Goal: Task Accomplishment & Management: Use online tool/utility

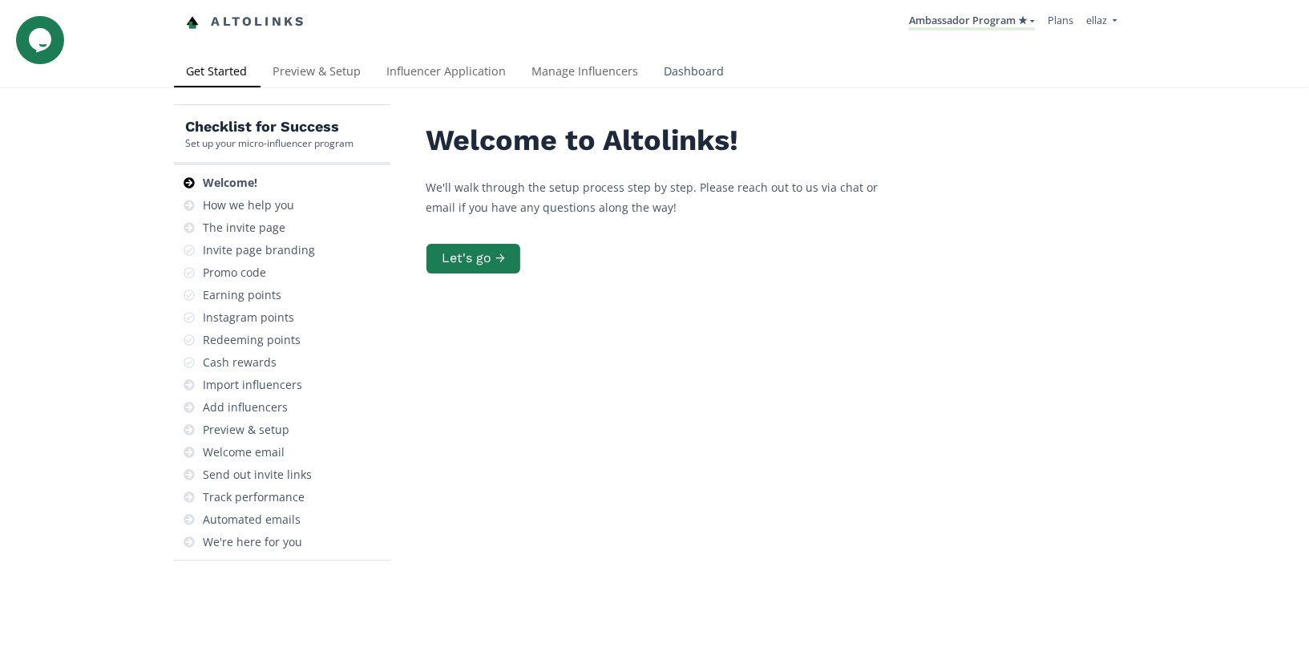
click at [691, 77] on link "Dashboard" at bounding box center [695, 73] width 86 height 32
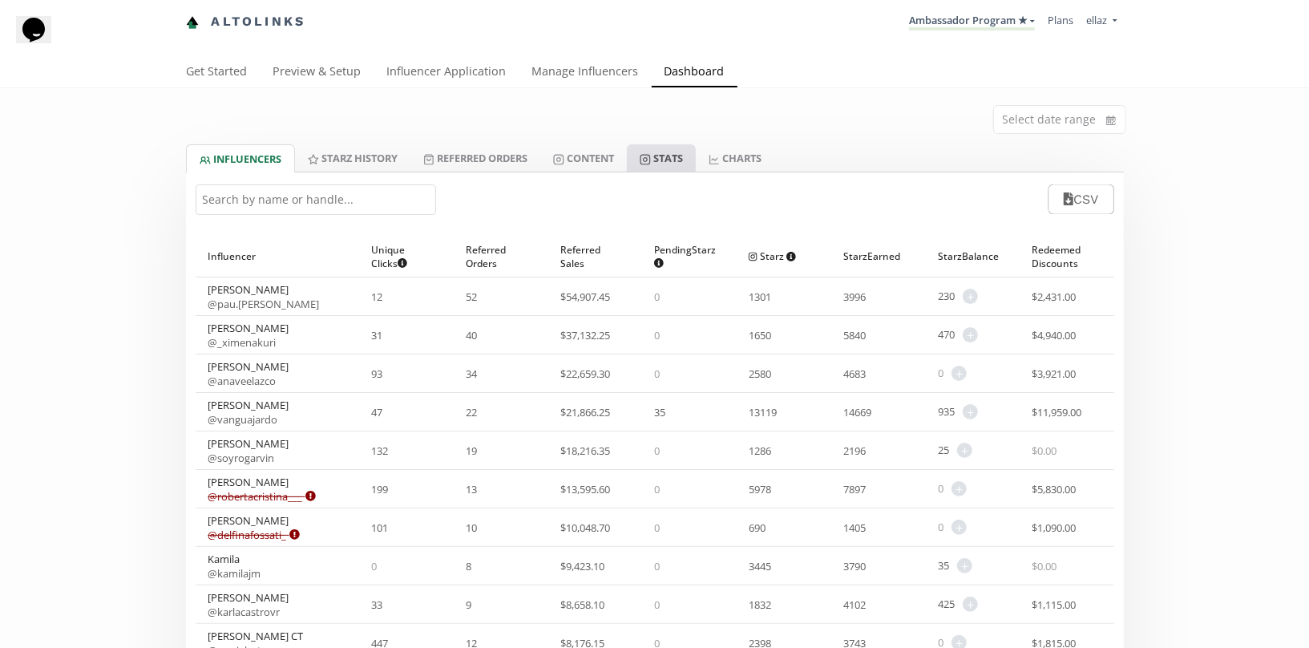
click at [696, 155] on link "Stats" at bounding box center [661, 157] width 69 height 27
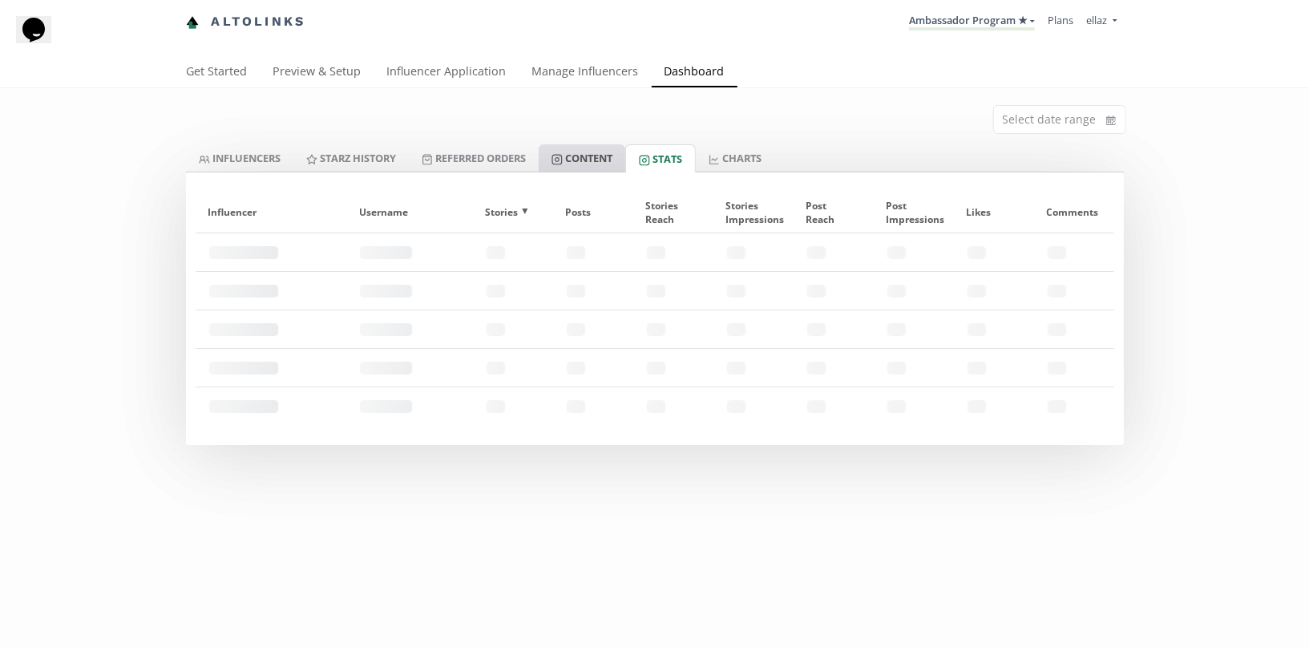
click at [609, 151] on link "Content" at bounding box center [582, 157] width 87 height 27
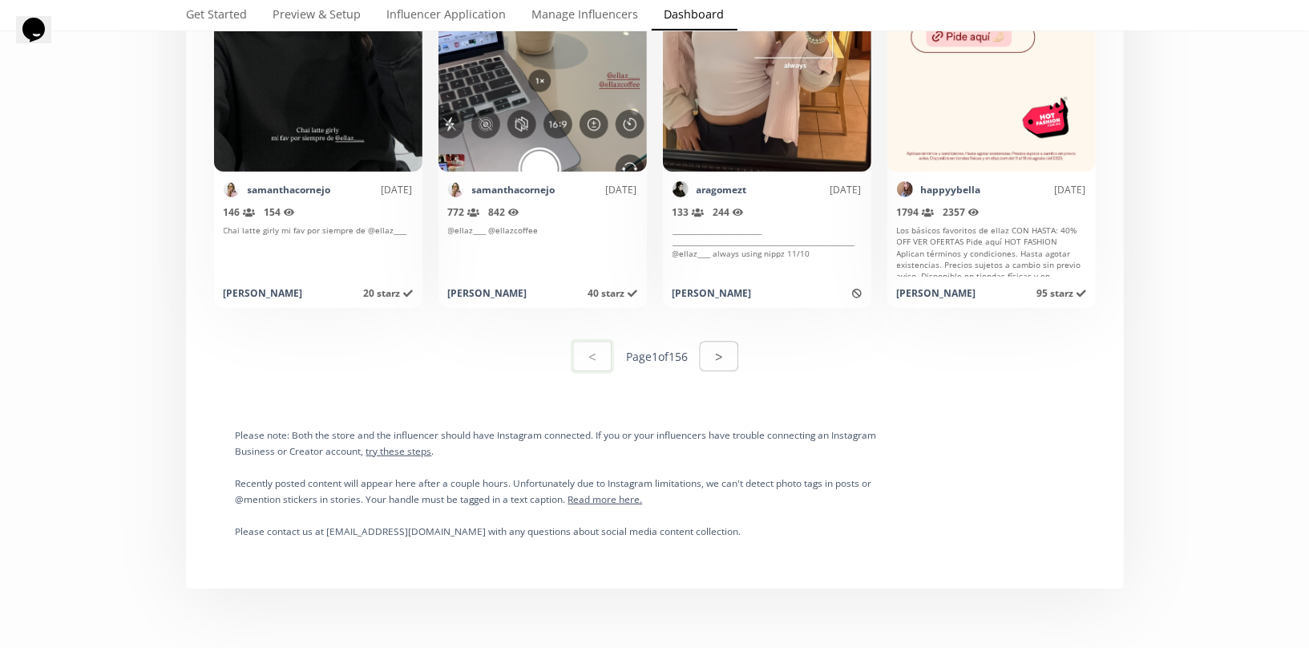
scroll to position [8068, 0]
click at [722, 343] on button ">" at bounding box center [718, 355] width 43 height 34
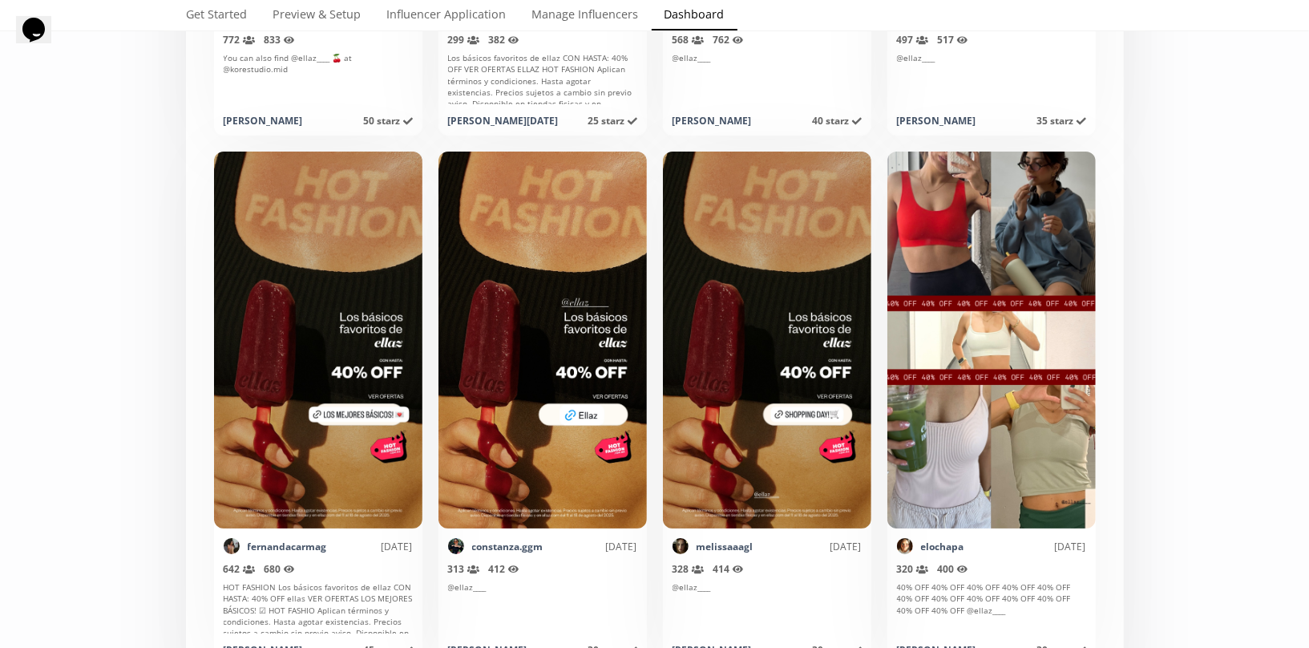
scroll to position [7708, 0]
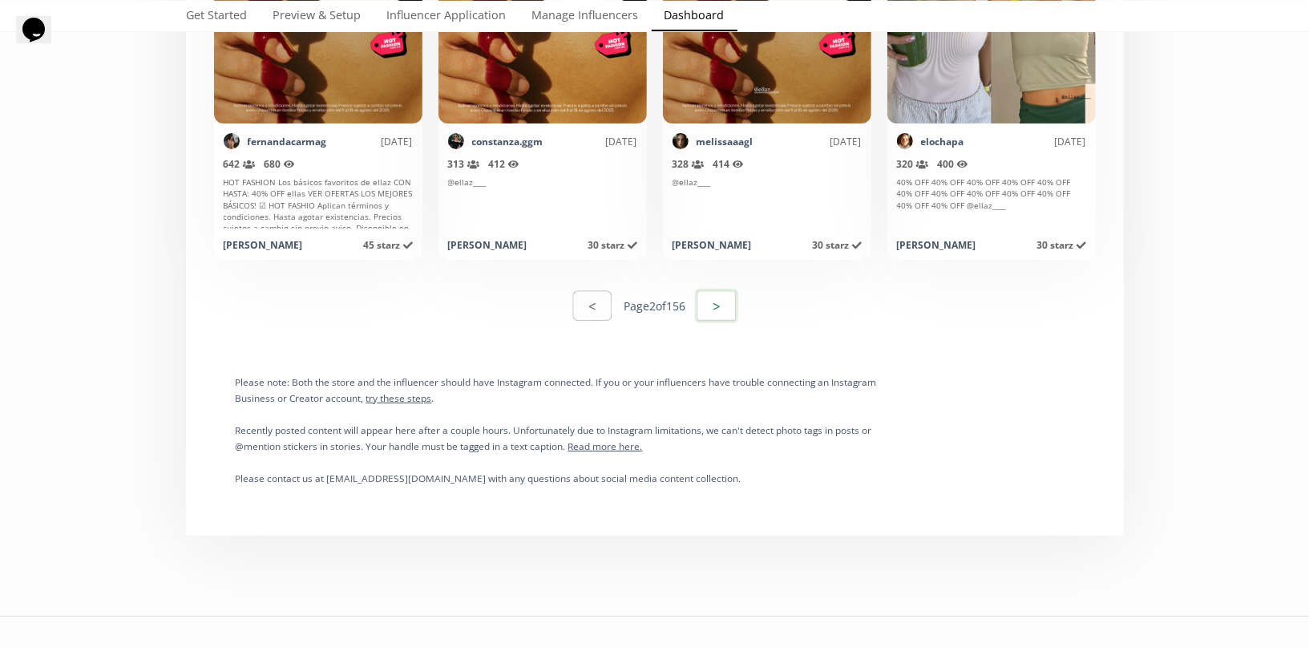
click at [724, 306] on button ">" at bounding box center [716, 306] width 43 height 34
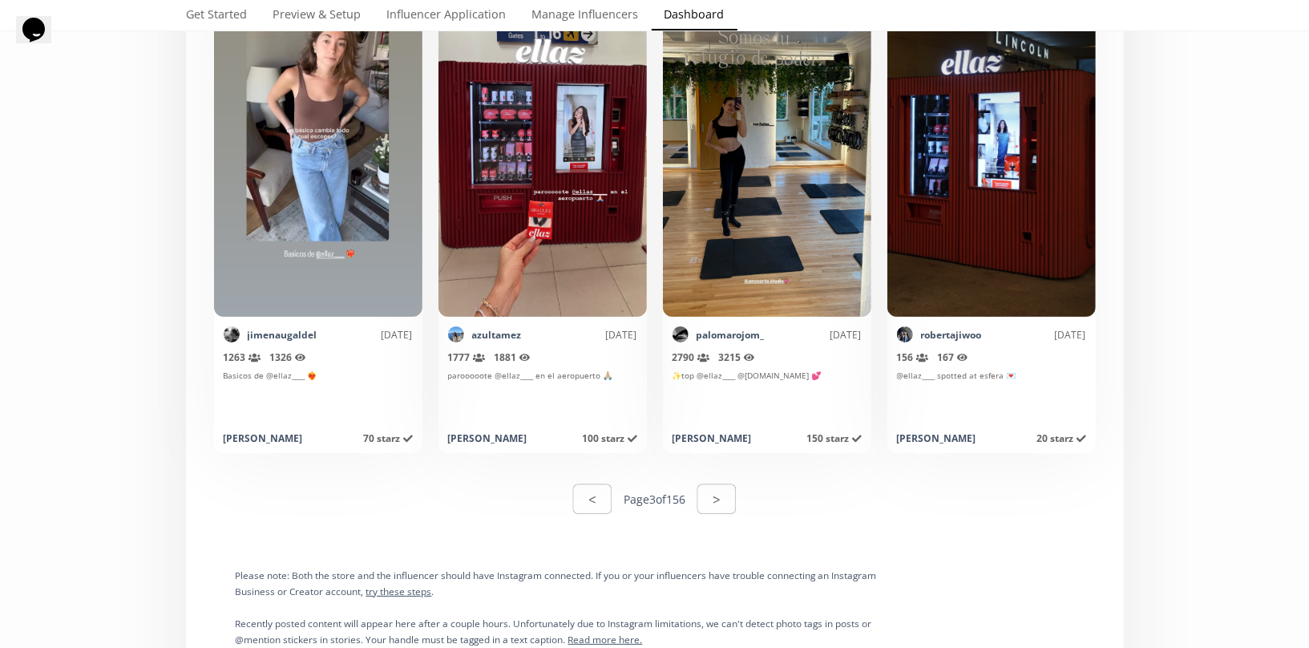
scroll to position [7919, 0]
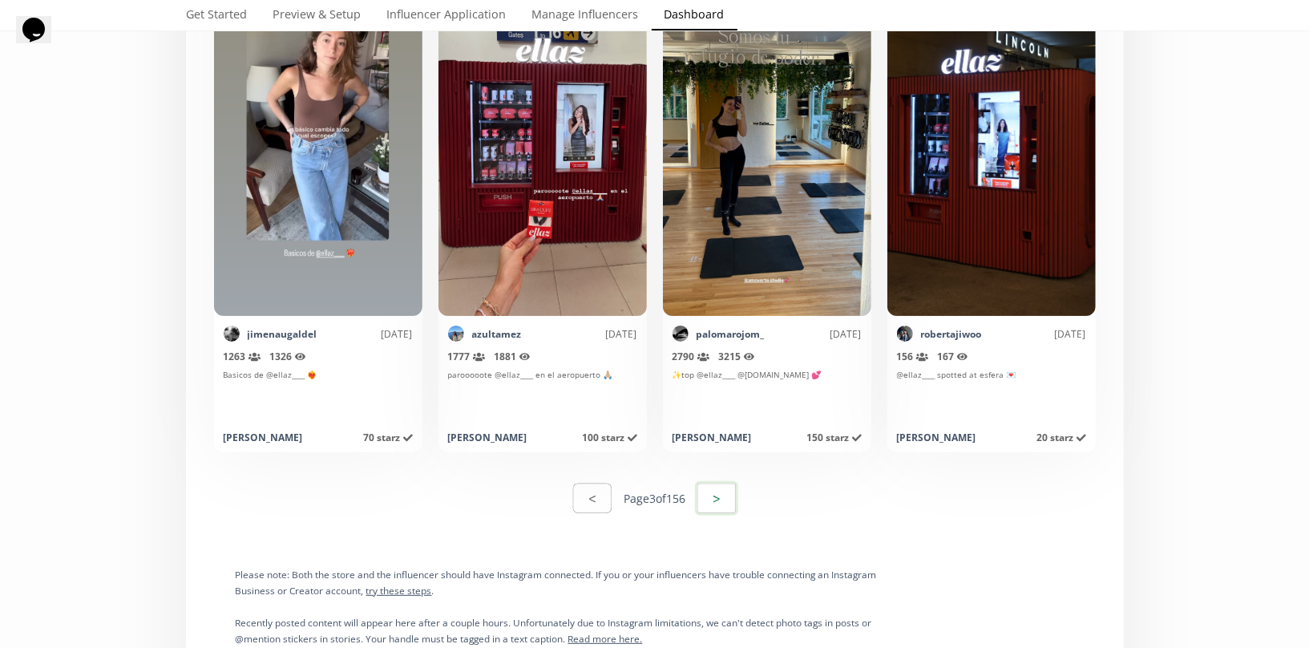
click at [725, 507] on button ">" at bounding box center [716, 498] width 43 height 34
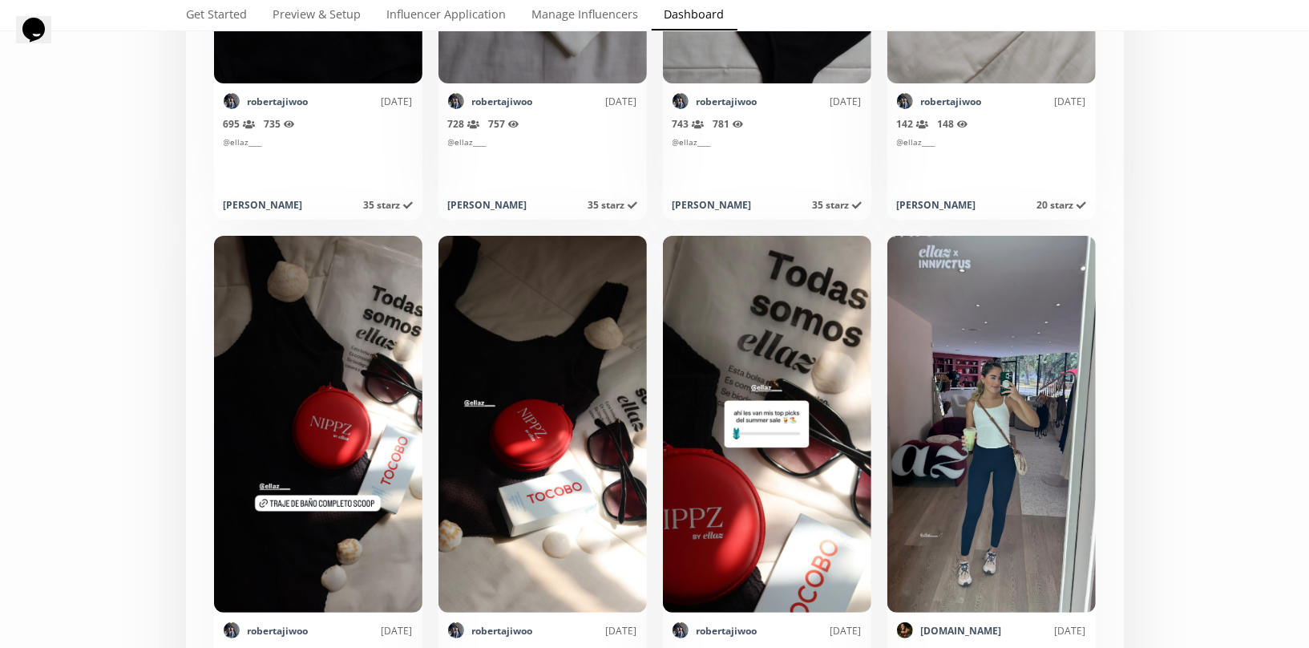
scroll to position [3956, 0]
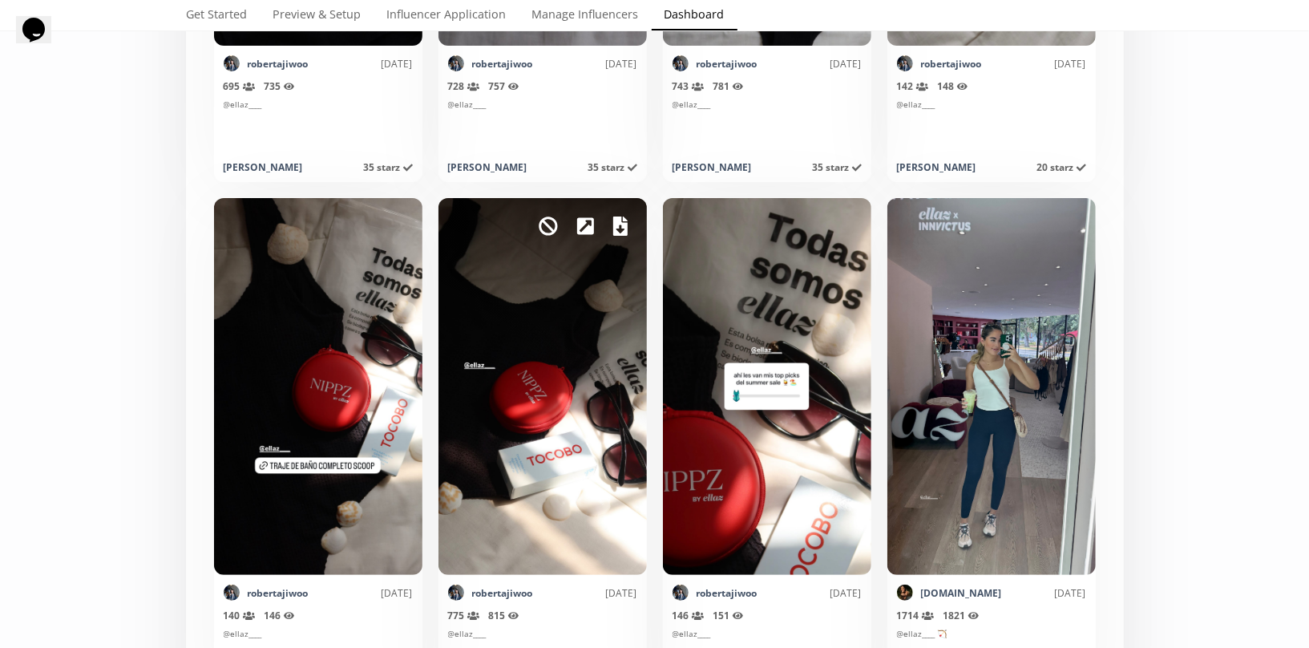
click at [617, 226] on icon at bounding box center [620, 225] width 14 height 19
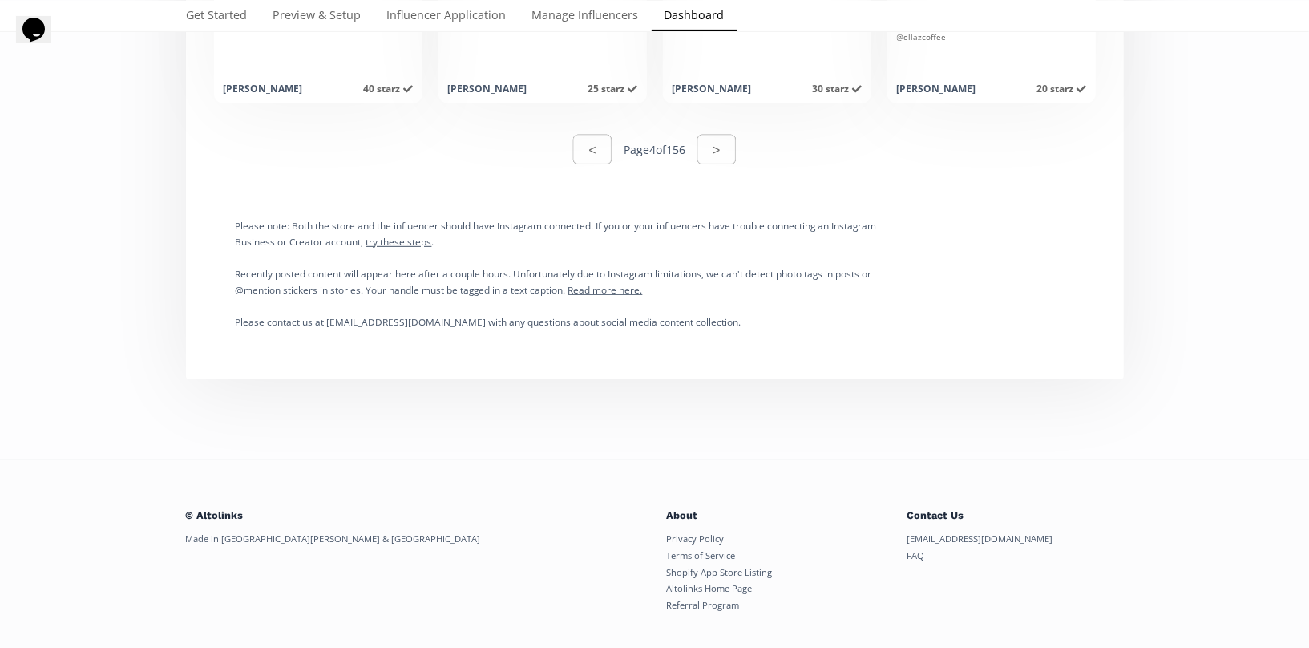
scroll to position [8298, 0]
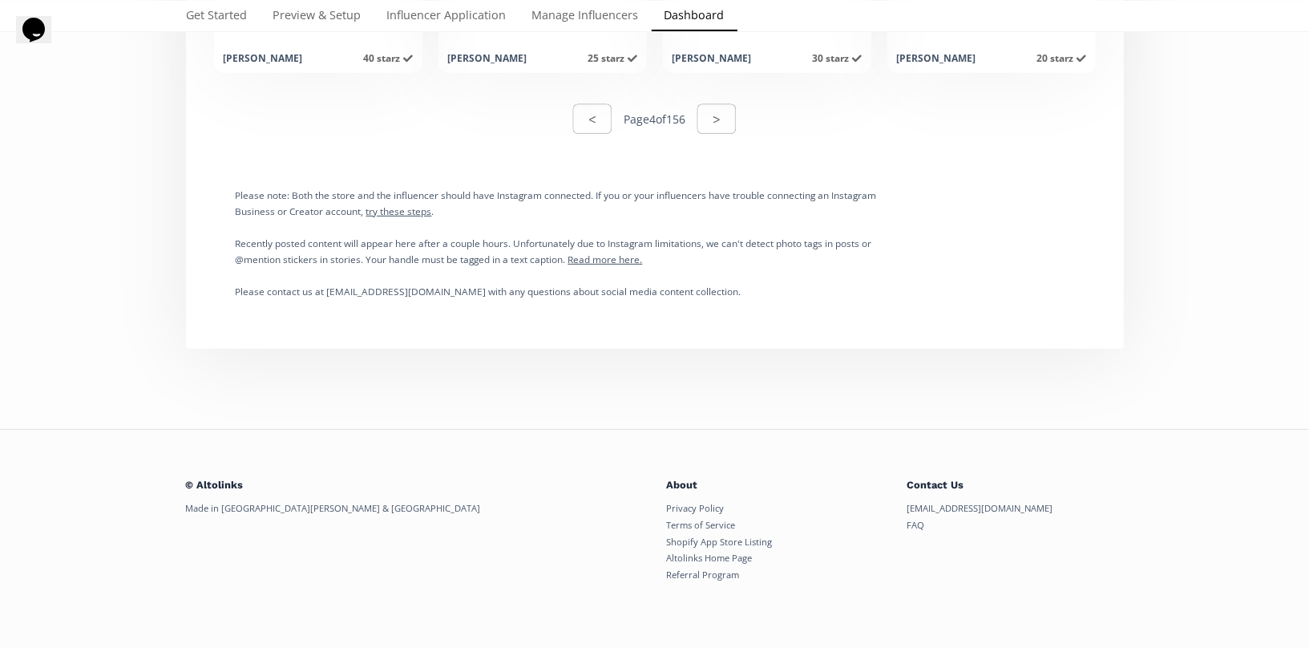
click at [705, 100] on div "< Page 4 of 156 >" at bounding box center [655, 118] width 919 height 55
click at [718, 125] on button ">" at bounding box center [716, 119] width 43 height 34
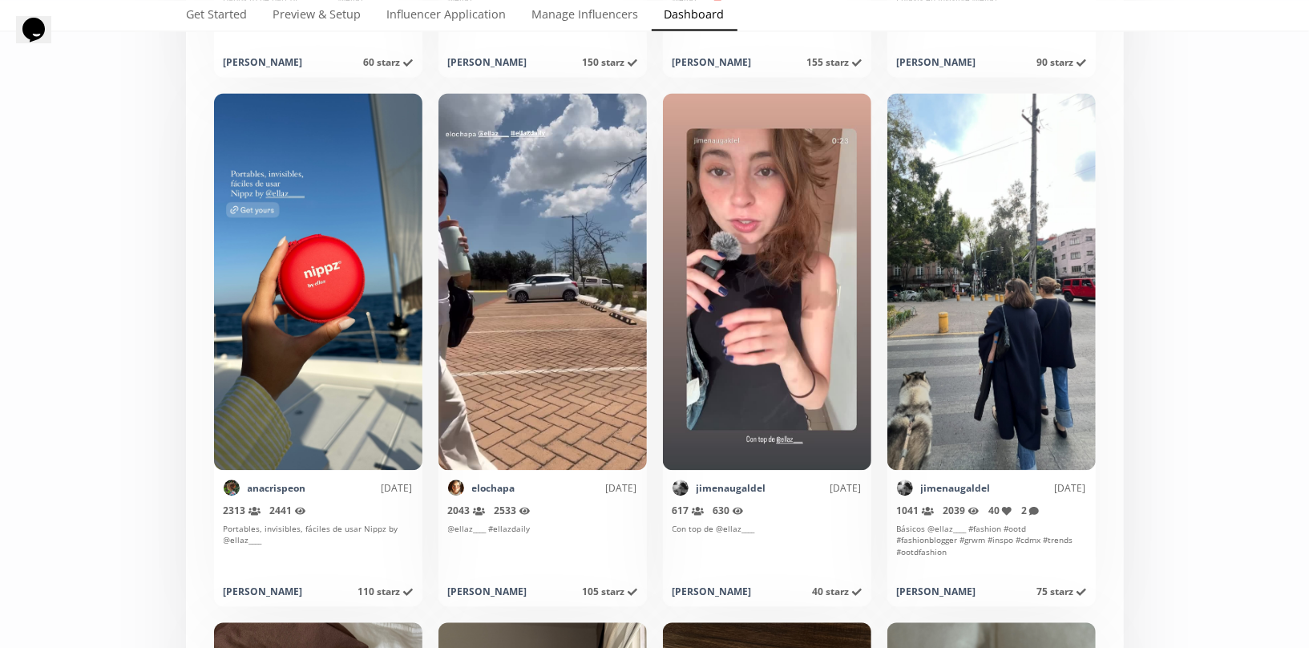
scroll to position [6180, 0]
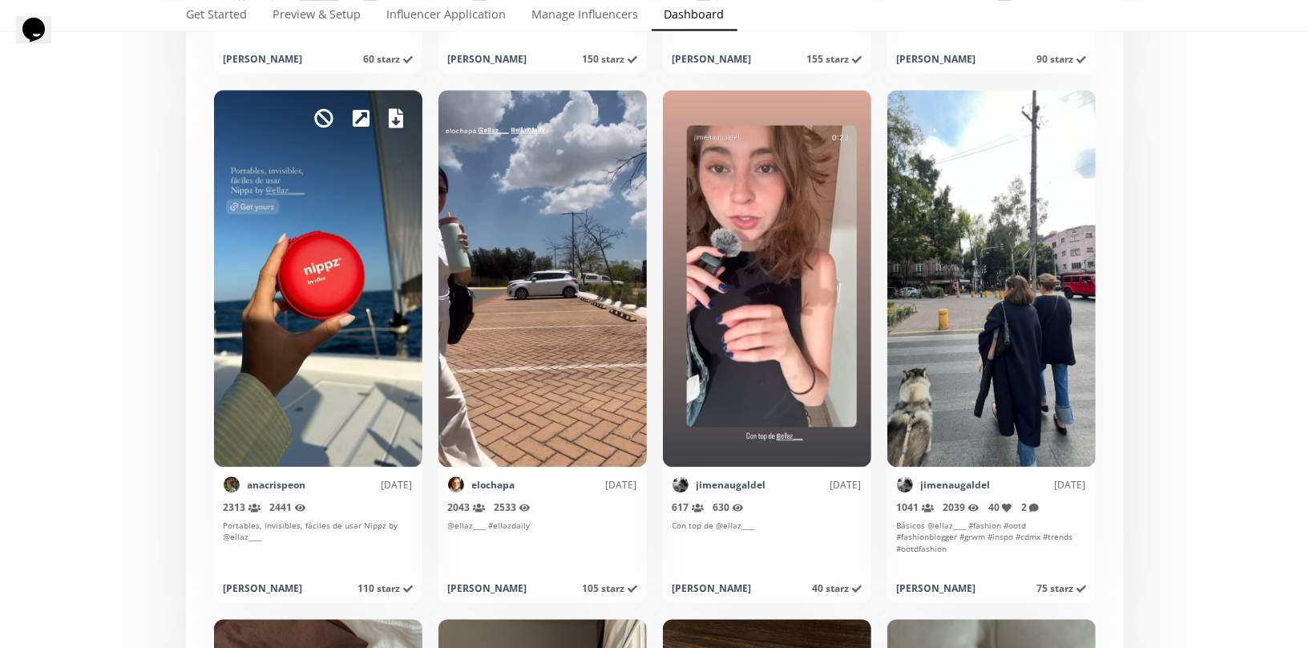
click at [397, 117] on icon at bounding box center [396, 117] width 14 height 19
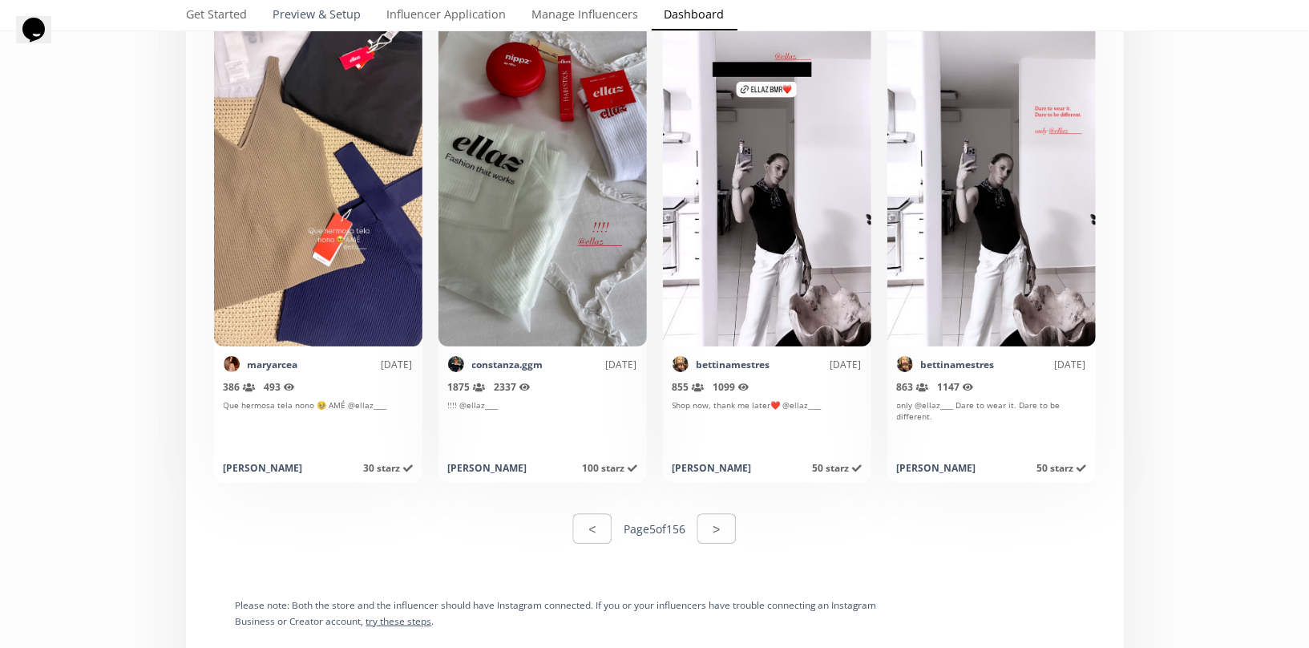
scroll to position [8298, 0]
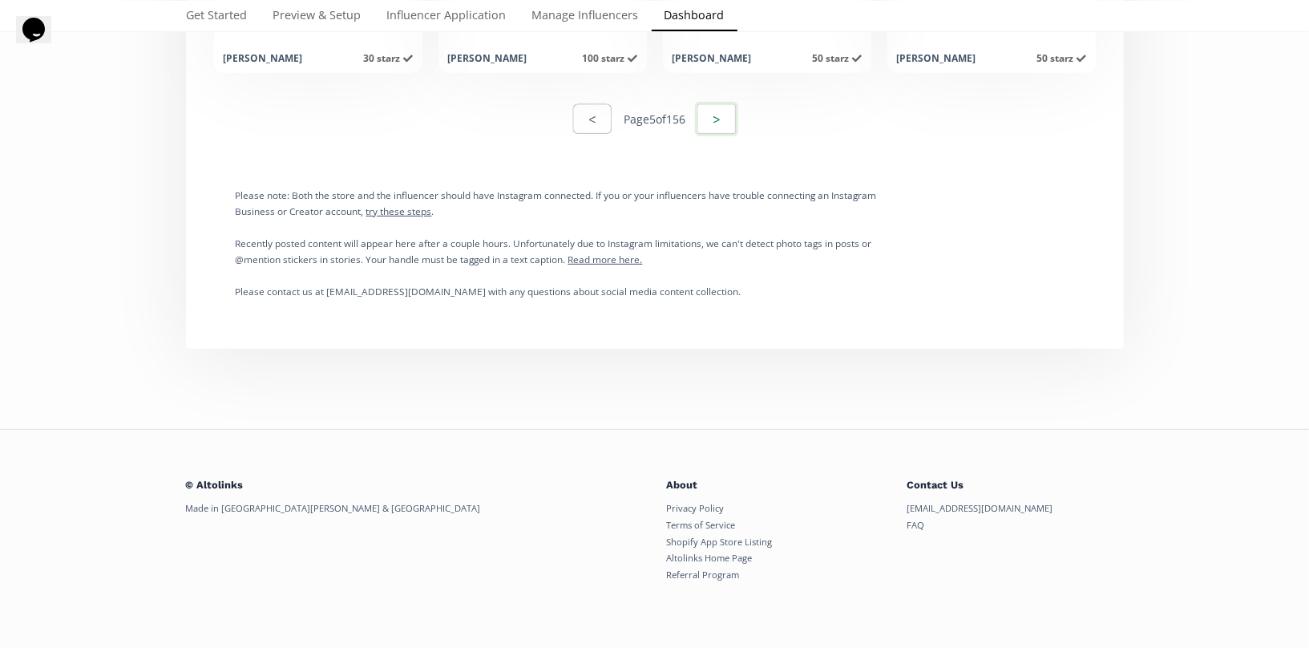
click at [720, 116] on button ">" at bounding box center [716, 119] width 43 height 34
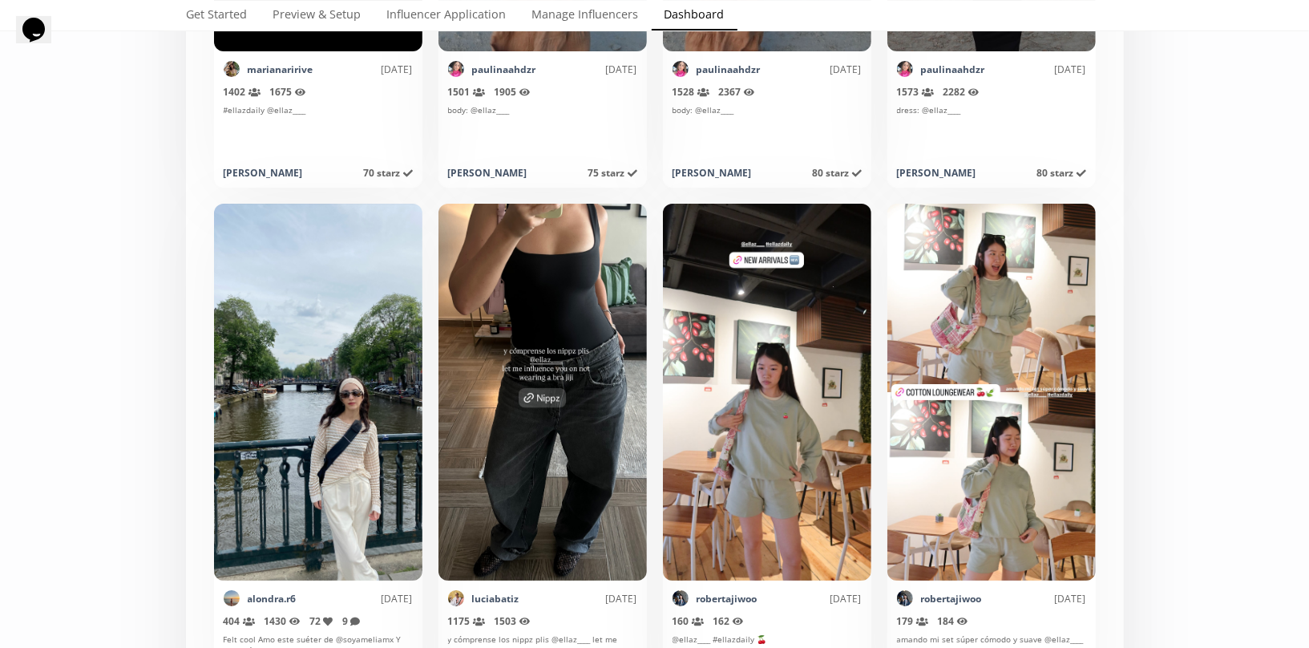
scroll to position [7661, 0]
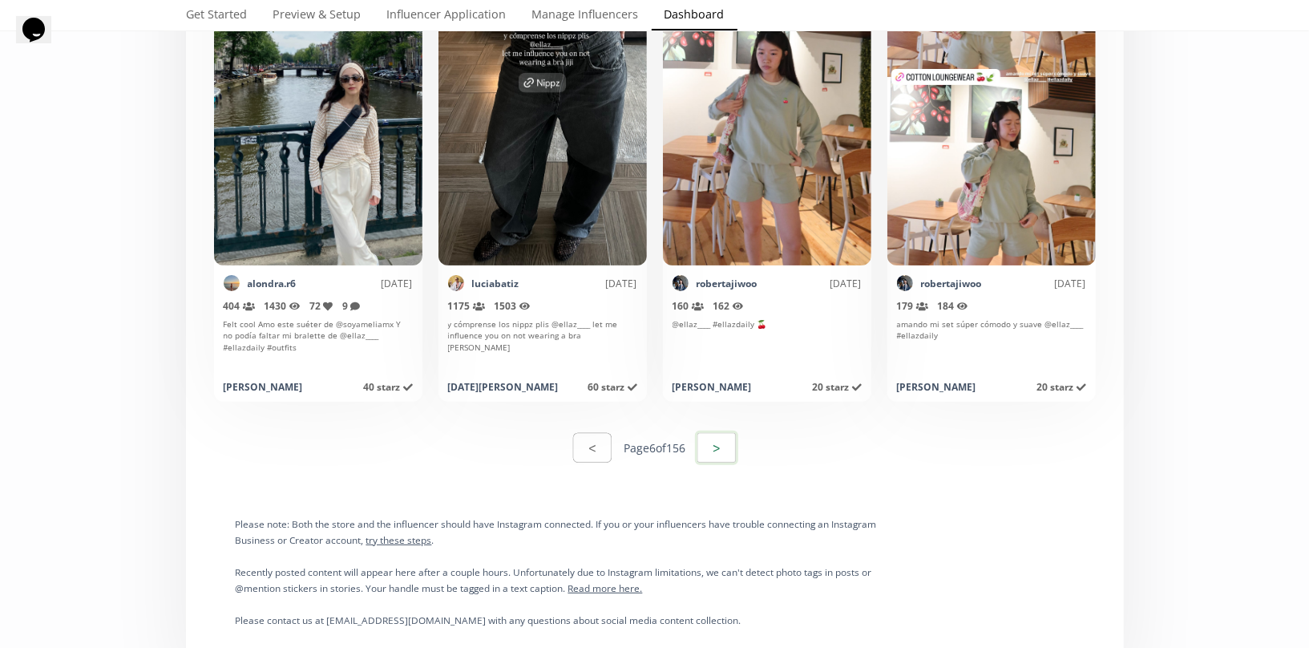
click at [724, 456] on button ">" at bounding box center [716, 448] width 43 height 34
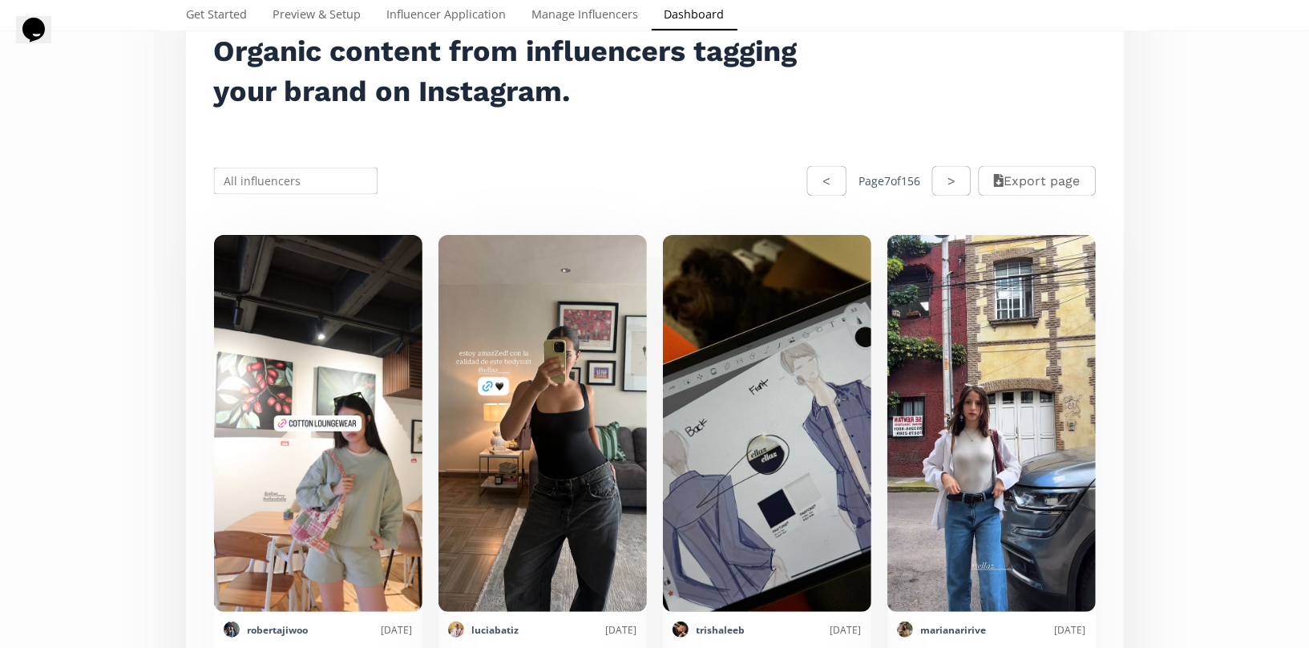
scroll to position [223, 0]
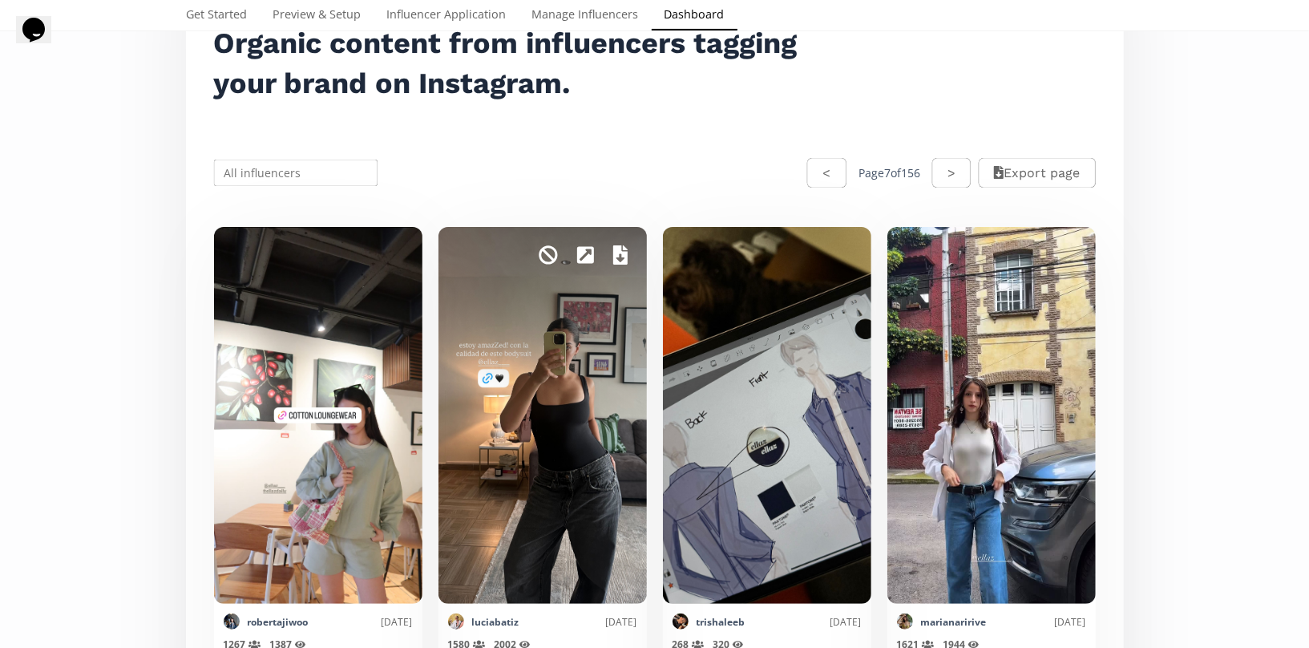
click at [625, 255] on icon at bounding box center [620, 254] width 14 height 19
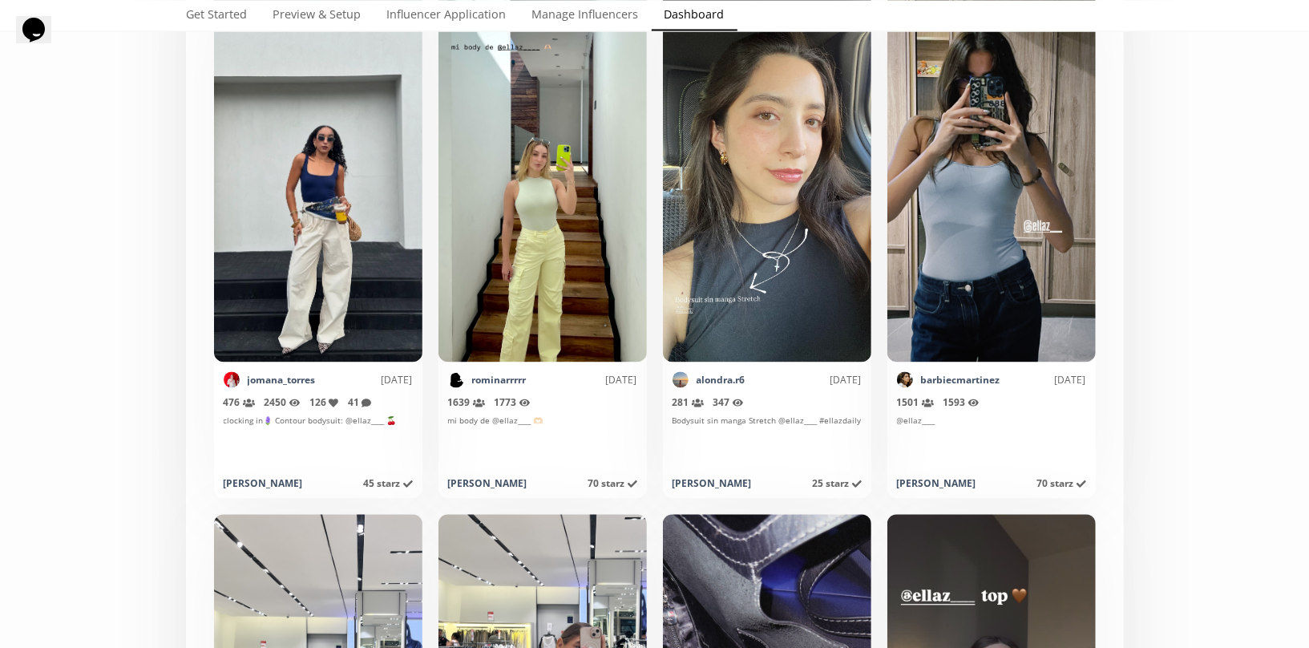
scroll to position [2054, 0]
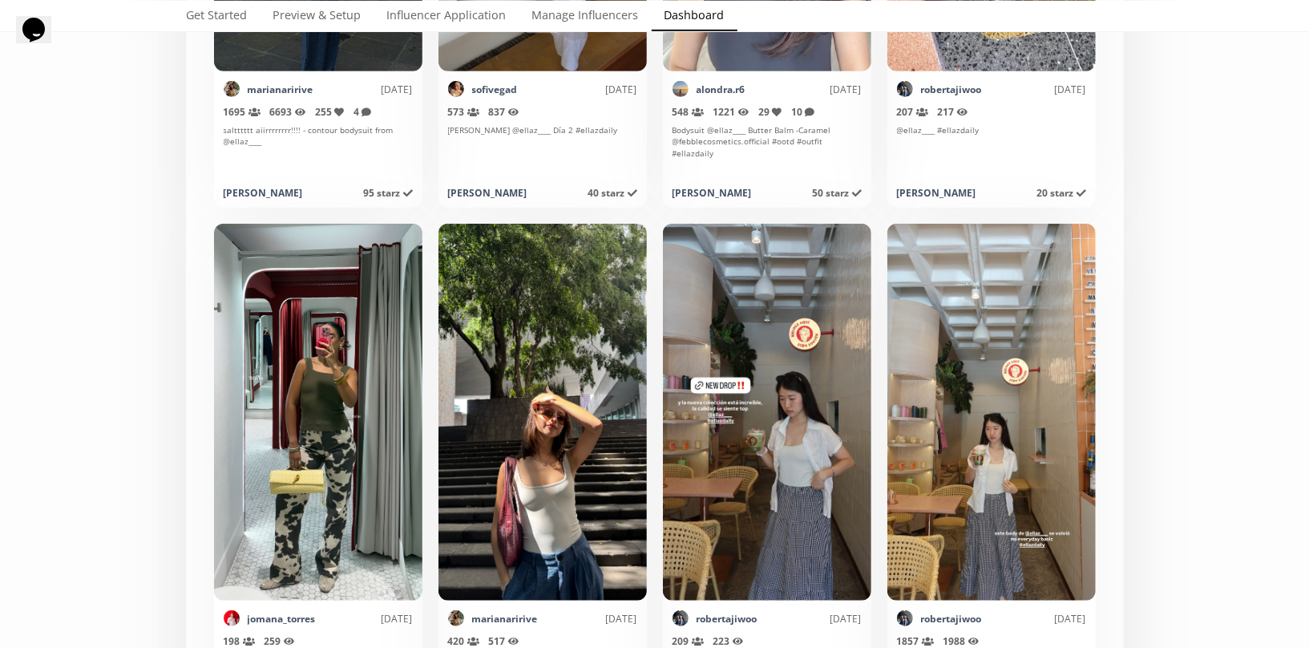
scroll to position [4460, 0]
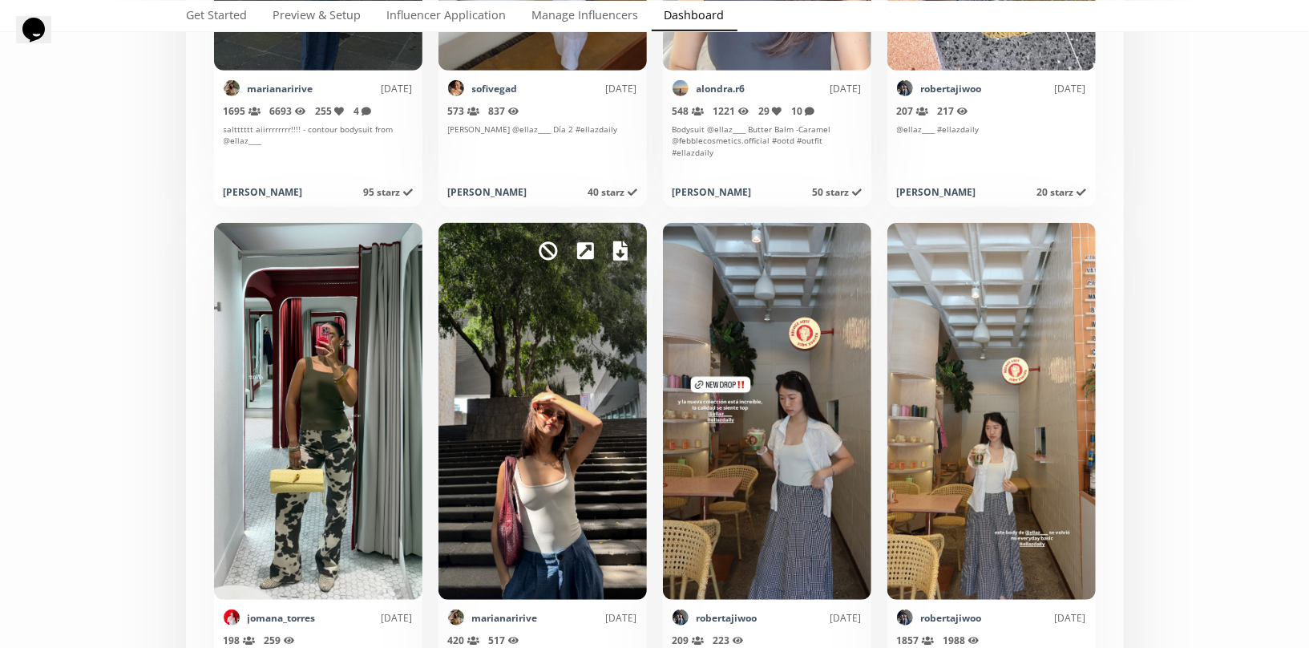
click at [617, 252] on icon at bounding box center [620, 250] width 14 height 19
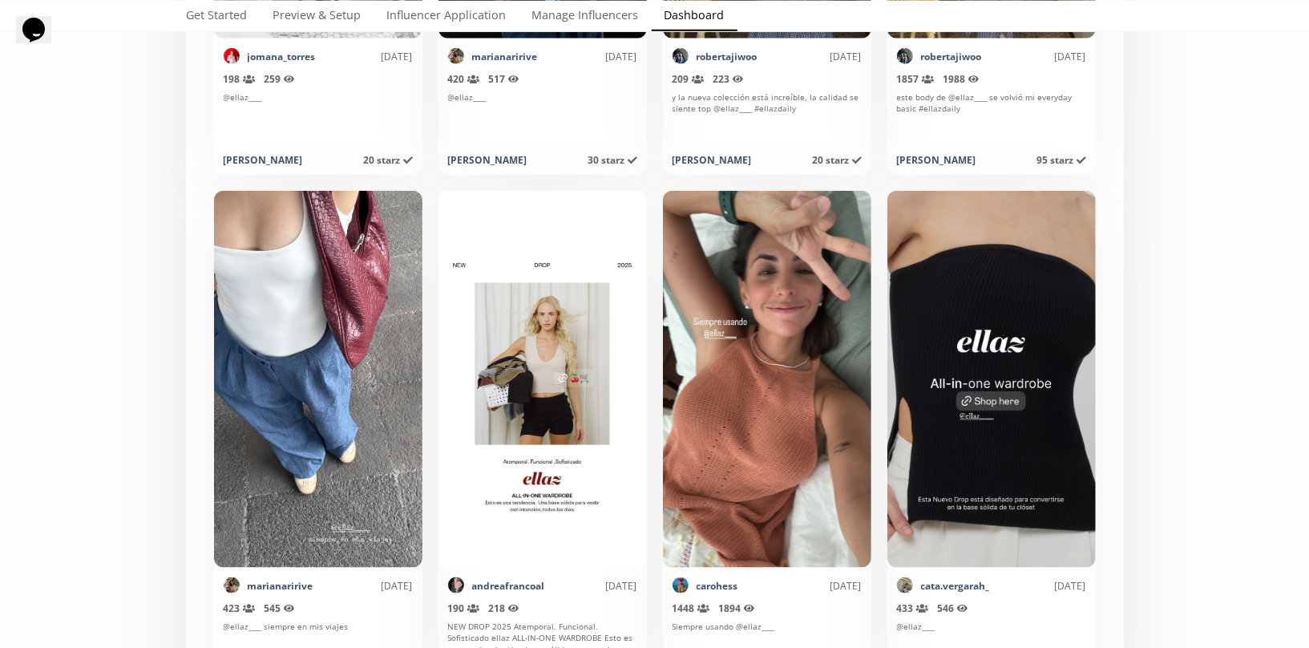
scroll to position [5041, 0]
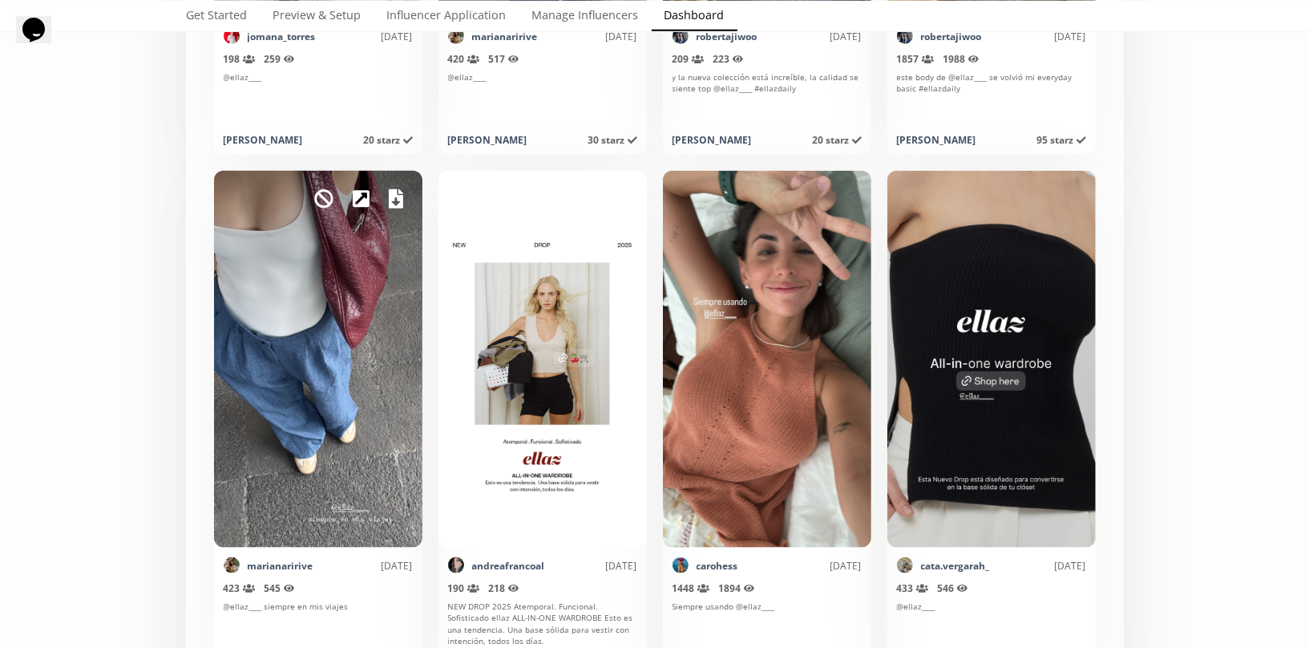
click at [389, 204] on icon at bounding box center [396, 198] width 14 height 19
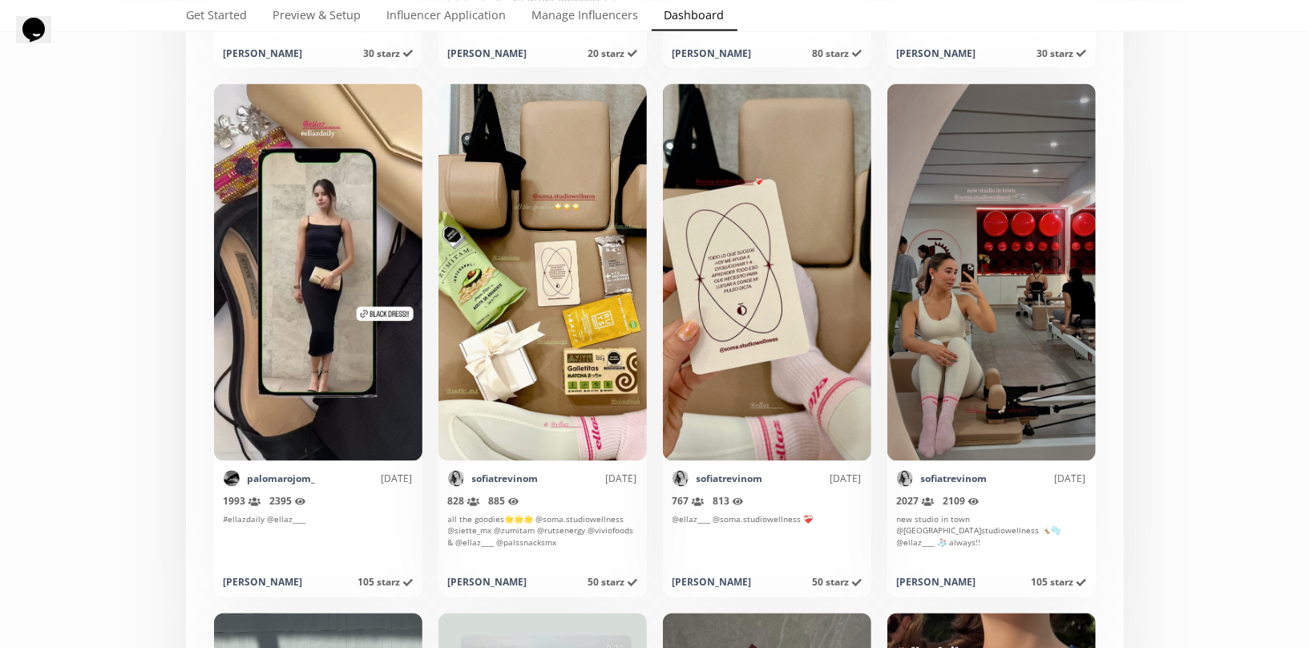
scroll to position [5727, 0]
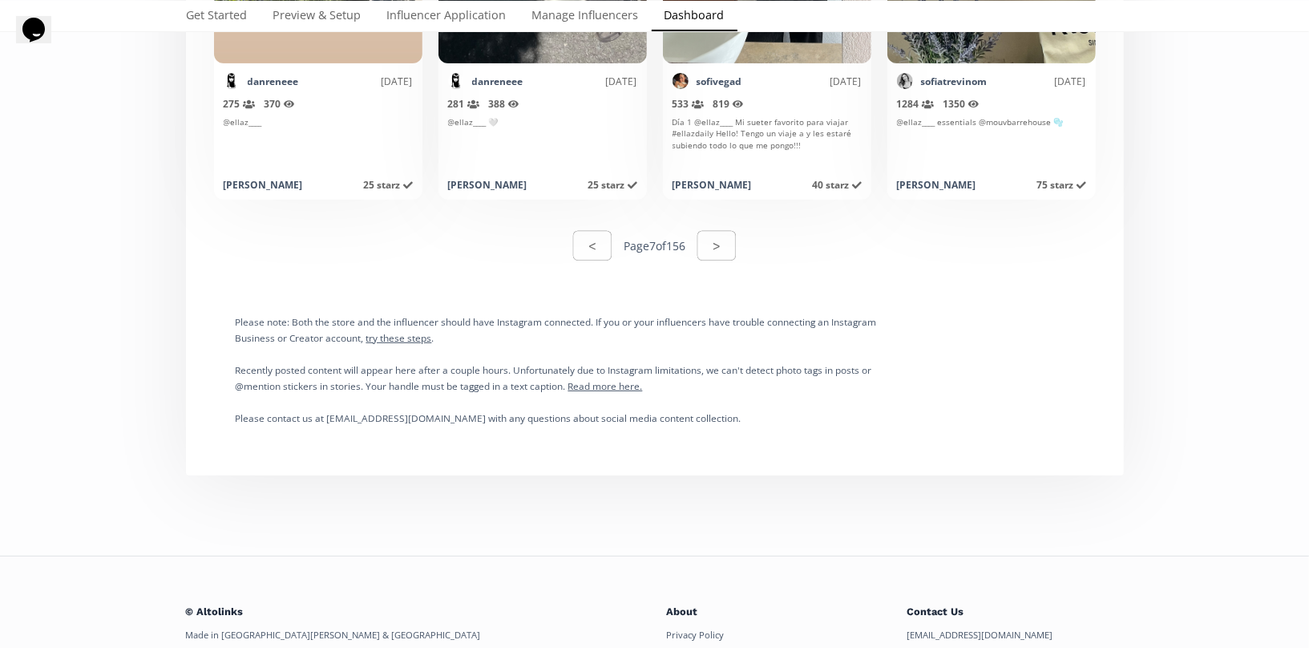
scroll to position [8174, 0]
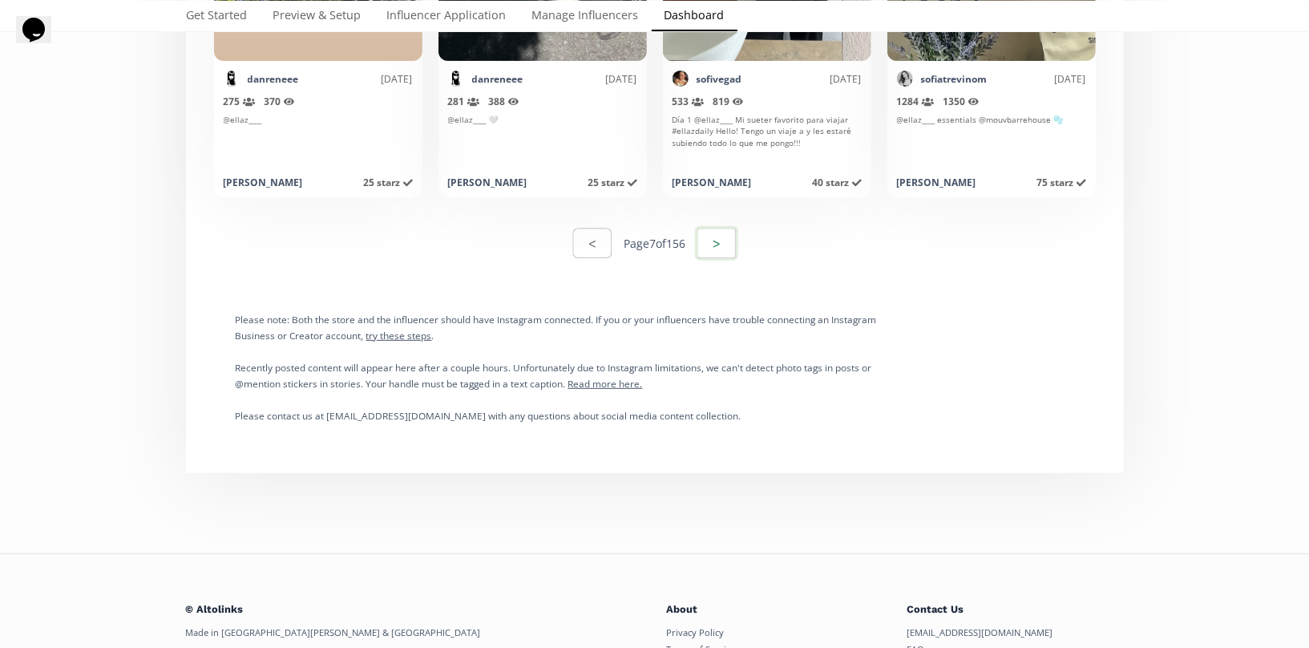
click at [730, 244] on button ">" at bounding box center [716, 243] width 43 height 34
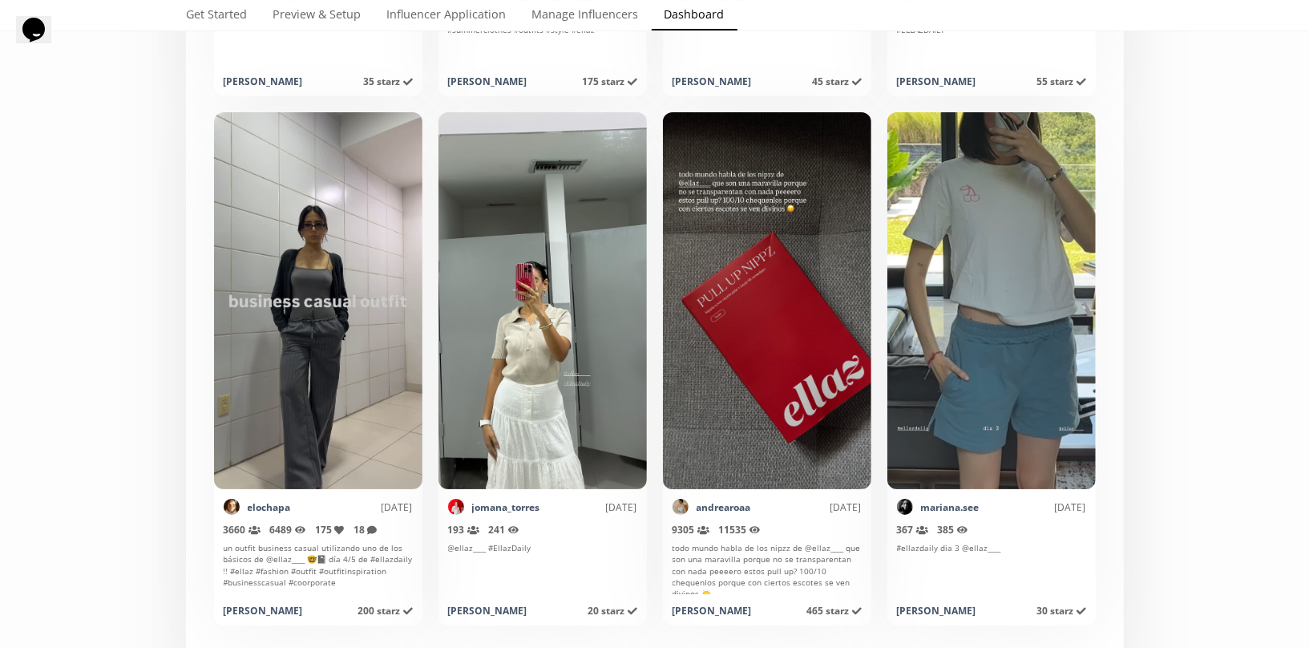
scroll to position [7722, 0]
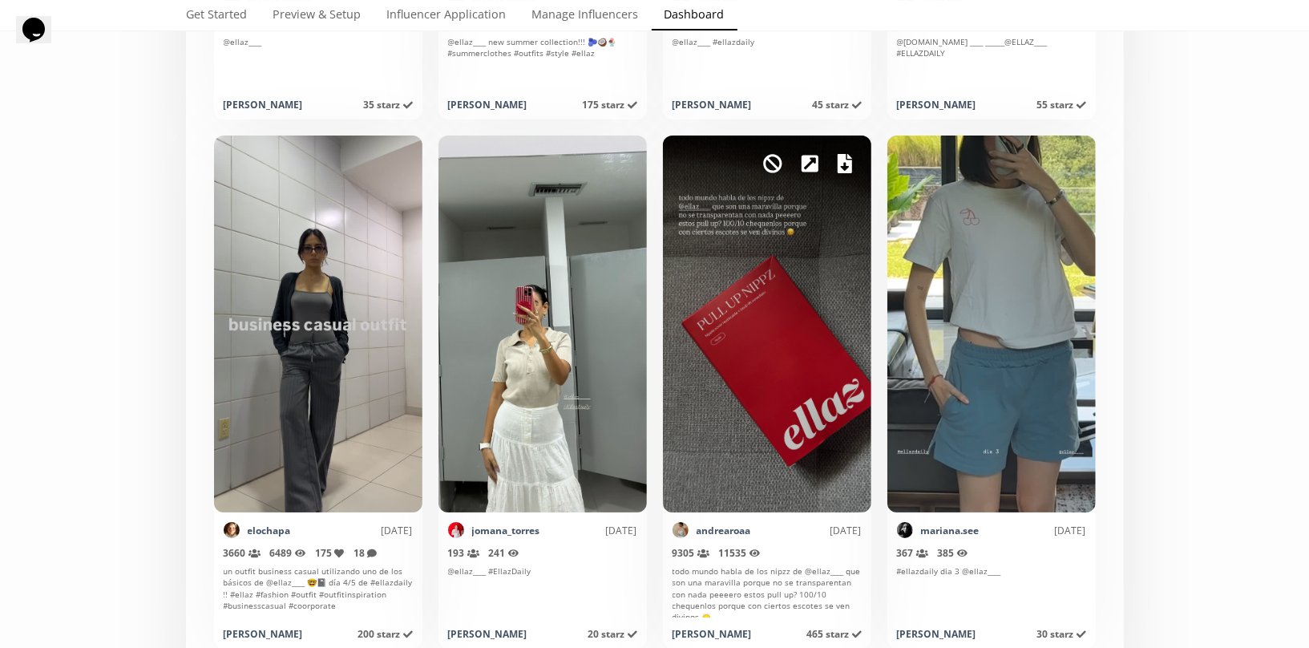
click at [848, 165] on icon at bounding box center [845, 163] width 14 height 19
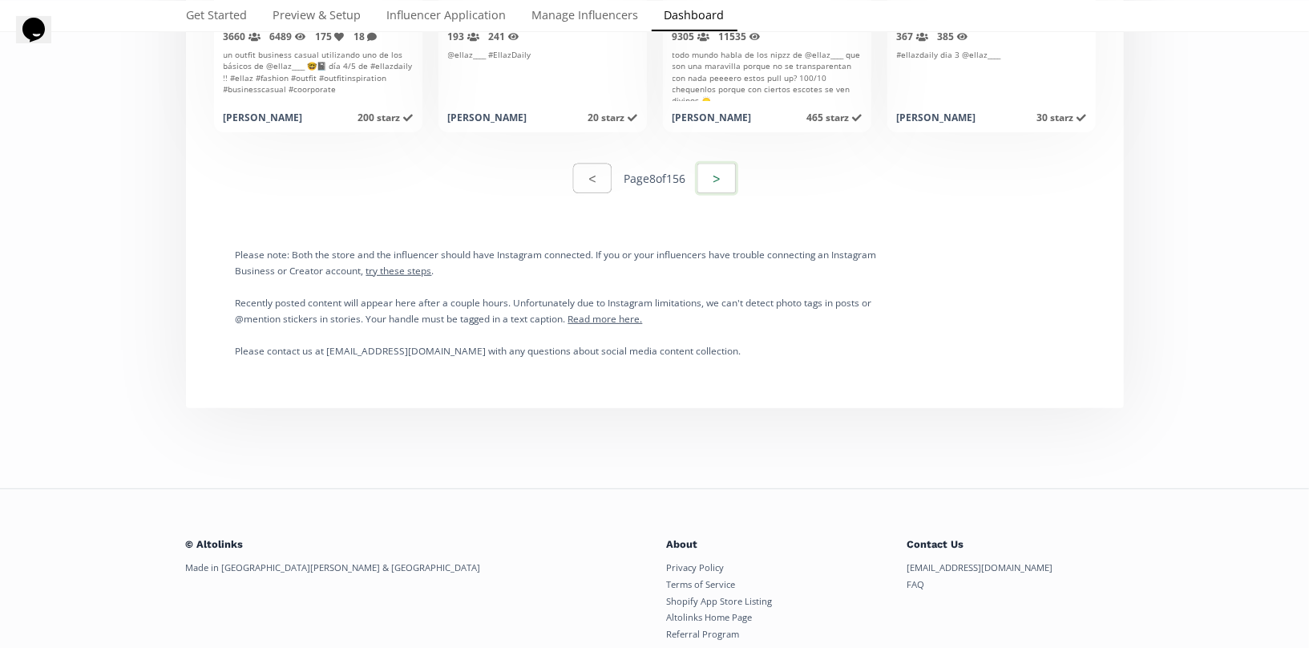
click at [717, 188] on button ">" at bounding box center [716, 178] width 43 height 34
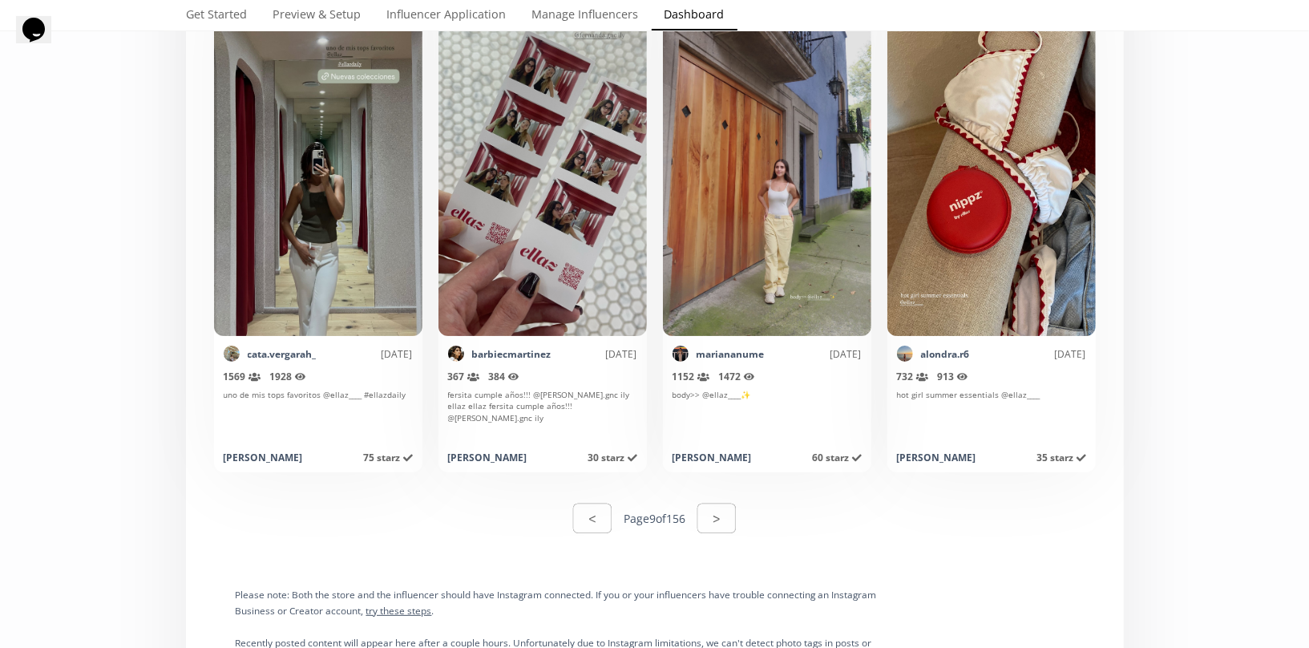
scroll to position [7899, 0]
click at [721, 516] on button ">" at bounding box center [716, 517] width 43 height 34
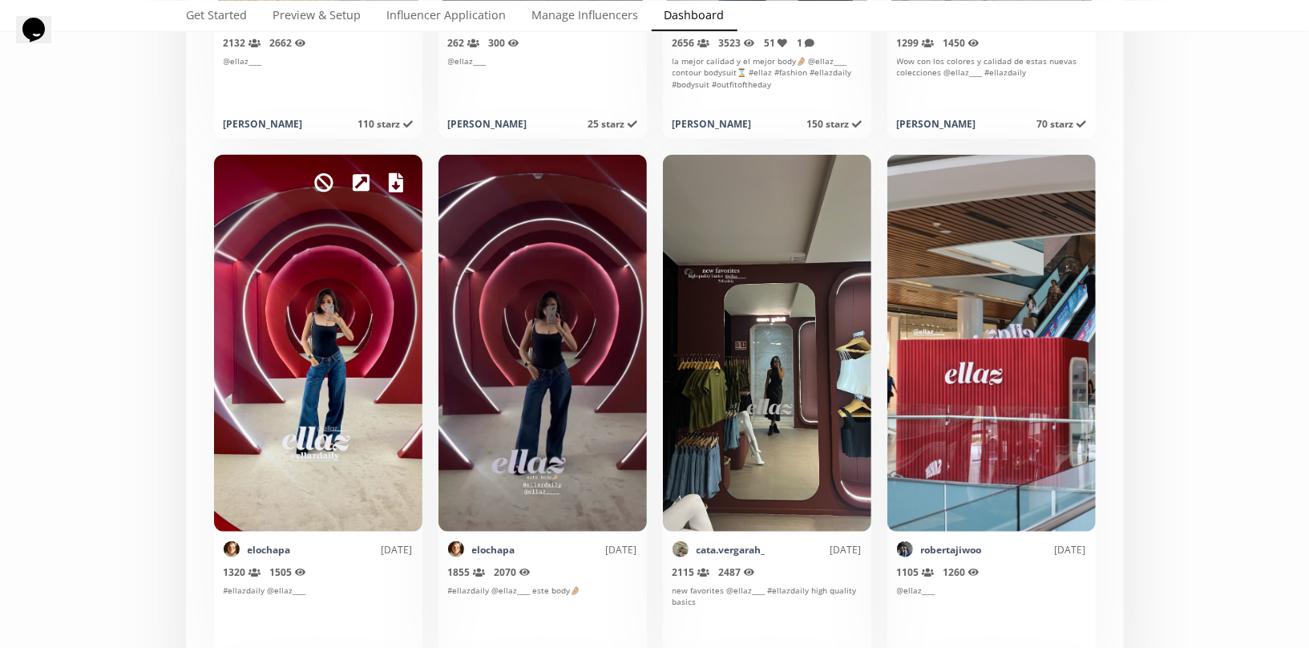
scroll to position [832, 0]
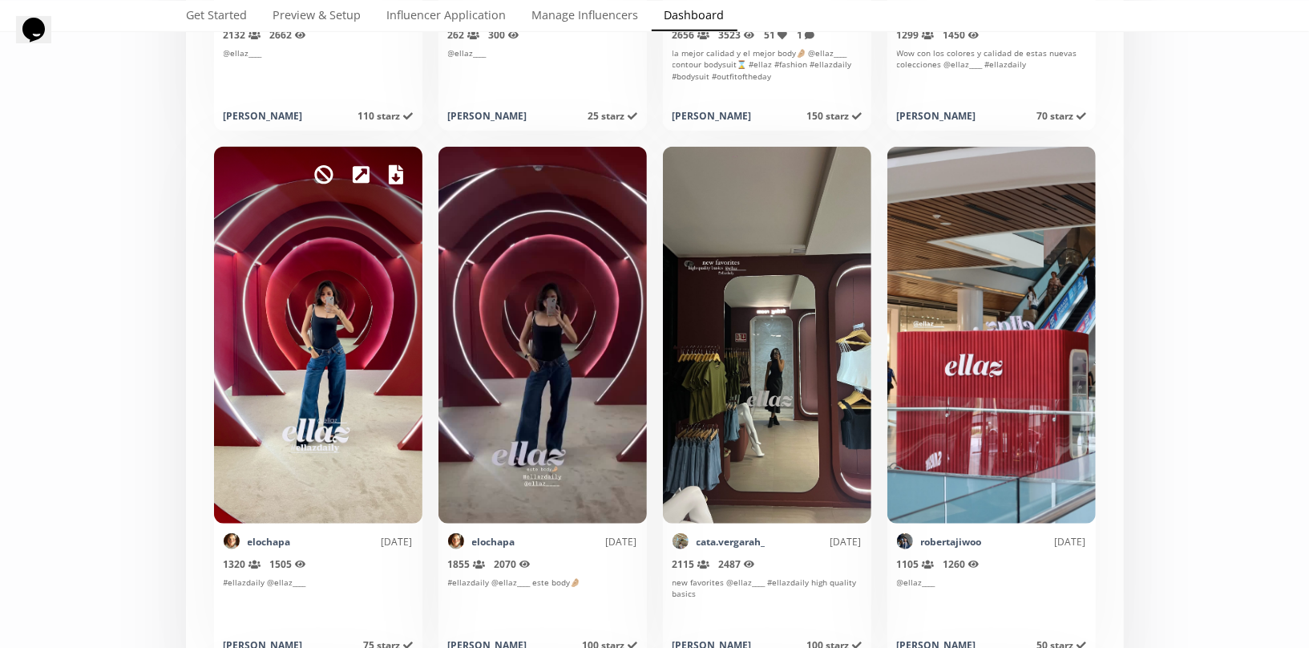
click at [397, 168] on icon at bounding box center [396, 174] width 14 height 19
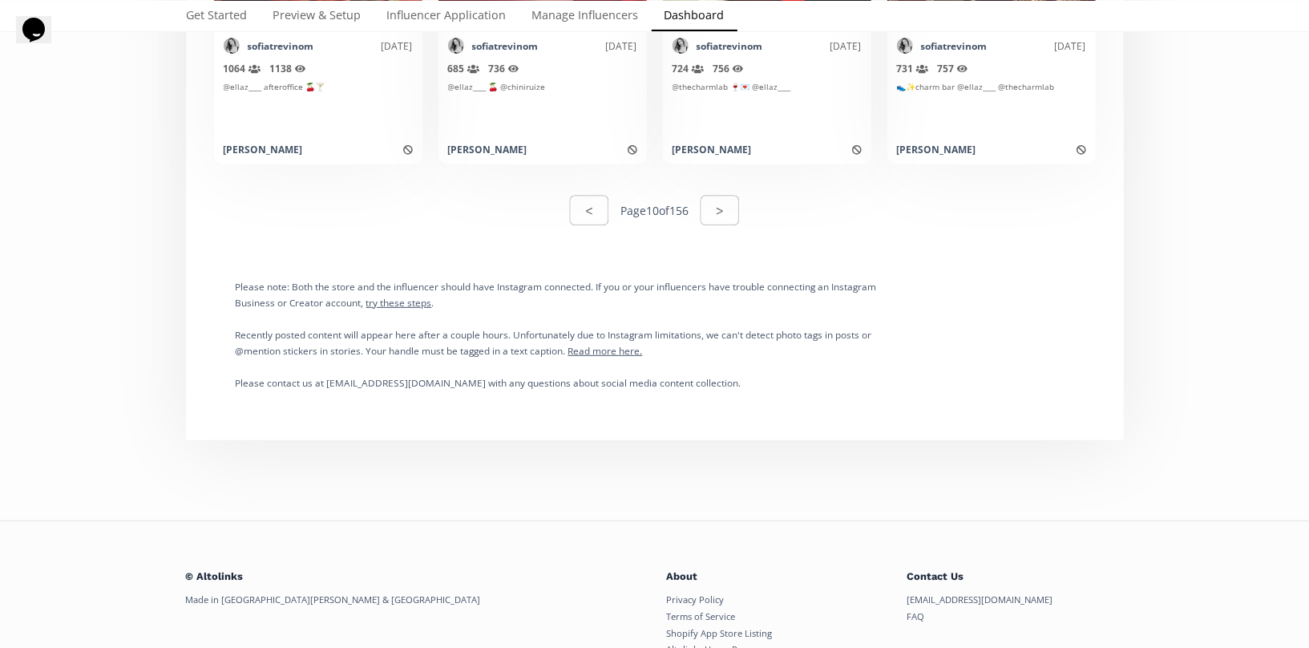
scroll to position [8298, 0]
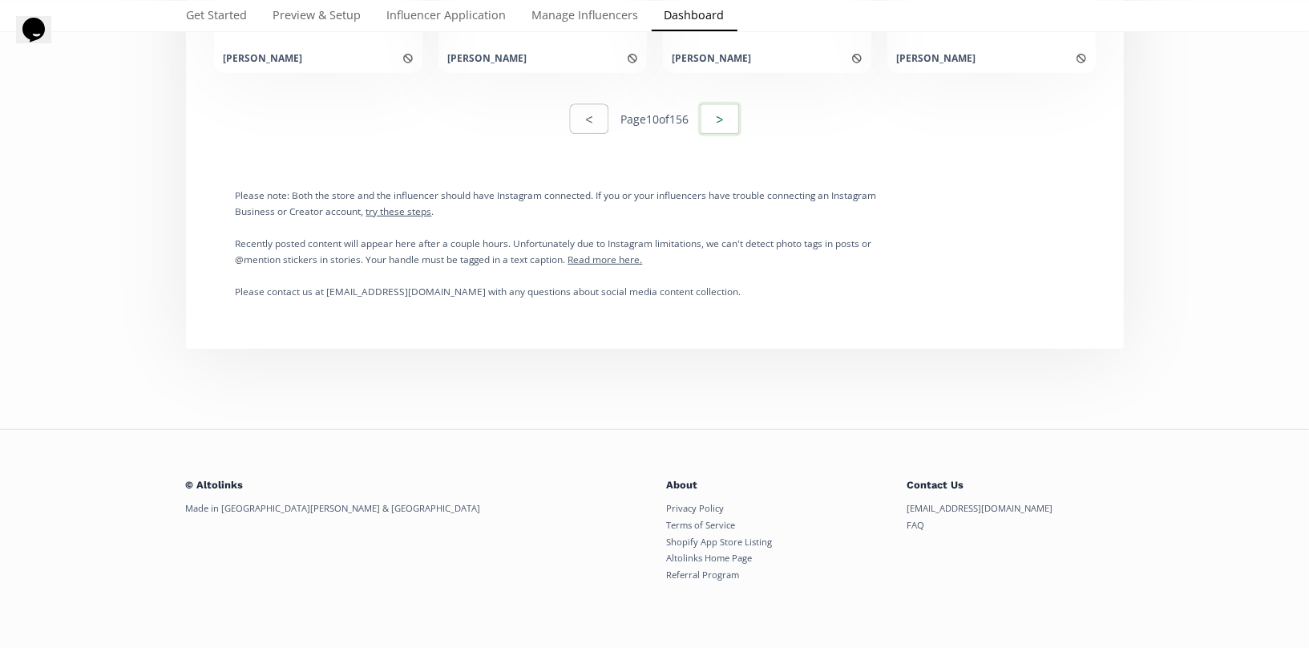
click at [729, 128] on button ">" at bounding box center [719, 119] width 43 height 34
click at [714, 124] on button ">" at bounding box center [719, 119] width 43 height 34
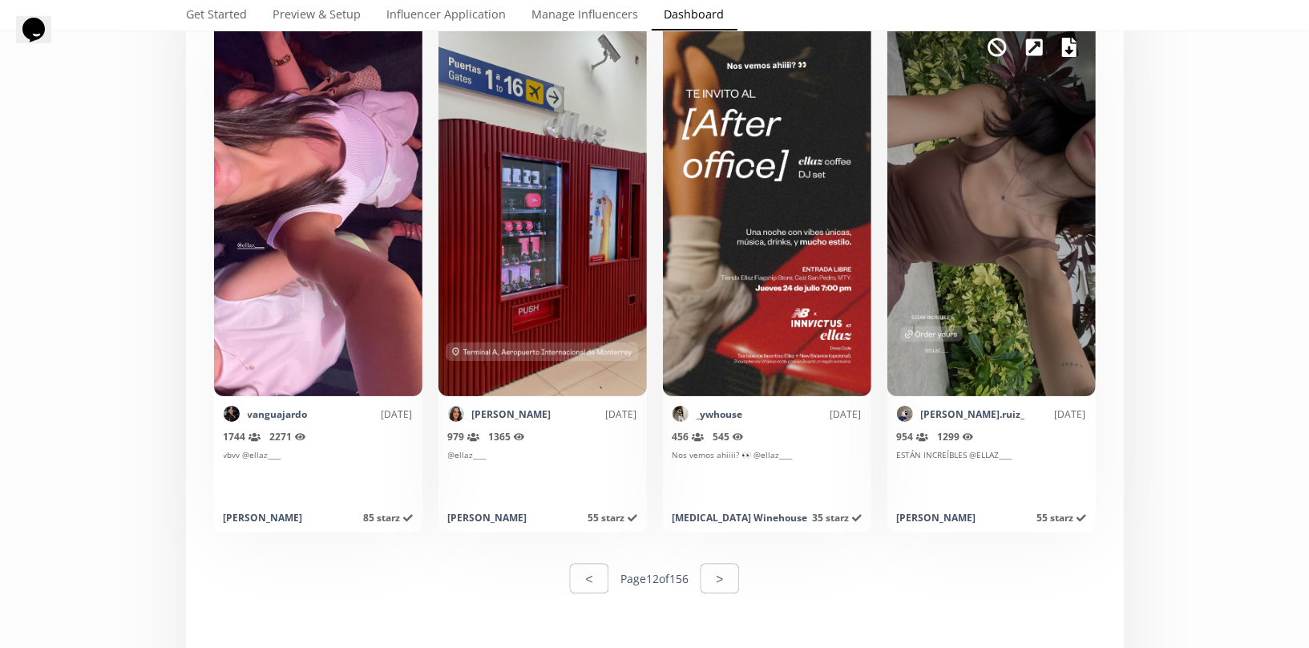
scroll to position [7822, 0]
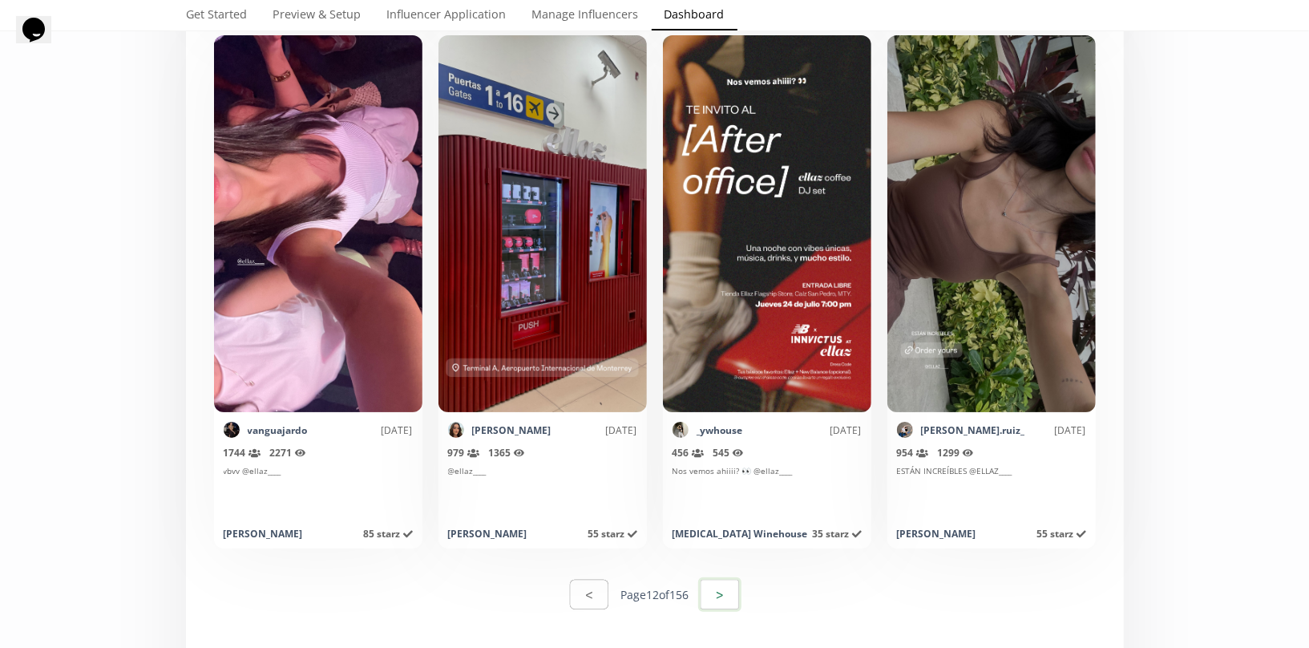
click at [725, 592] on button ">" at bounding box center [719, 594] width 43 height 34
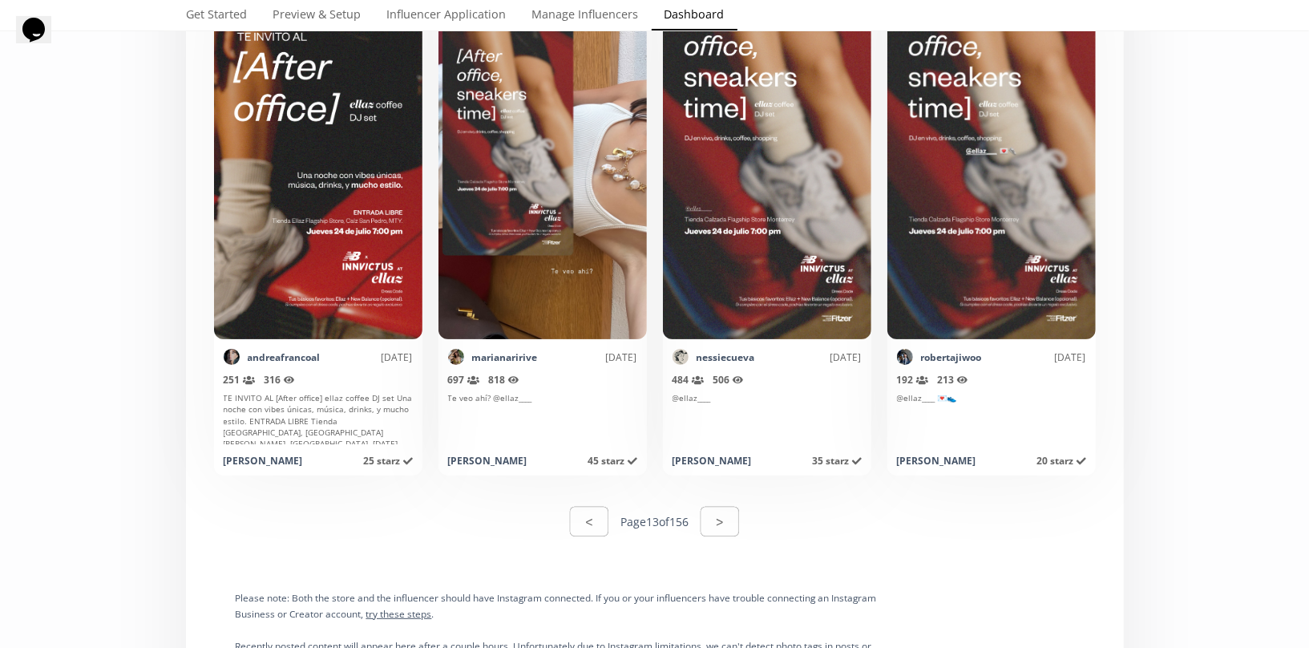
scroll to position [7943, 0]
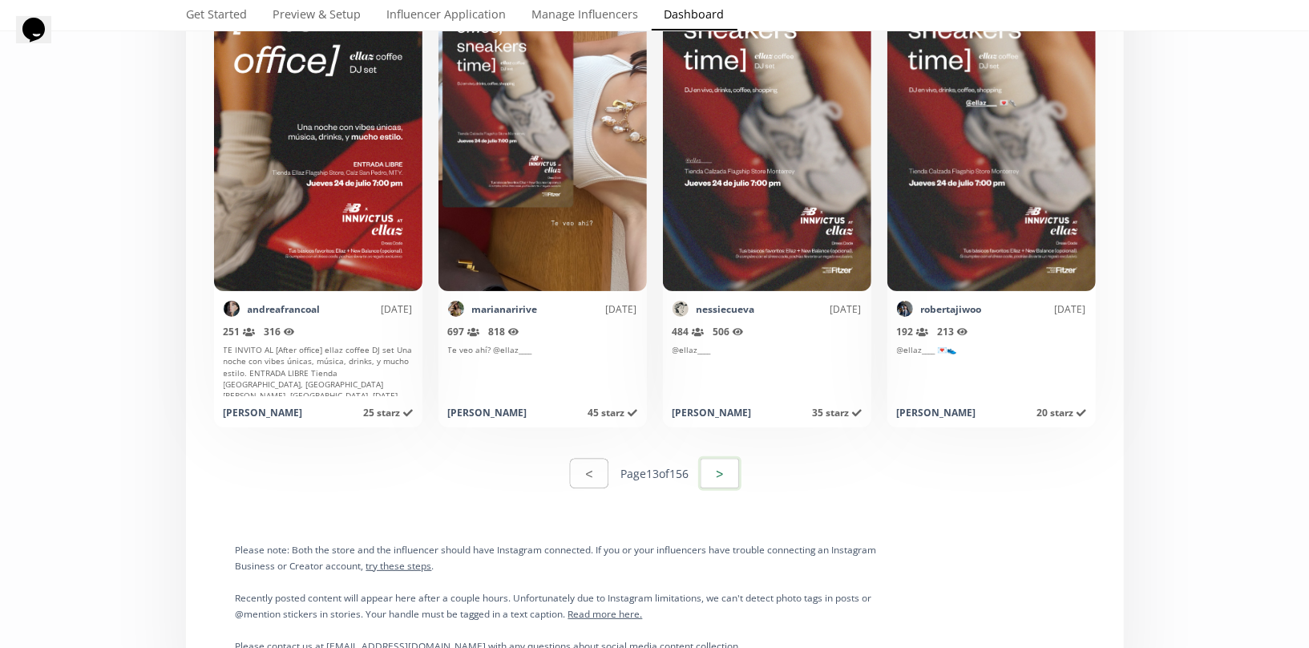
click at [718, 471] on button ">" at bounding box center [719, 473] width 43 height 34
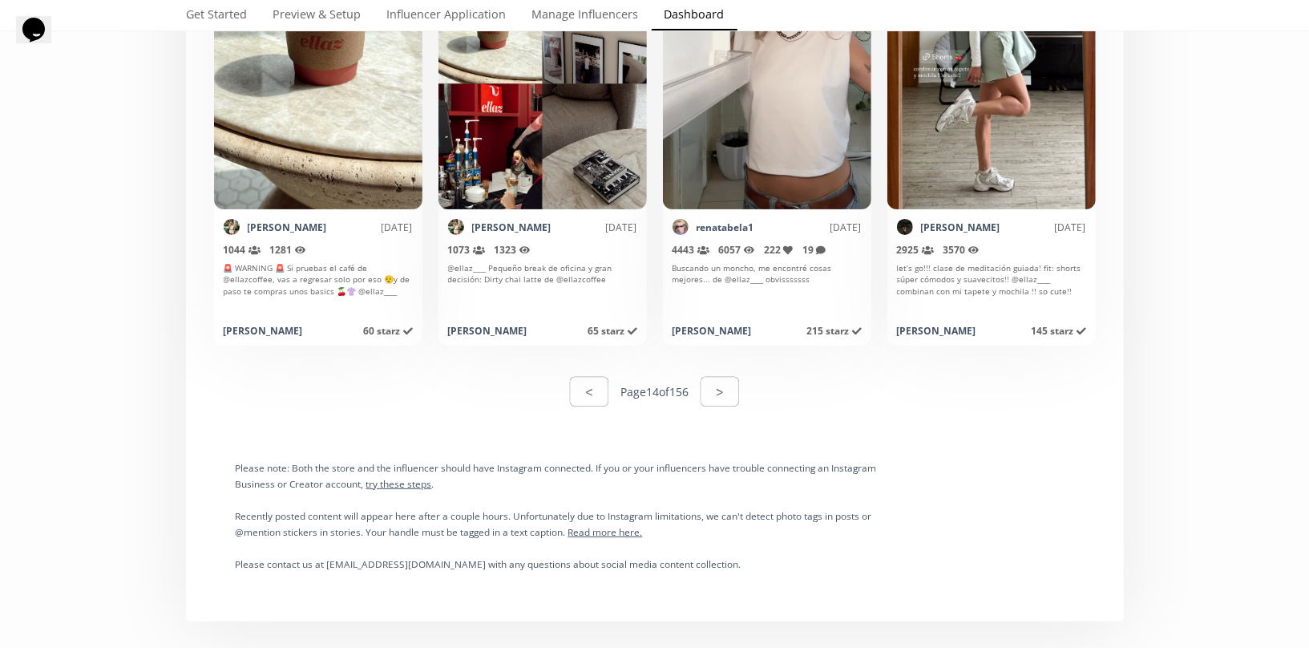
scroll to position [8026, 0]
click at [714, 385] on button ">" at bounding box center [719, 391] width 43 height 34
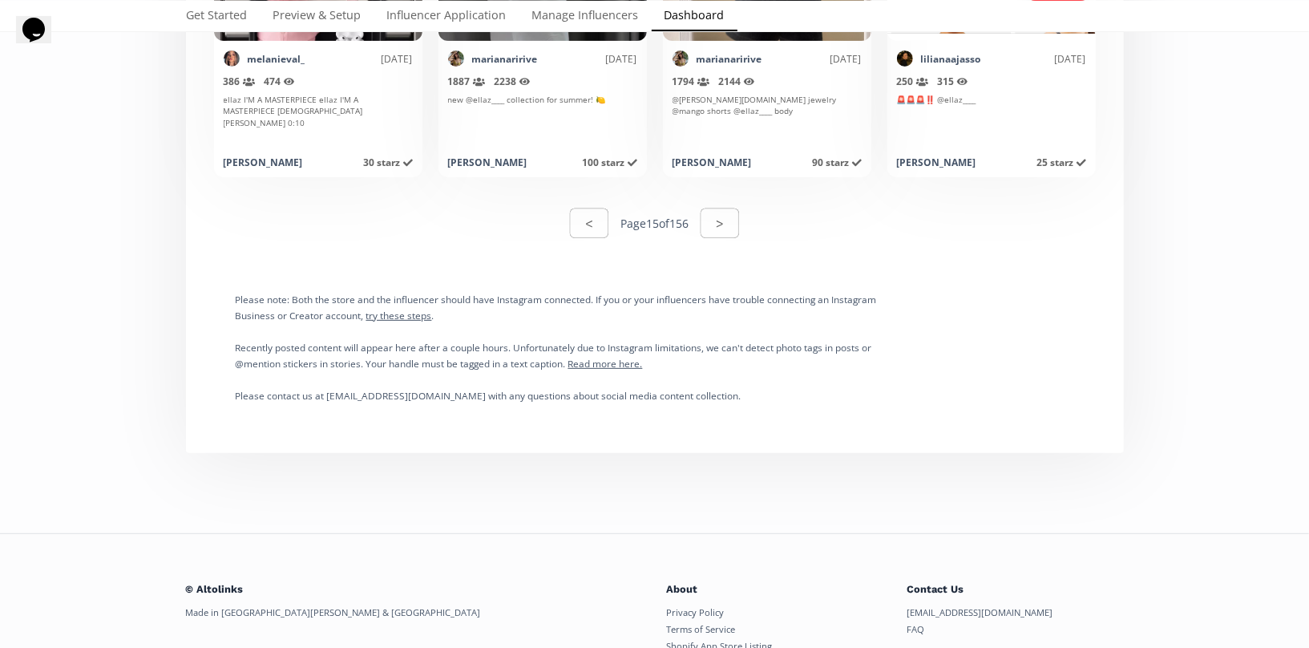
scroll to position [8198, 0]
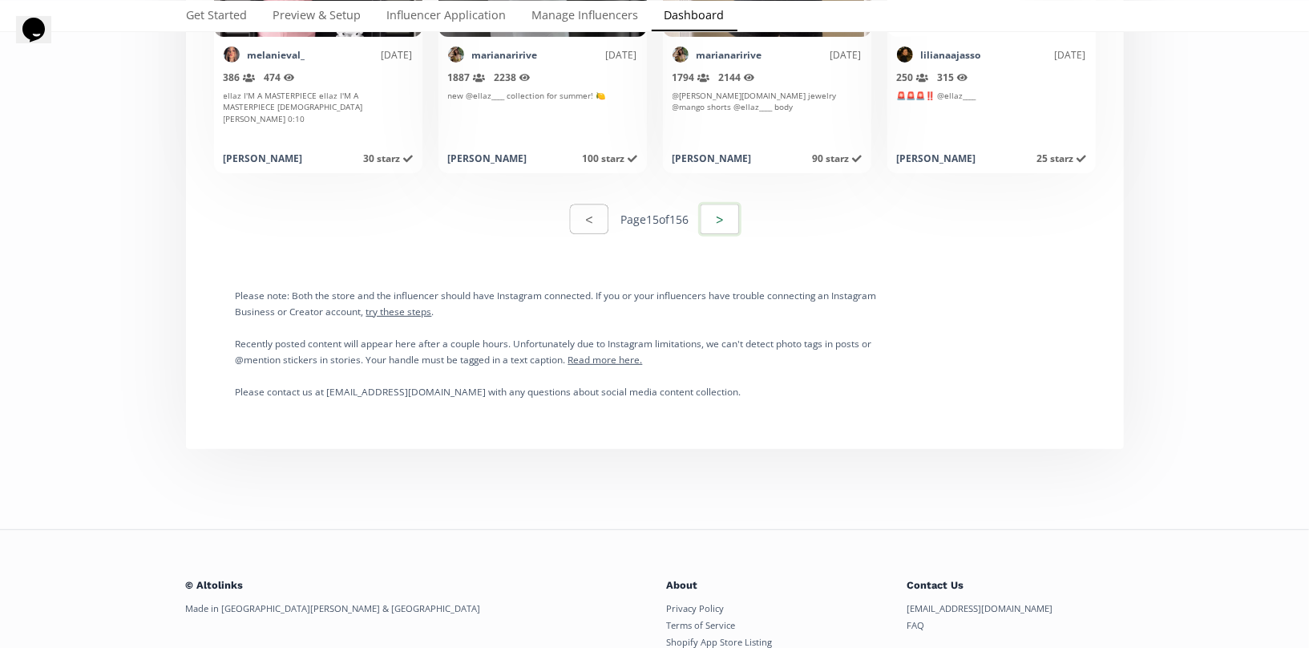
click at [733, 221] on button ">" at bounding box center [719, 219] width 43 height 34
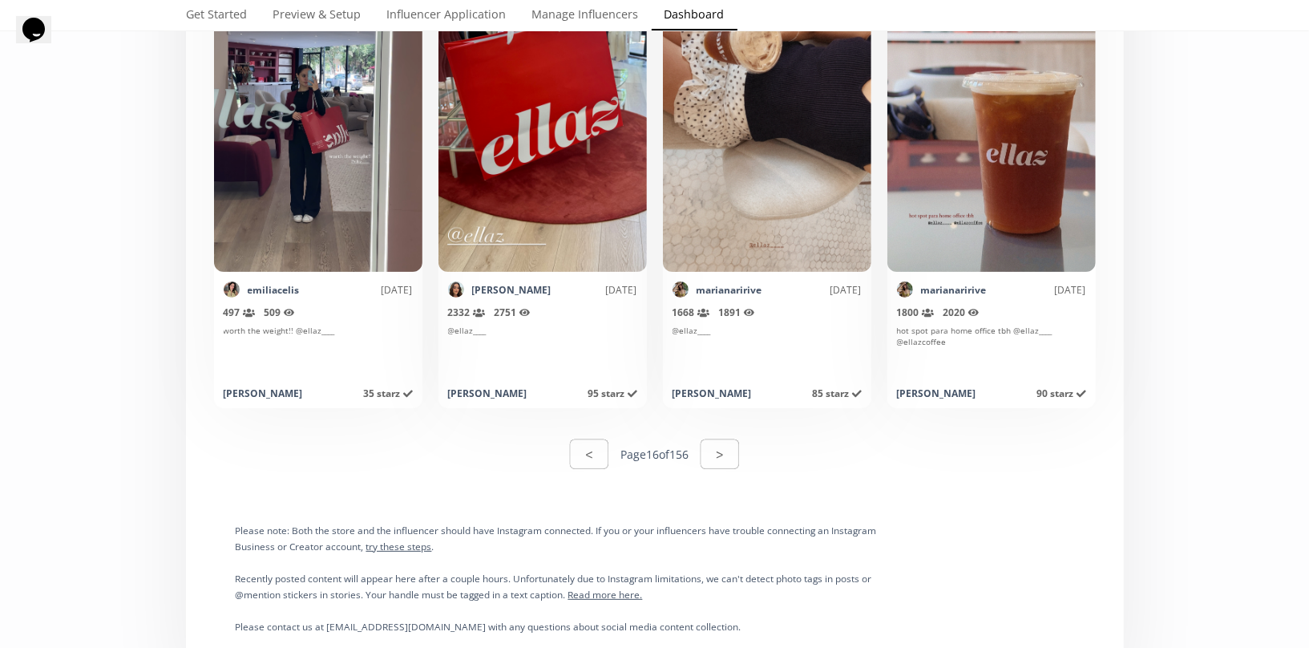
scroll to position [7963, 0]
click at [723, 458] on button ">" at bounding box center [719, 453] width 43 height 34
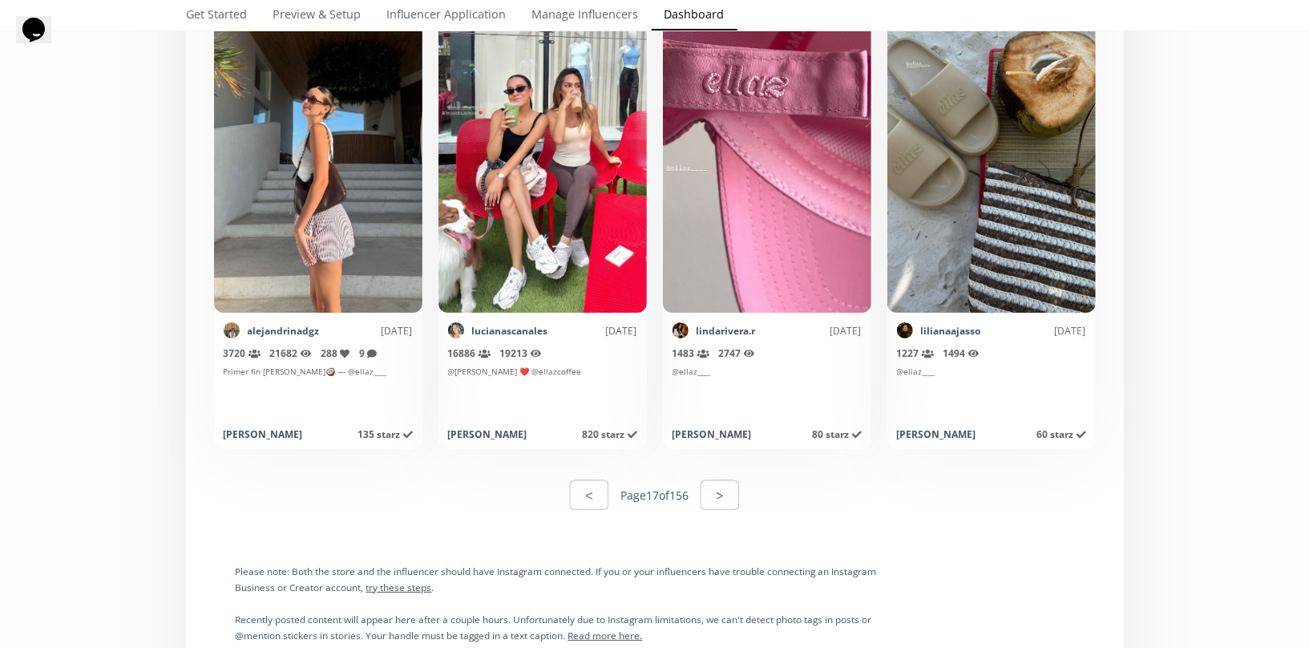
scroll to position [7923, 0]
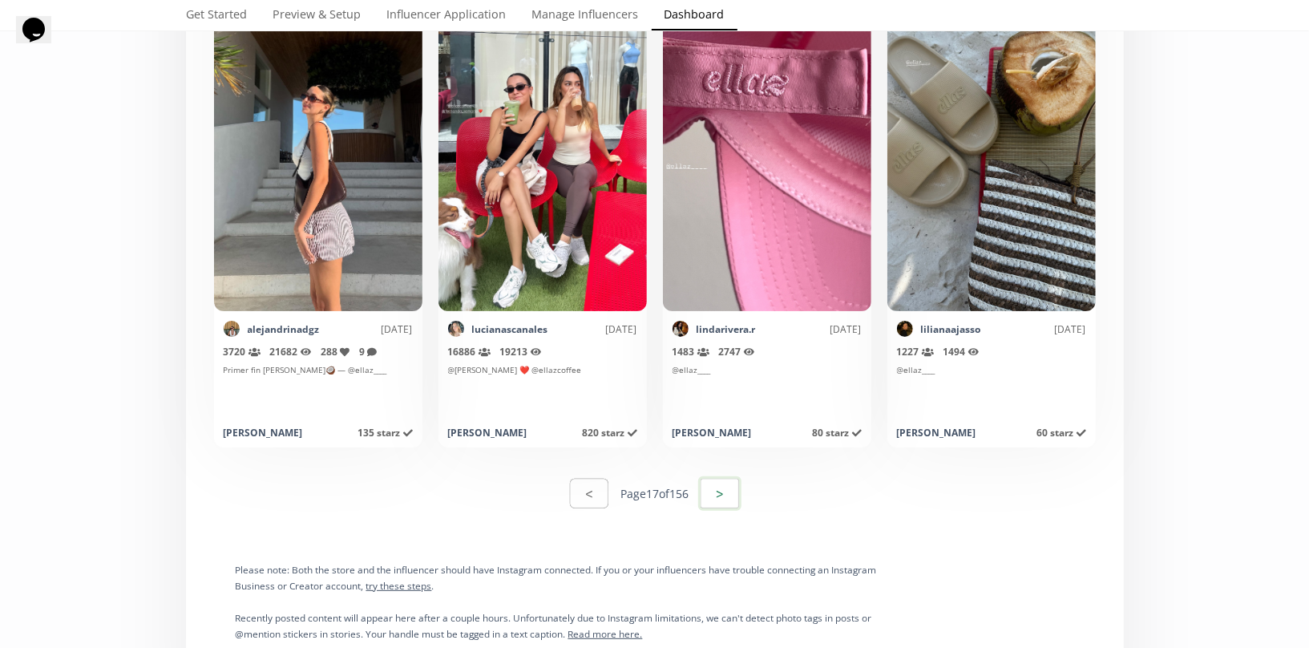
click at [735, 490] on button ">" at bounding box center [719, 493] width 43 height 34
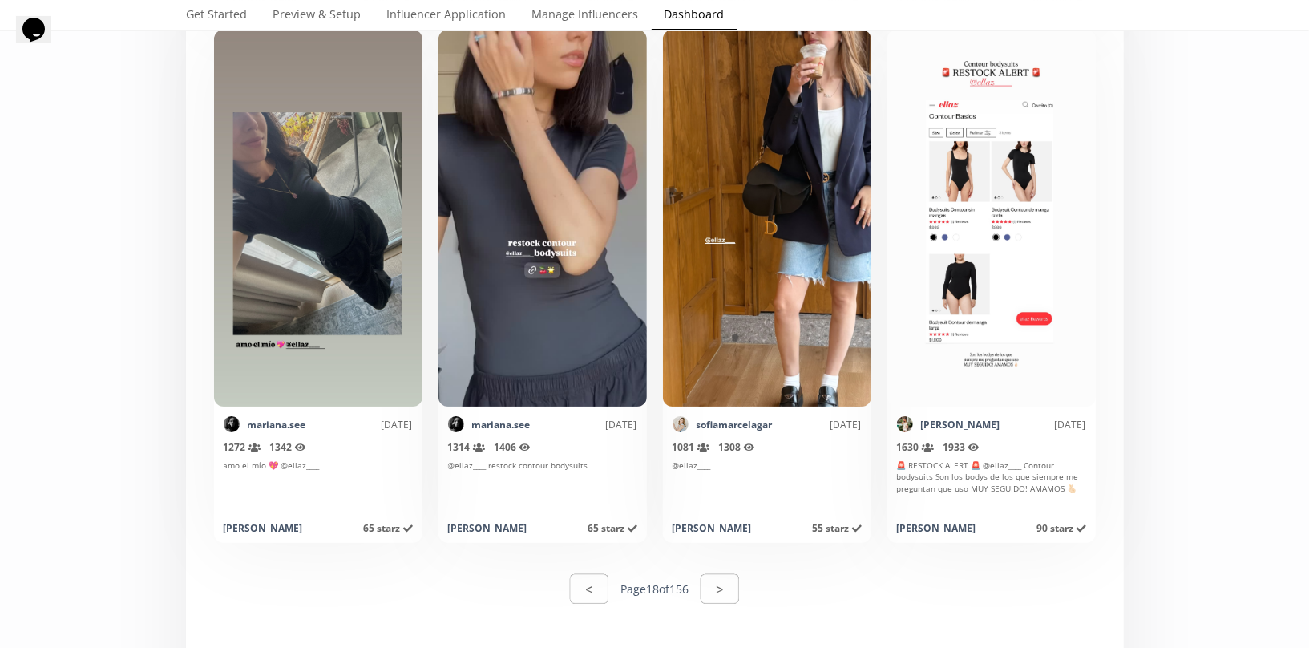
scroll to position [7825, 0]
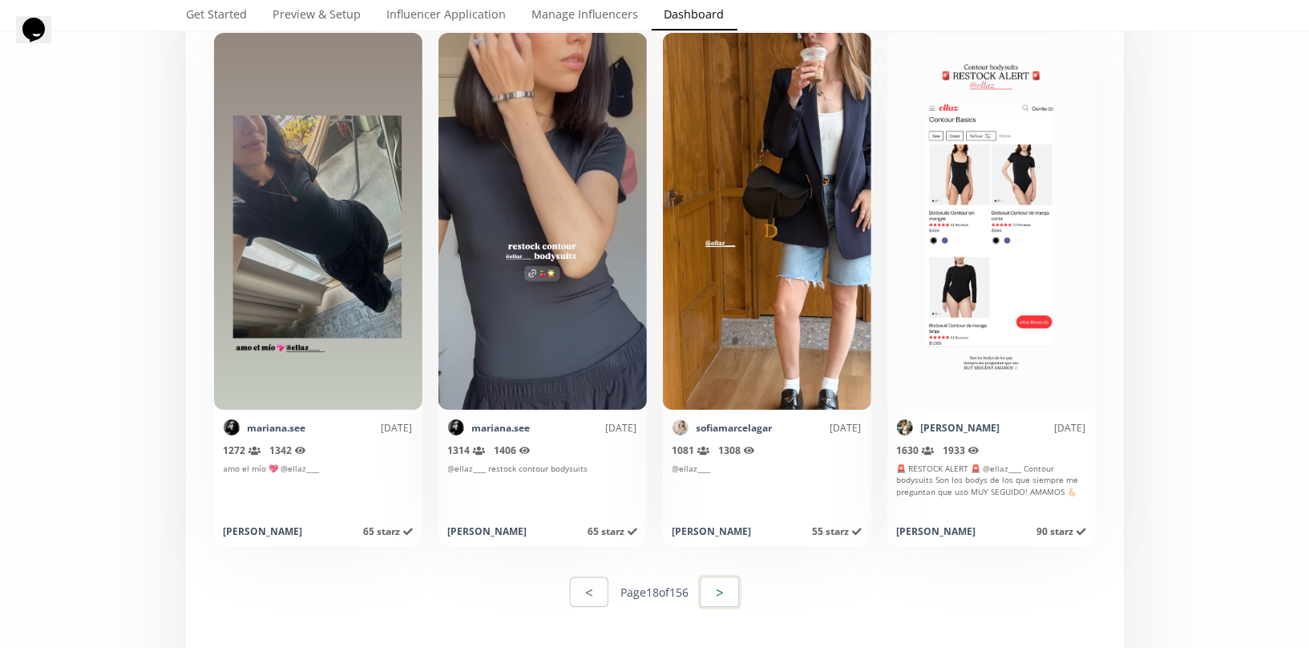
click at [720, 597] on button ">" at bounding box center [719, 592] width 43 height 34
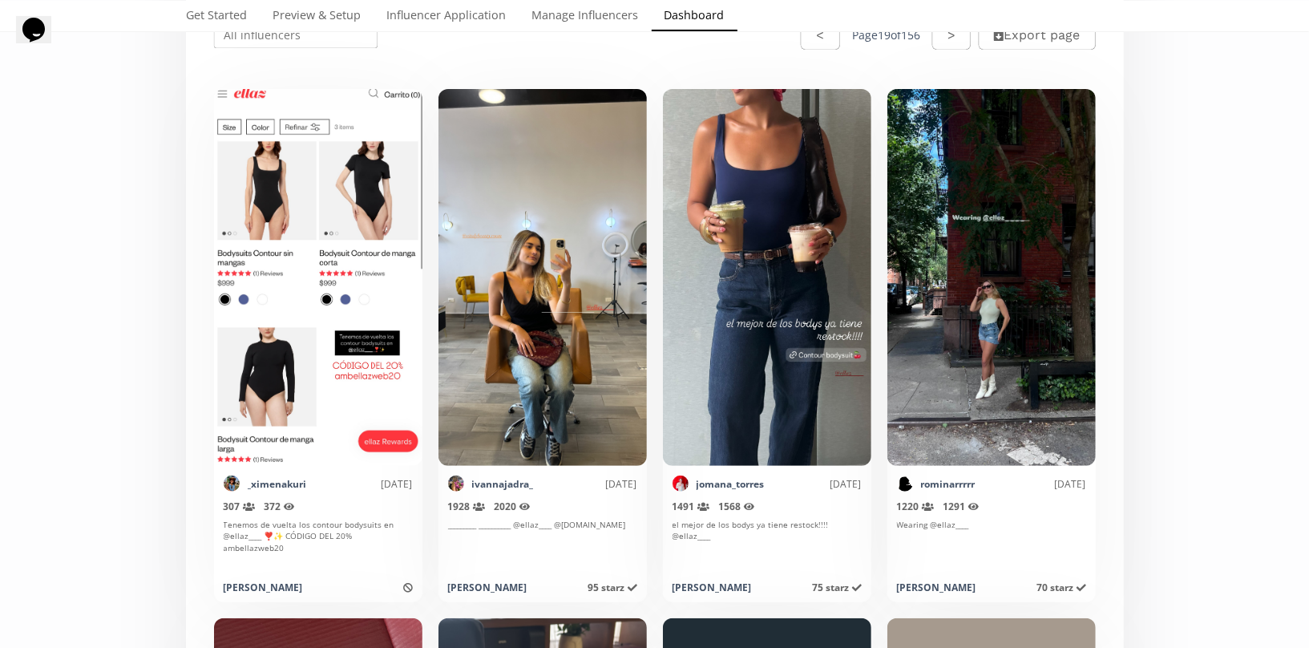
scroll to position [365, 0]
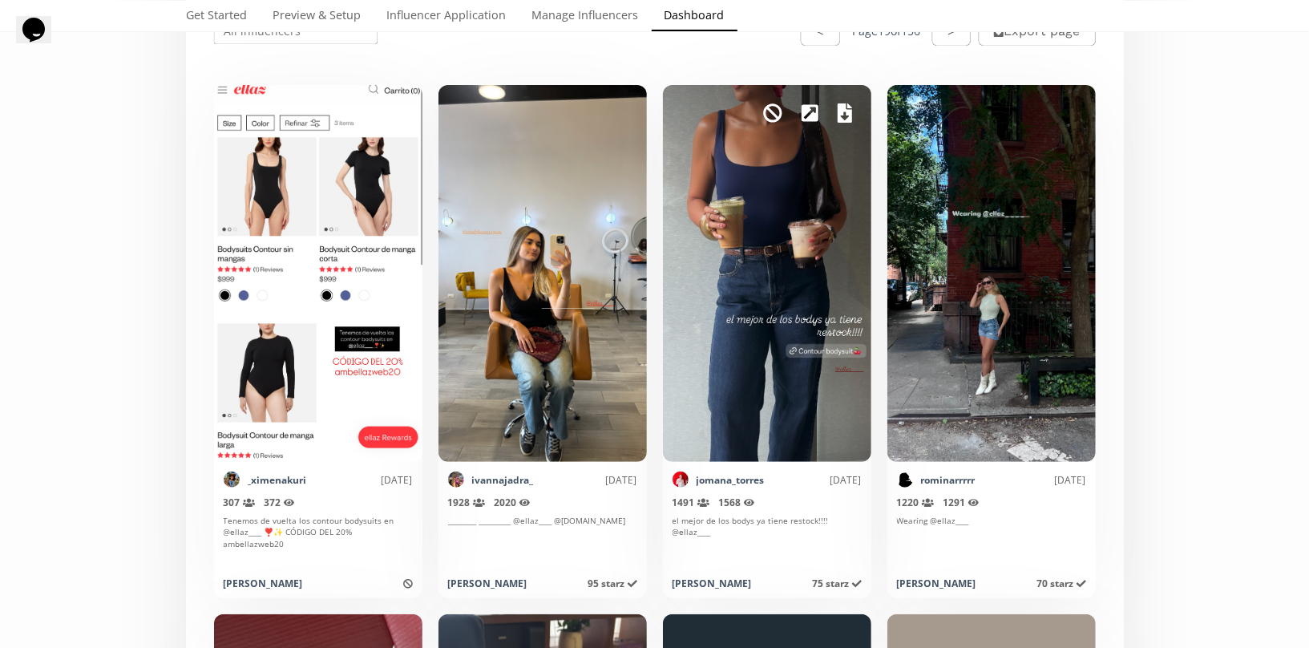
click at [841, 122] on link at bounding box center [845, 112] width 14 height 27
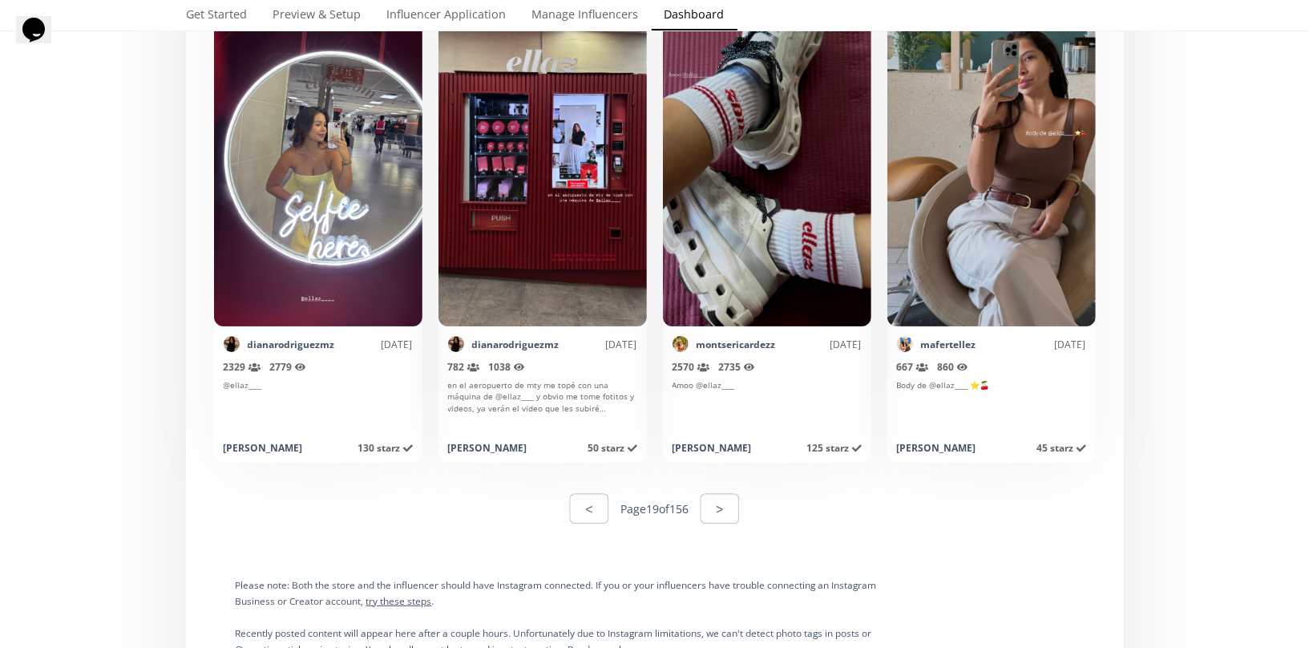
scroll to position [7910, 0]
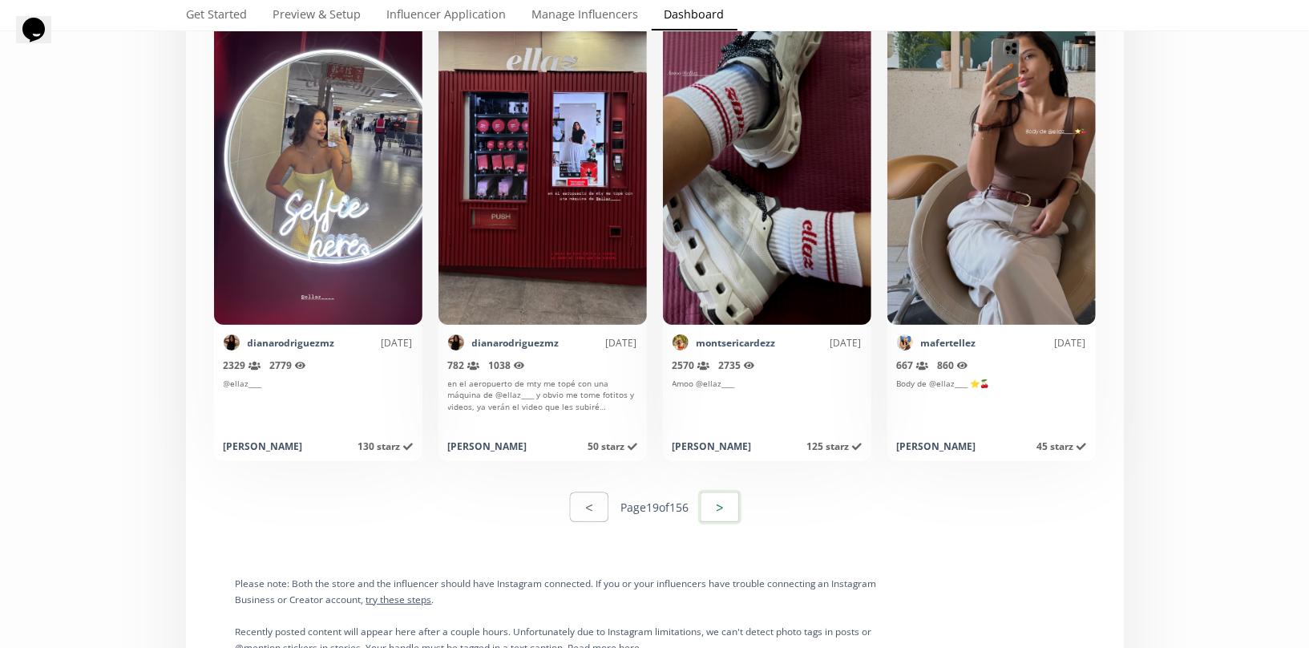
click at [734, 511] on button ">" at bounding box center [719, 507] width 43 height 34
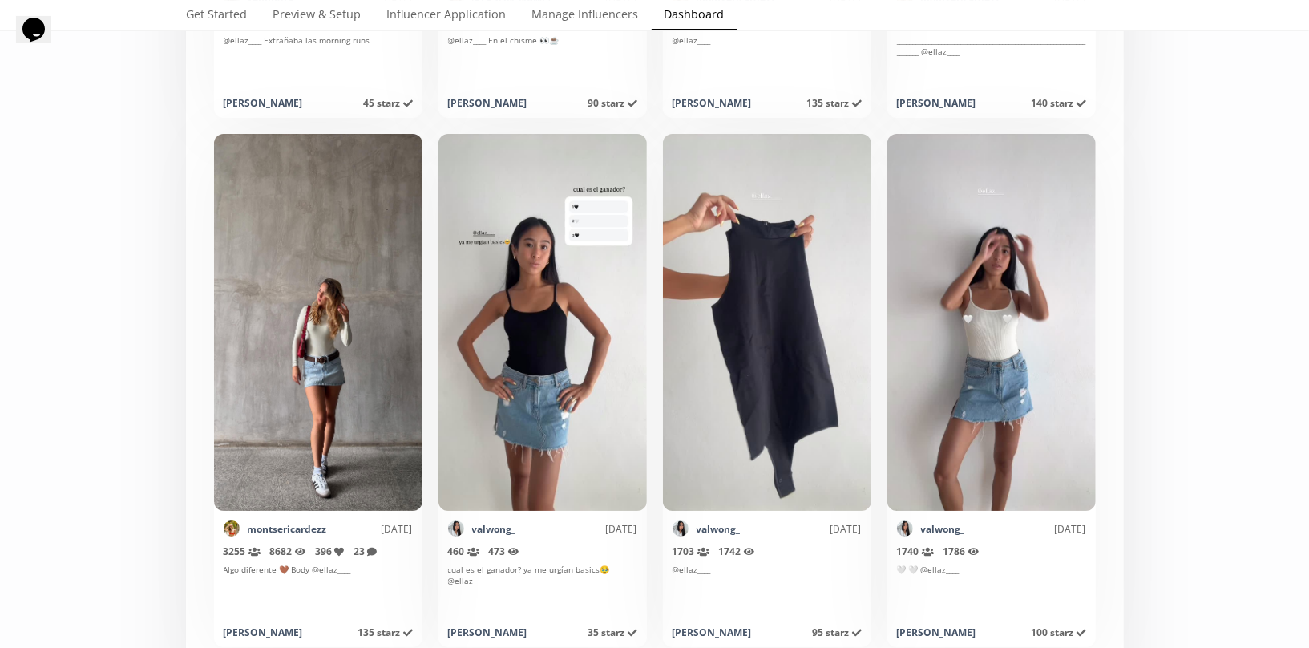
scroll to position [8298, 0]
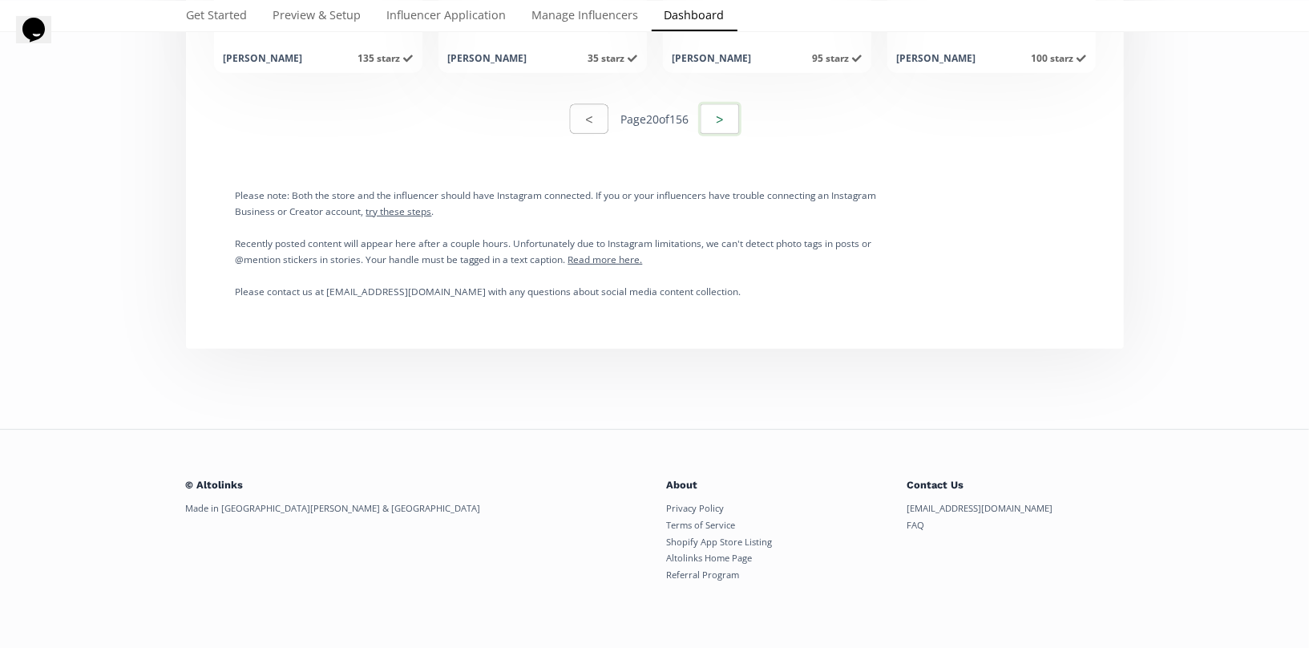
click at [722, 124] on button ">" at bounding box center [719, 119] width 43 height 34
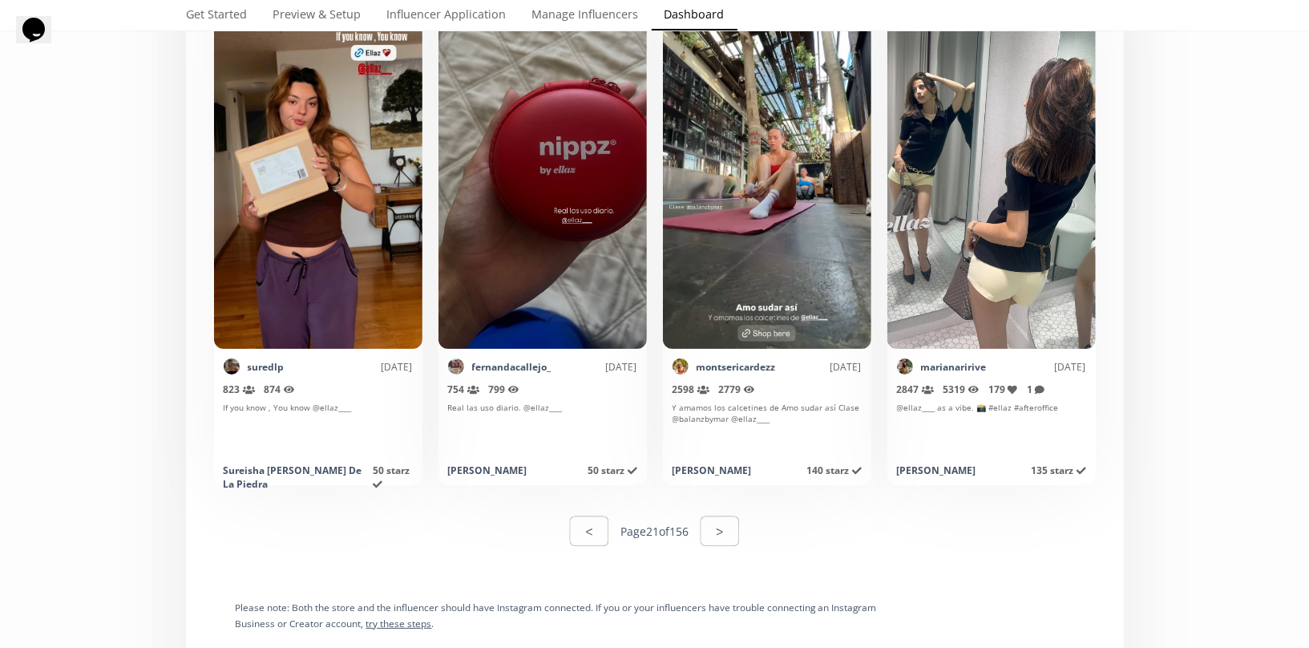
scroll to position [7879, 0]
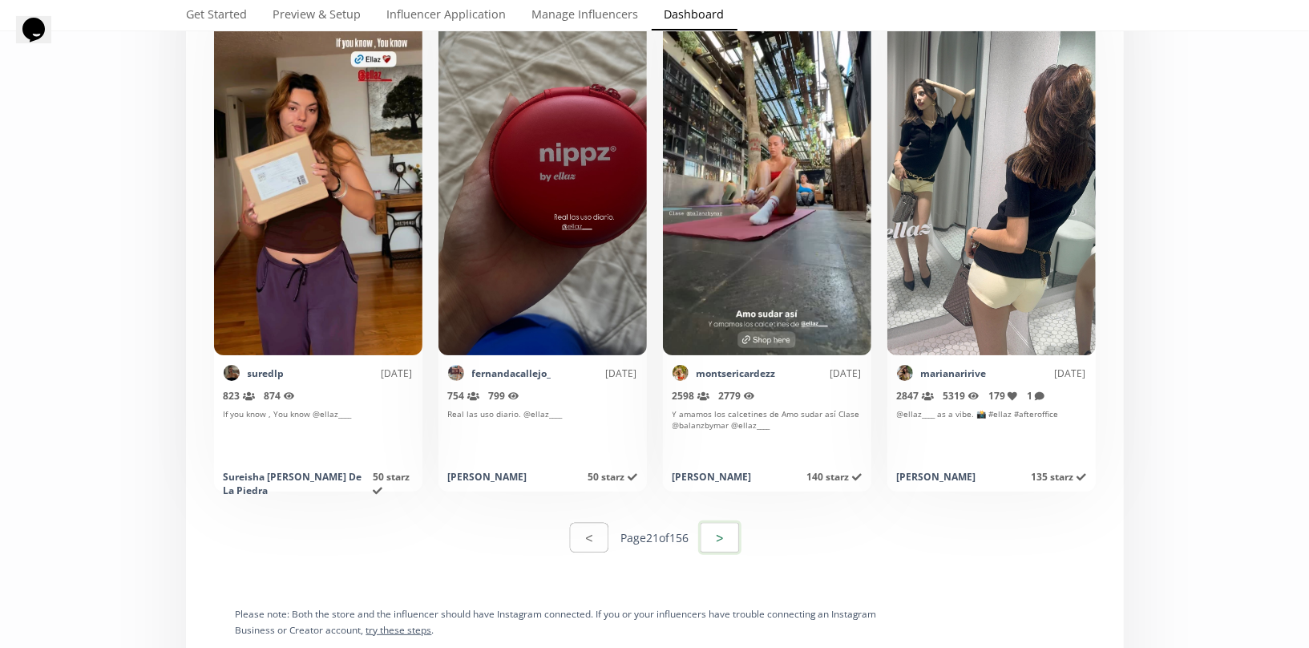
click at [721, 538] on button ">" at bounding box center [719, 537] width 43 height 34
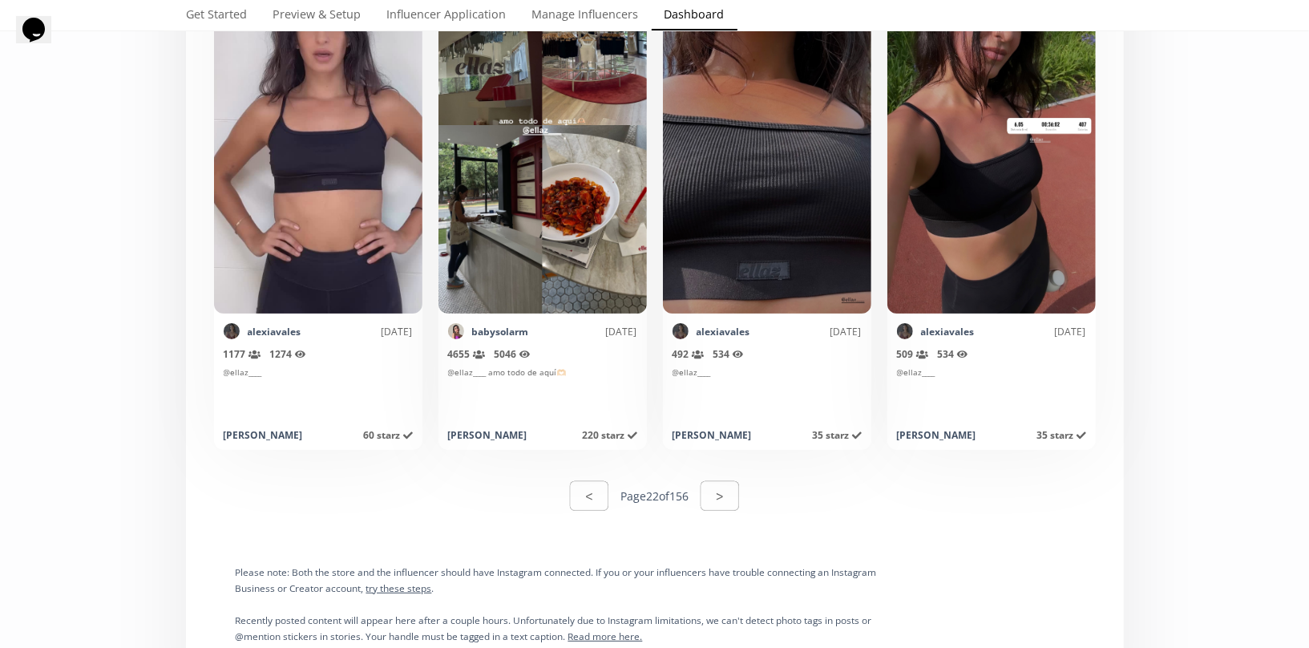
scroll to position [7924, 0]
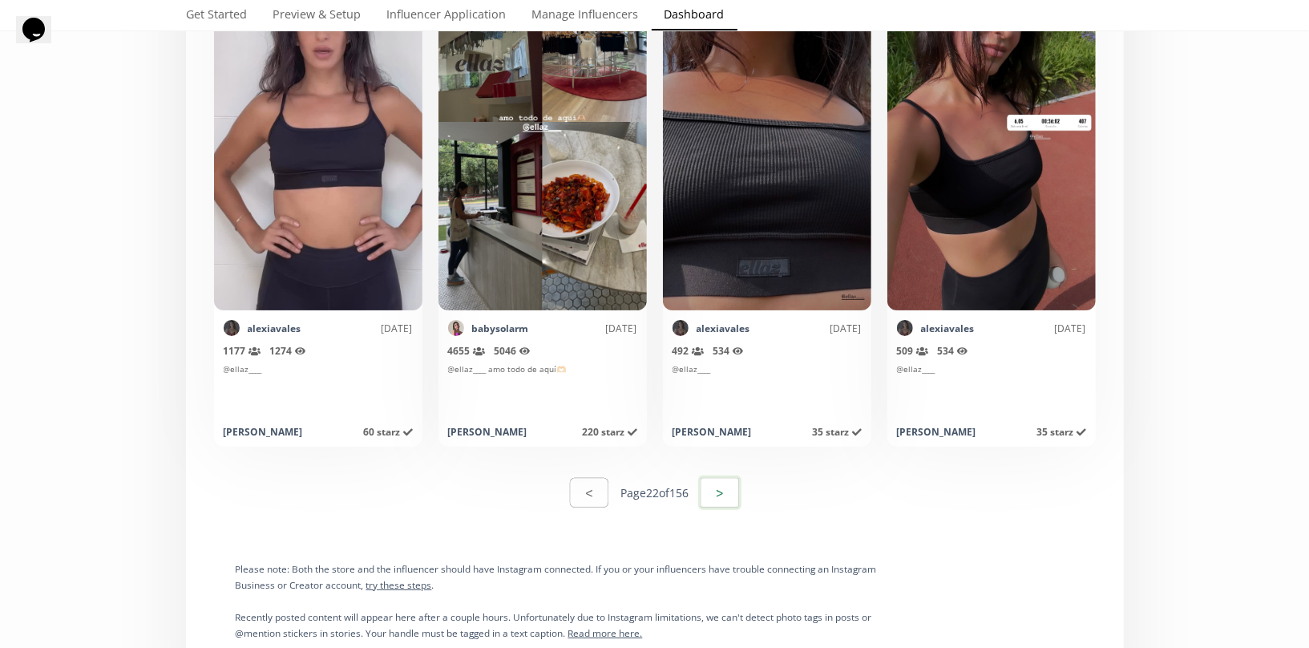
click at [726, 478] on button ">" at bounding box center [719, 492] width 43 height 34
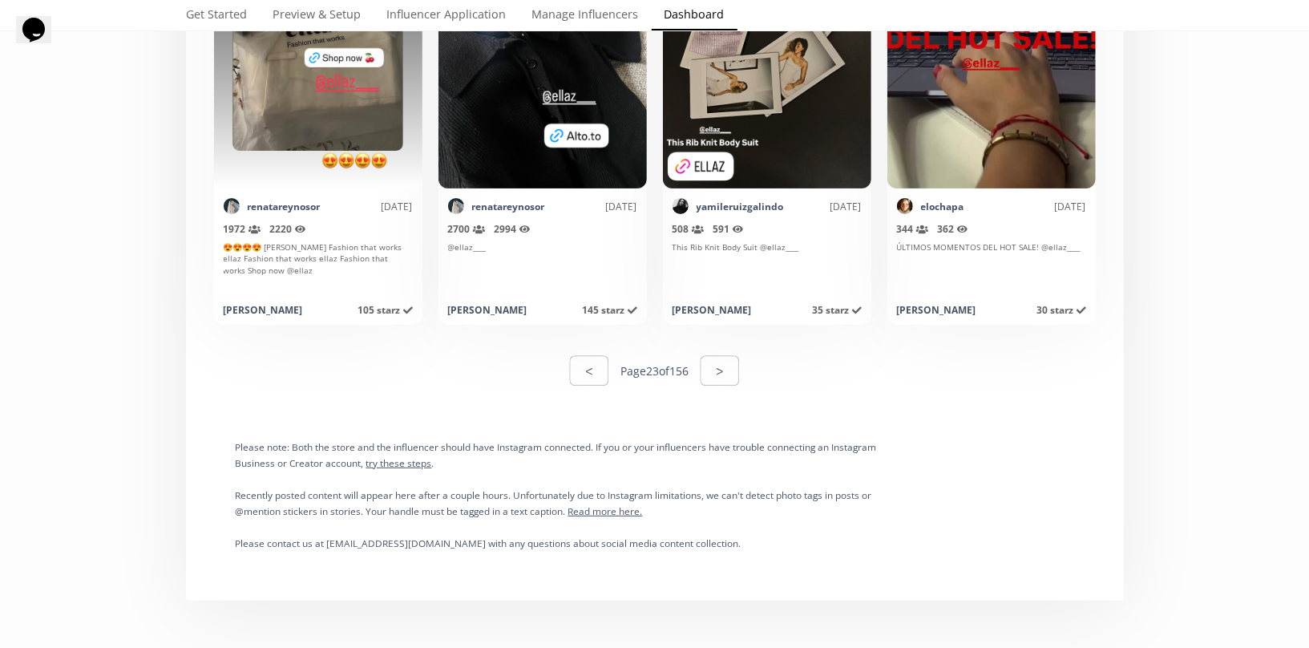
scroll to position [8047, 0]
click at [726, 355] on button ">" at bounding box center [719, 370] width 43 height 34
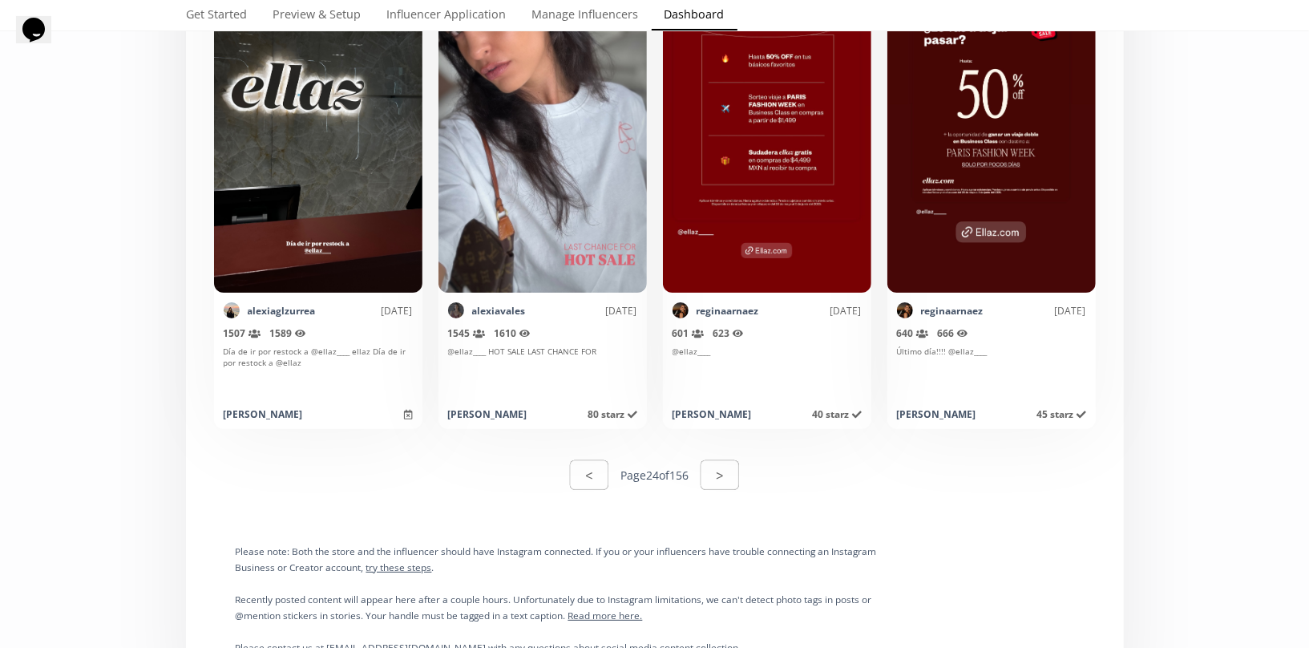
scroll to position [8298, 0]
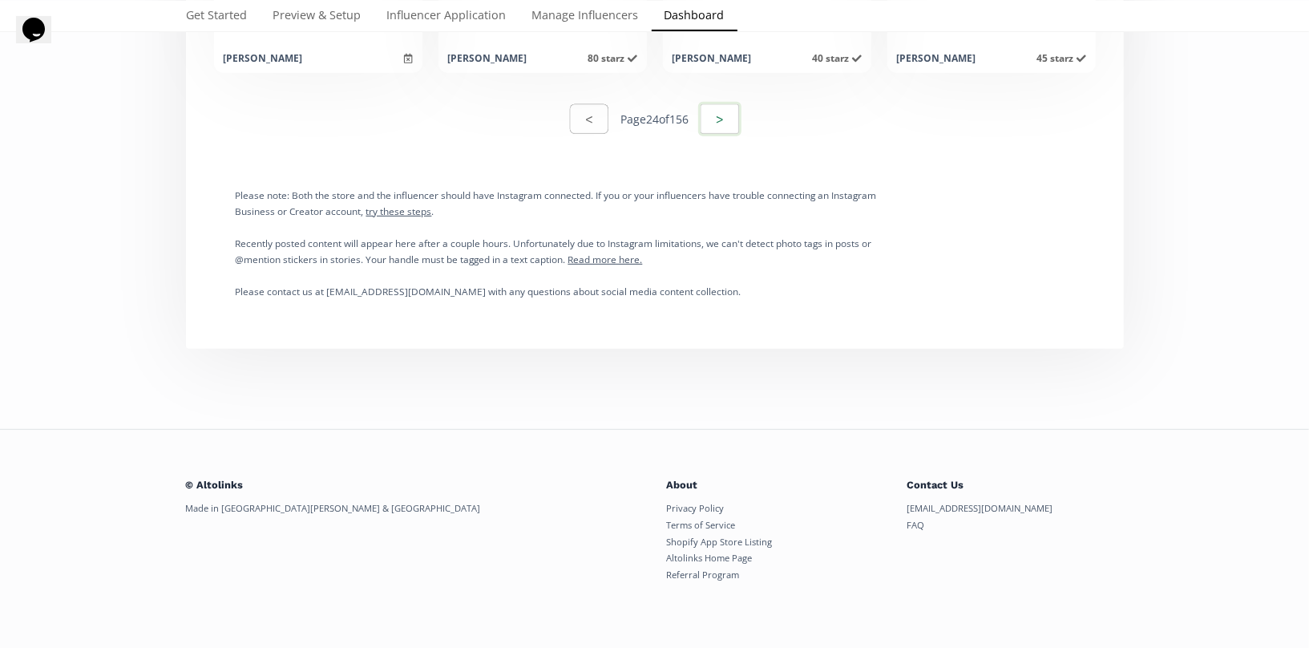
click at [709, 127] on button ">" at bounding box center [719, 119] width 43 height 34
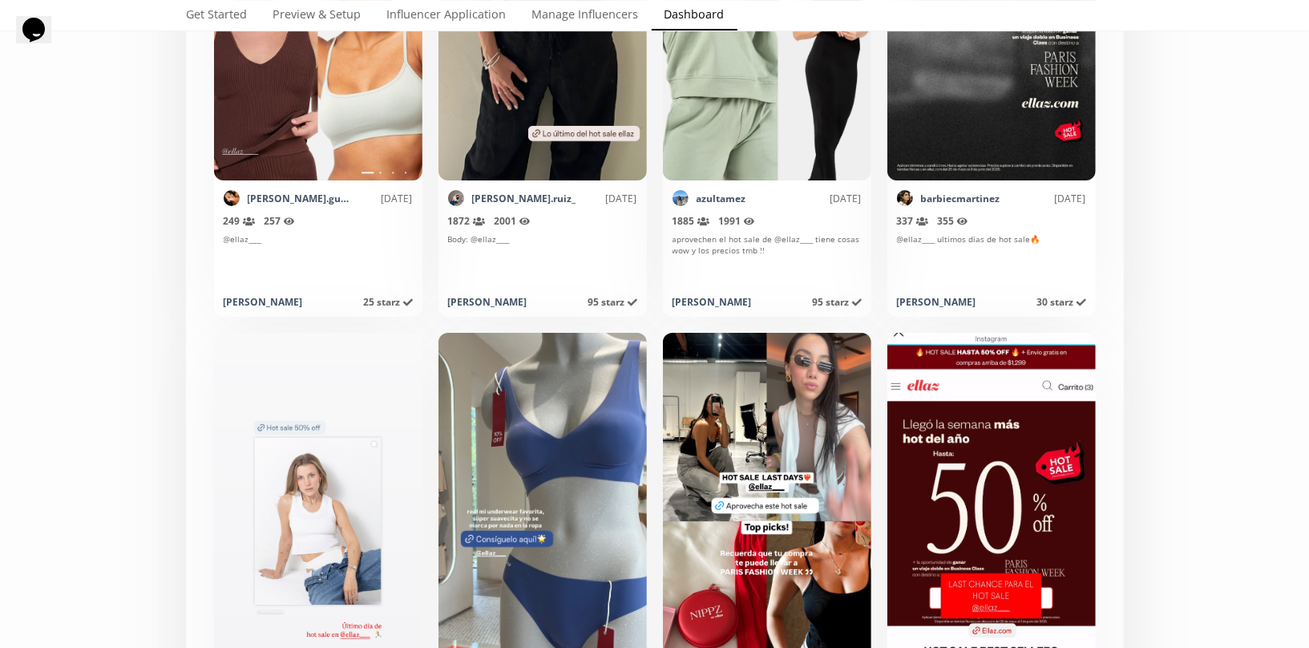
scroll to position [7524, 0]
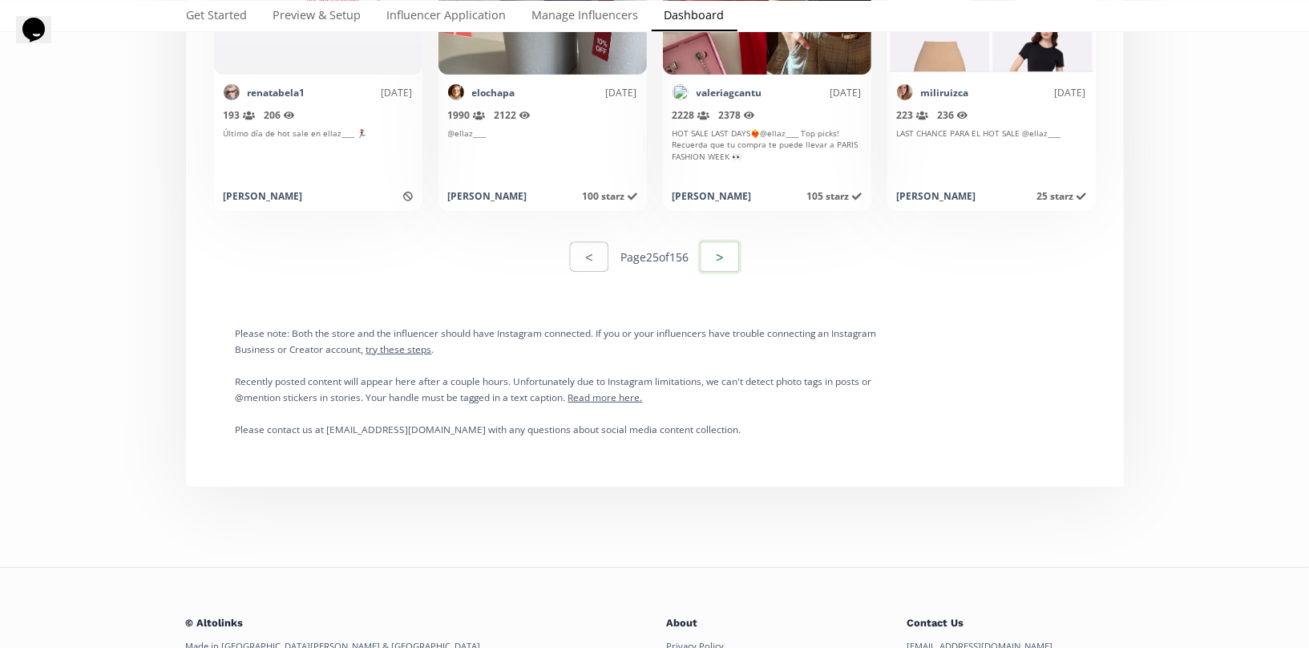
click at [727, 262] on button ">" at bounding box center [719, 257] width 43 height 34
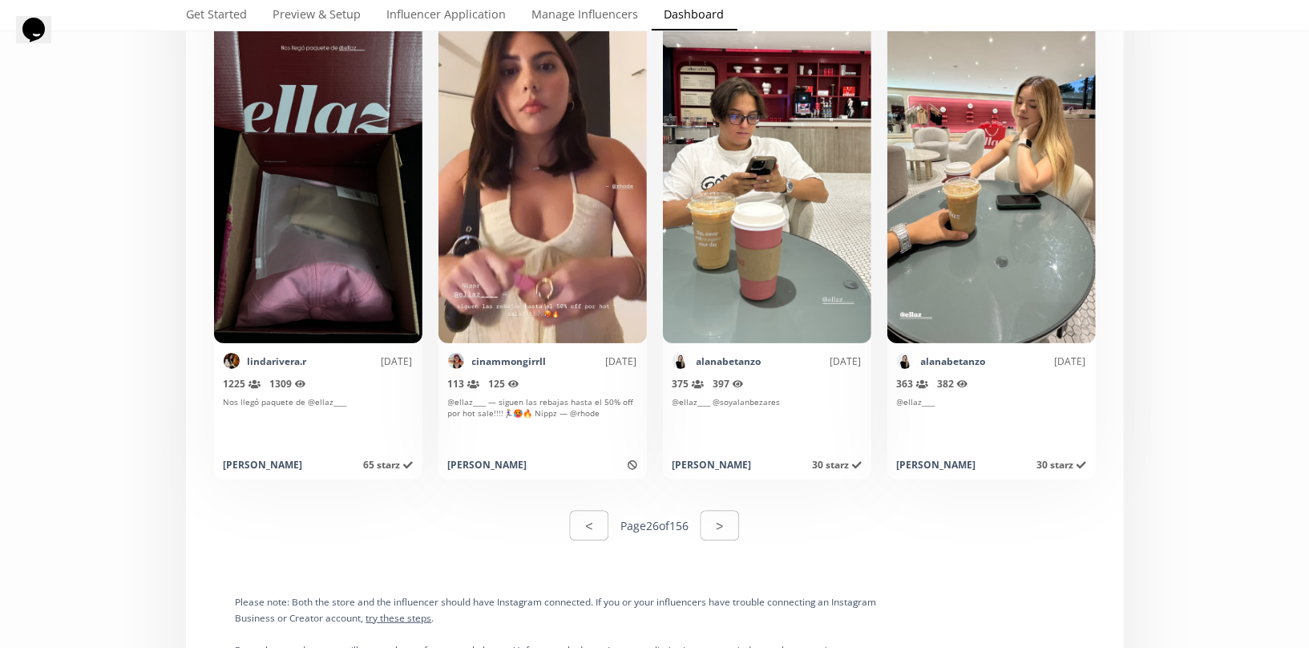
scroll to position [7894, 0]
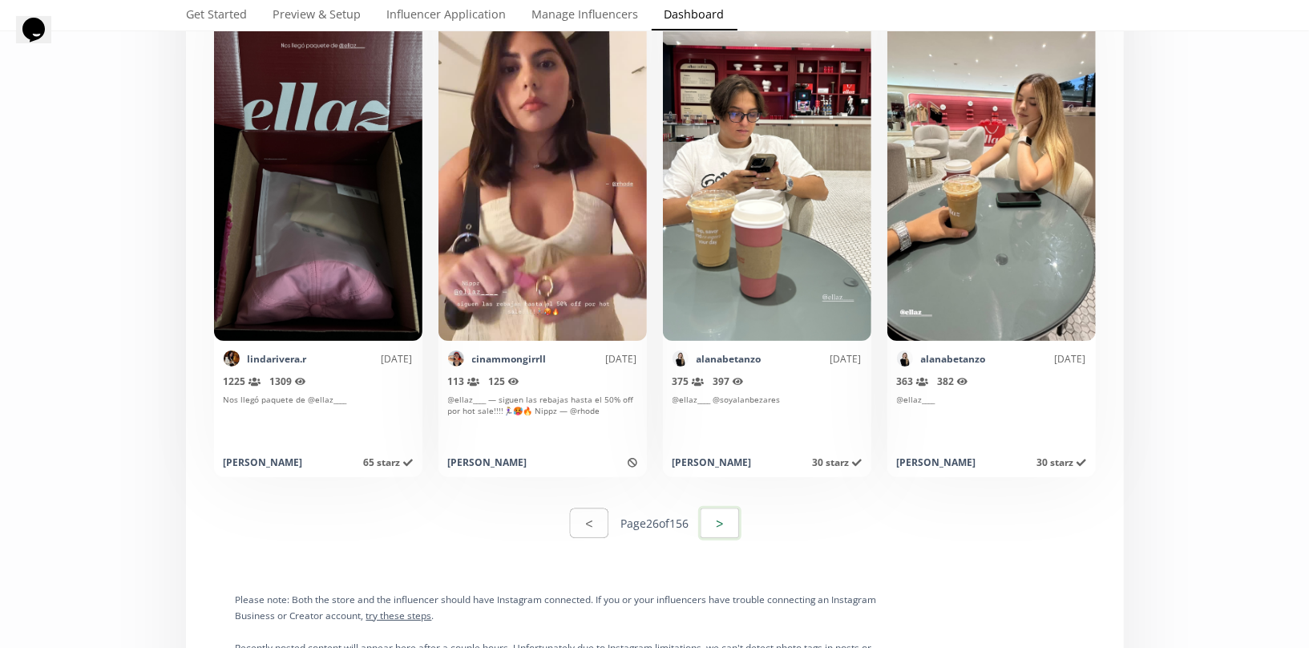
click at [718, 524] on button ">" at bounding box center [719, 523] width 43 height 34
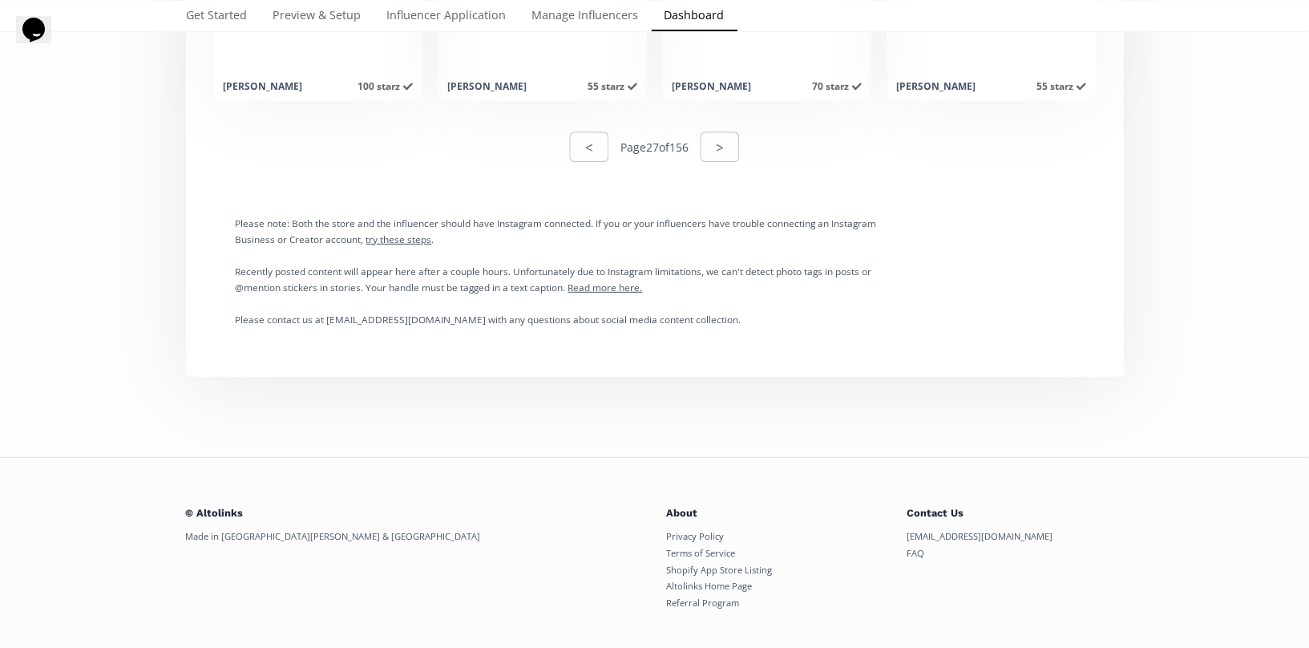
scroll to position [8290, 0]
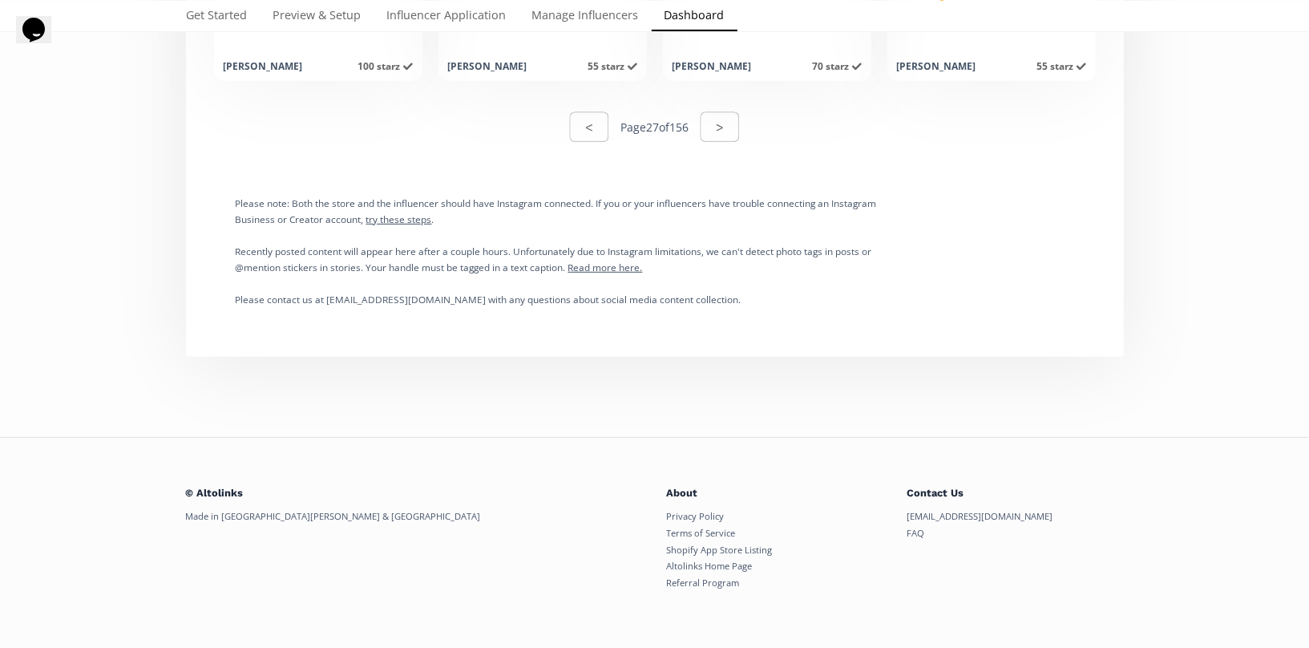
click at [750, 127] on div "< Page 27 of 156 >" at bounding box center [655, 126] width 919 height 55
click at [731, 124] on button ">" at bounding box center [719, 127] width 43 height 34
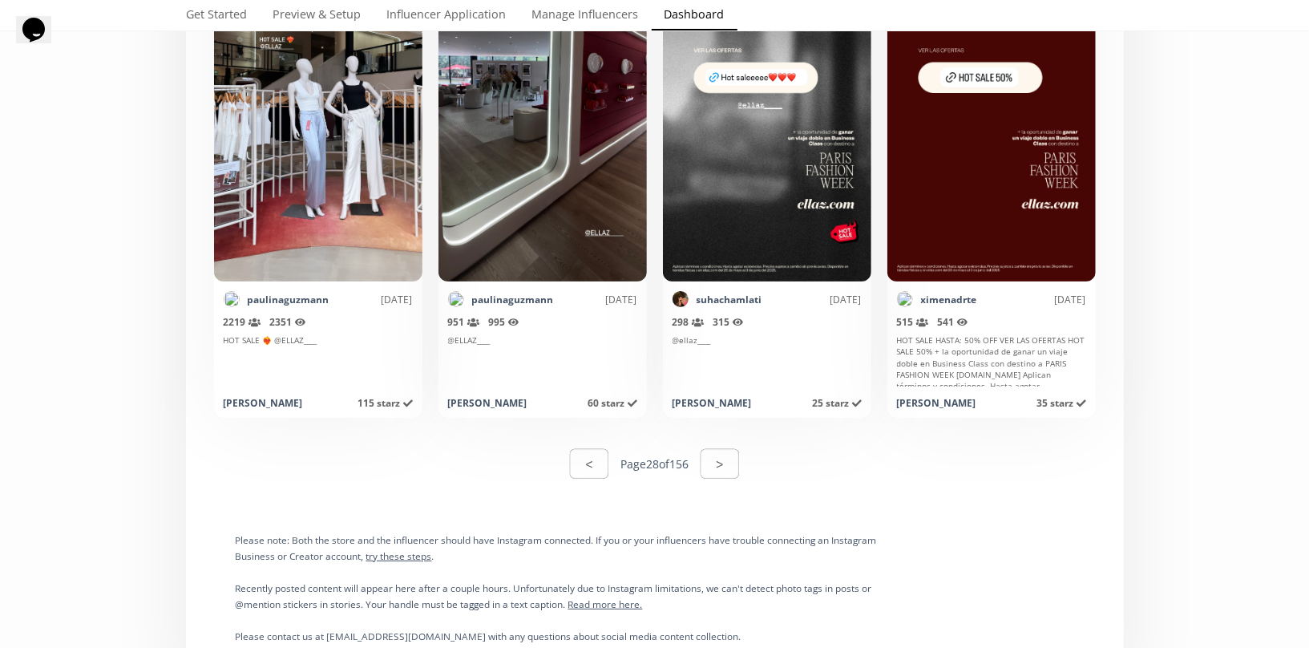
scroll to position [8298, 0]
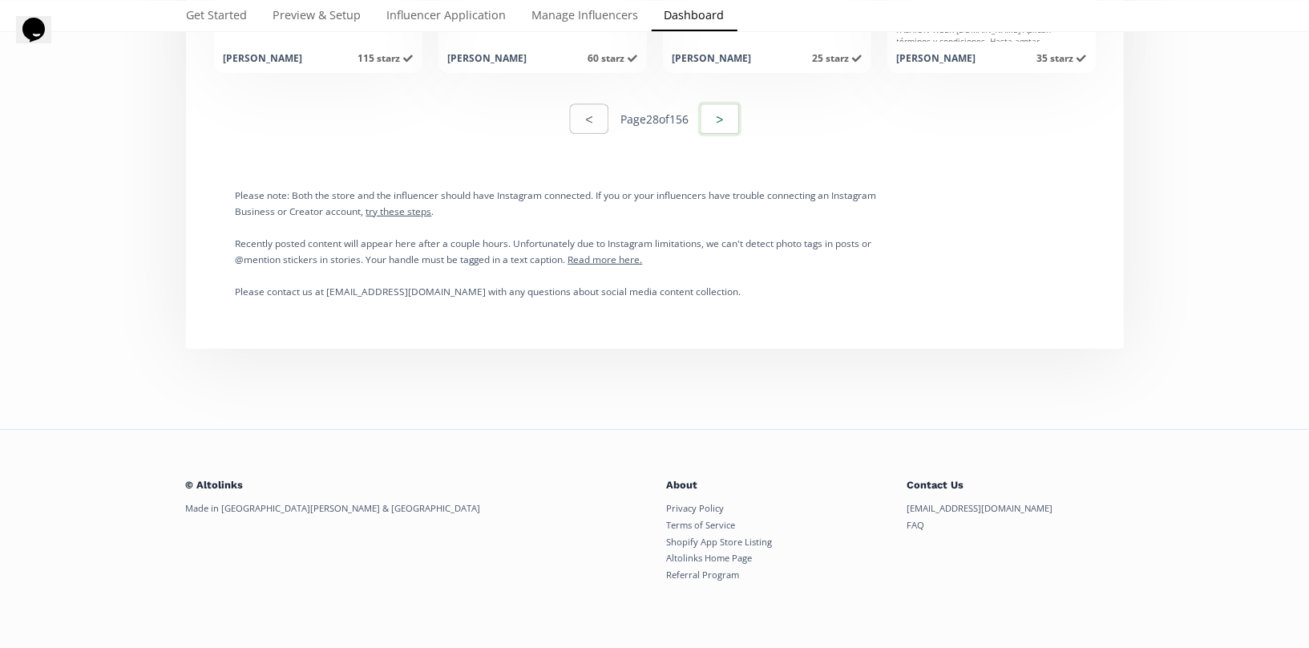
click at [716, 120] on button ">" at bounding box center [719, 119] width 43 height 34
click at [716, 110] on button ">" at bounding box center [719, 119] width 43 height 34
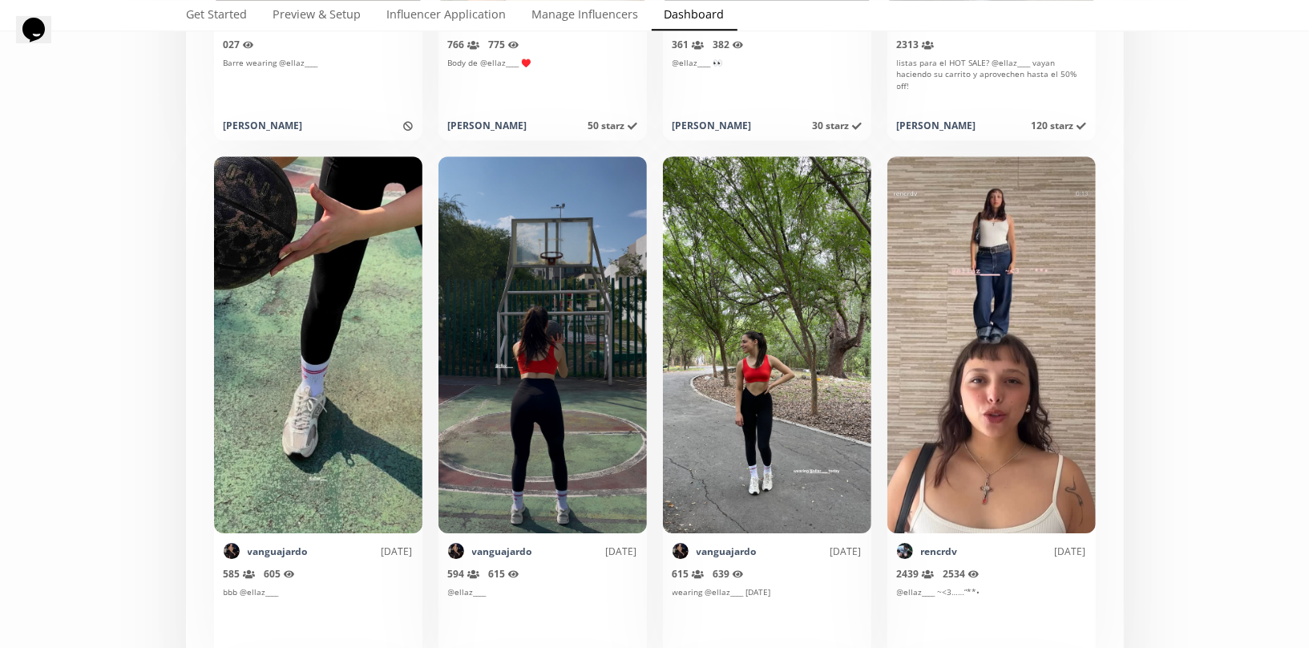
scroll to position [2934, 0]
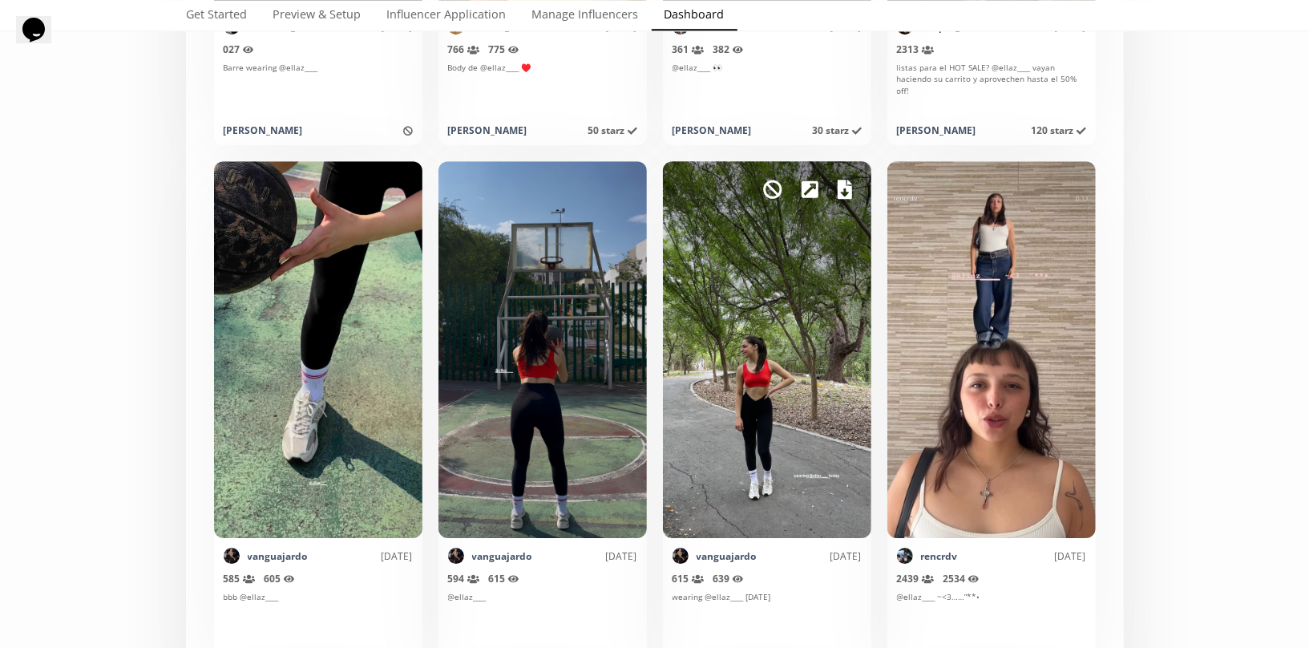
click at [848, 190] on icon at bounding box center [845, 189] width 14 height 19
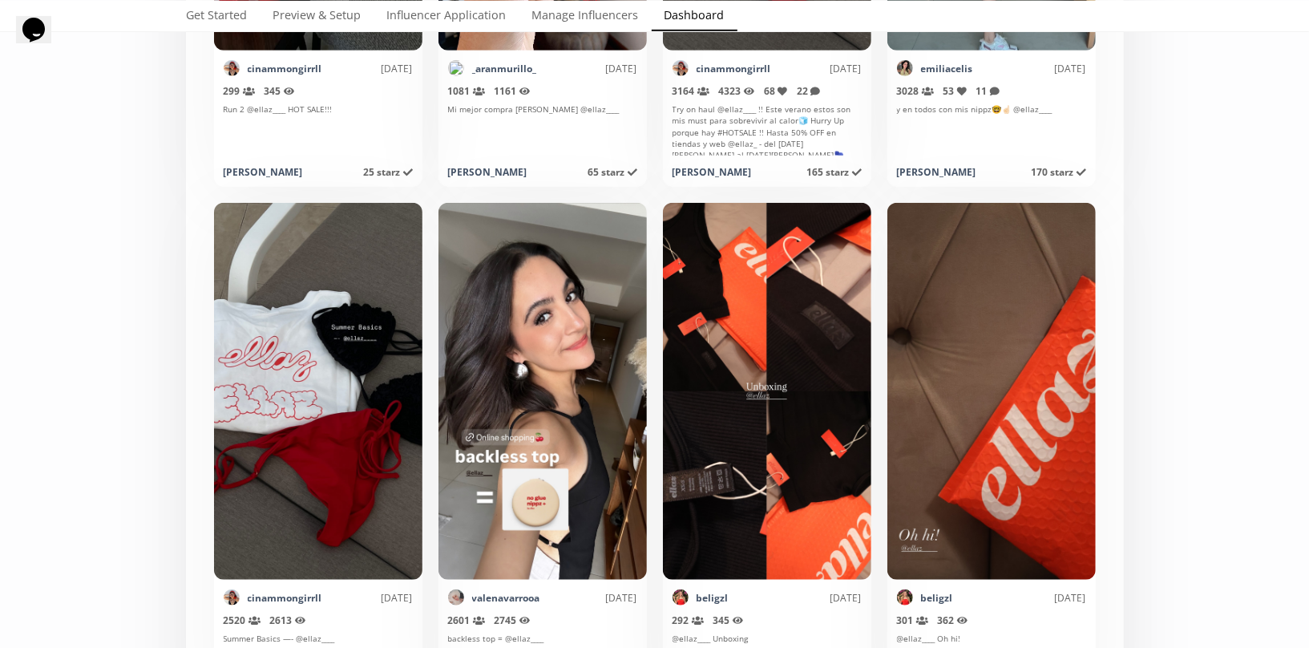
scroll to position [4483, 0]
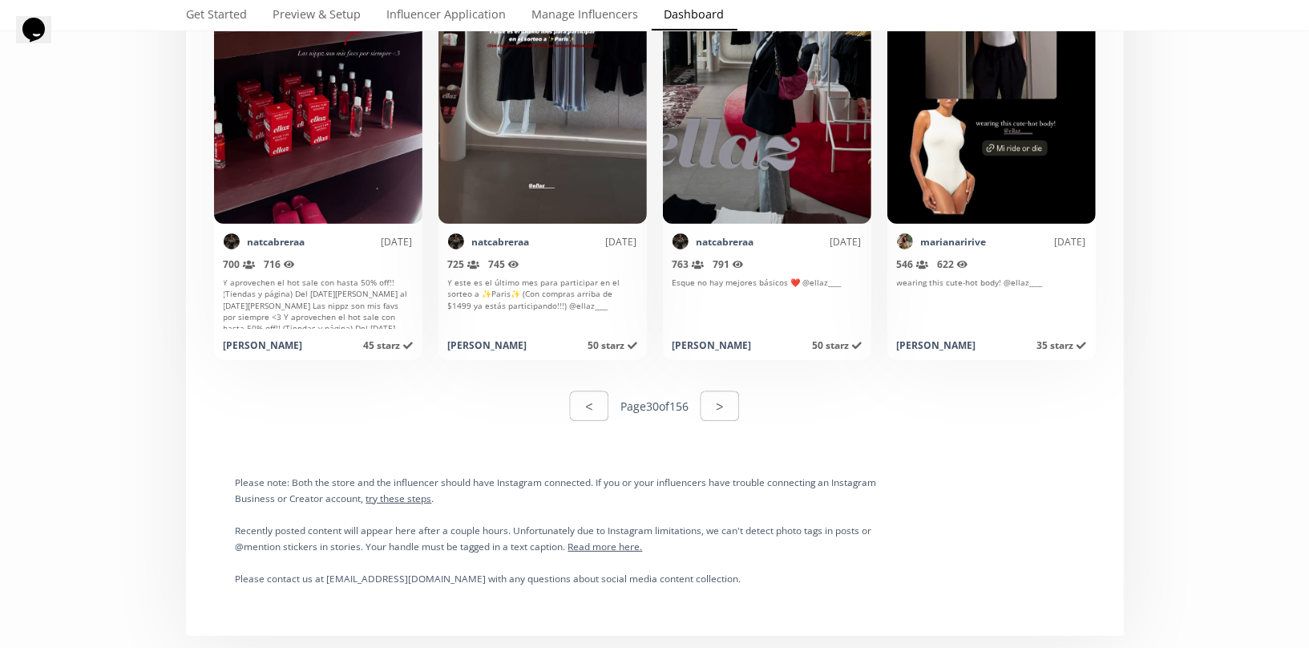
scroll to position [8298, 0]
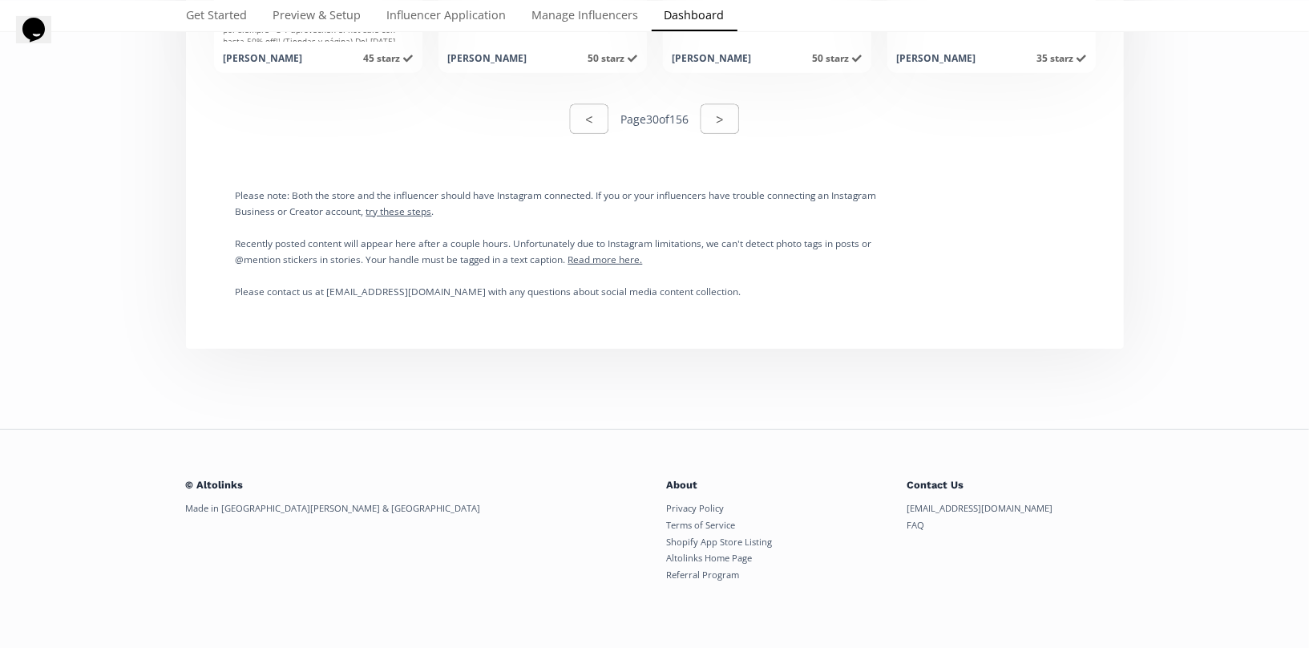
click at [736, 99] on div "< Page 30 of 156 >" at bounding box center [655, 118] width 919 height 55
click at [730, 119] on button ">" at bounding box center [719, 119] width 43 height 34
click at [726, 119] on button ">" at bounding box center [719, 119] width 43 height 34
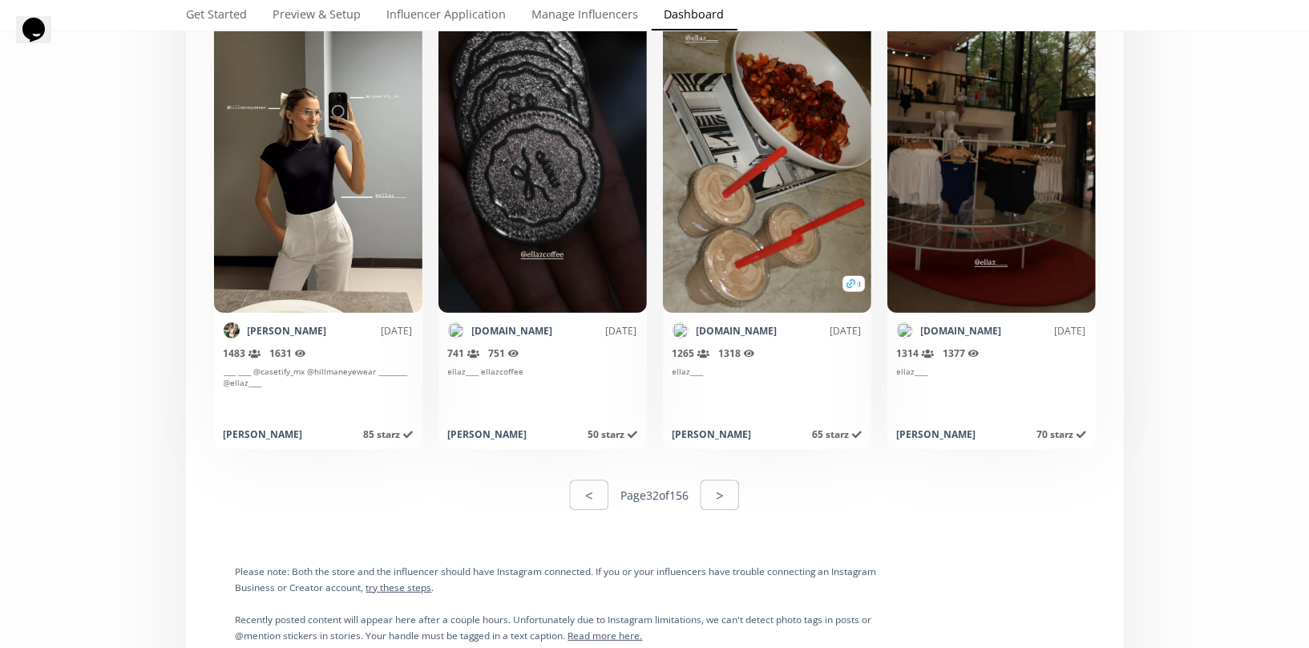
scroll to position [7919, 0]
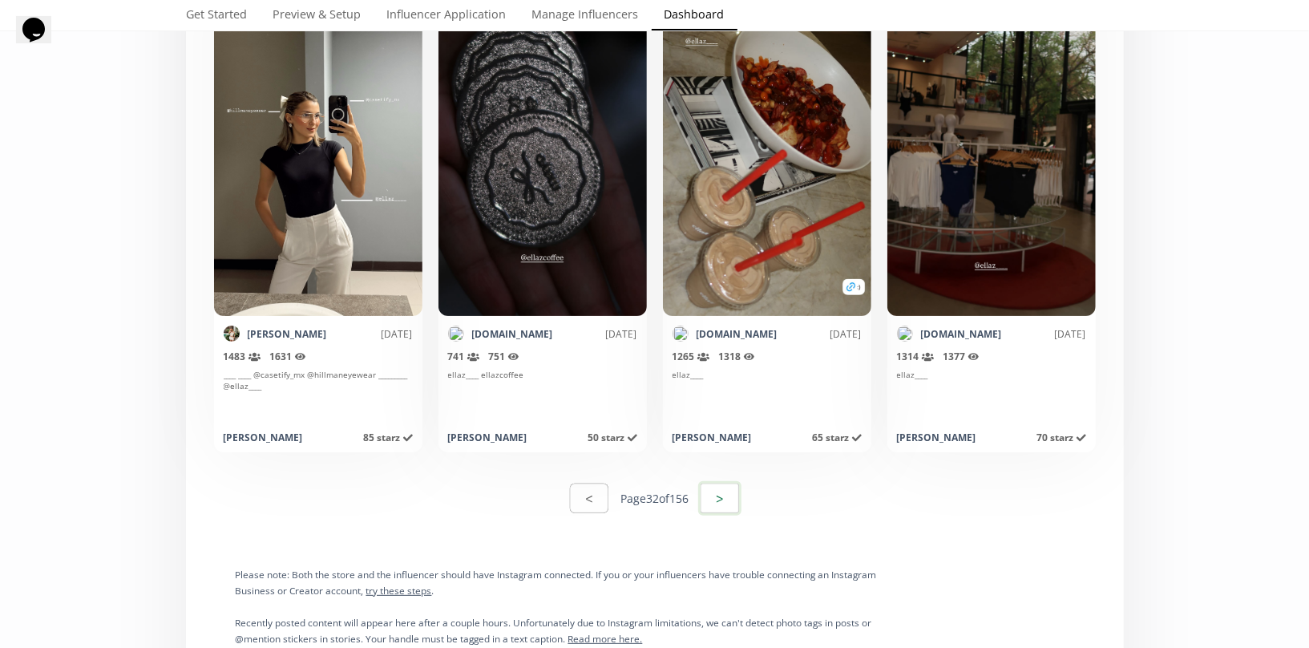
click at [731, 502] on button ">" at bounding box center [719, 498] width 43 height 34
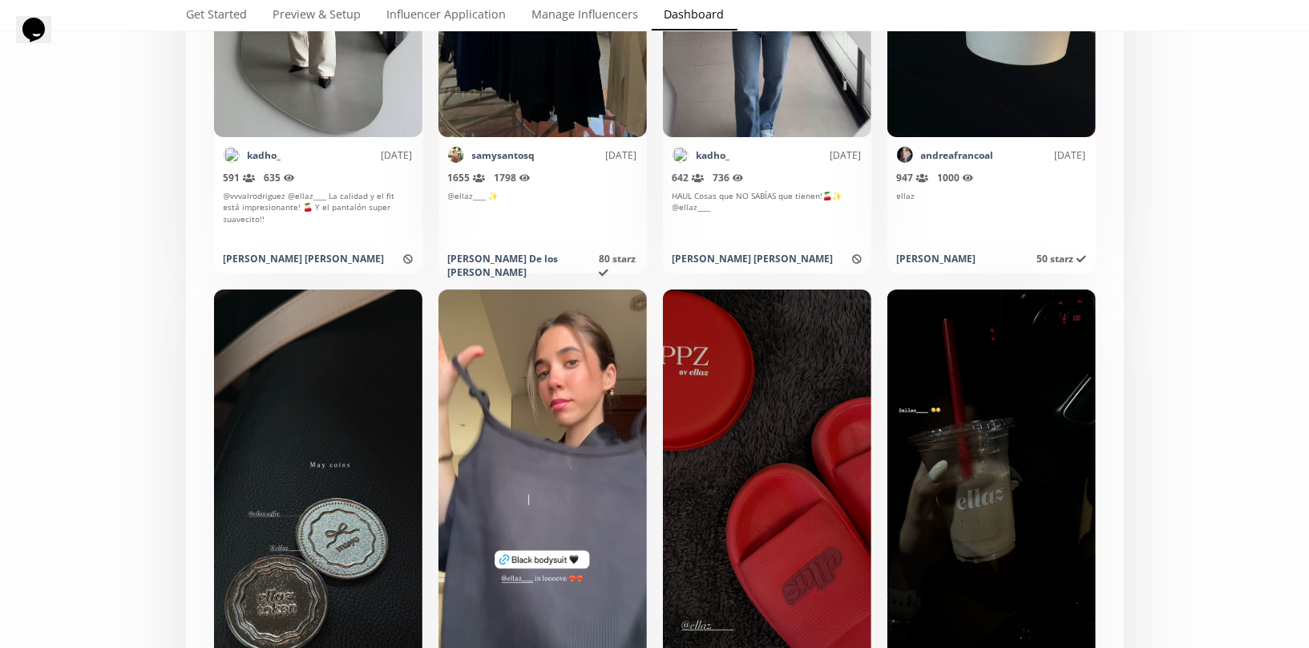
scroll to position [3867, 0]
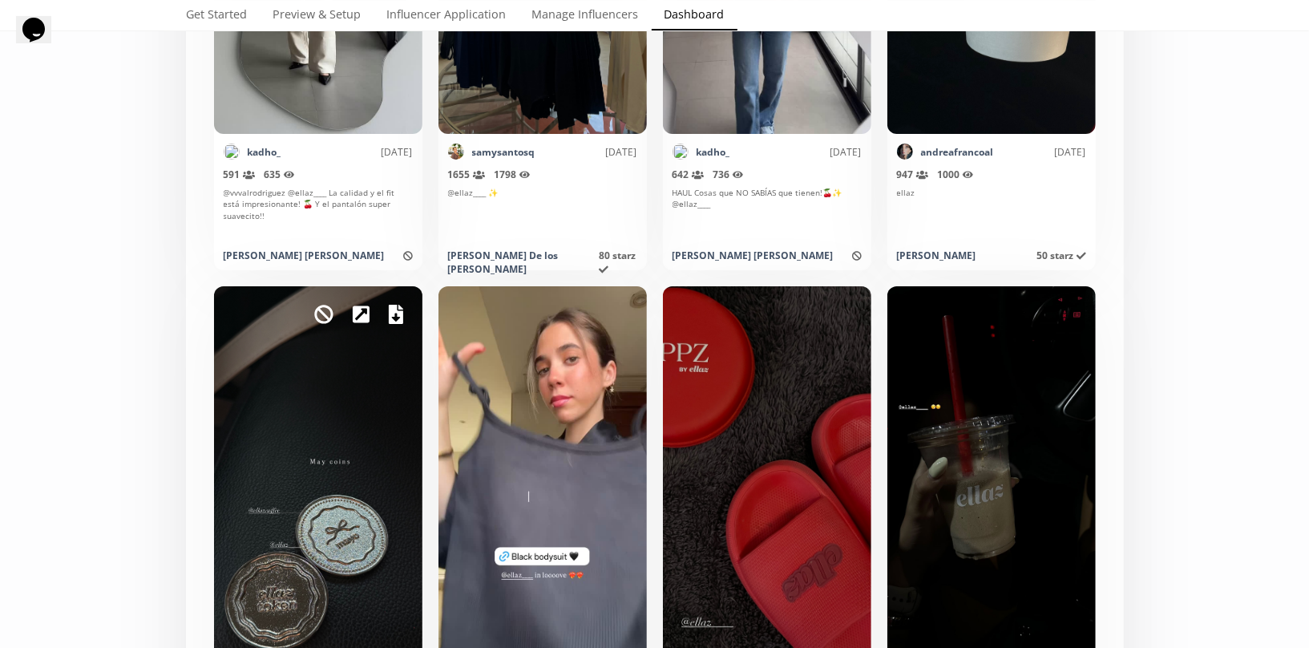
click at [386, 309] on div "Mark as invalid so that no points awarded." at bounding box center [318, 474] width 208 height 377
click at [398, 314] on icon at bounding box center [396, 314] width 14 height 19
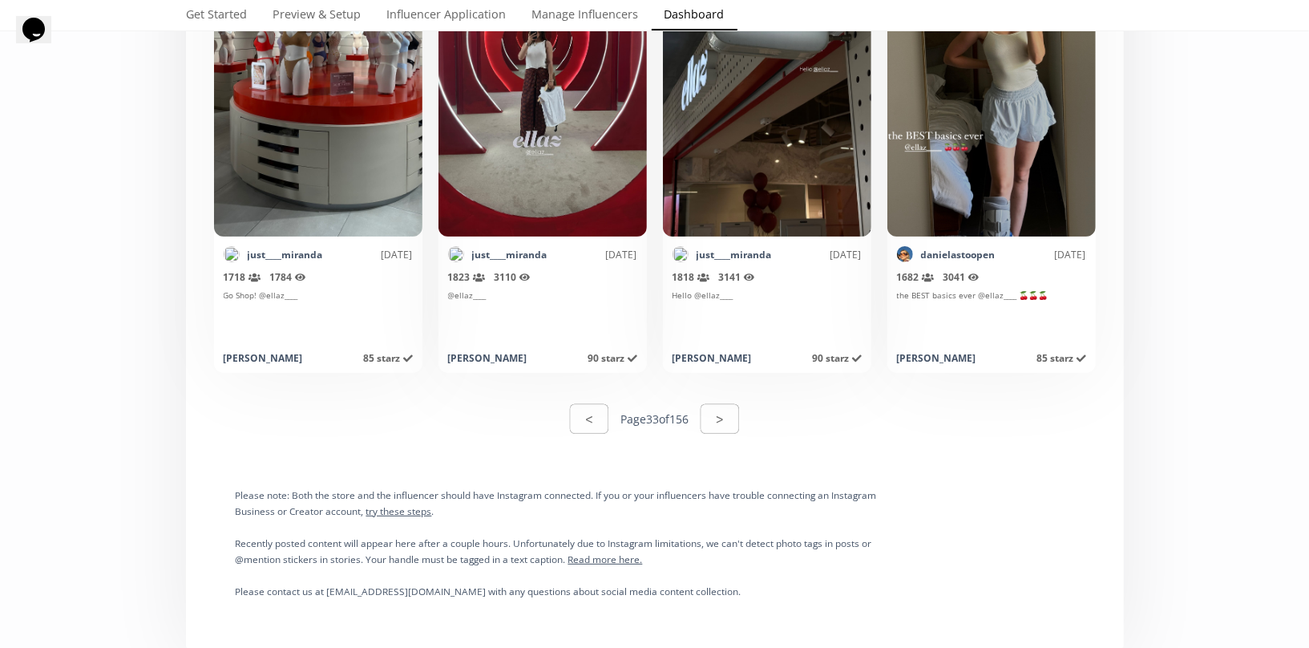
scroll to position [7999, 0]
click at [716, 419] on button ">" at bounding box center [719, 418] width 43 height 34
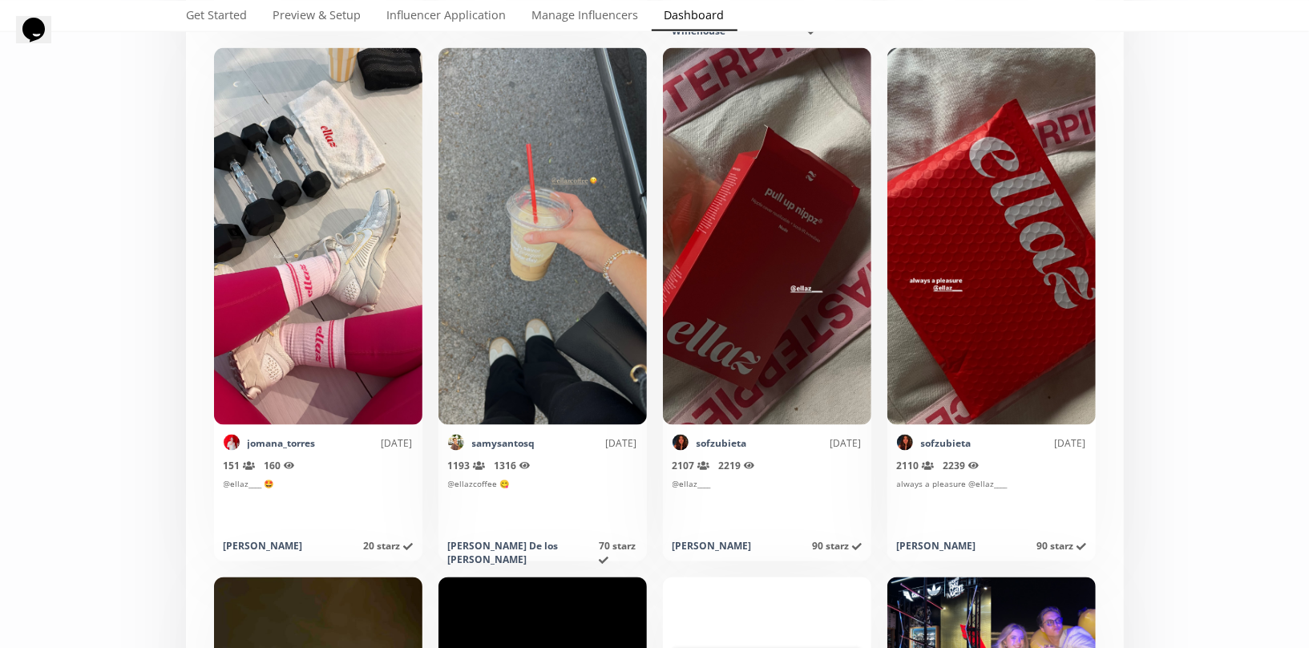
scroll to position [1462, 0]
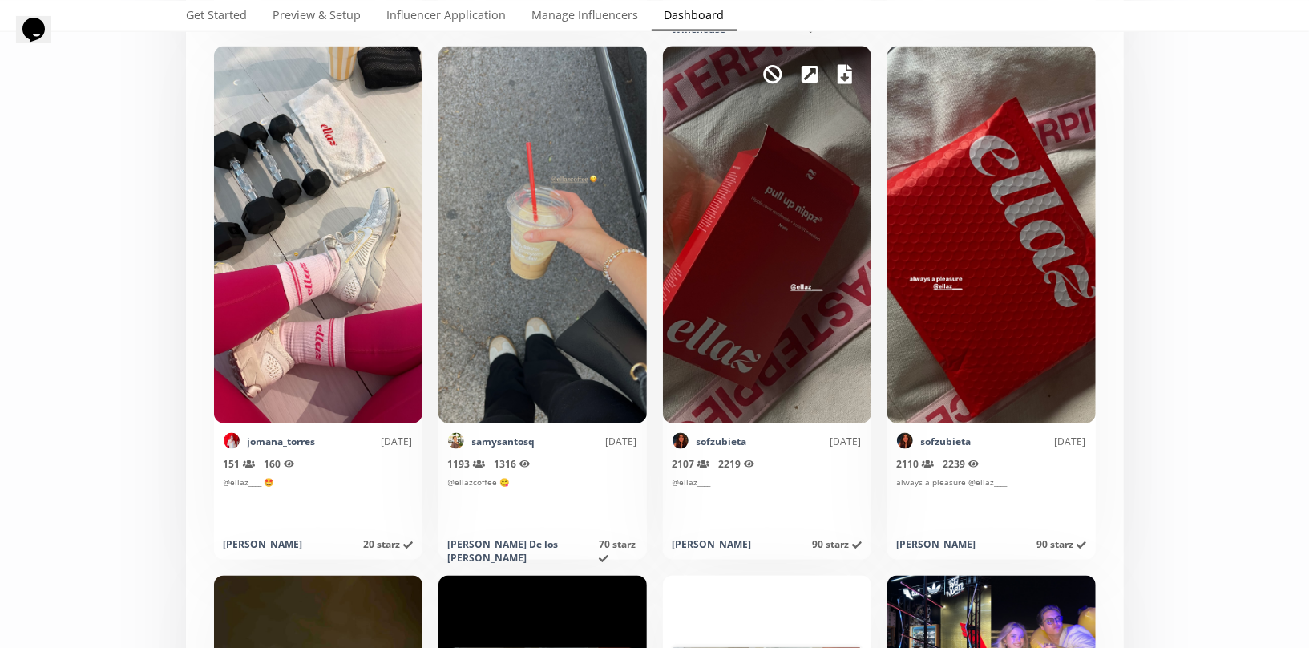
click at [850, 75] on icon at bounding box center [845, 74] width 14 height 19
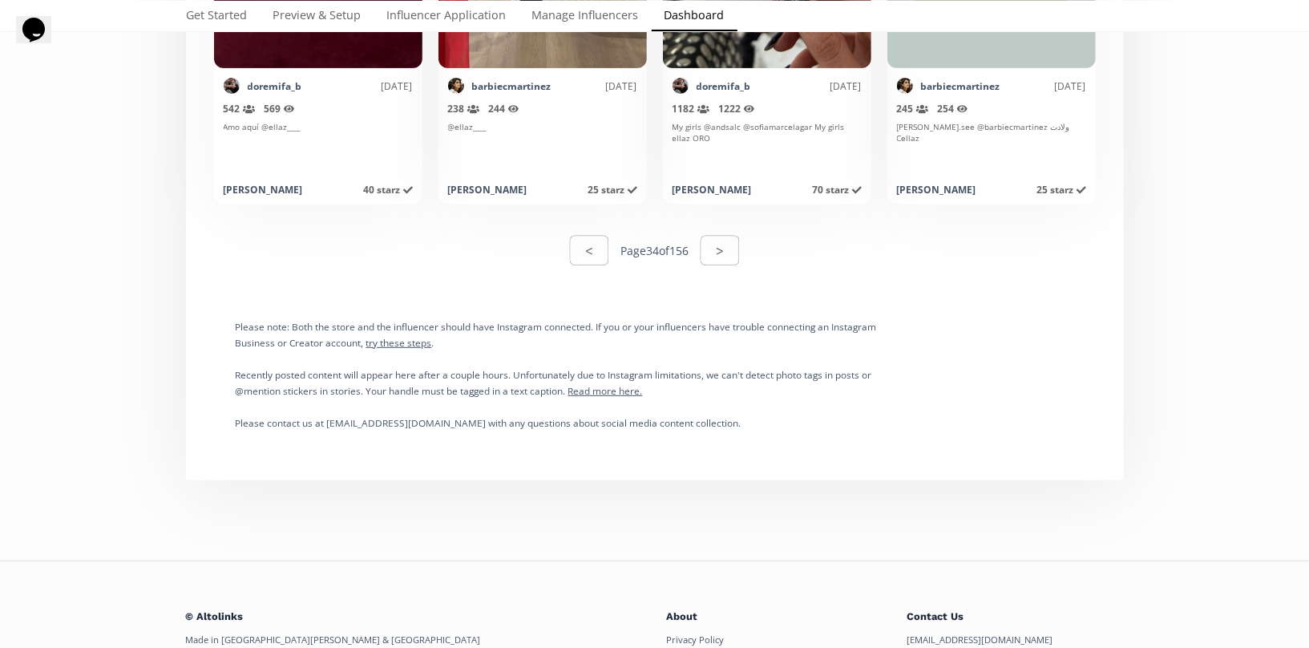
scroll to position [8182, 0]
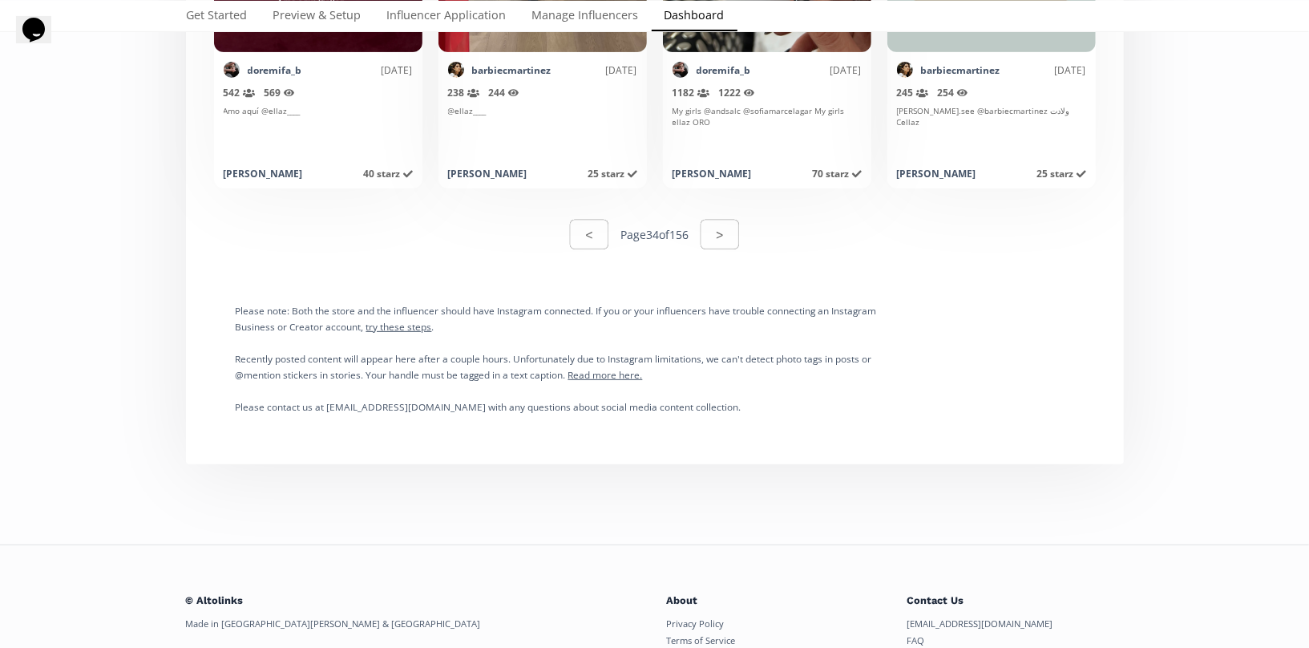
click at [736, 250] on div "< Page 34 of 156 >" at bounding box center [655, 234] width 170 height 34
click at [730, 241] on button ">" at bounding box center [719, 234] width 43 height 34
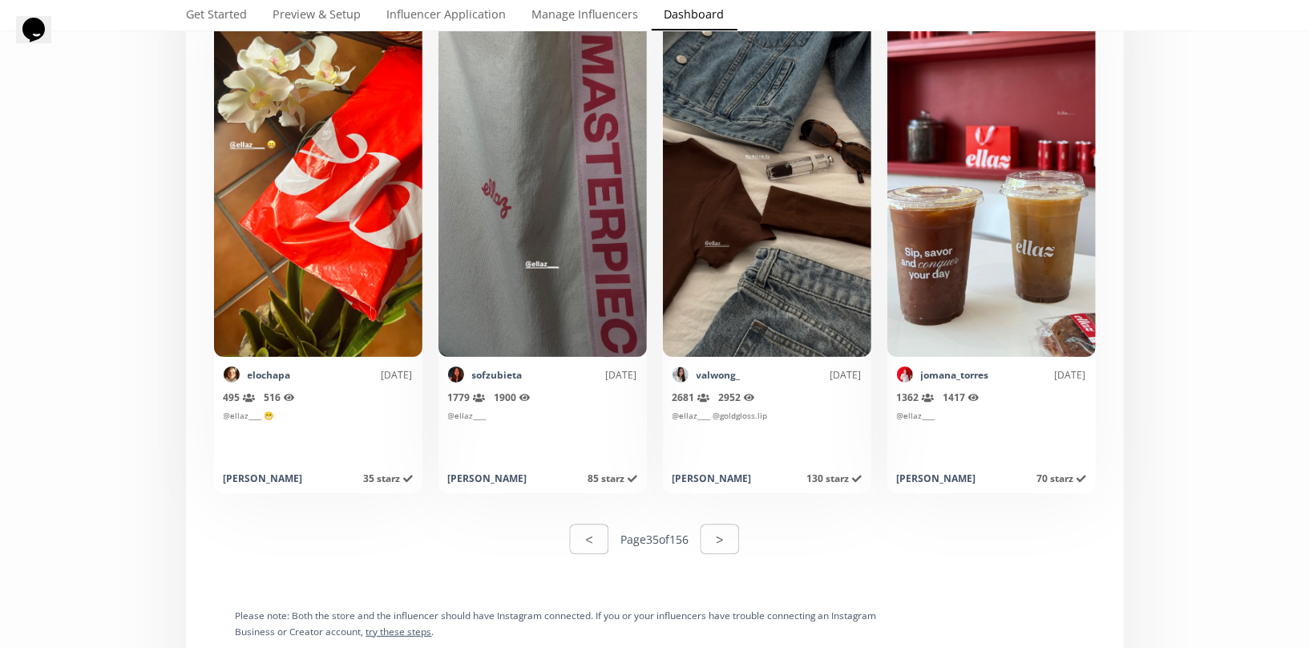
scroll to position [7878, 0]
click at [734, 548] on button ">" at bounding box center [719, 538] width 43 height 34
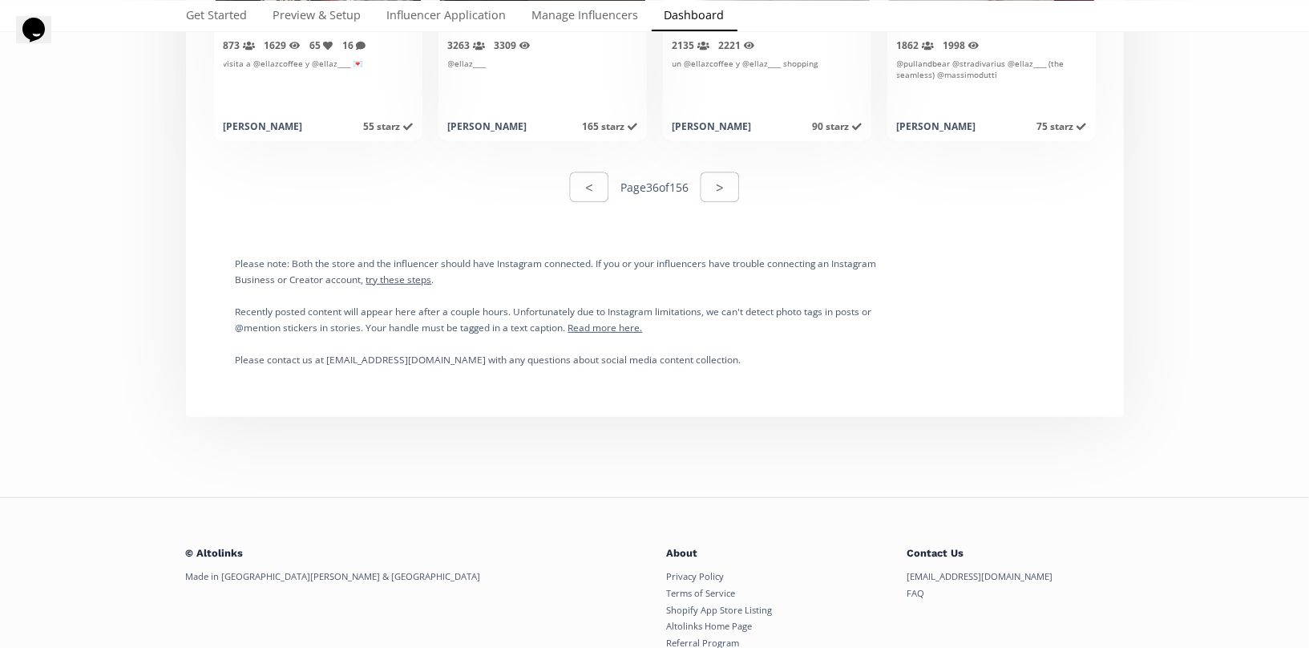
scroll to position [8298, 0]
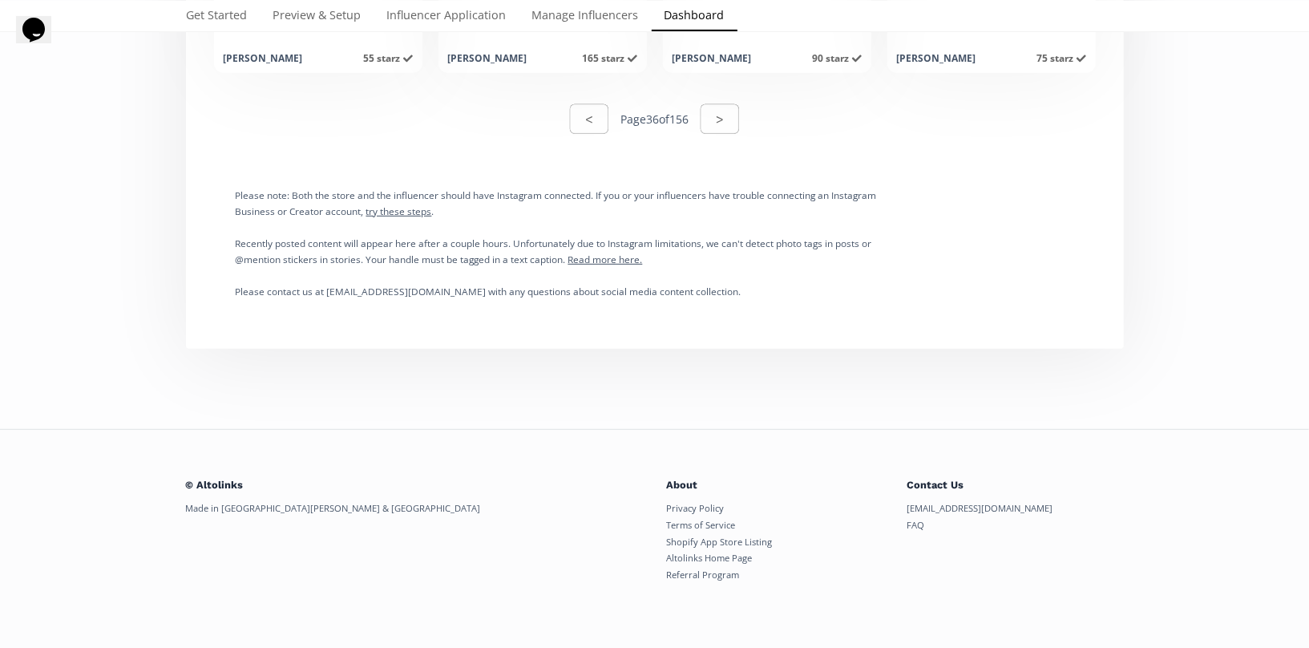
click at [734, 102] on div "< Page 36 of 156 >" at bounding box center [655, 119] width 170 height 34
click at [737, 115] on button ">" at bounding box center [719, 119] width 43 height 34
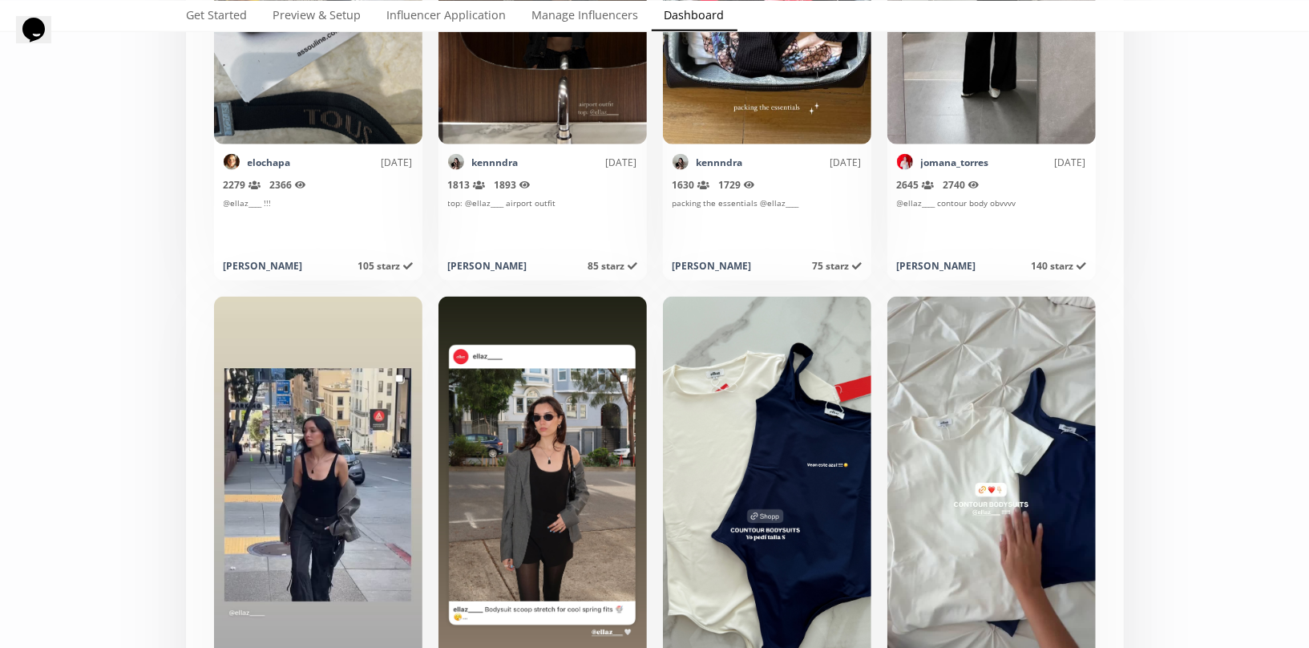
scroll to position [1216, 0]
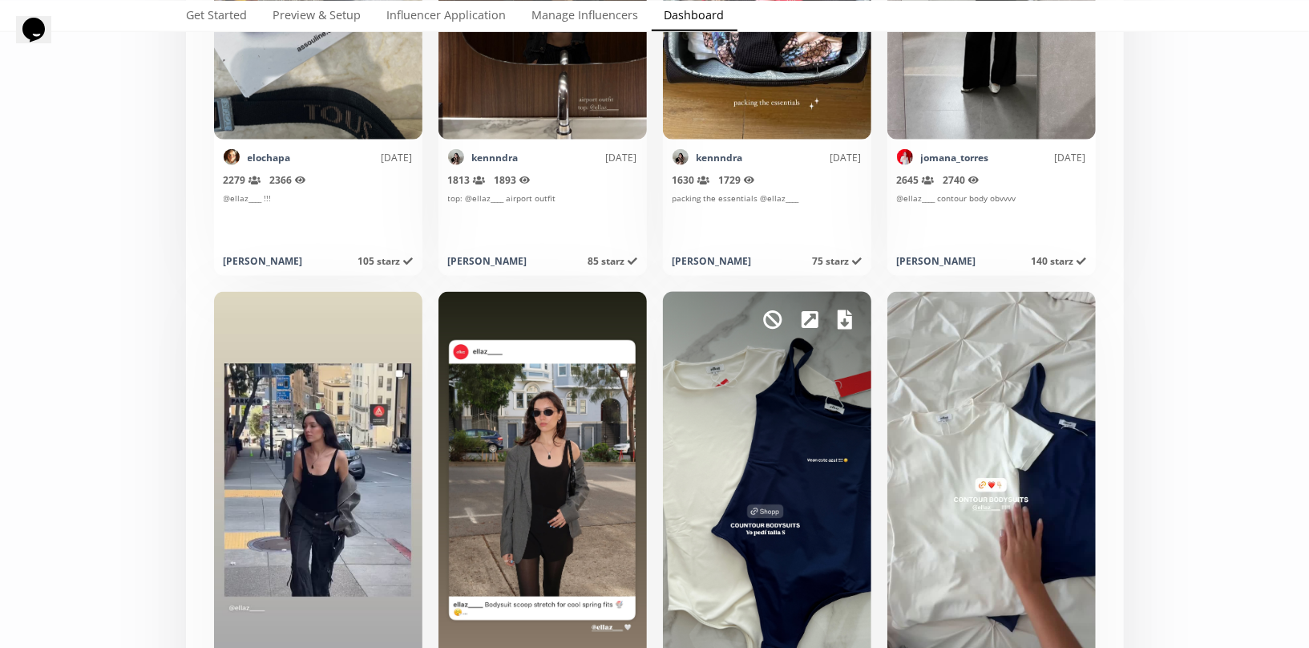
click at [838, 321] on icon at bounding box center [845, 319] width 14 height 19
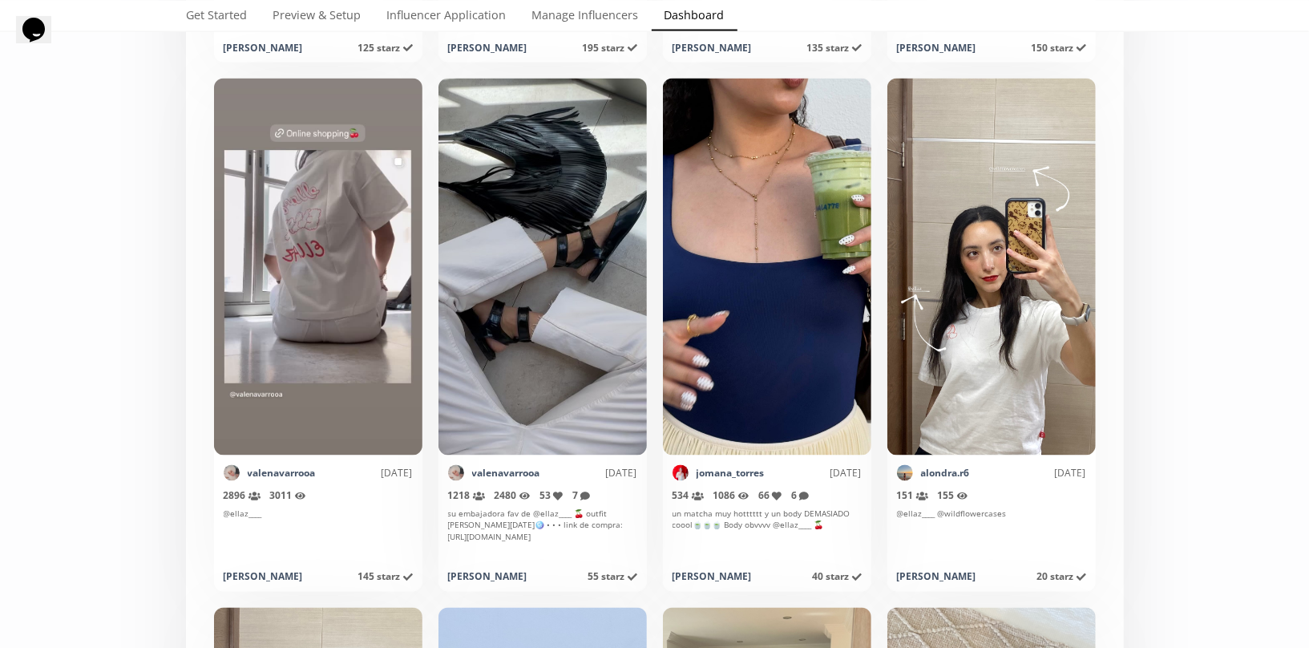
scroll to position [5680, 0]
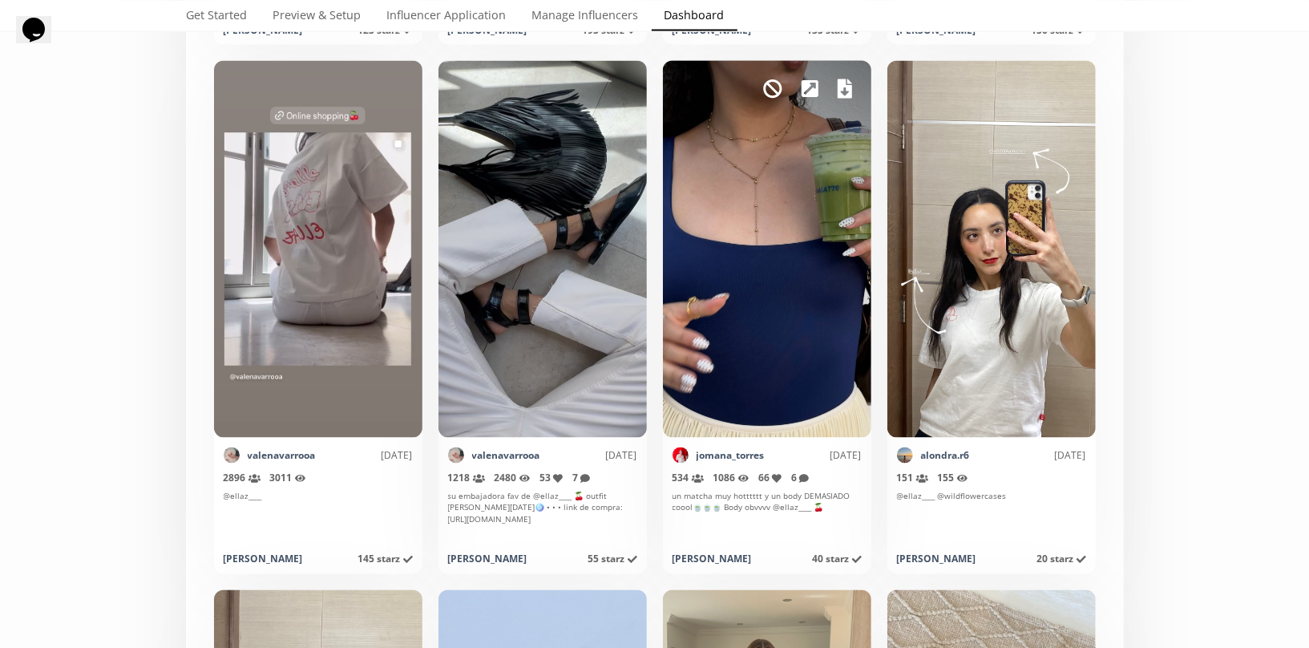
click at [843, 91] on icon at bounding box center [845, 88] width 14 height 19
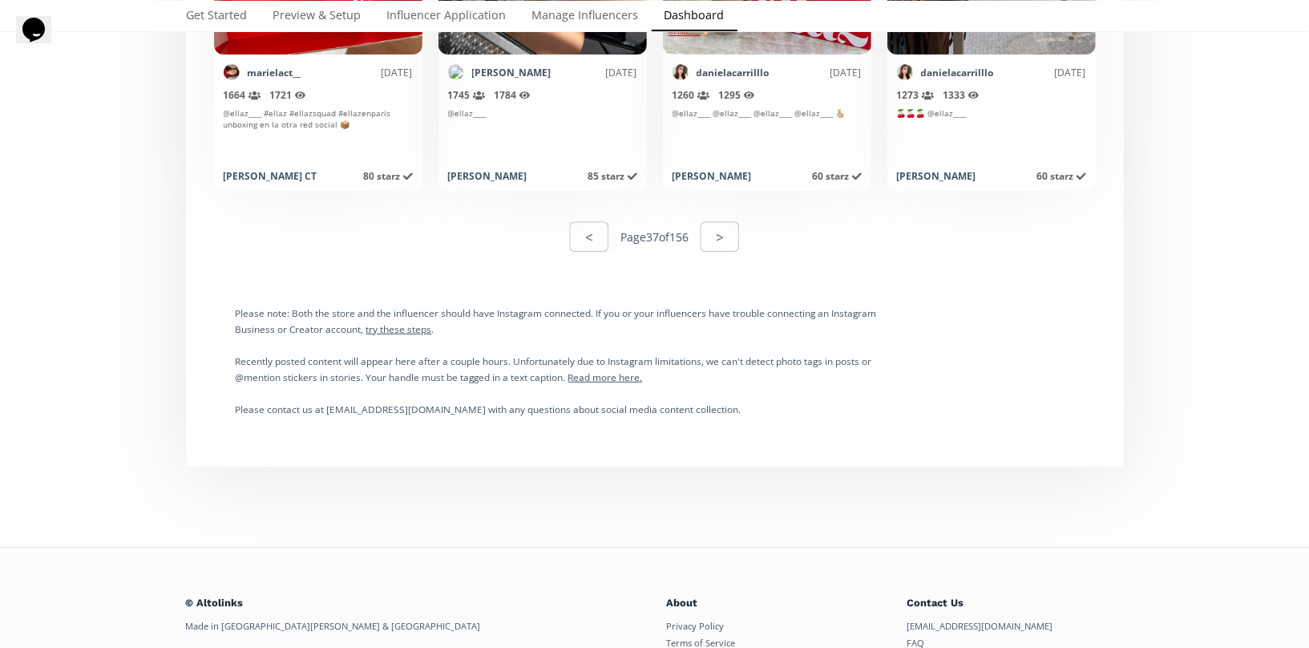
scroll to position [8190, 0]
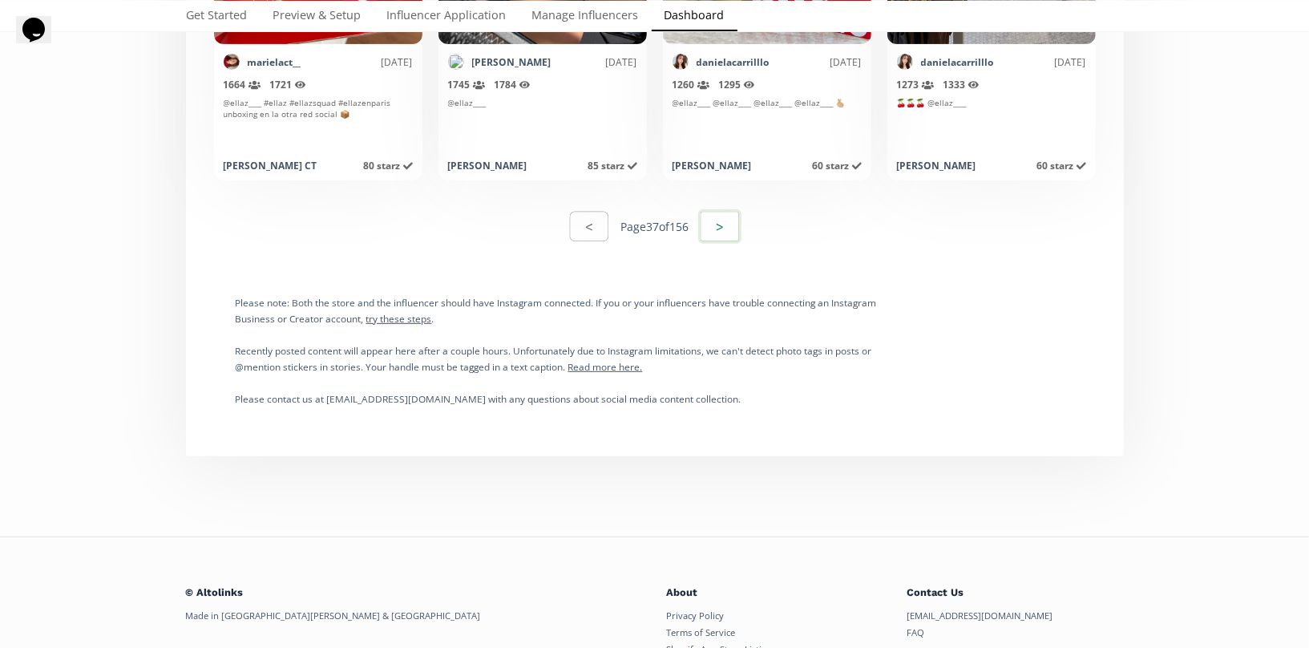
click at [738, 220] on button ">" at bounding box center [719, 226] width 43 height 34
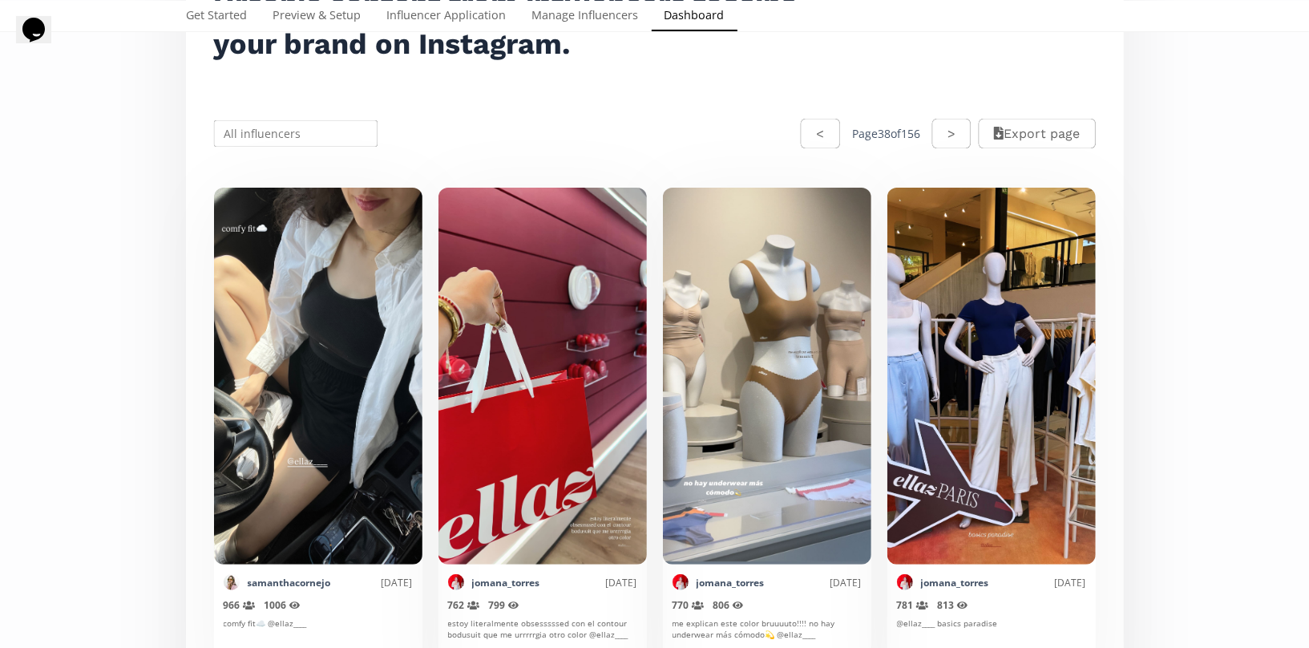
scroll to position [265, 0]
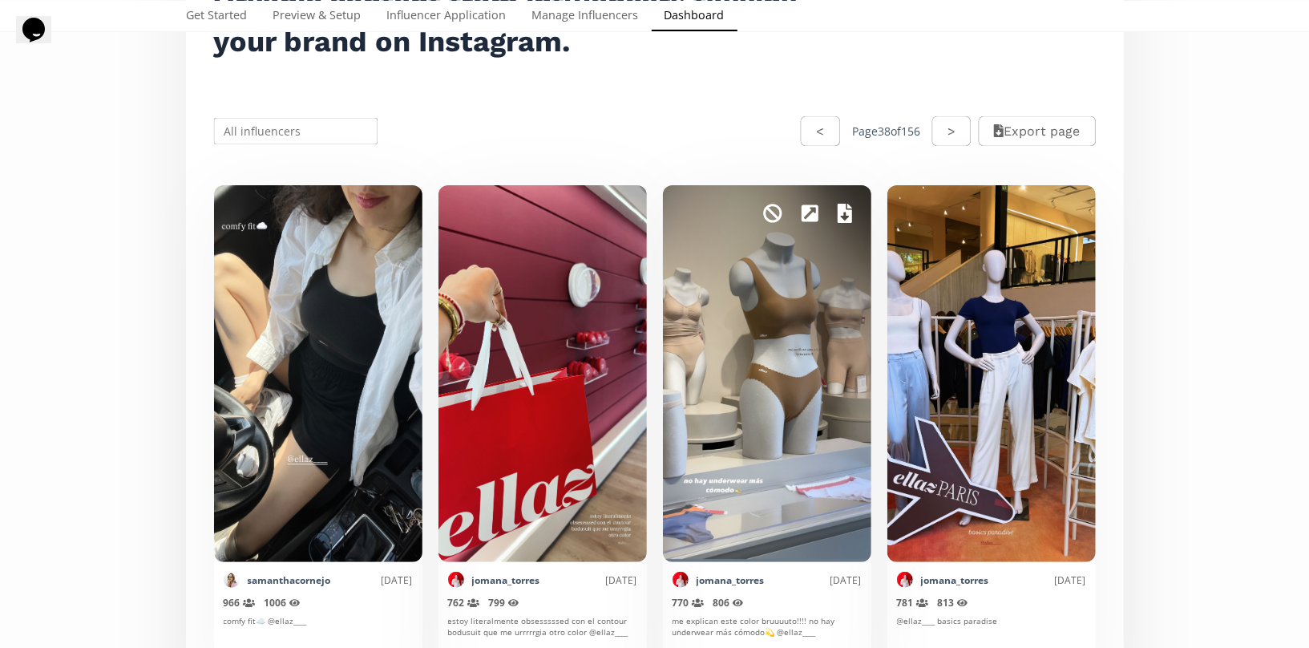
click at [845, 216] on icon at bounding box center [845, 213] width 14 height 19
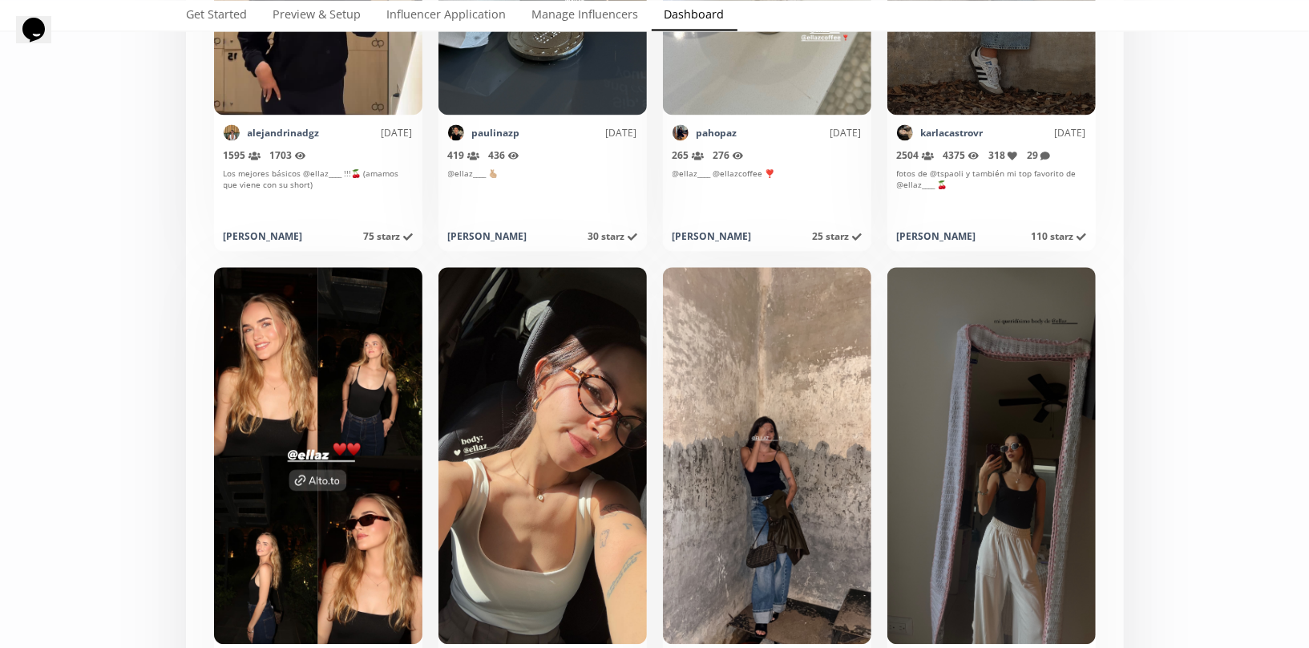
scroll to position [2306, 0]
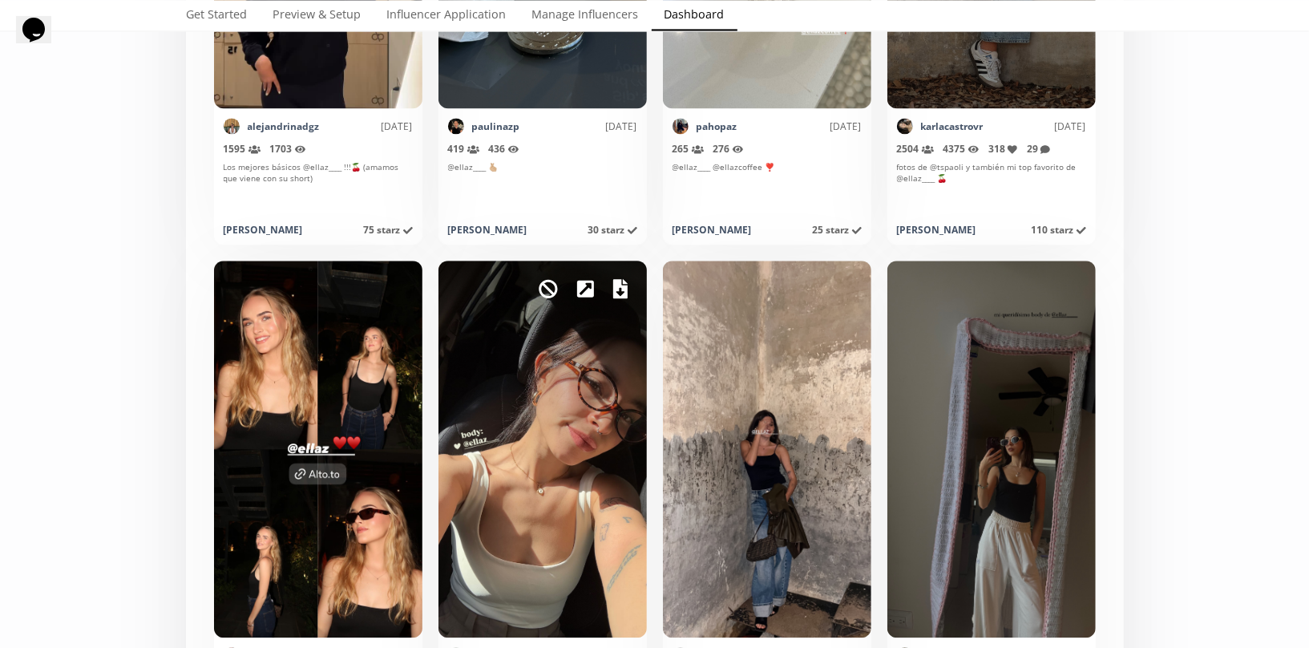
click at [628, 293] on div "Mark as invalid so that no points awarded." at bounding box center [543, 449] width 208 height 377
click at [621, 285] on icon at bounding box center [620, 288] width 14 height 19
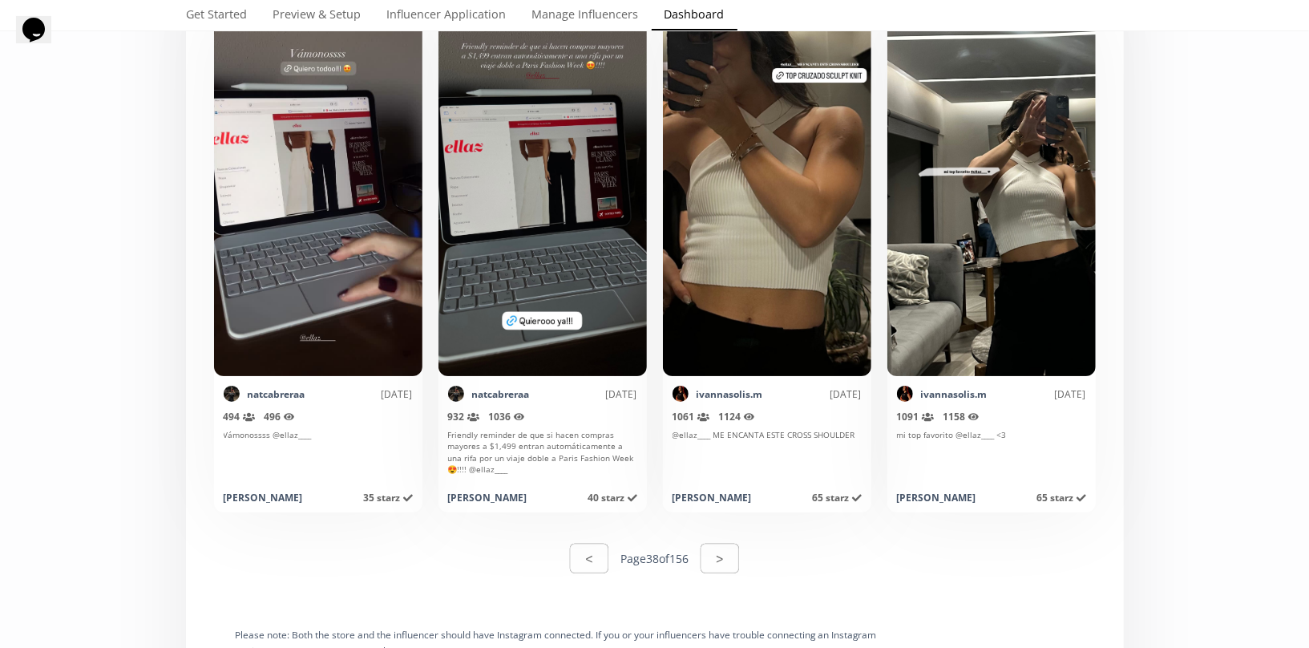
scroll to position [7927, 0]
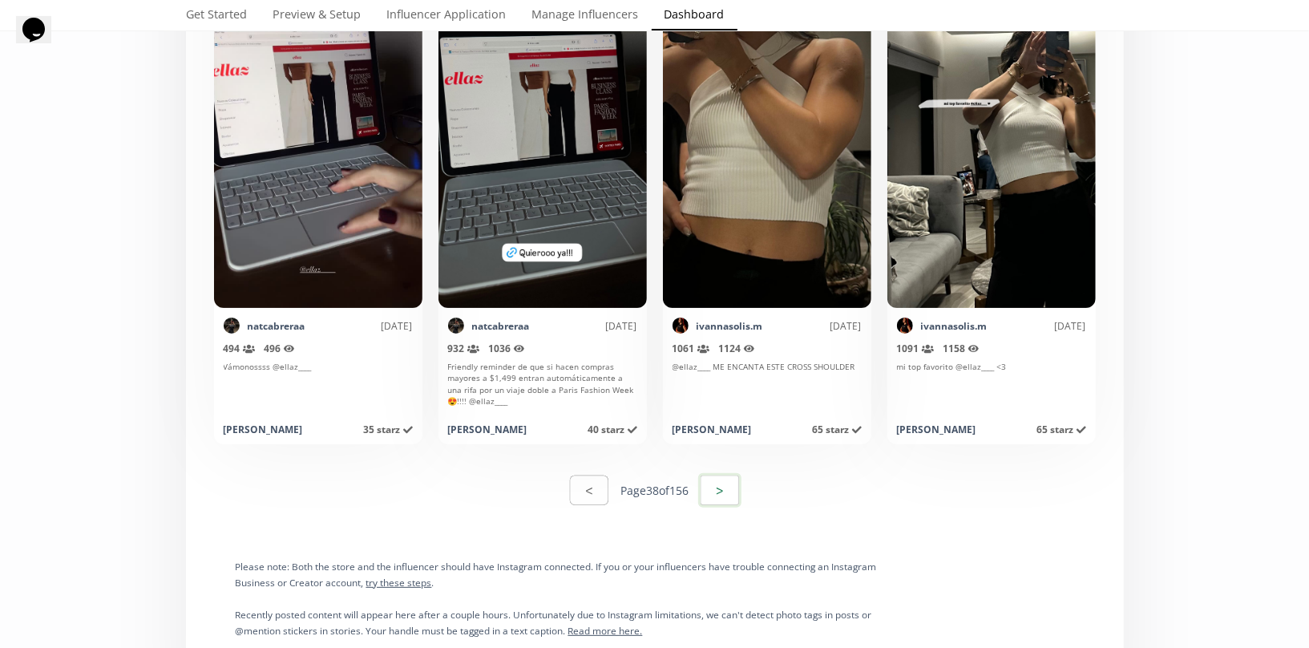
click at [728, 482] on button ">" at bounding box center [719, 490] width 43 height 34
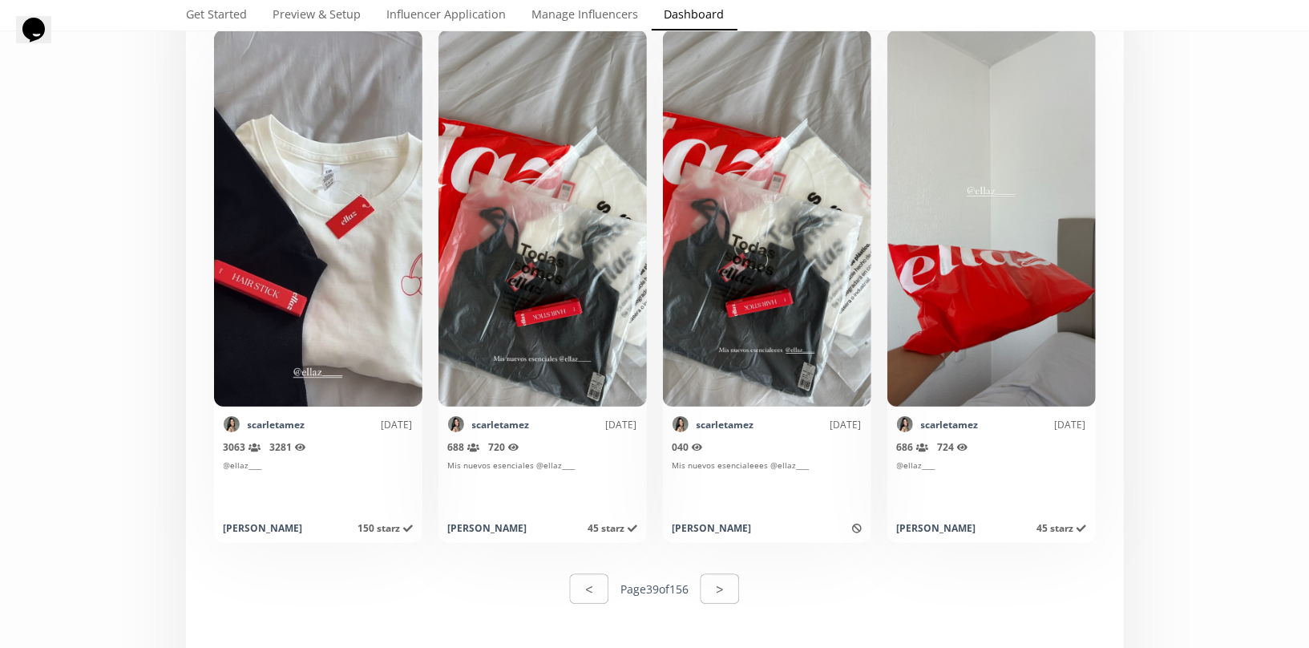
scroll to position [7862, 0]
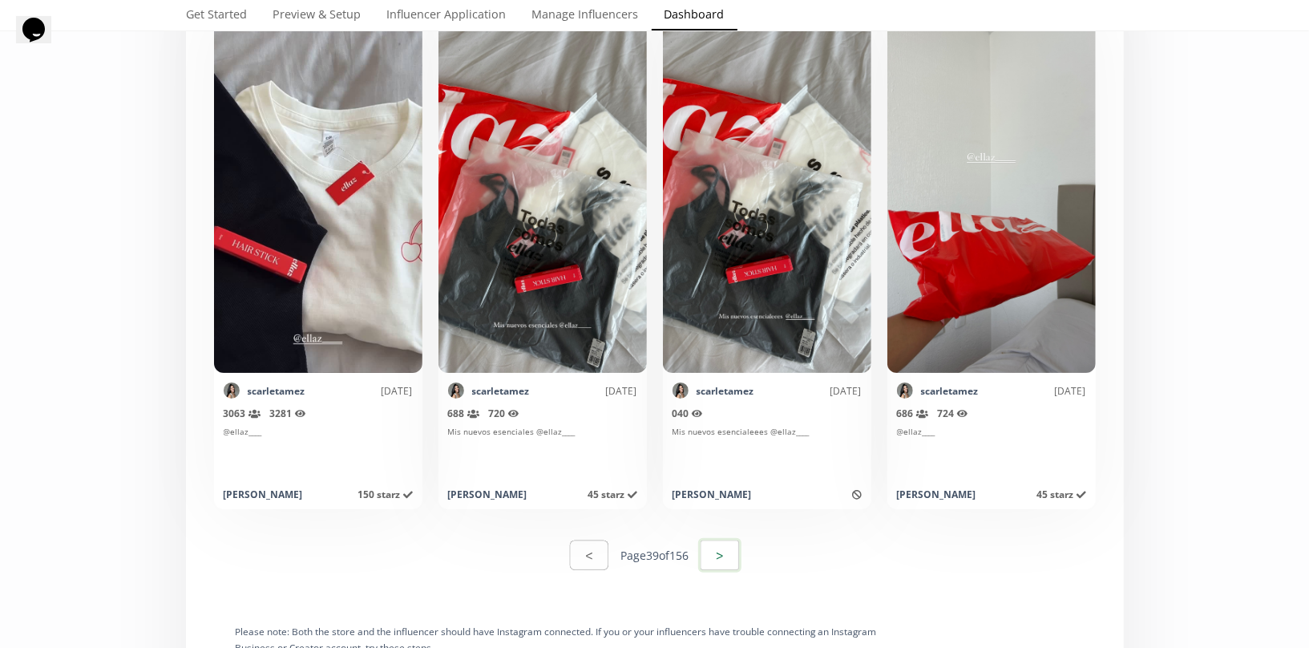
click at [722, 559] on button ">" at bounding box center [719, 555] width 43 height 34
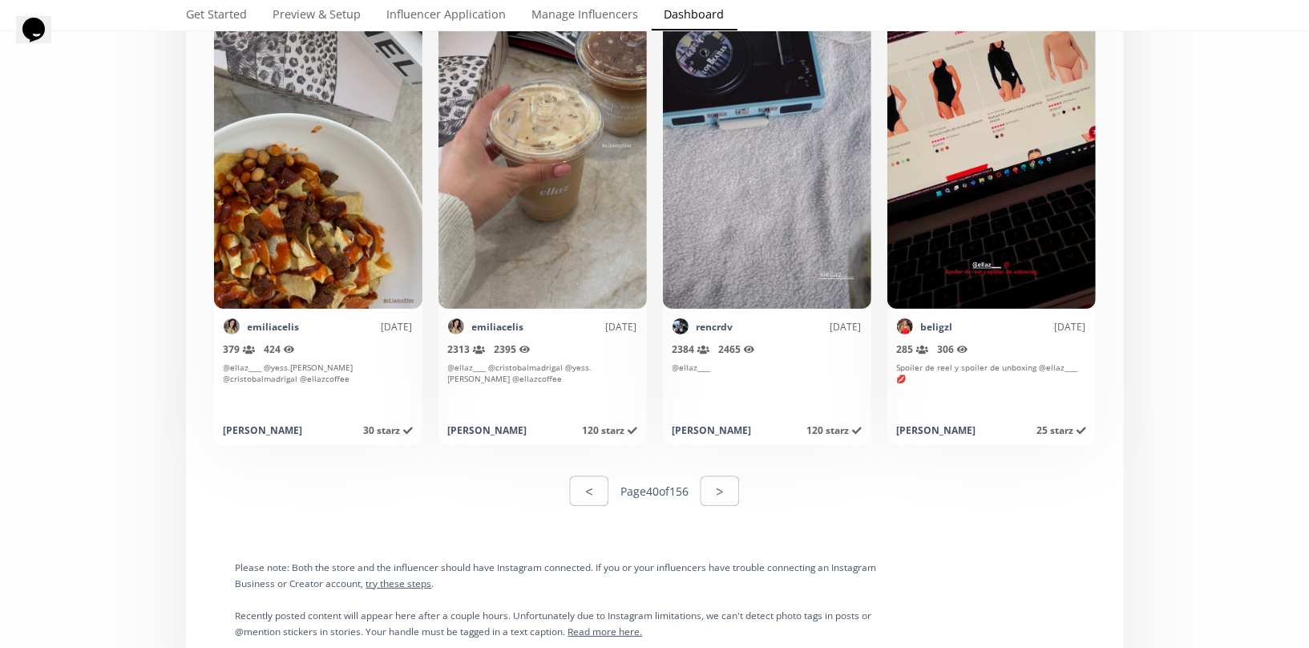
scroll to position [7935, 0]
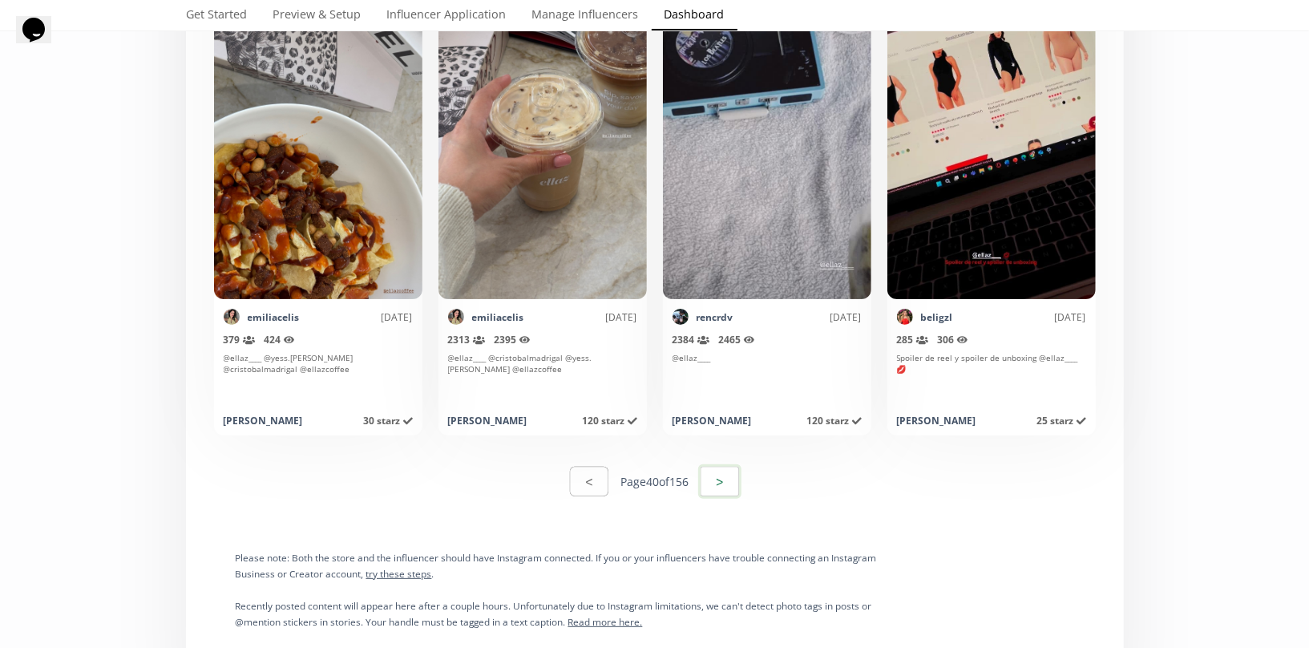
click at [734, 484] on button ">" at bounding box center [719, 481] width 43 height 34
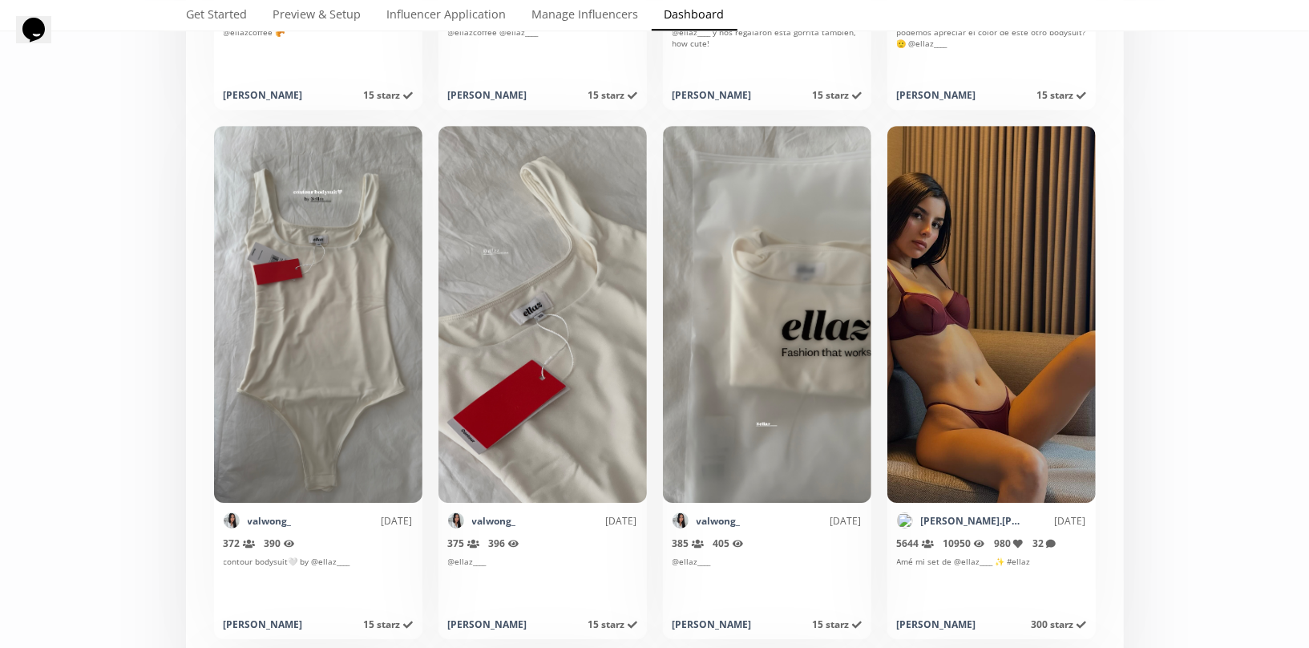
scroll to position [7217, 0]
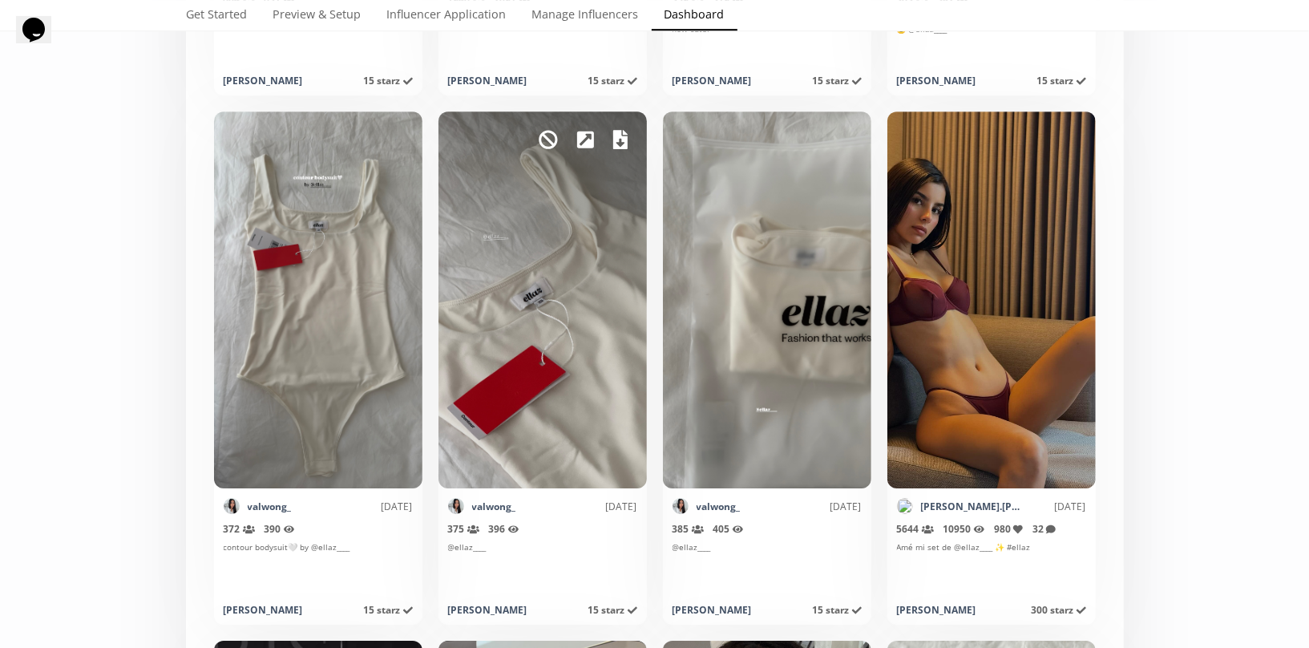
click at [625, 132] on icon at bounding box center [620, 139] width 14 height 19
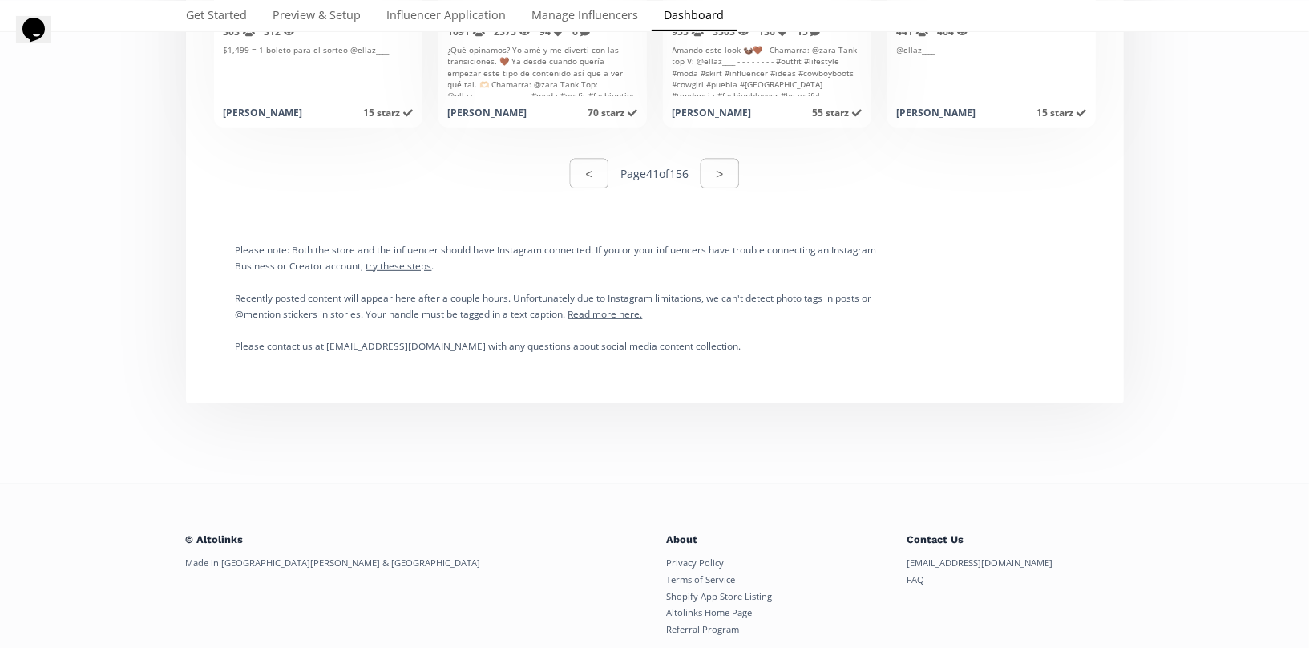
scroll to position [8260, 0]
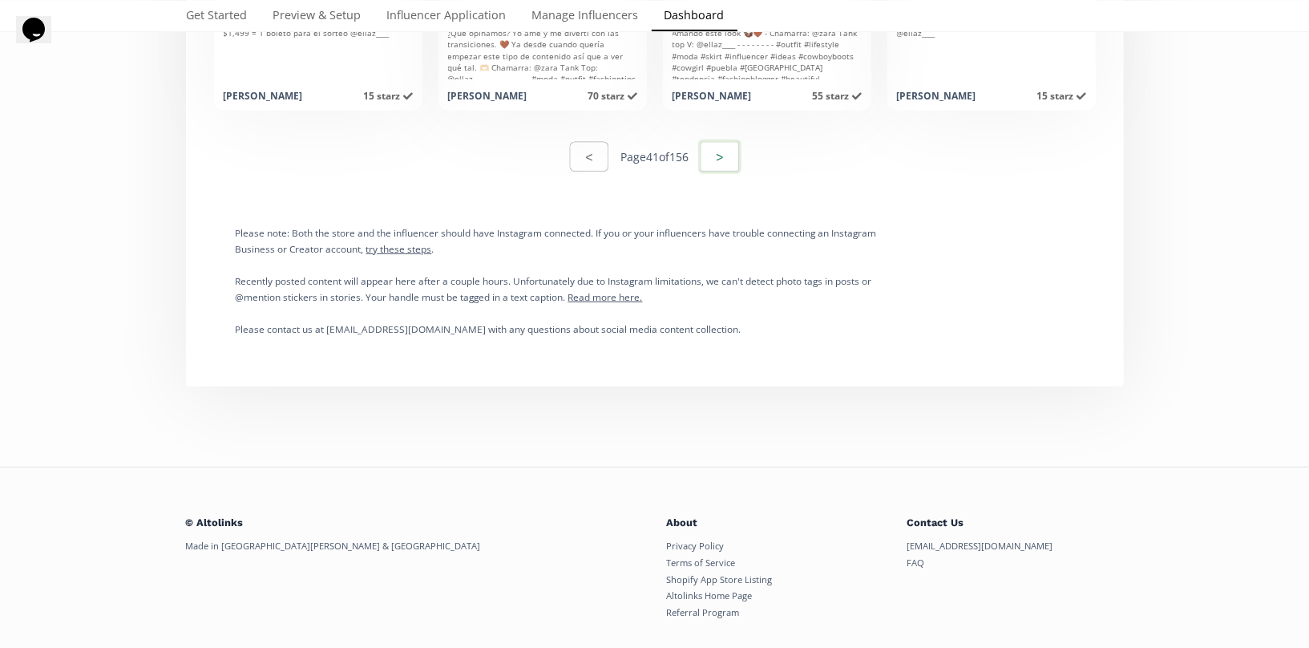
click at [713, 153] on button ">" at bounding box center [719, 156] width 43 height 34
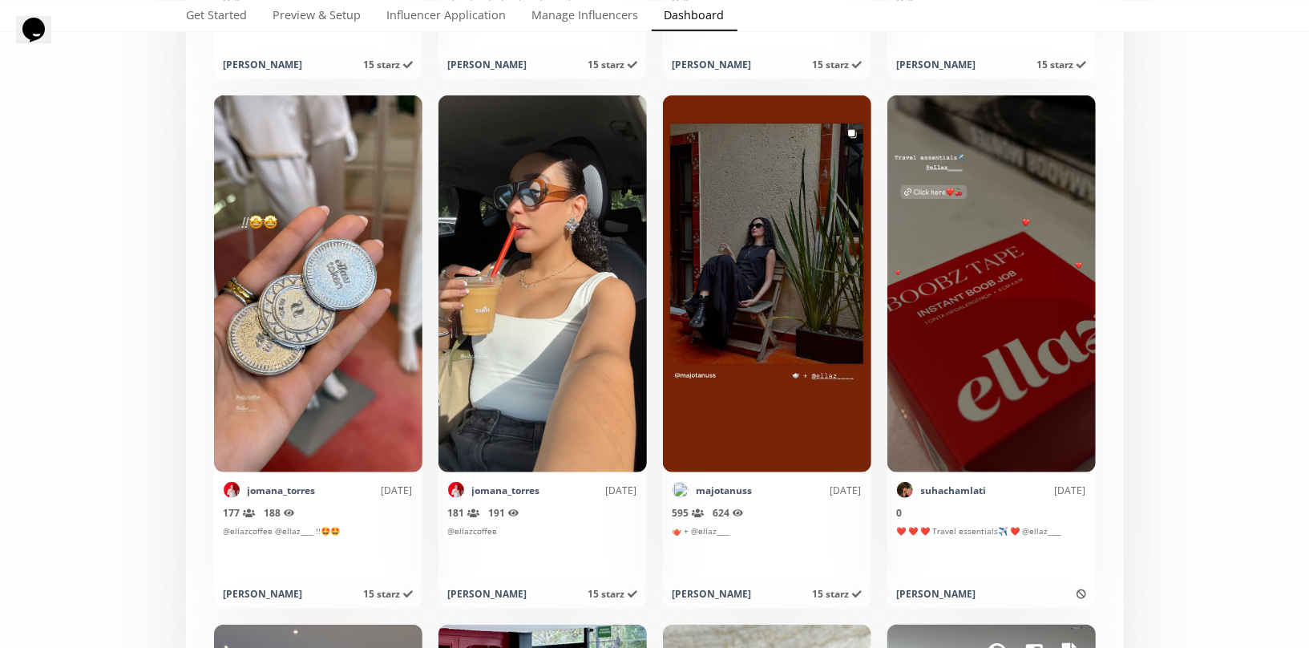
scroll to position [4529, 0]
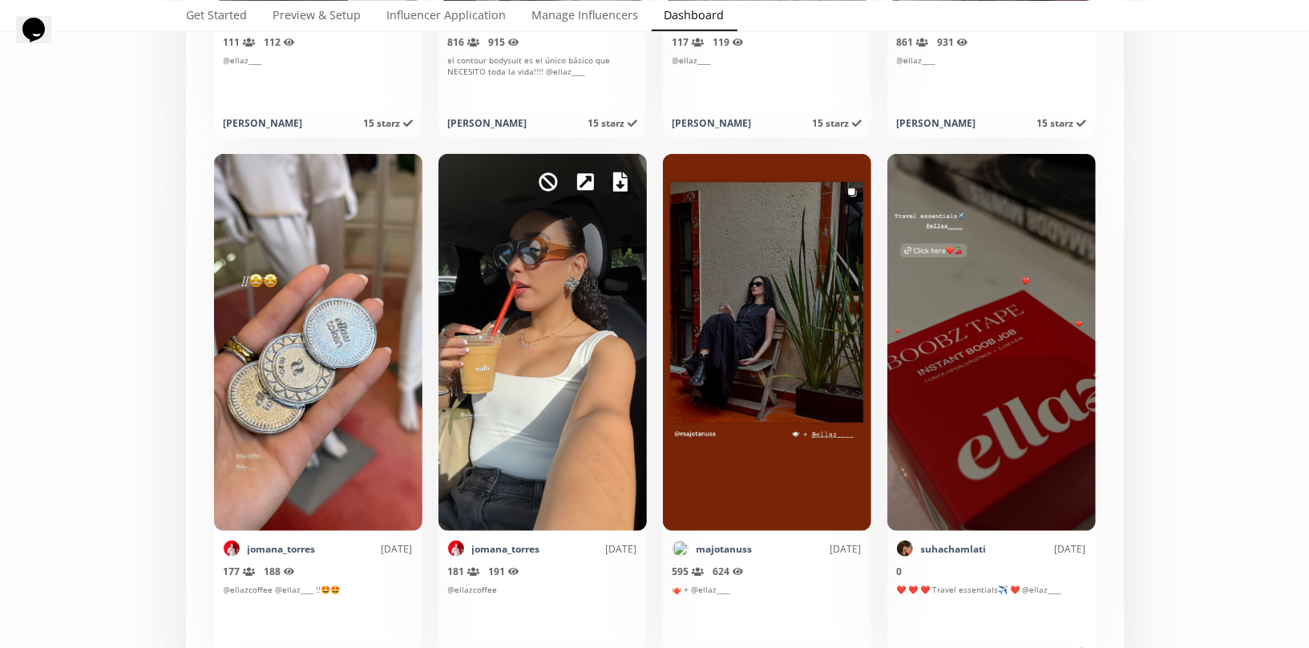
click at [619, 184] on icon at bounding box center [620, 181] width 14 height 19
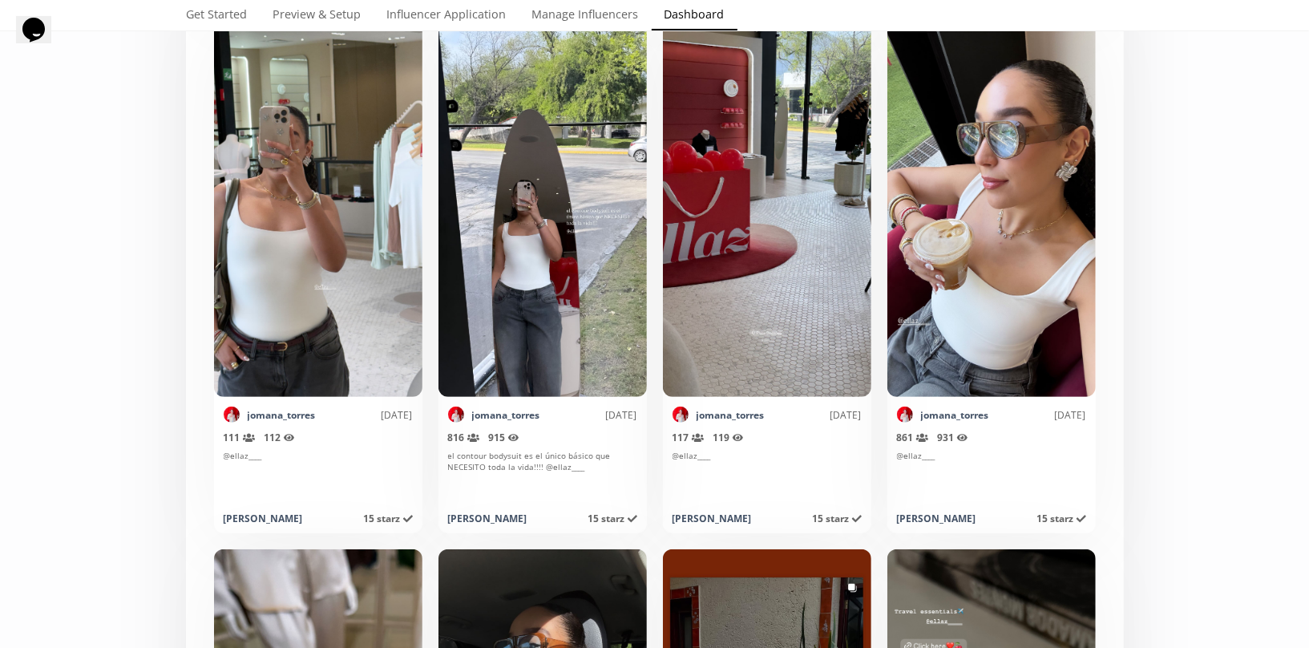
scroll to position [4098, 0]
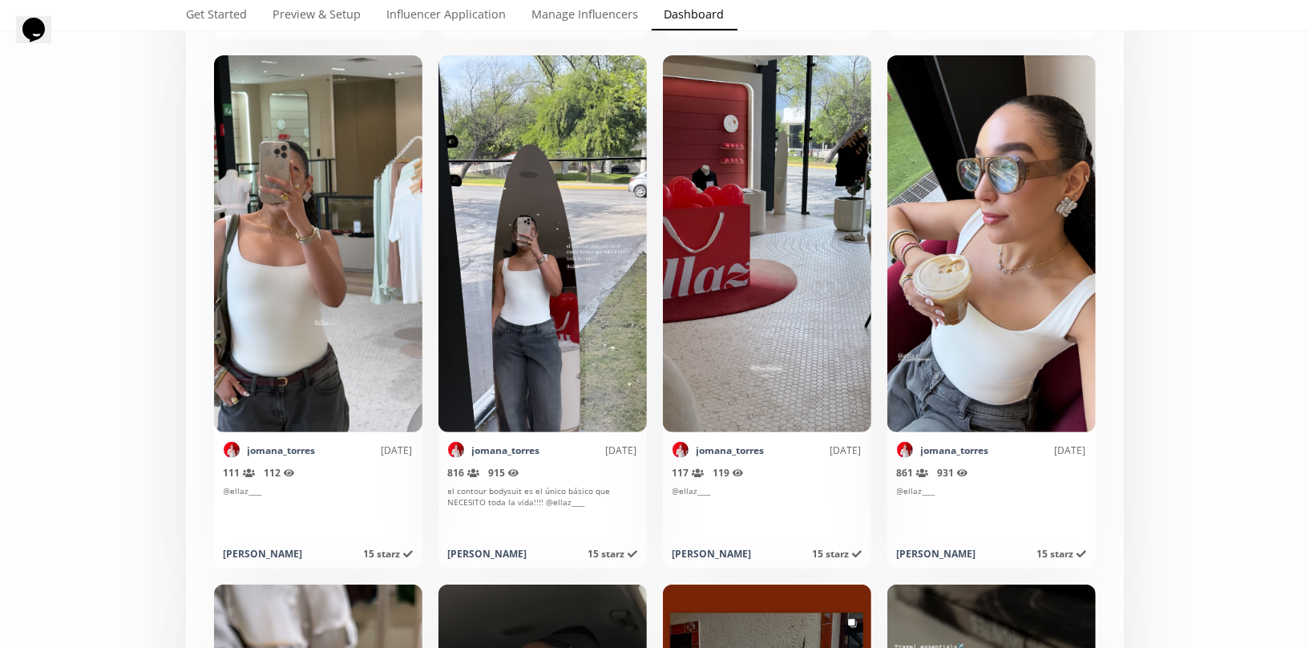
click at [1190, 437] on div "Select date range INFLUENCERS Starz HISTORY Referred Orders Content Stats CHART…" at bounding box center [654, 269] width 1309 height 8558
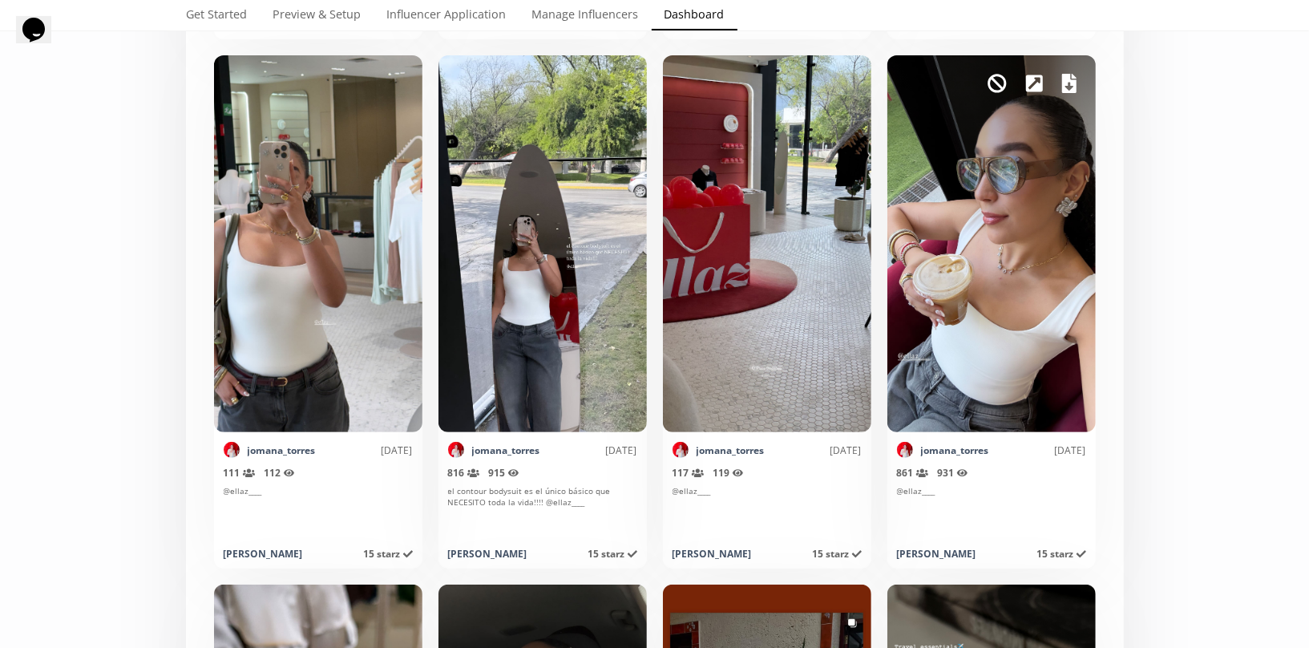
click at [1072, 86] on icon at bounding box center [1069, 83] width 14 height 19
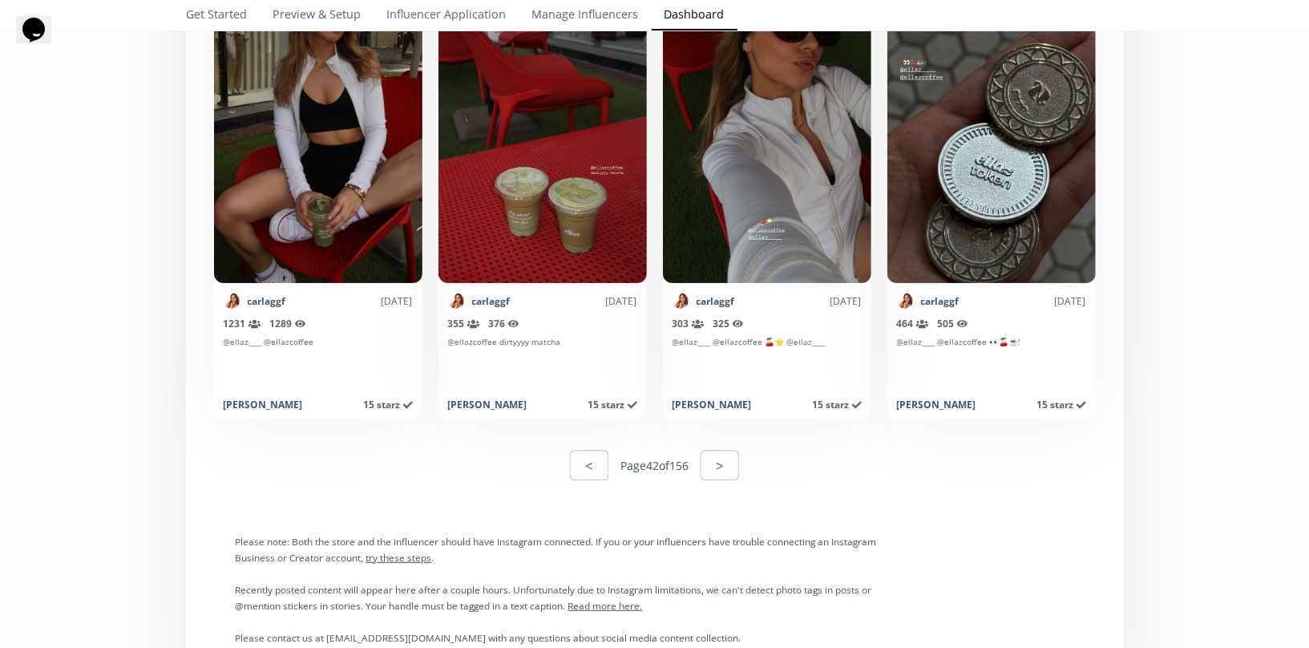
scroll to position [7954, 0]
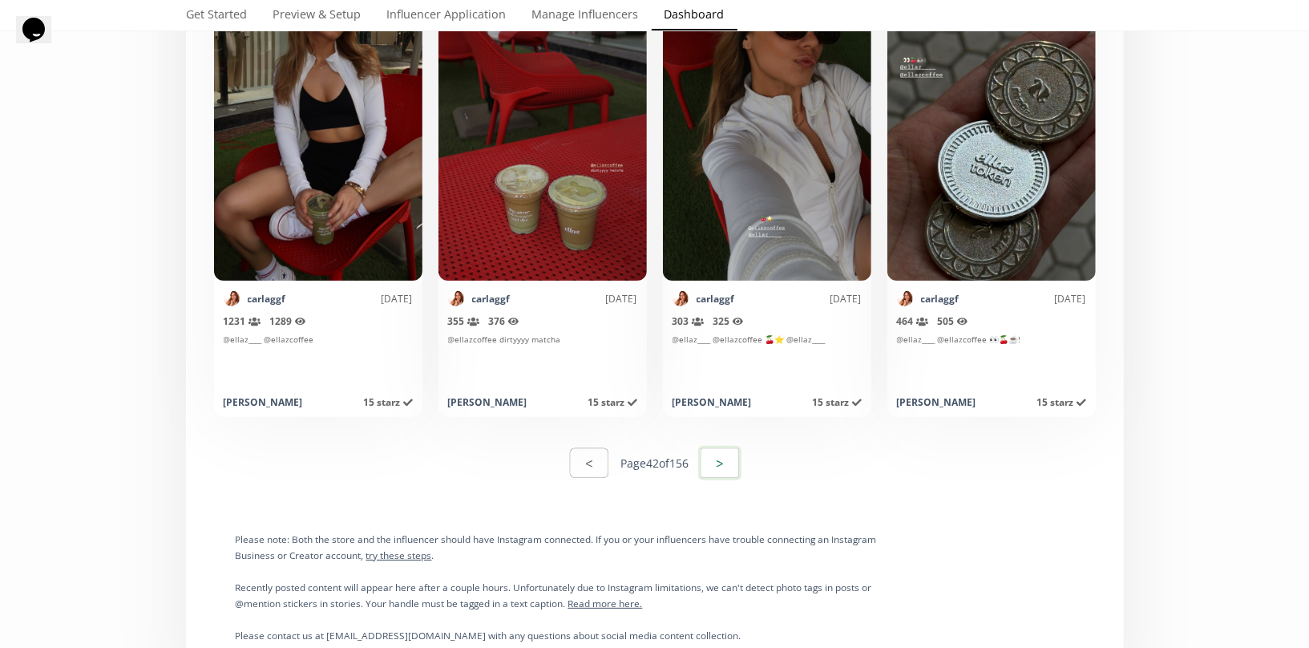
click at [726, 467] on button ">" at bounding box center [719, 463] width 43 height 34
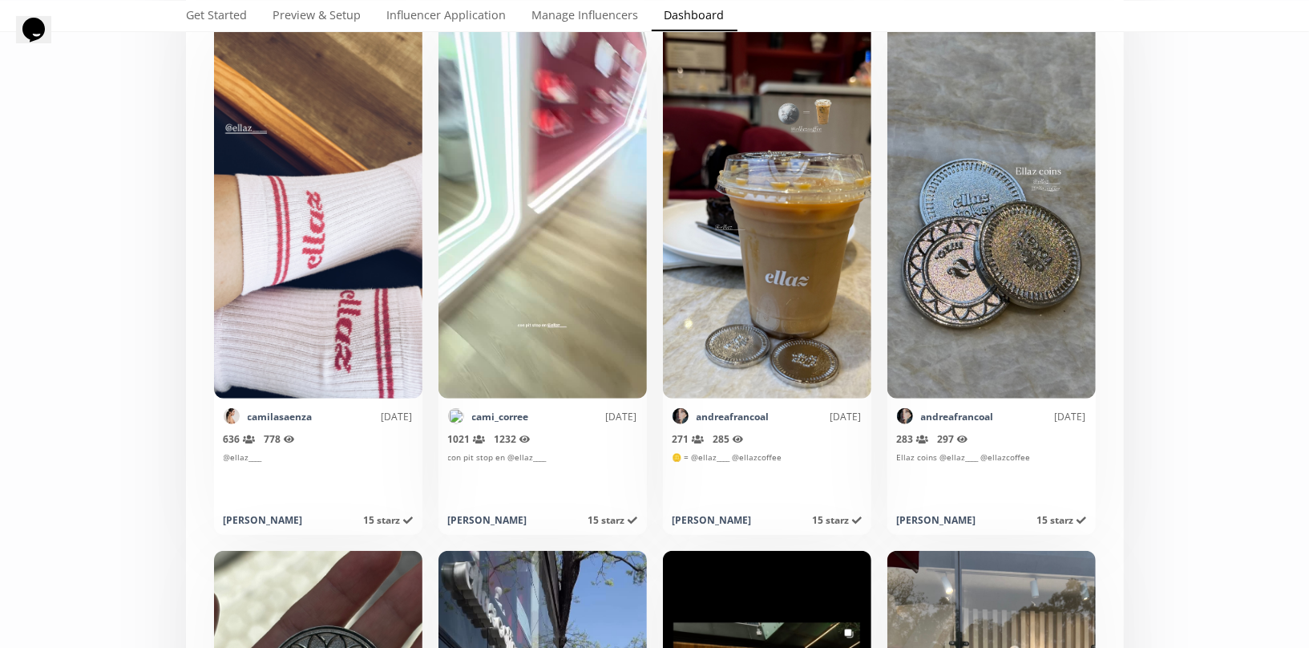
scroll to position [429, 0]
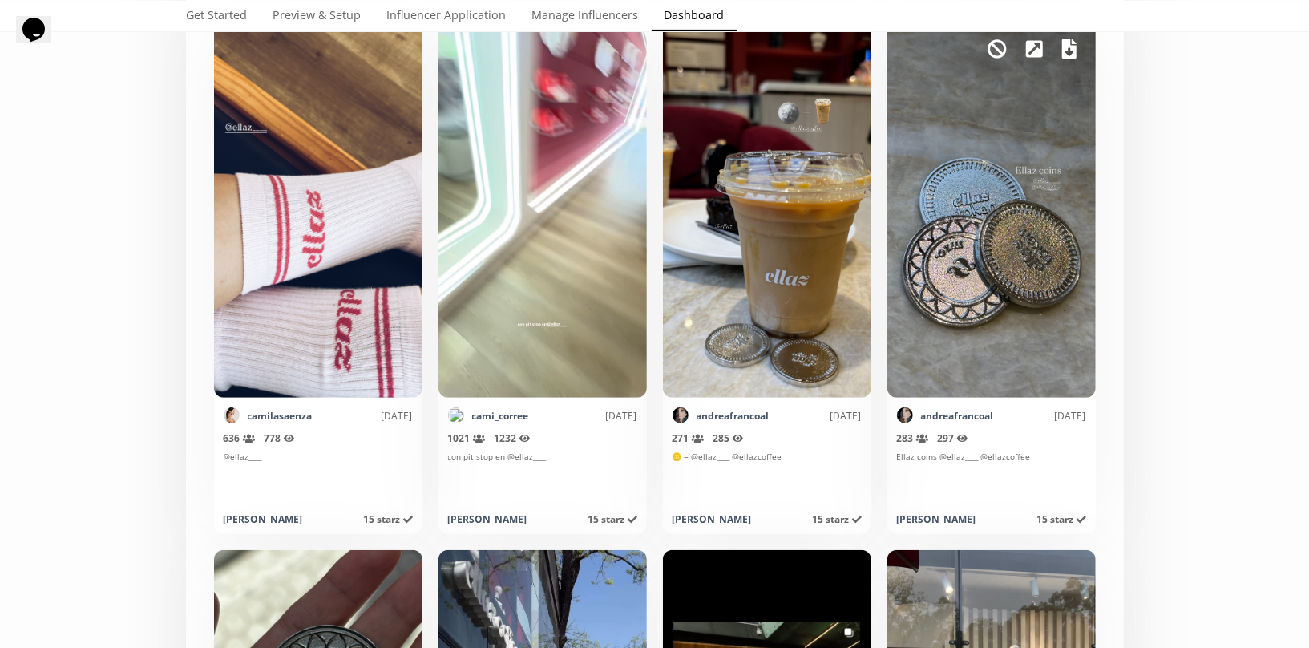
click at [1062, 51] on icon at bounding box center [1069, 48] width 14 height 19
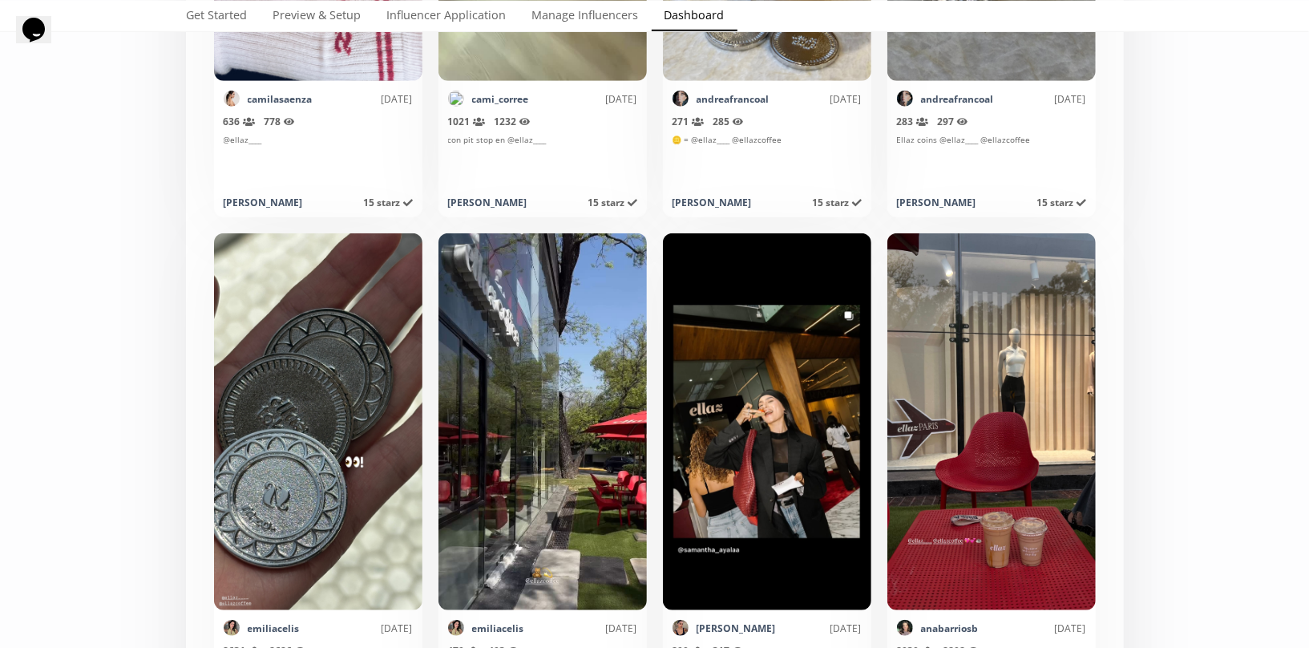
scroll to position [747, 0]
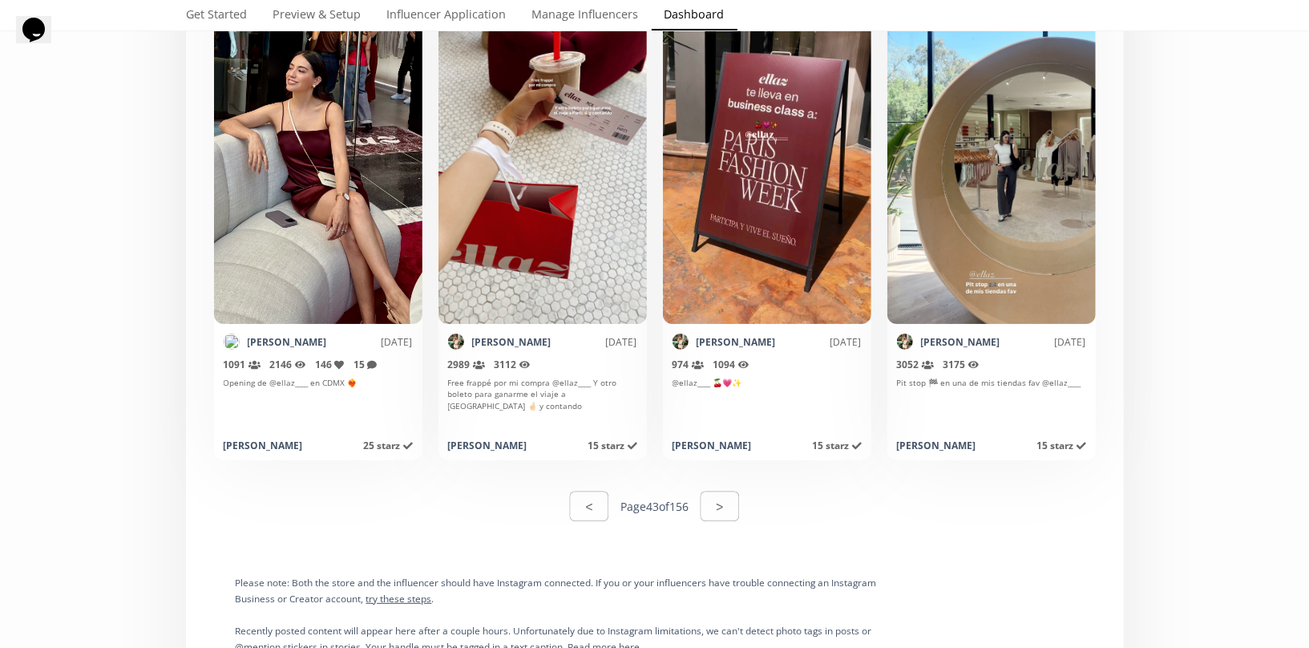
scroll to position [7913, 0]
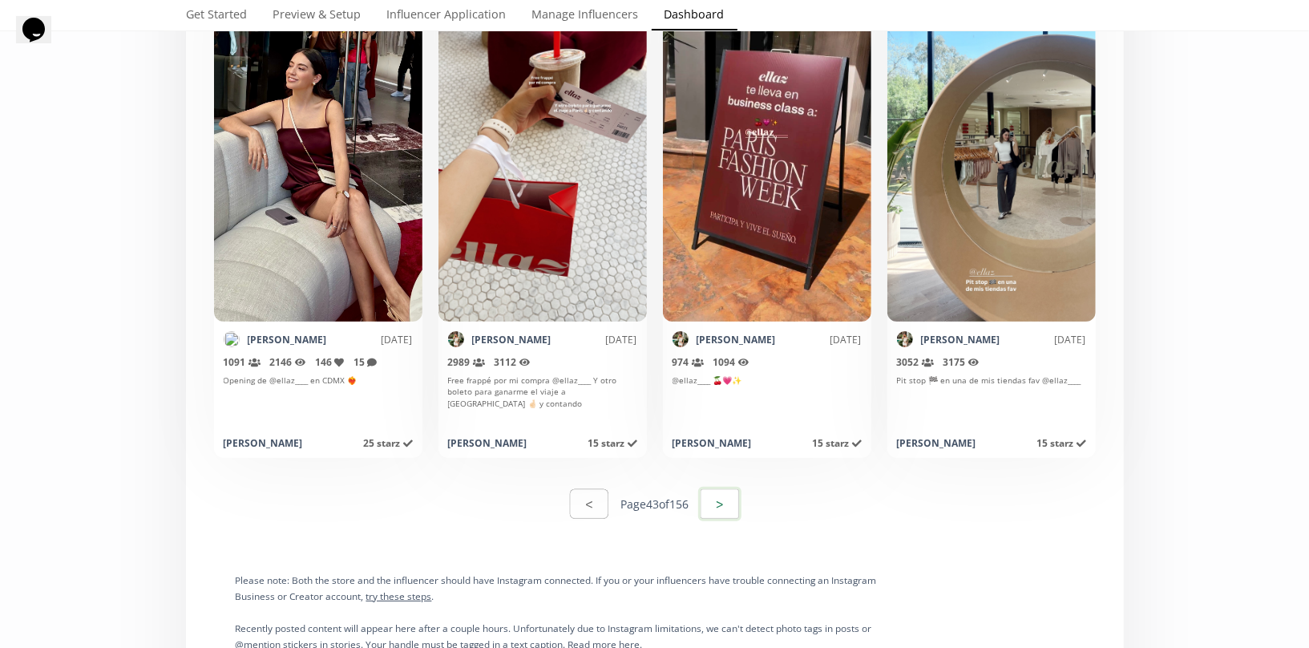
click at [737, 507] on button ">" at bounding box center [719, 504] width 43 height 34
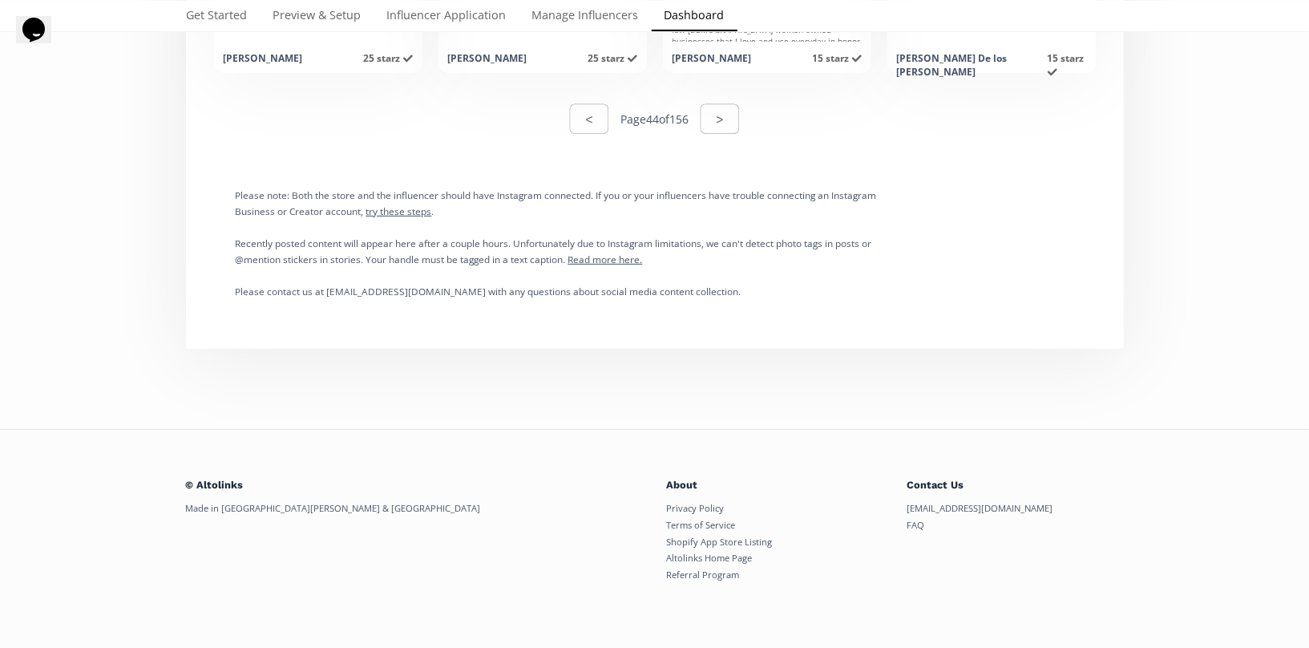
scroll to position [8298, 0]
click at [729, 115] on button ">" at bounding box center [719, 119] width 43 height 34
click at [734, 119] on button ">" at bounding box center [719, 119] width 43 height 34
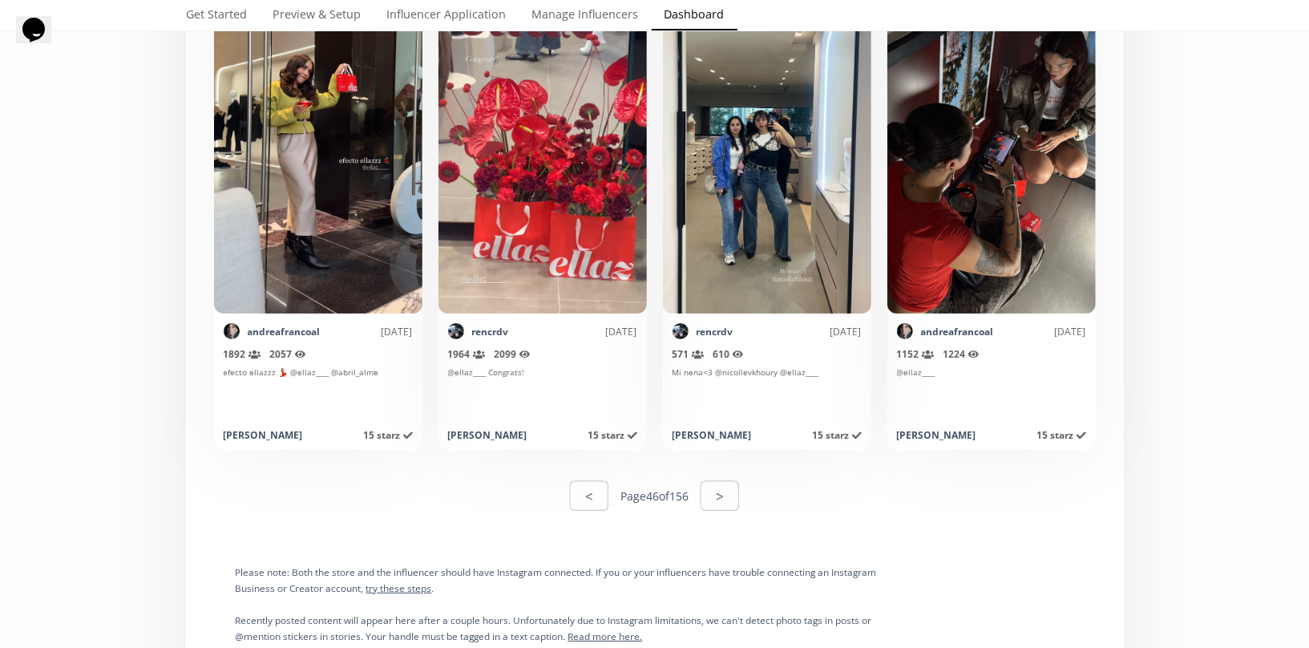
scroll to position [7922, 0]
click at [726, 483] on button ">" at bounding box center [719, 495] width 43 height 34
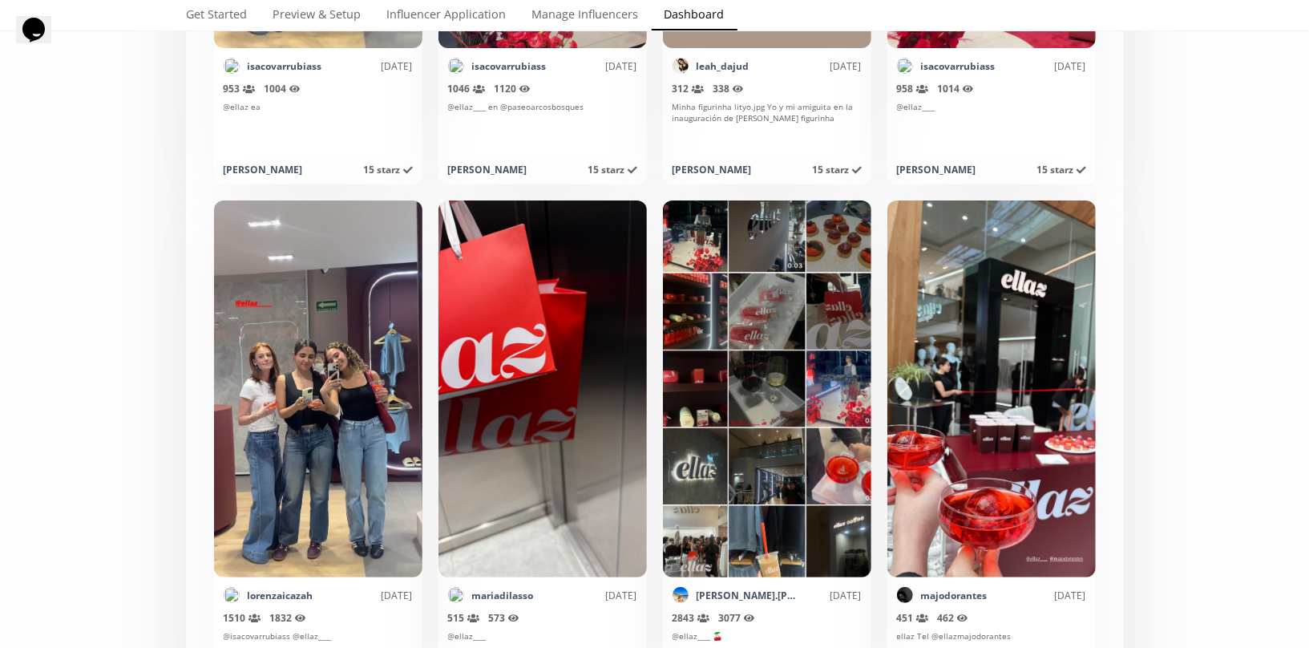
scroll to position [3955, 0]
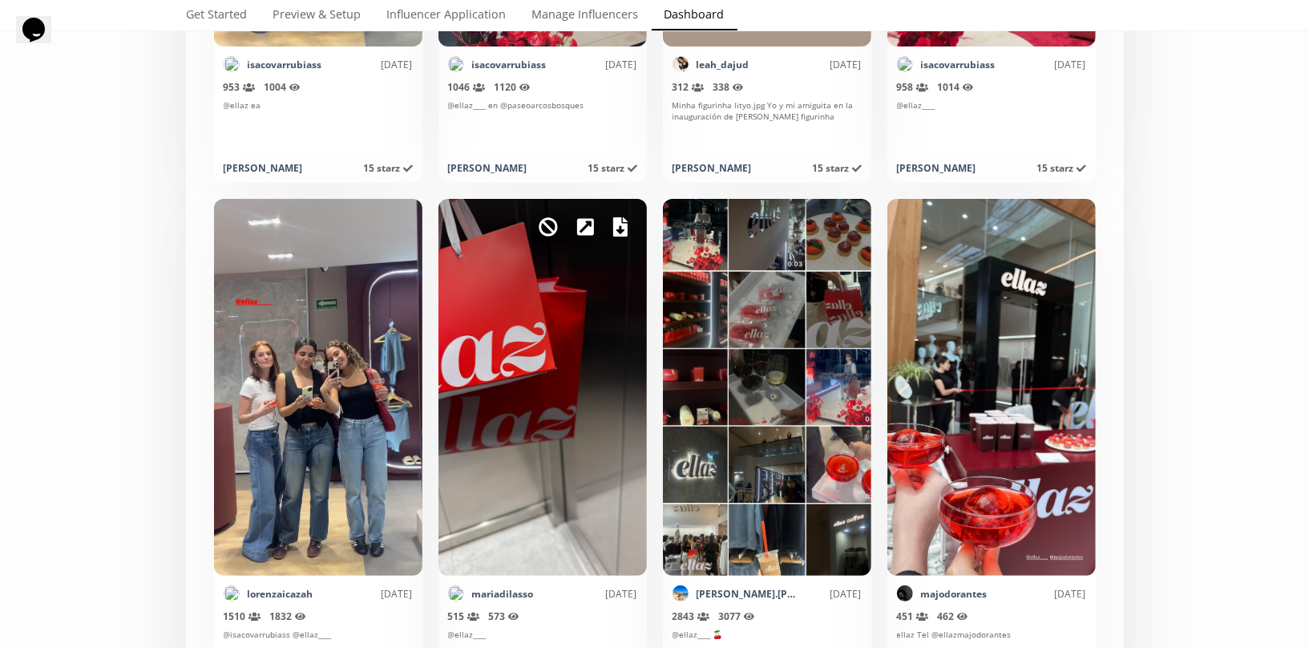
click at [622, 229] on icon at bounding box center [620, 226] width 14 height 19
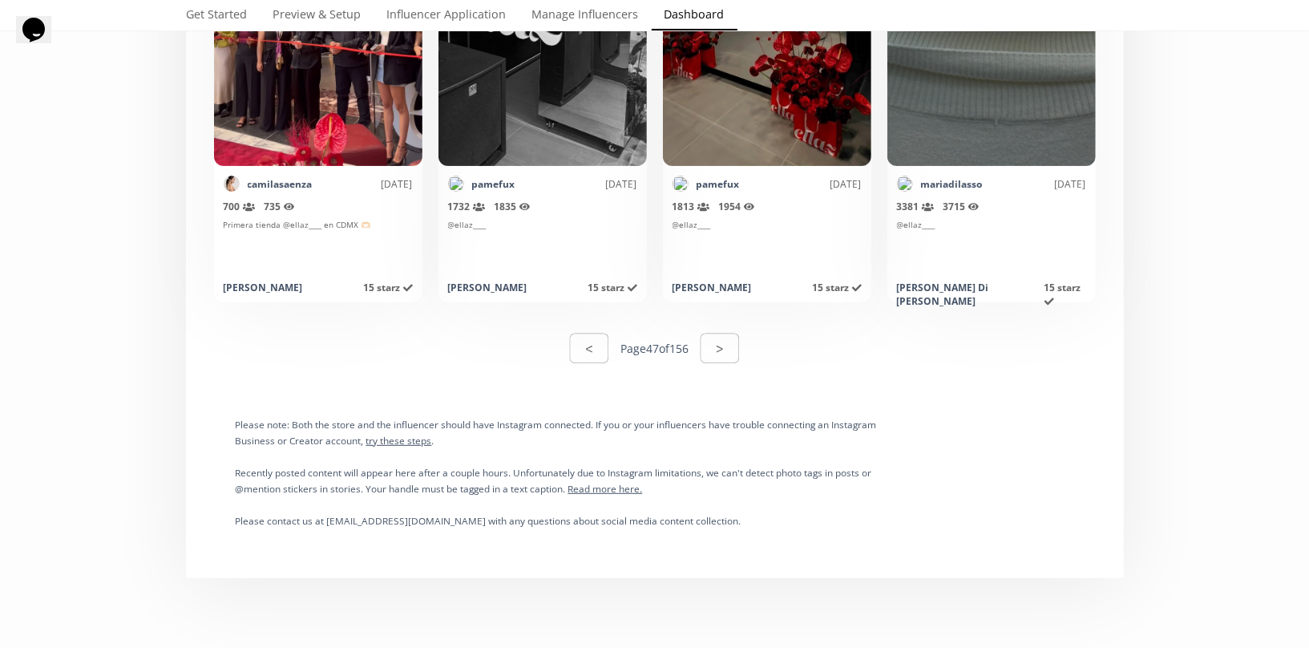
scroll to position [8298, 0]
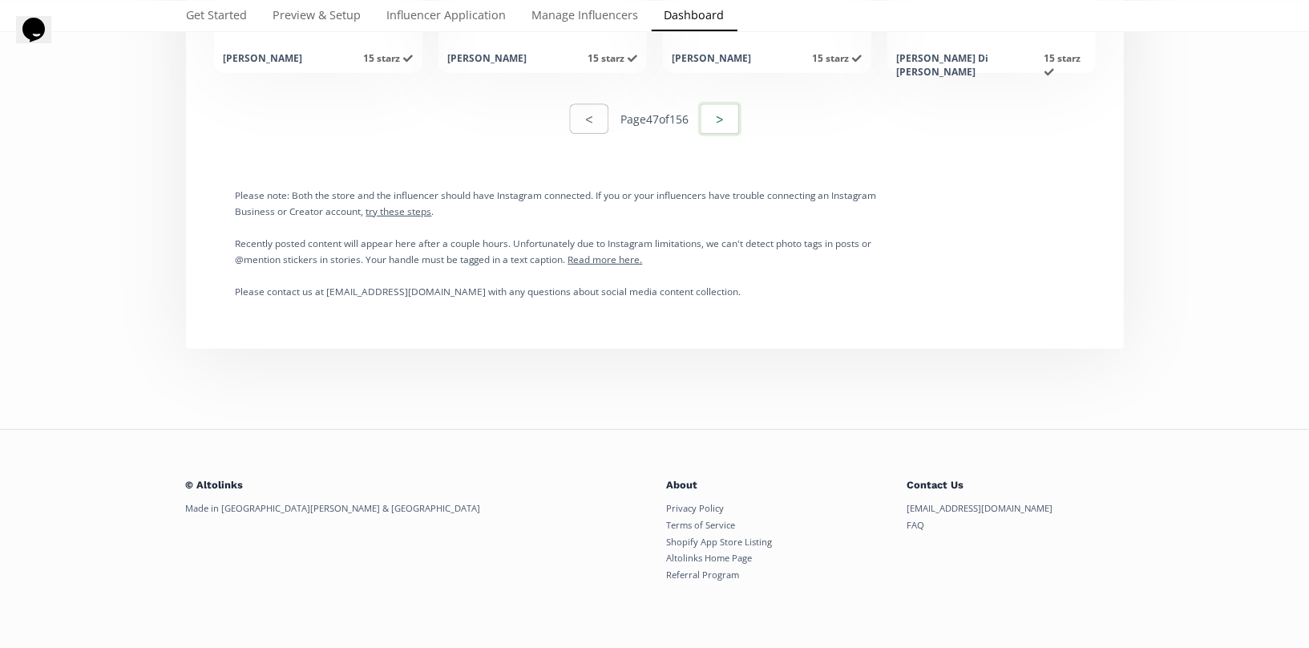
click at [721, 128] on button ">" at bounding box center [719, 119] width 43 height 34
click at [726, 126] on button ">" at bounding box center [719, 119] width 43 height 34
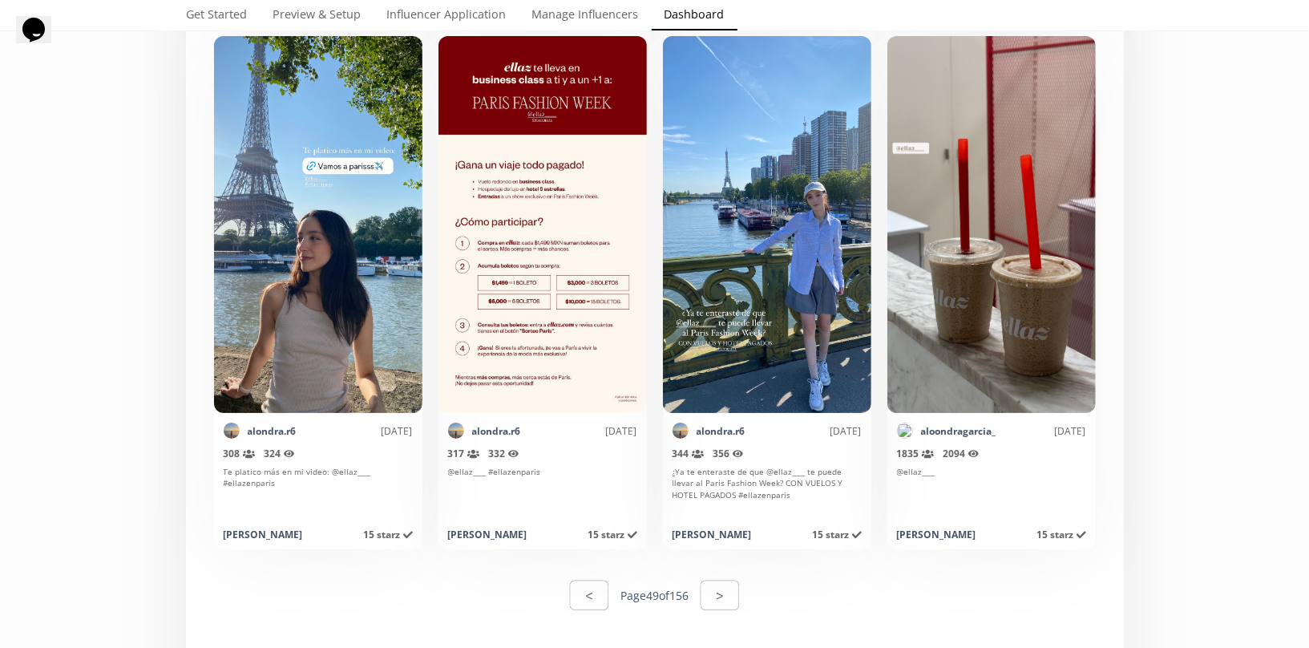
scroll to position [7853, 0]
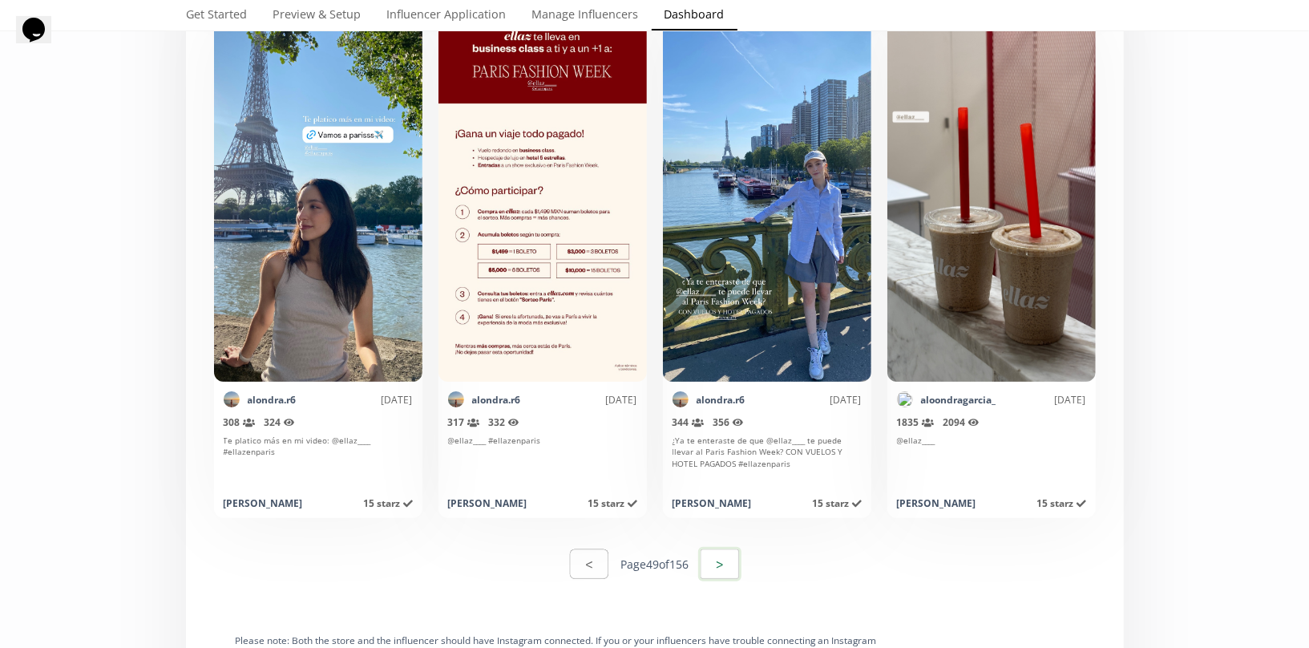
click at [719, 565] on button ">" at bounding box center [719, 564] width 43 height 34
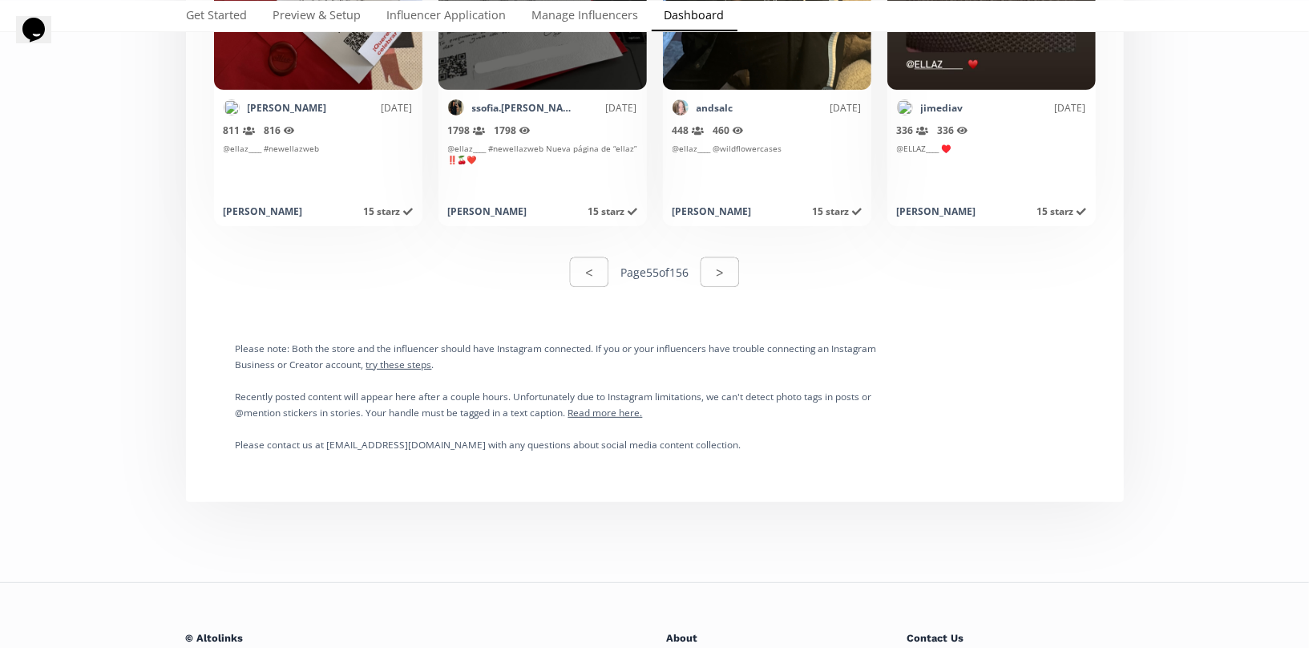
scroll to position [8188, 0]
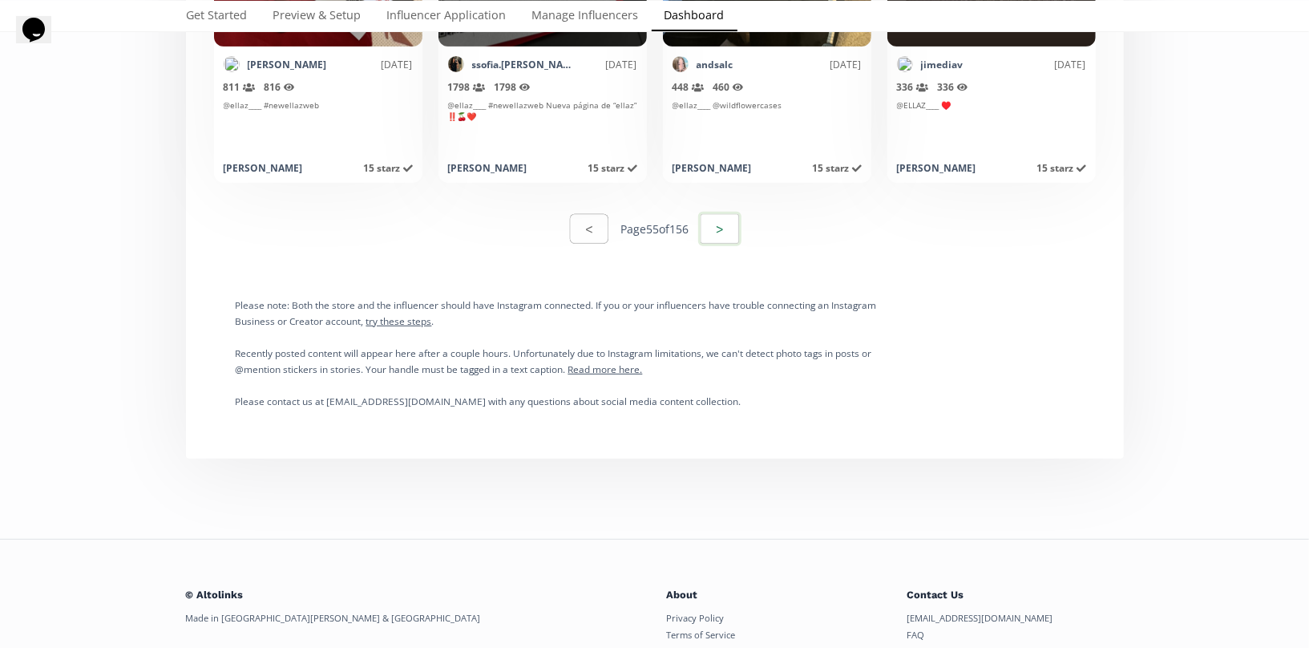
click at [724, 232] on button ">" at bounding box center [719, 229] width 43 height 34
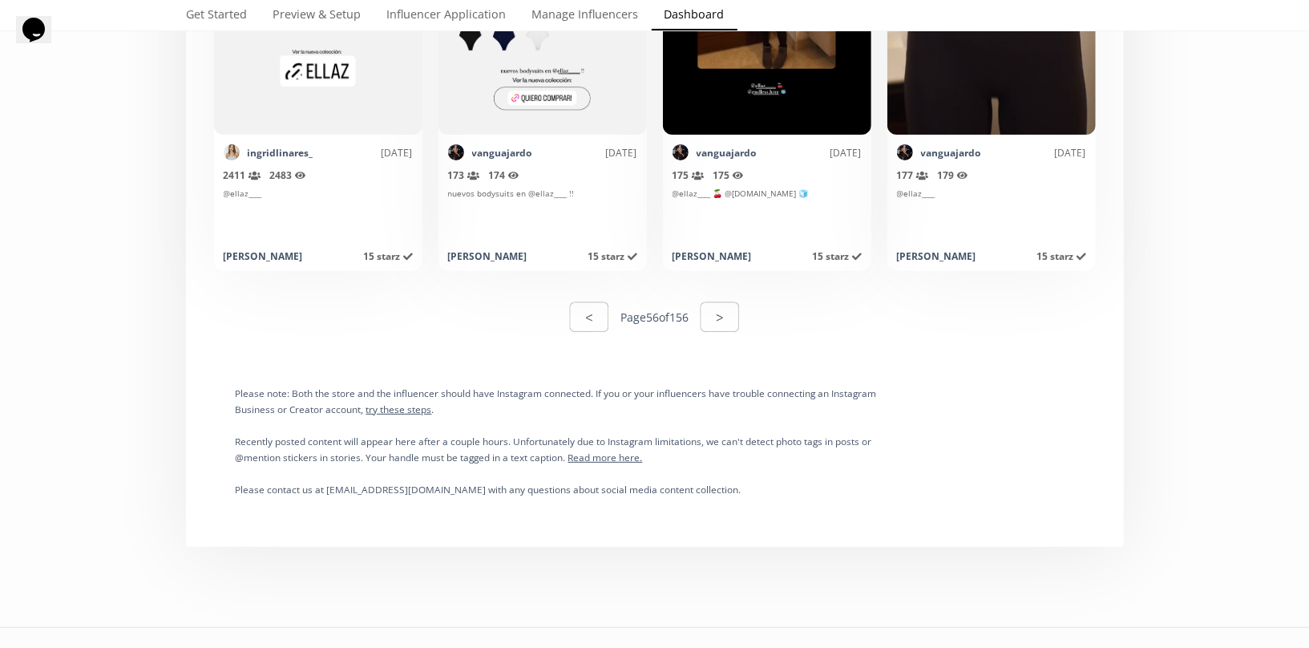
scroll to position [8107, 0]
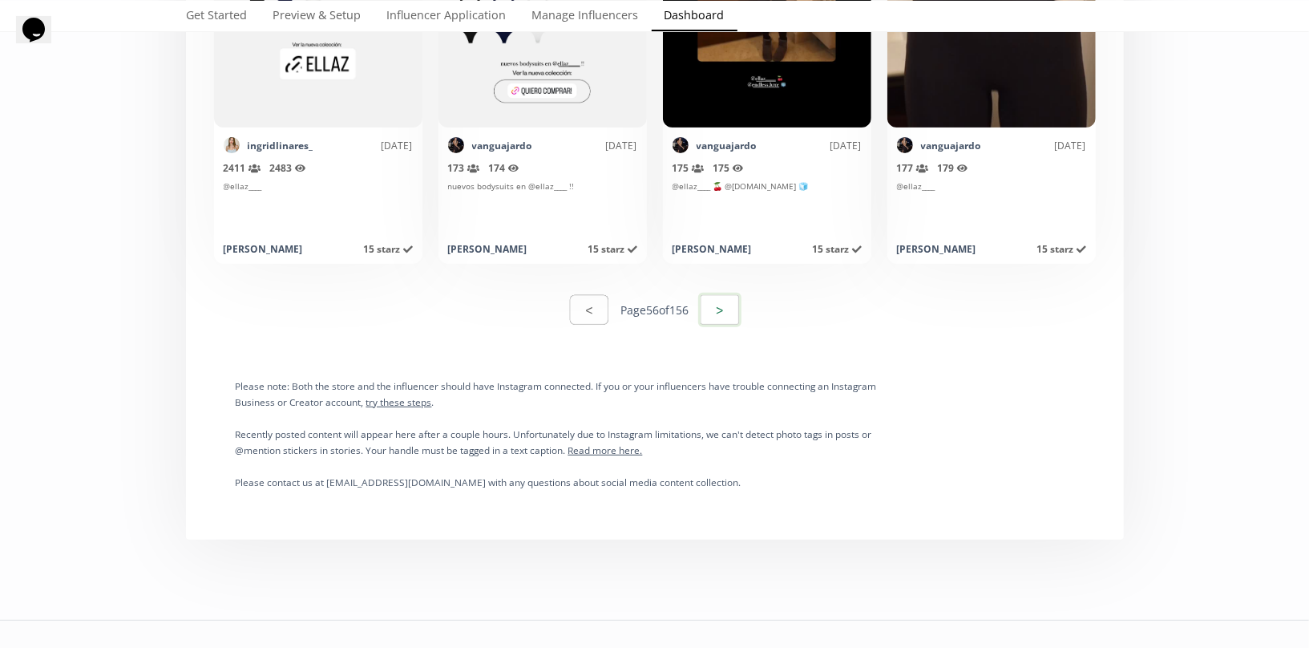
click at [726, 305] on button ">" at bounding box center [719, 310] width 43 height 34
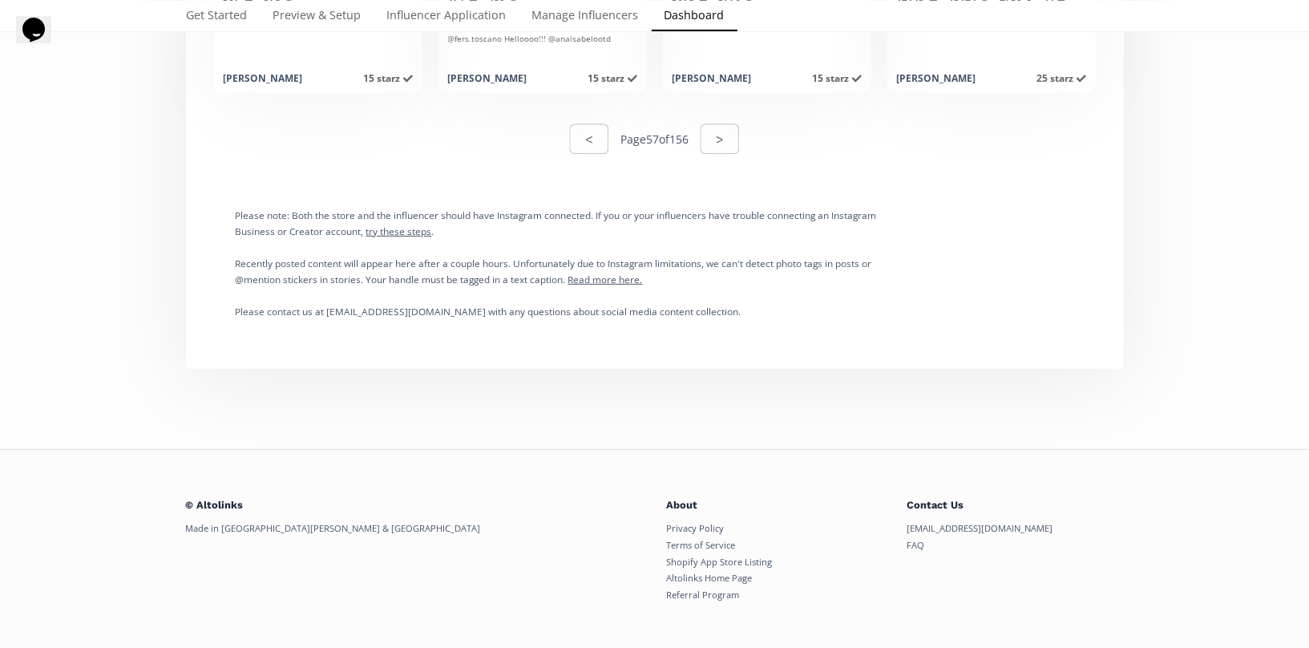
scroll to position [8298, 0]
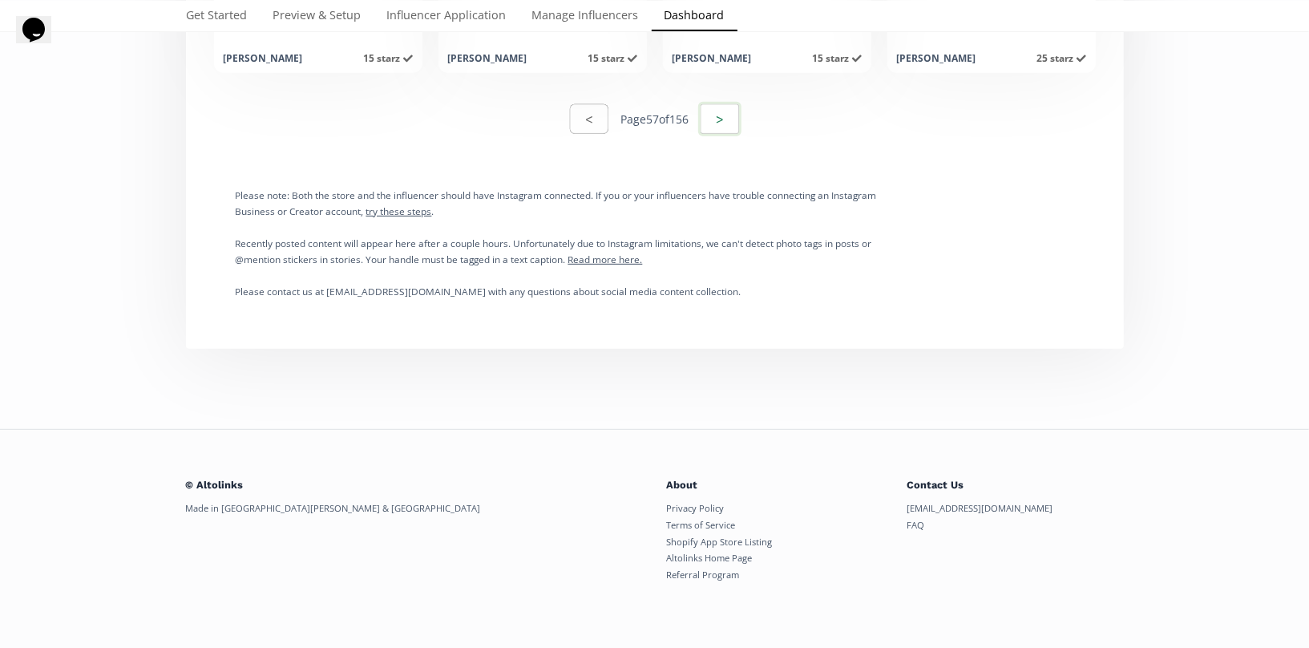
click at [722, 125] on button ">" at bounding box center [719, 119] width 43 height 34
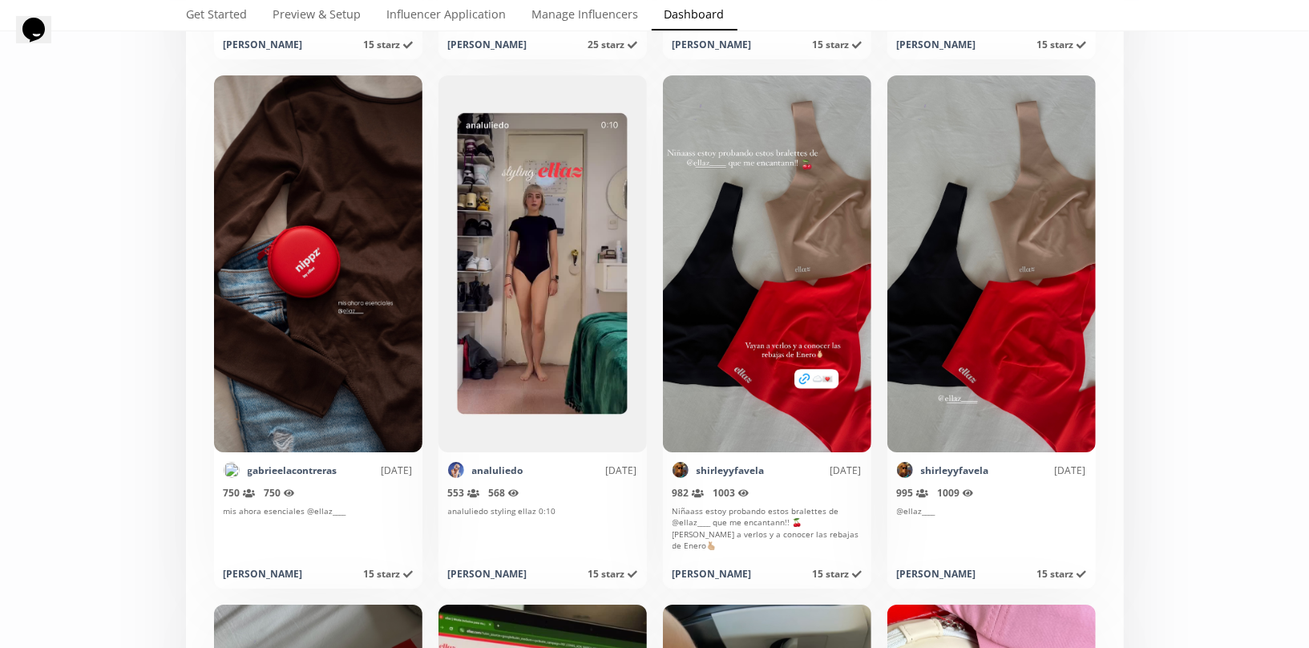
scroll to position [3526, 0]
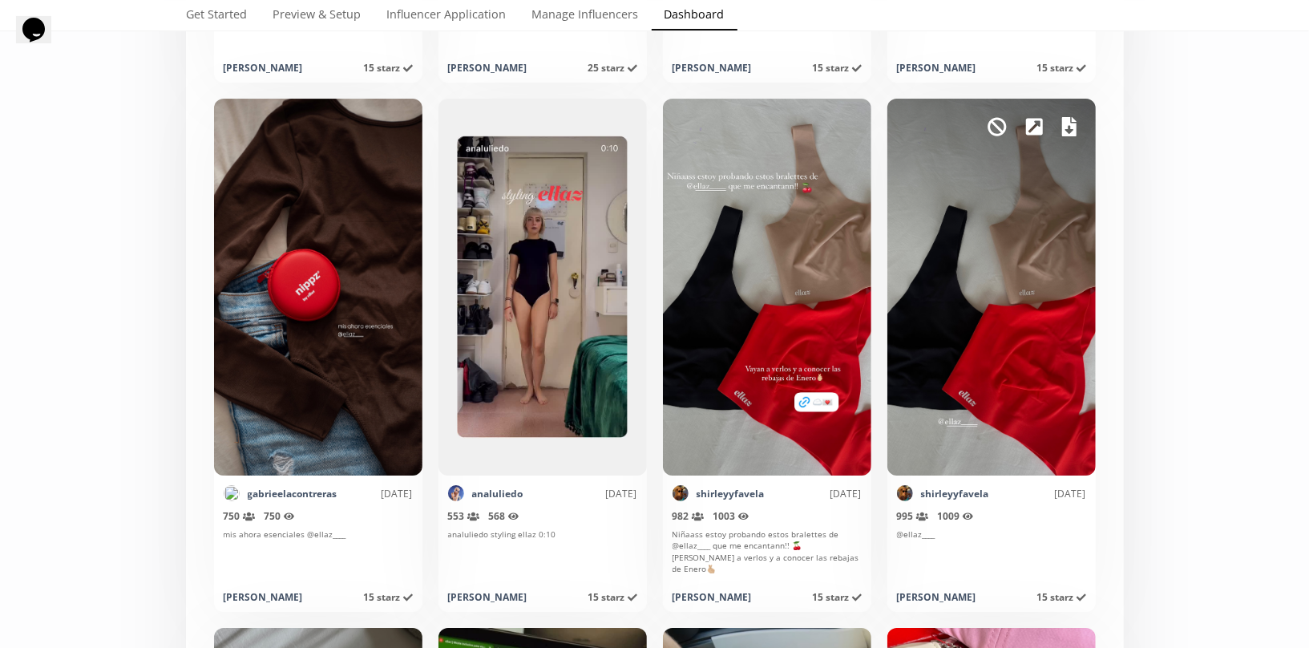
click at [1065, 123] on icon at bounding box center [1069, 126] width 14 height 19
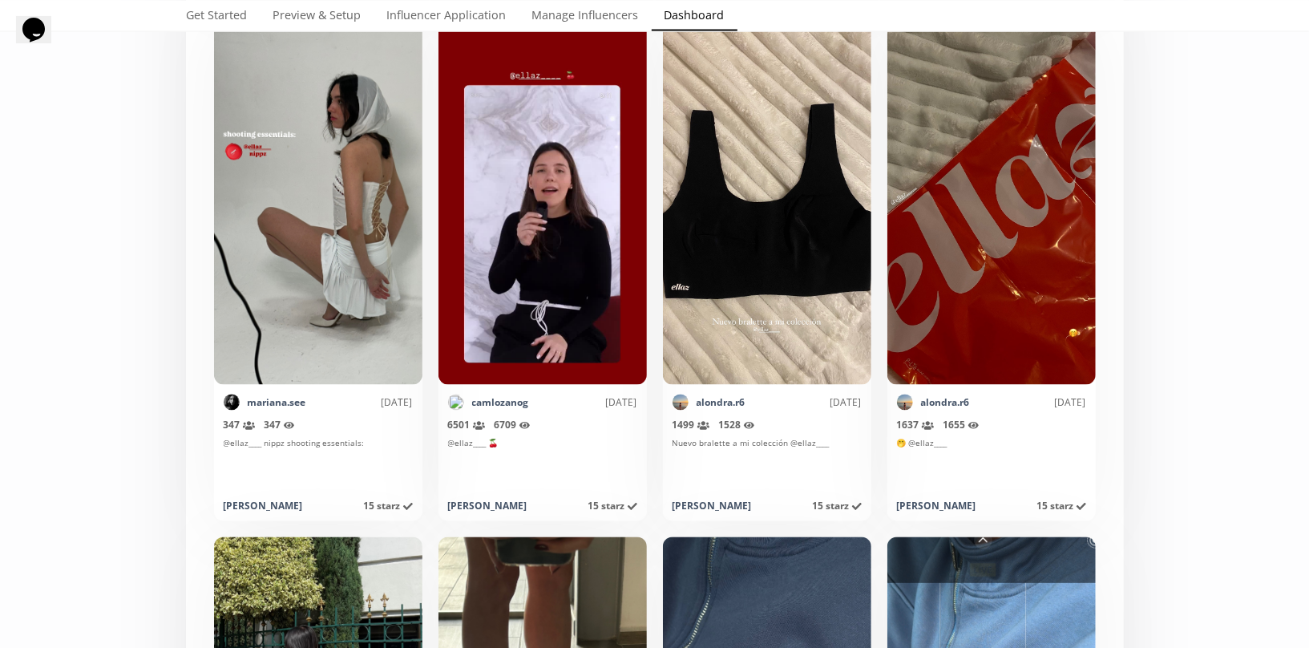
scroll to position [5735, 0]
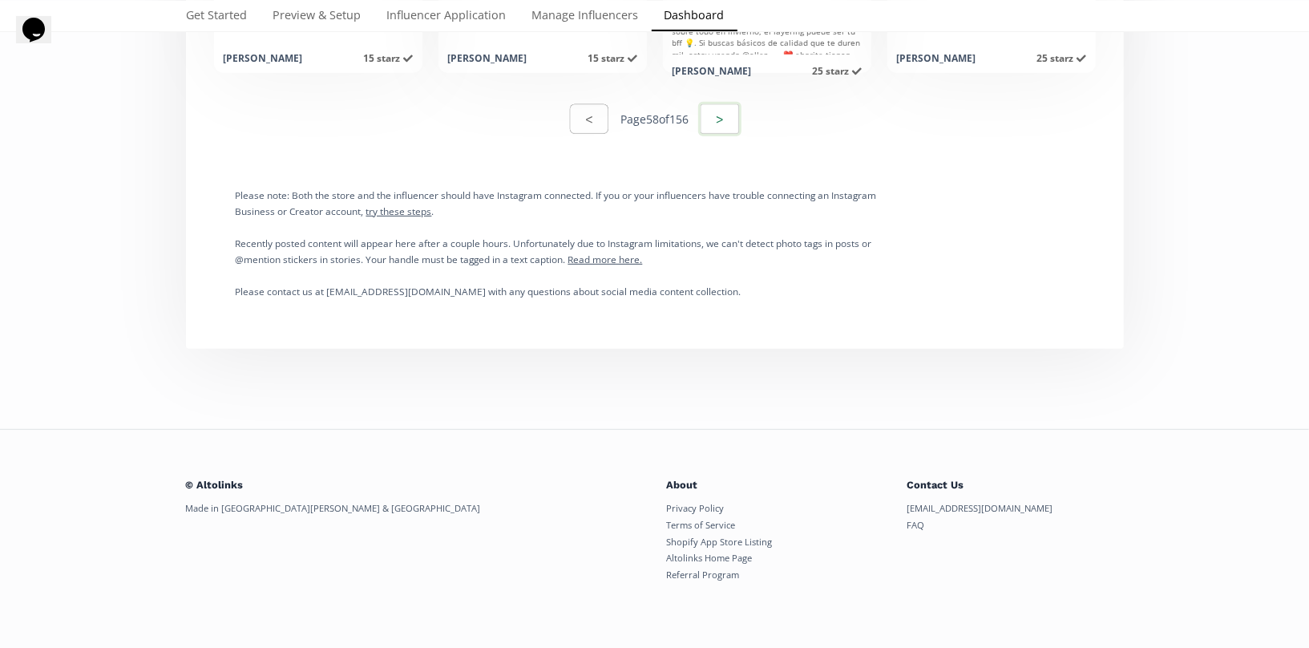
click at [739, 120] on button ">" at bounding box center [719, 119] width 43 height 34
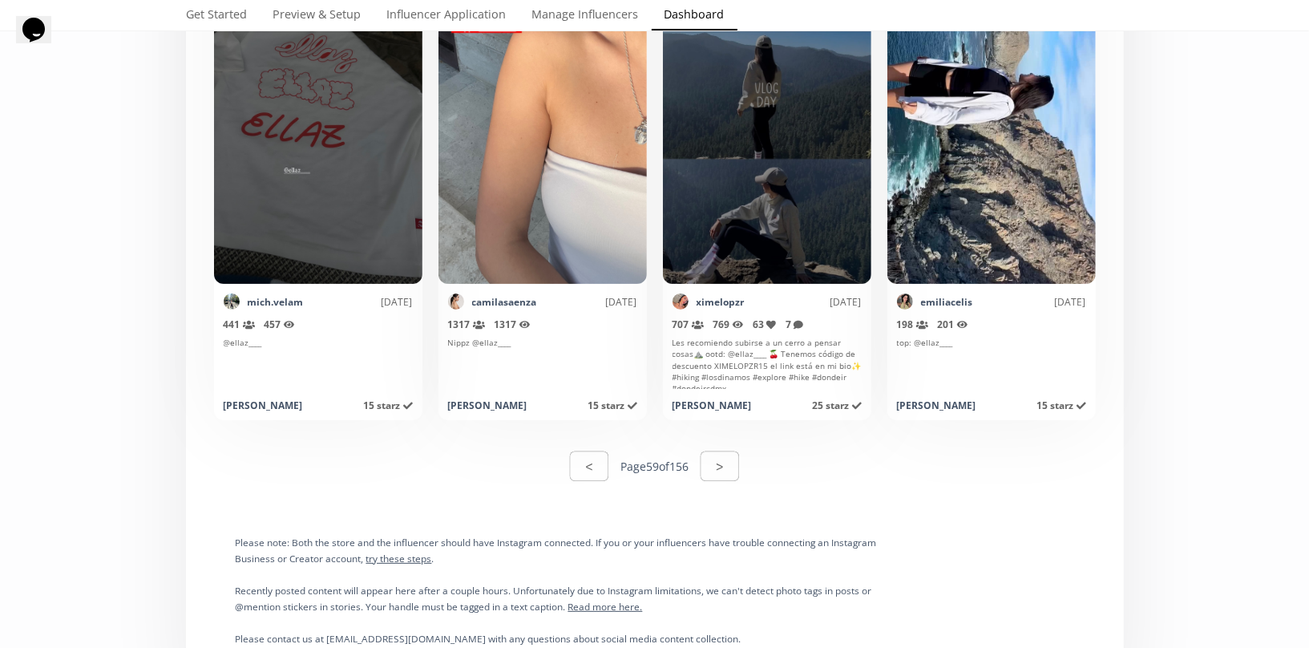
scroll to position [7953, 0]
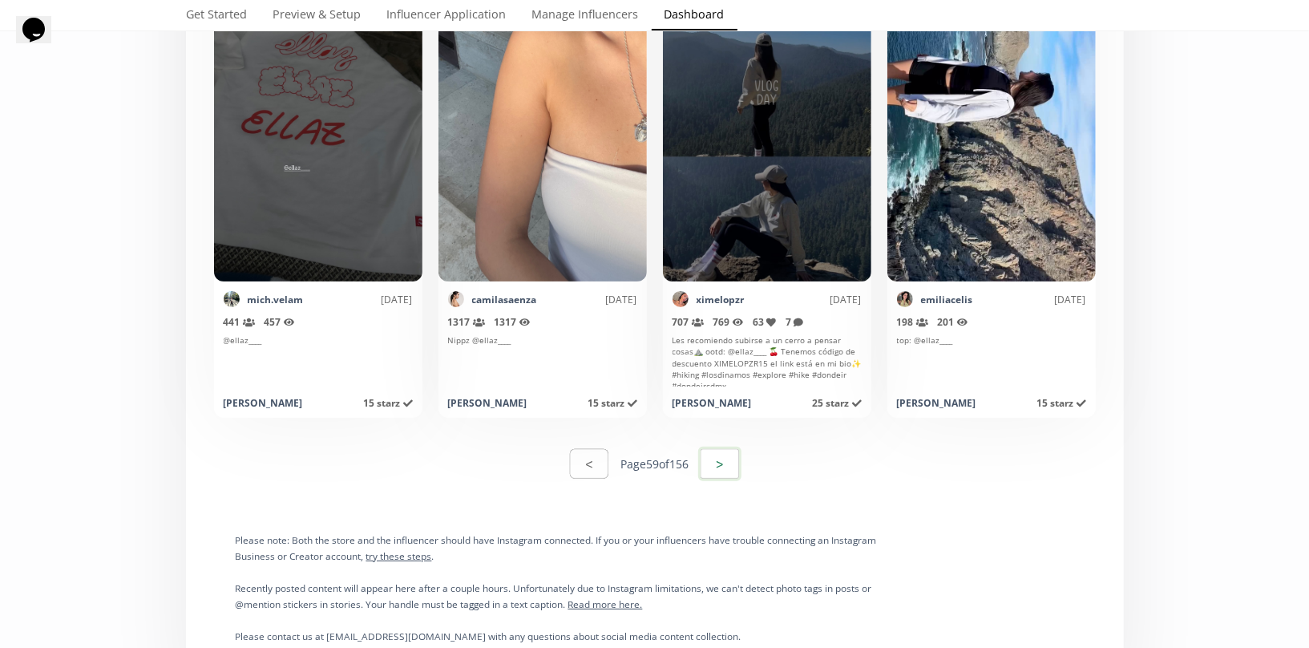
click at [738, 469] on button ">" at bounding box center [719, 464] width 43 height 34
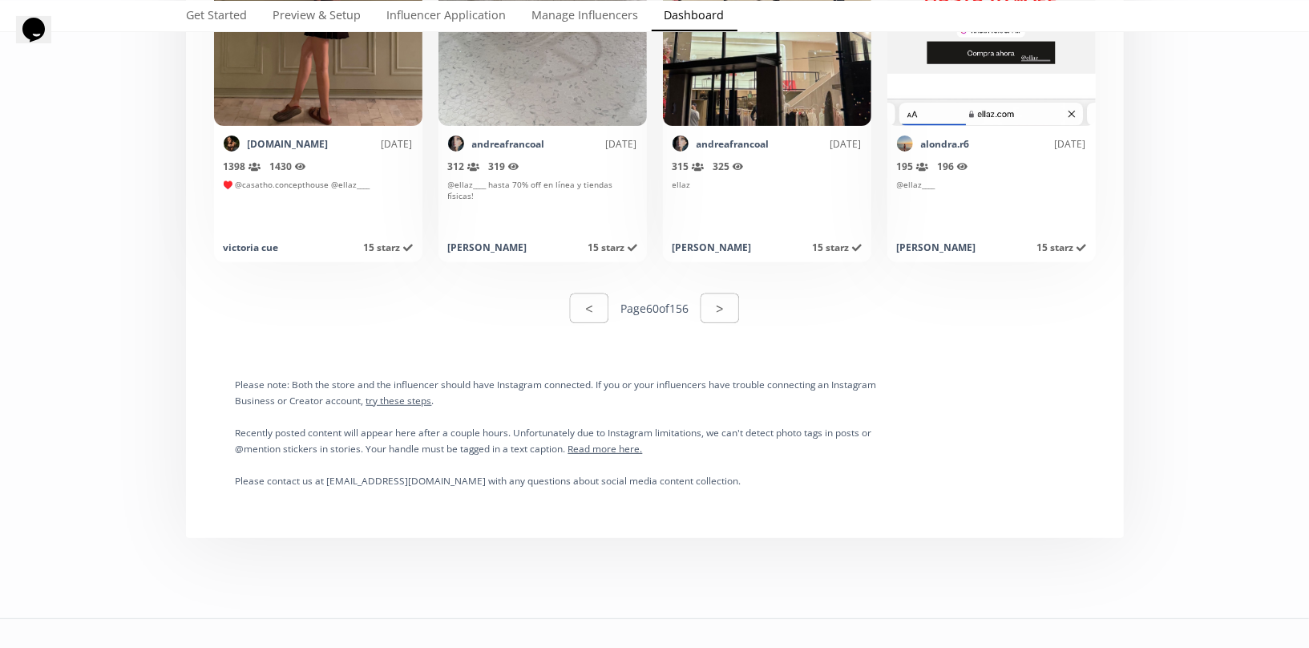
scroll to position [8112, 0]
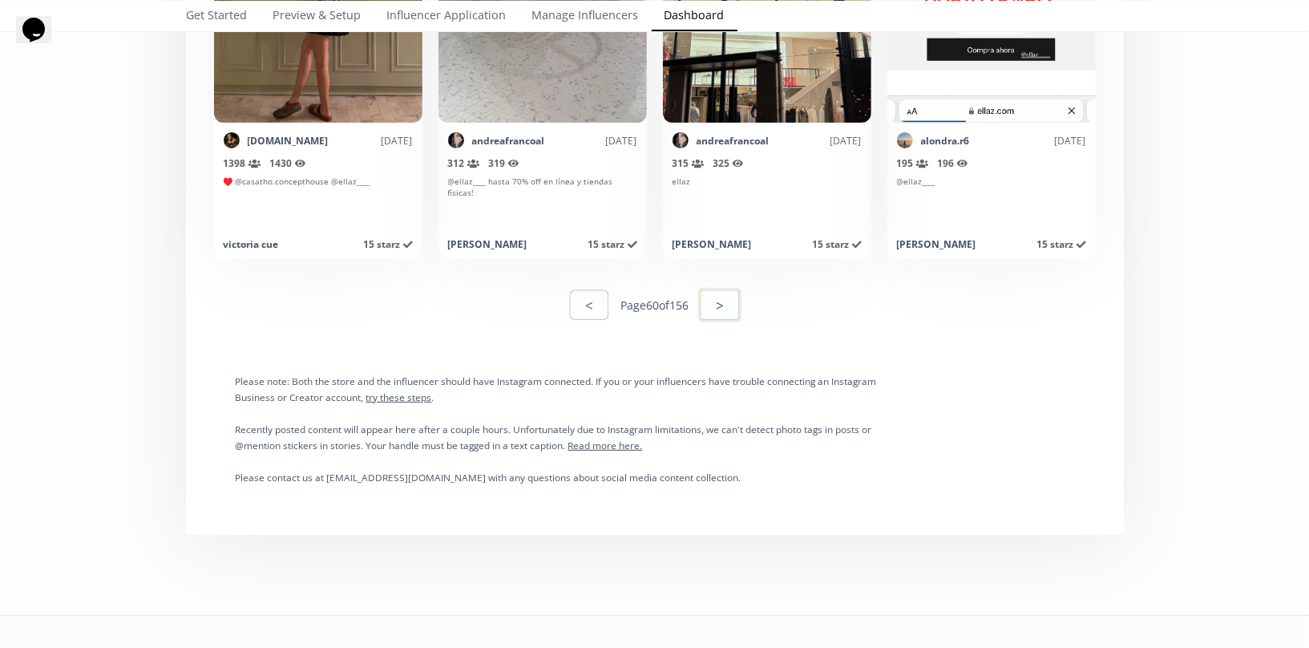
click at [724, 297] on button ">" at bounding box center [719, 305] width 43 height 34
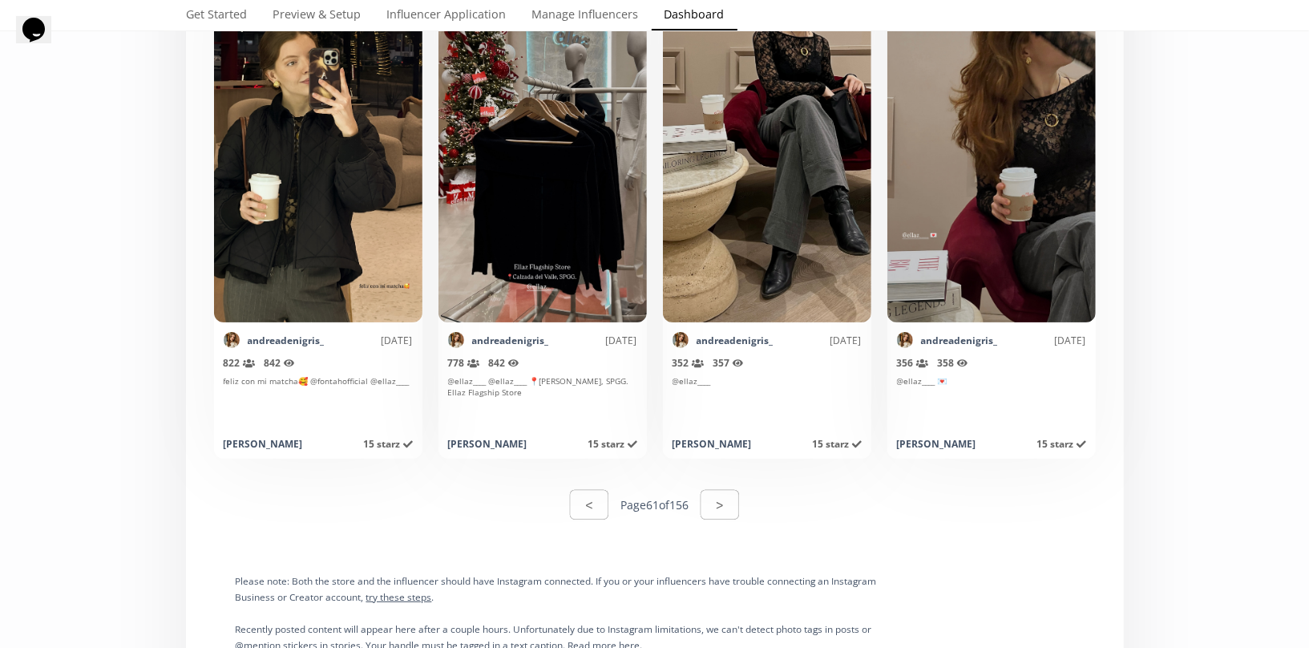
scroll to position [7931, 0]
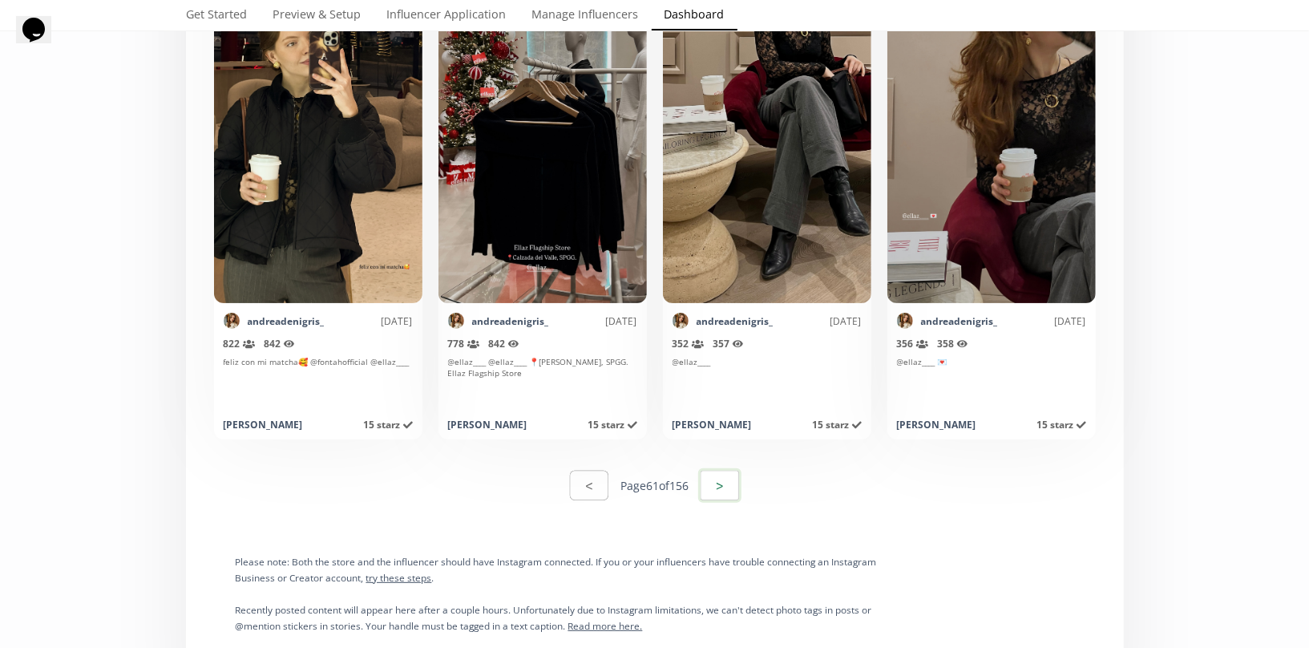
click at [735, 487] on button ">" at bounding box center [719, 485] width 43 height 34
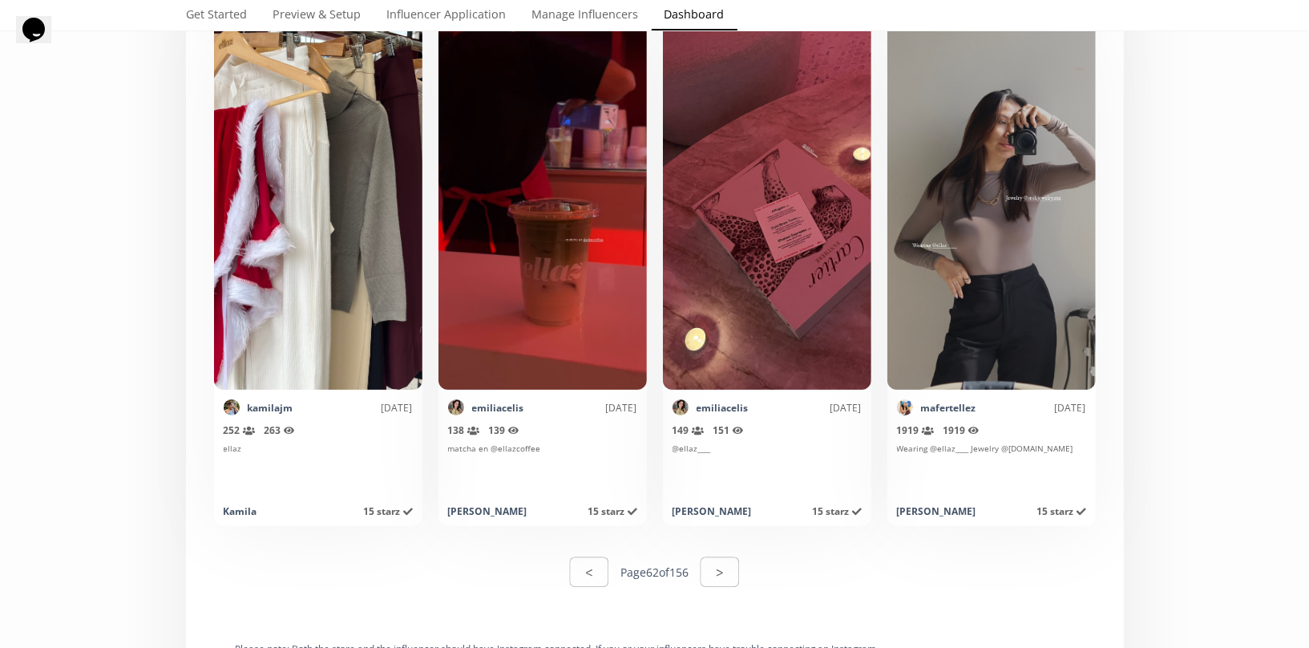
scroll to position [7846, 0]
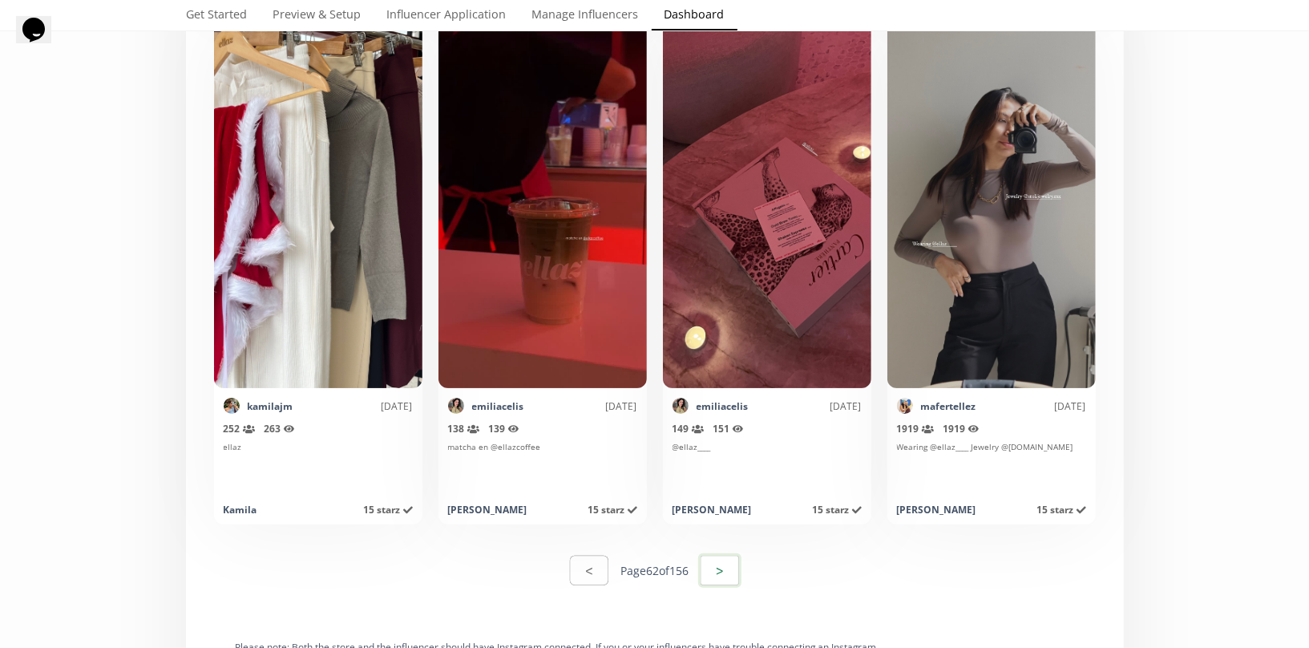
click at [711, 574] on button ">" at bounding box center [719, 570] width 43 height 34
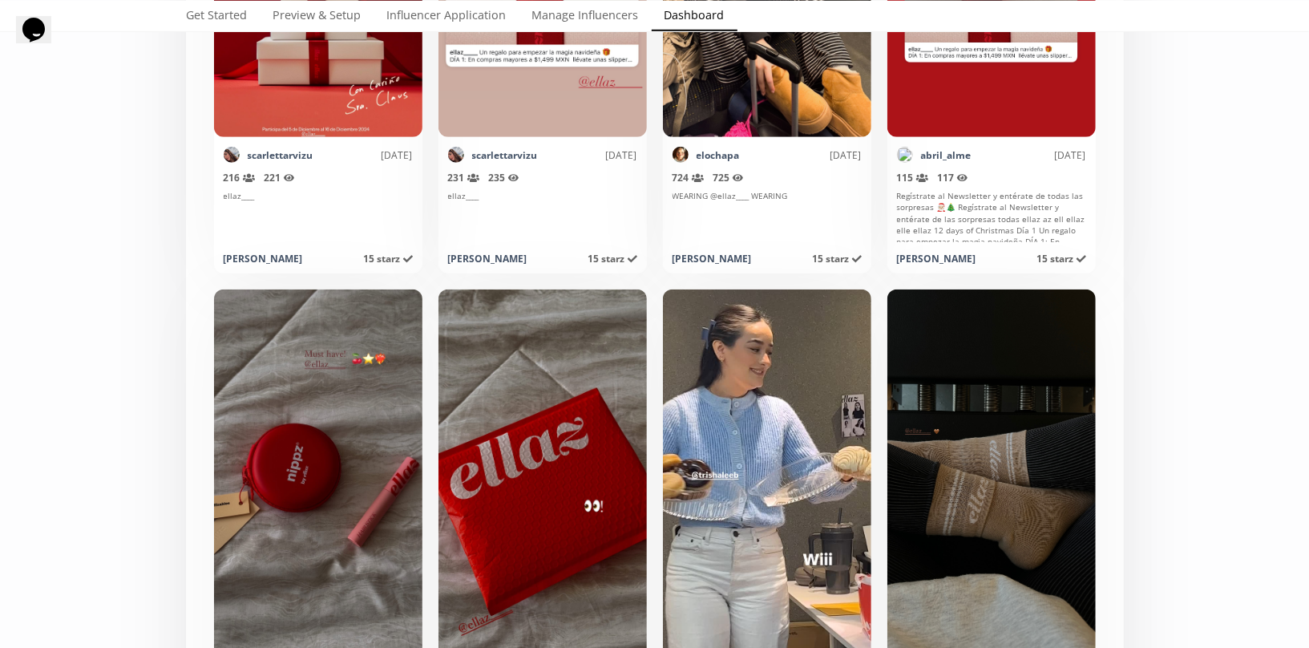
scroll to position [671, 0]
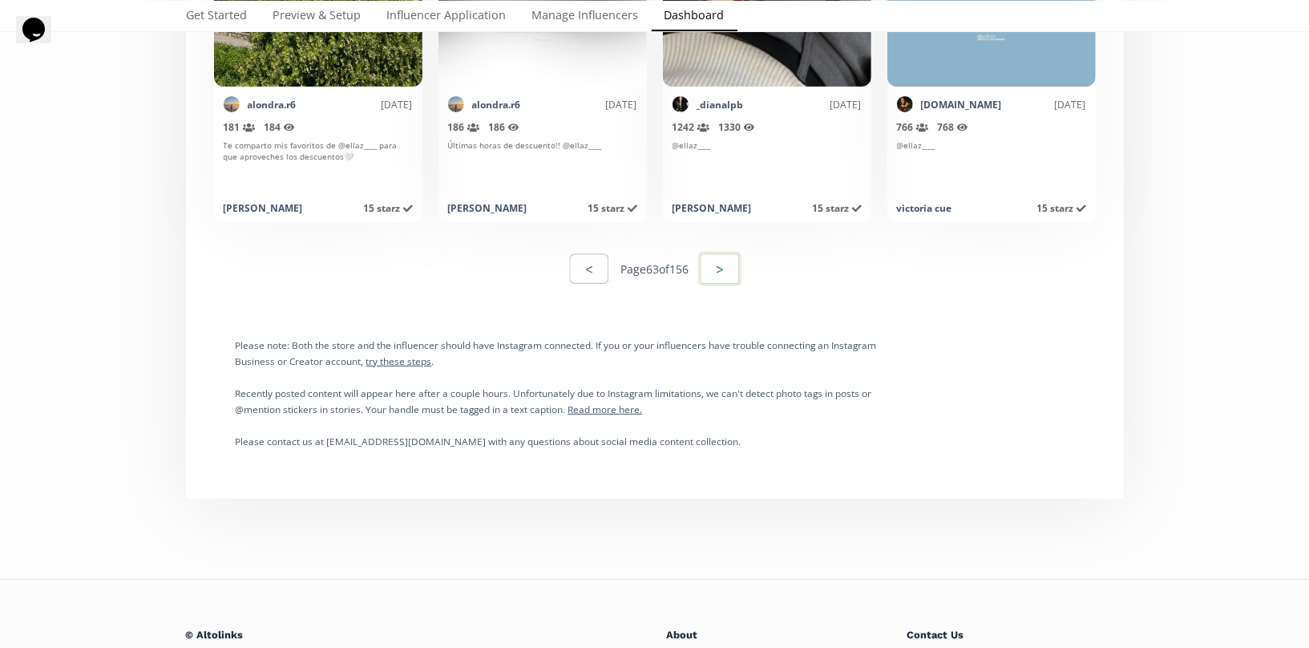
click at [737, 254] on button ">" at bounding box center [719, 269] width 43 height 34
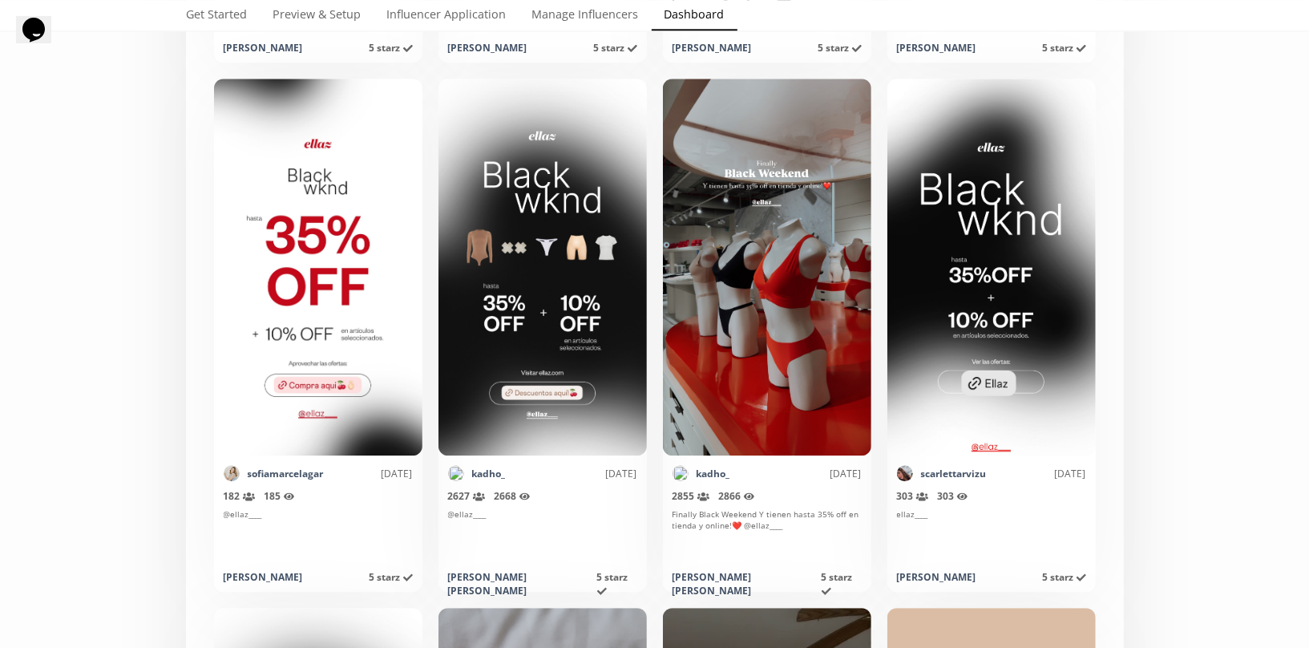
scroll to position [2484, 0]
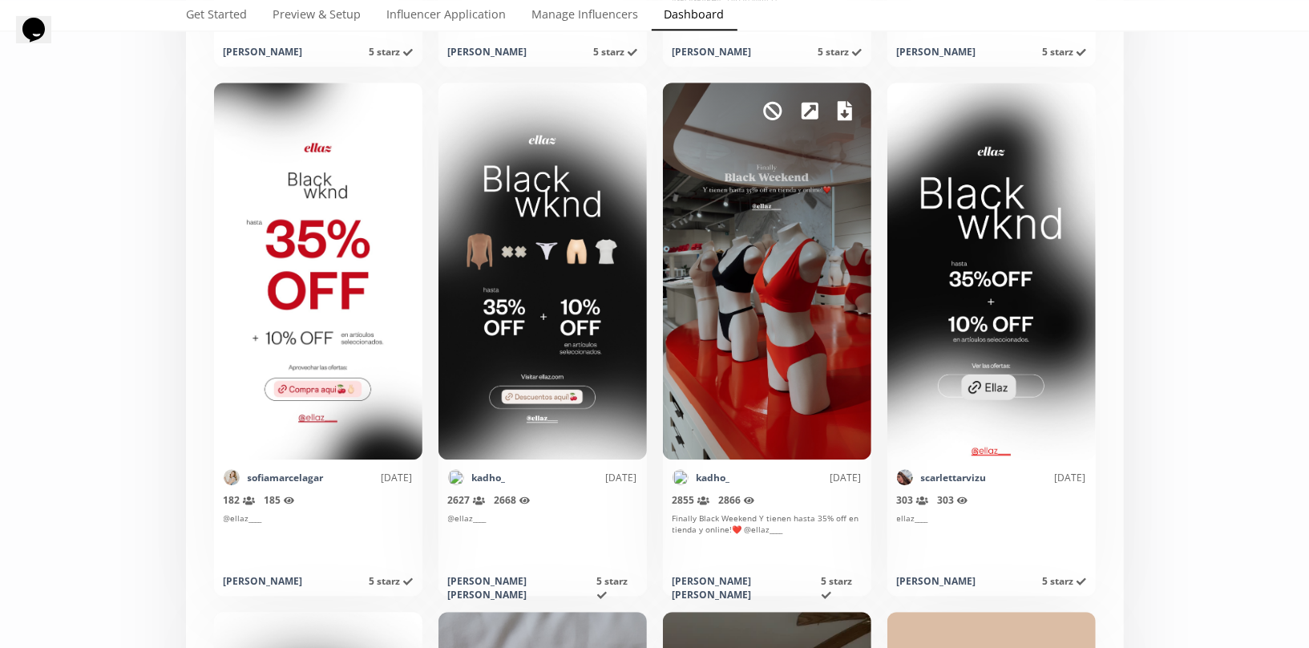
click at [846, 112] on icon at bounding box center [845, 110] width 14 height 19
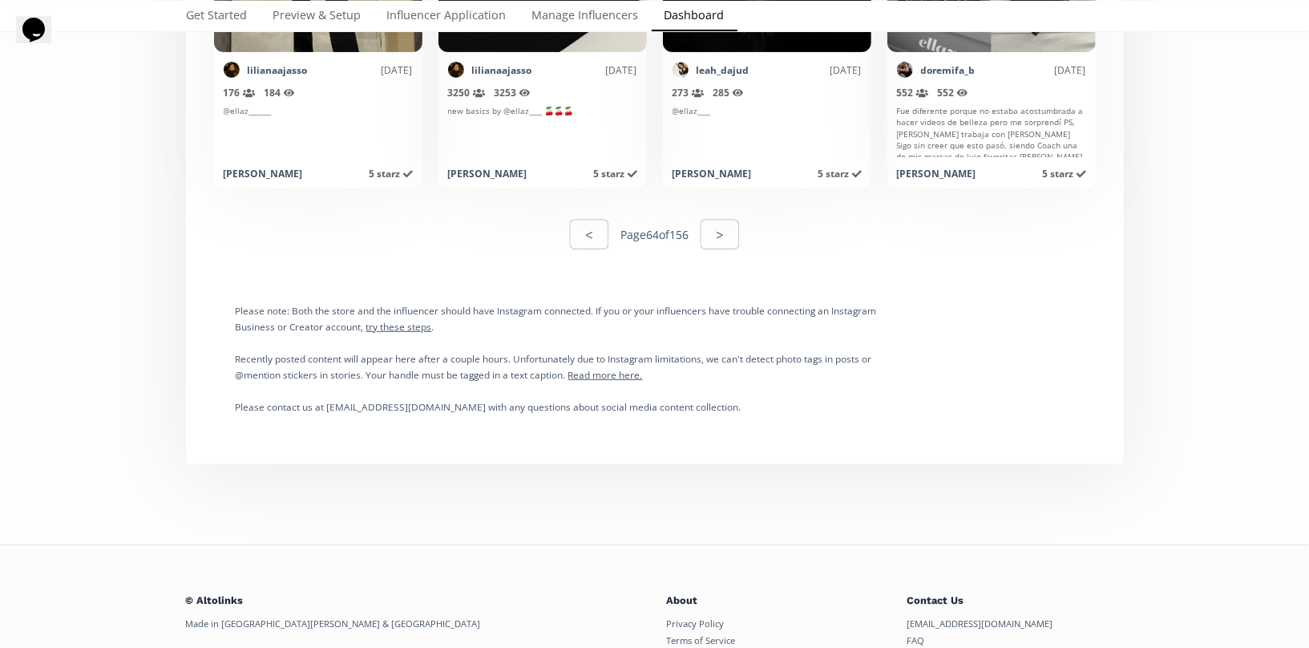
scroll to position [8298, 0]
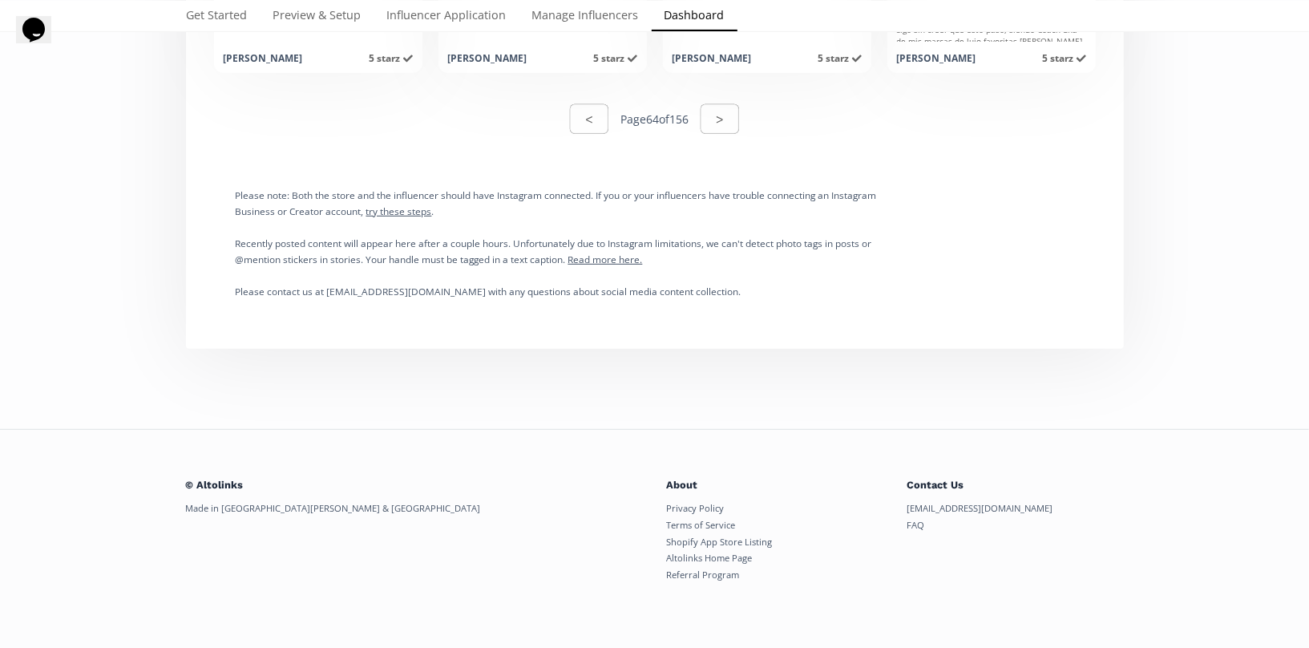
click at [717, 102] on div "< Page 64 of 156 >" at bounding box center [655, 119] width 170 height 34
click at [726, 115] on button ">" at bounding box center [719, 119] width 43 height 34
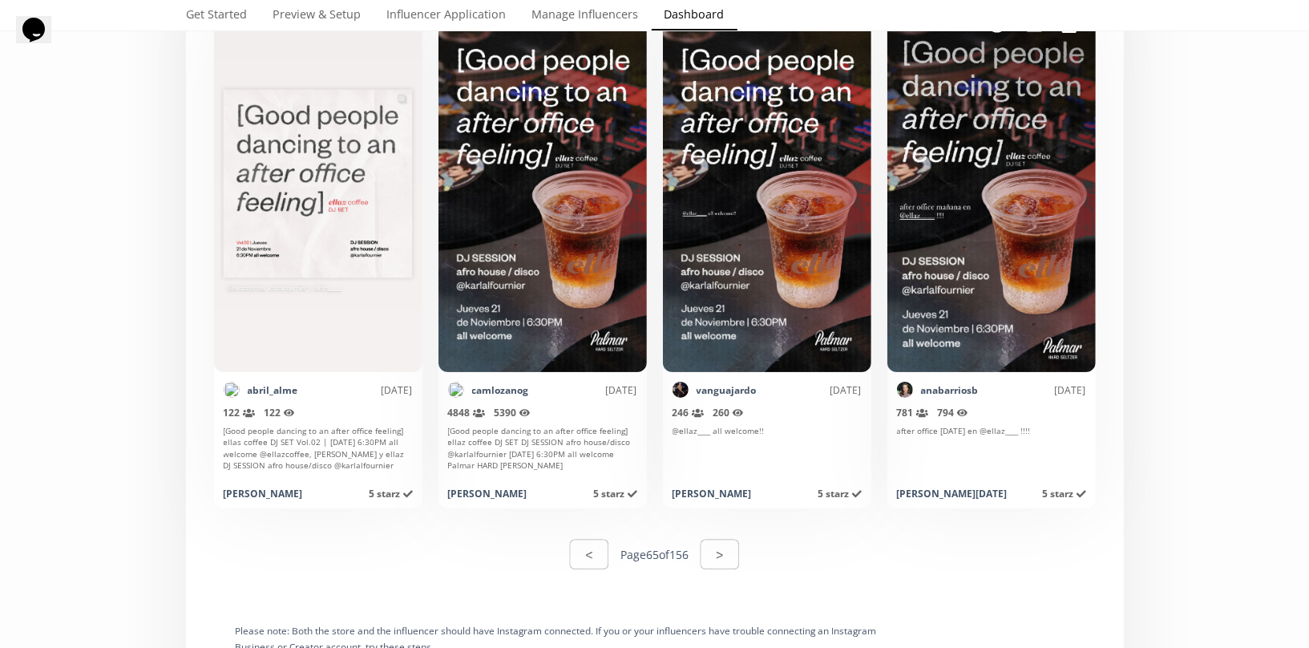
scroll to position [7877, 0]
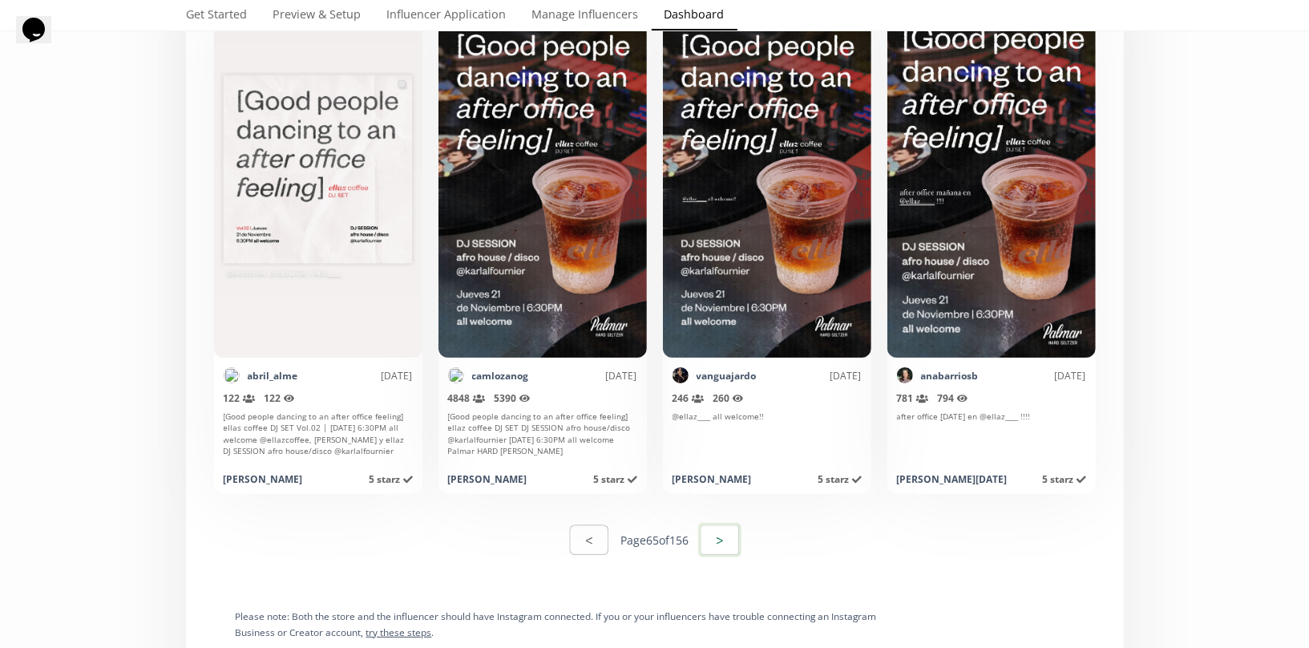
click at [730, 544] on button ">" at bounding box center [719, 540] width 43 height 34
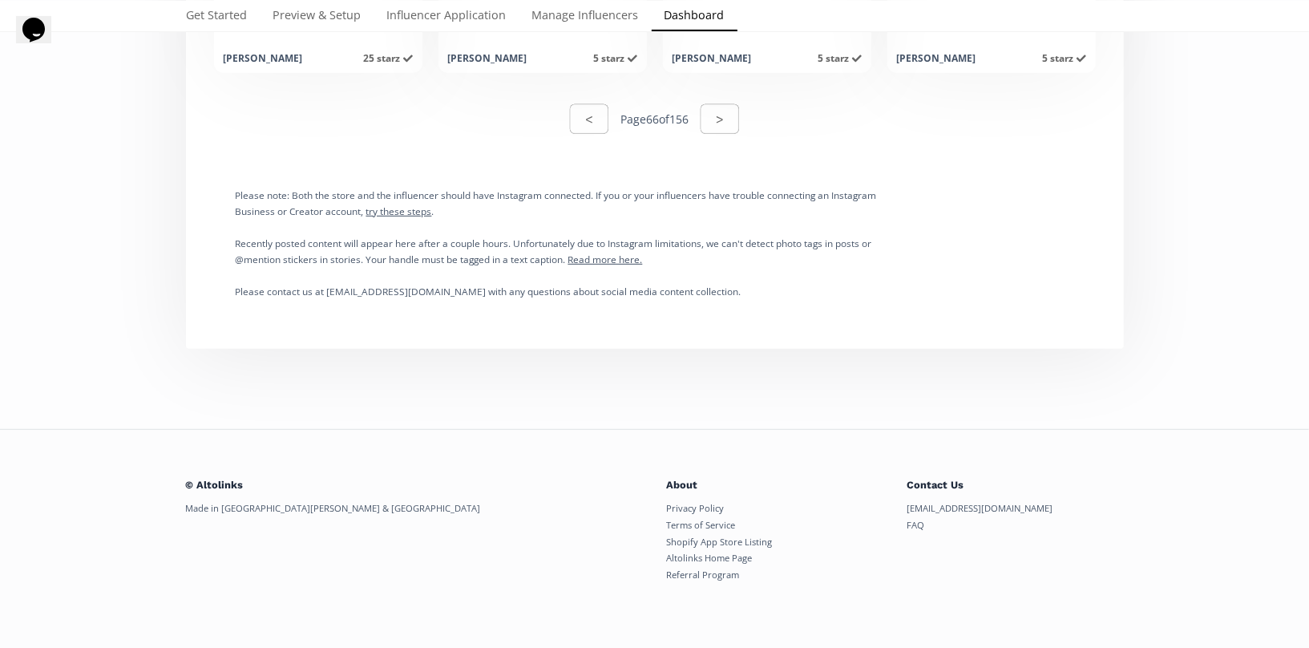
scroll to position [8298, 0]
click at [730, 135] on div "< Page 66 of 156 >" at bounding box center [655, 118] width 919 height 55
click at [730, 127] on button ">" at bounding box center [719, 119] width 43 height 34
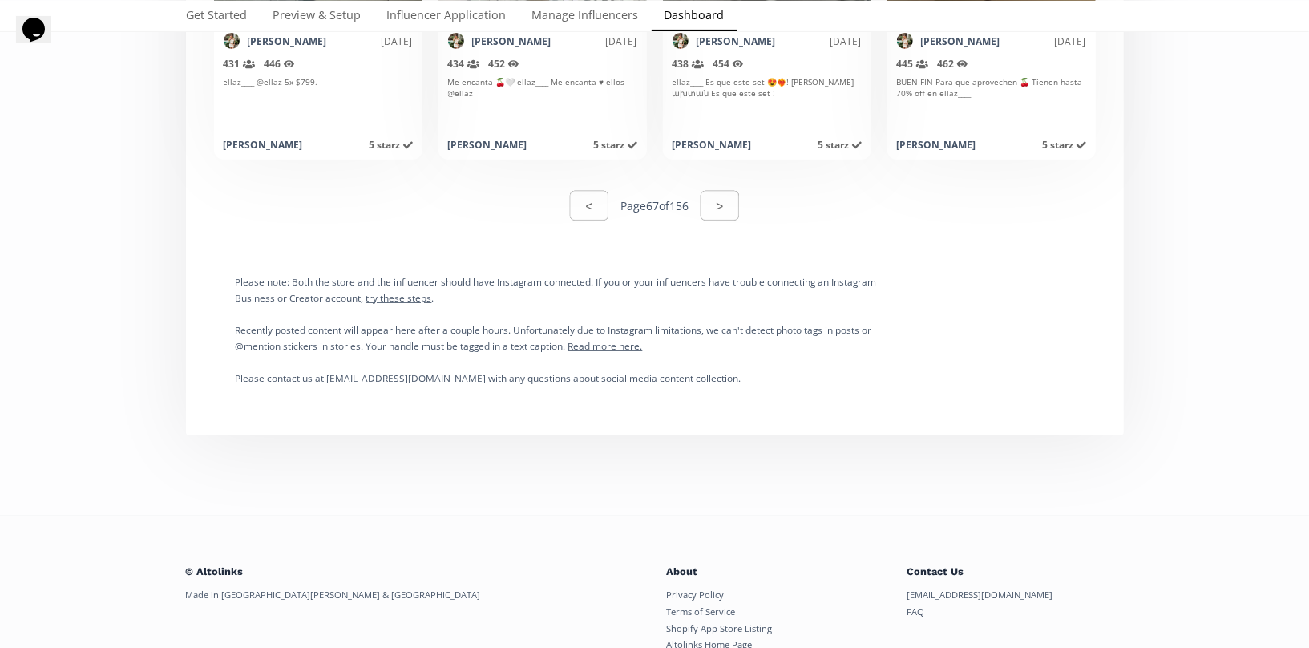
scroll to position [8230, 0]
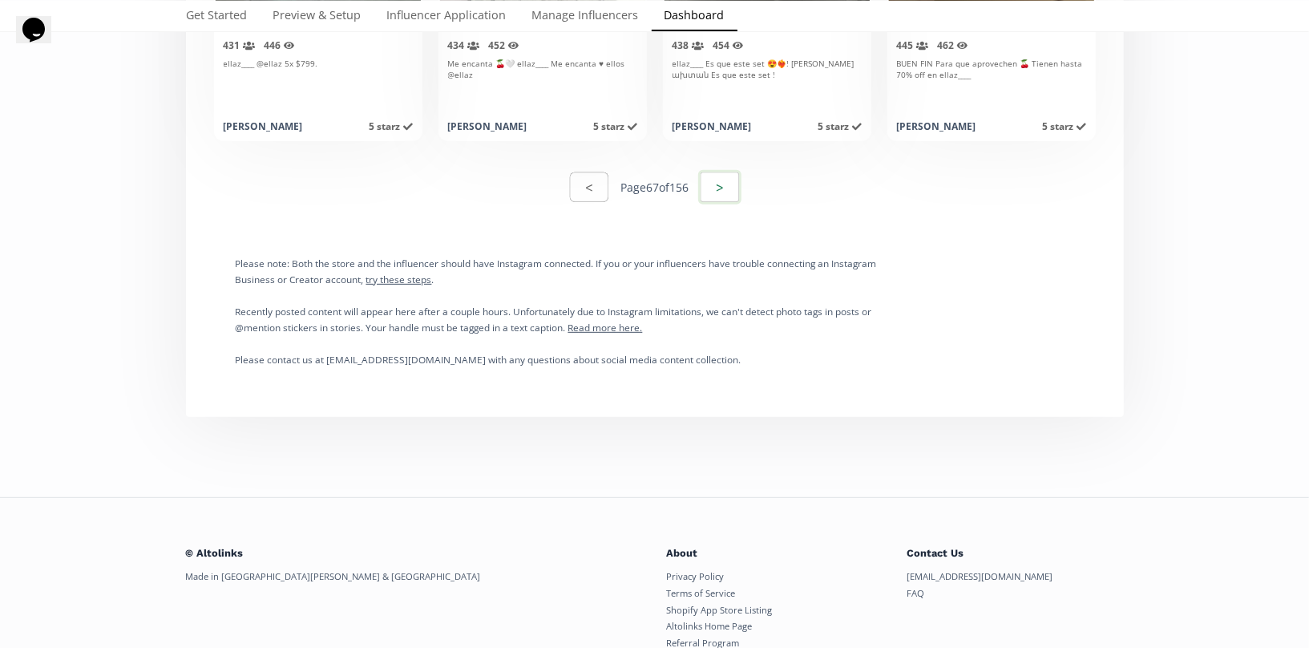
click at [728, 182] on button ">" at bounding box center [719, 187] width 43 height 34
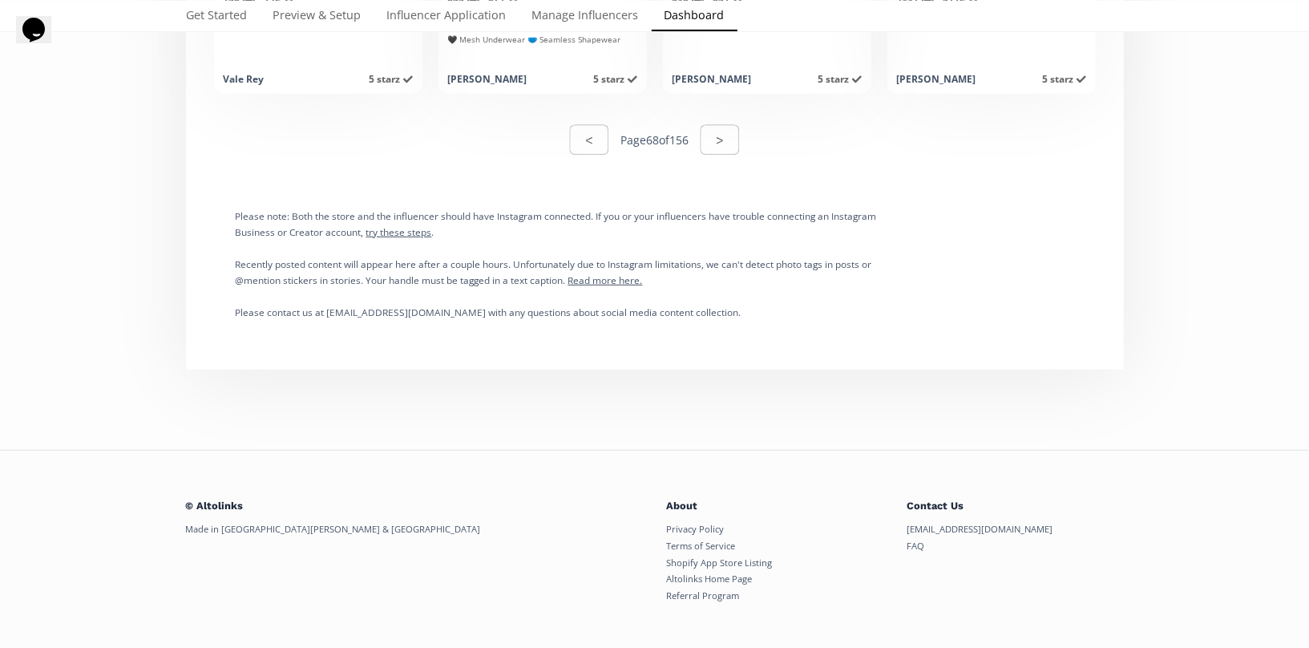
scroll to position [8298, 0]
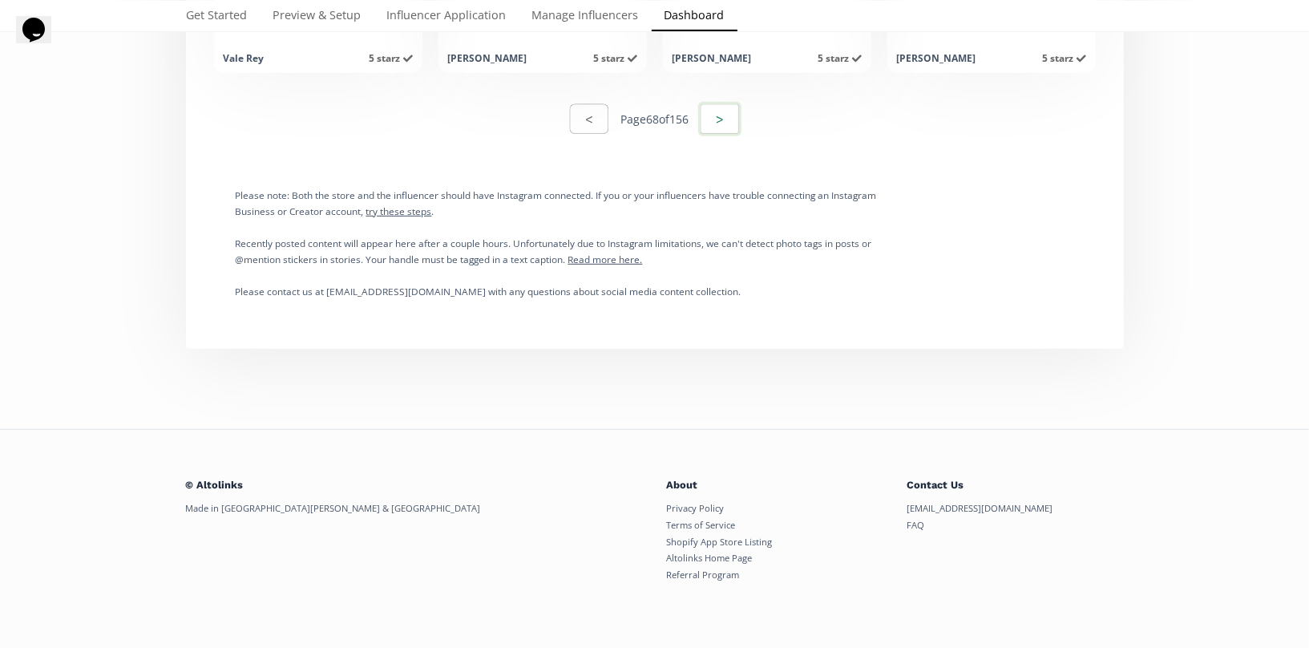
click at [736, 111] on button ">" at bounding box center [719, 119] width 43 height 34
click at [738, 114] on button ">" at bounding box center [719, 119] width 43 height 34
click at [708, 104] on button ">" at bounding box center [719, 119] width 43 height 34
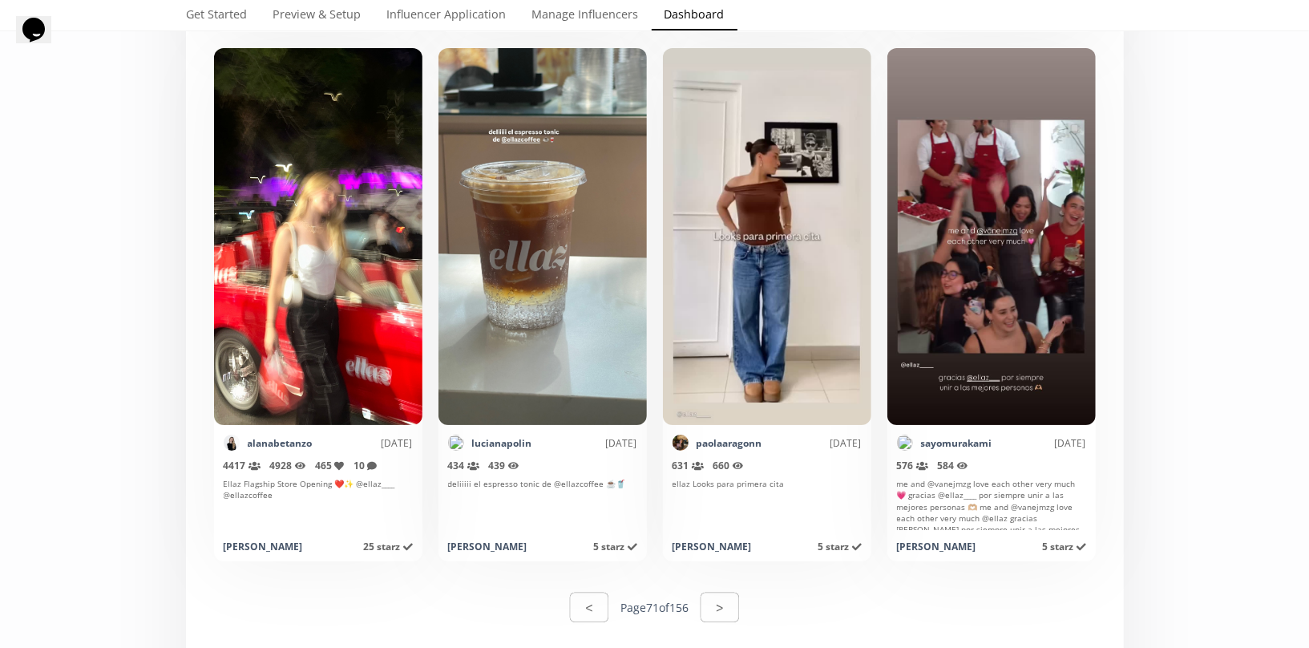
scroll to position [7822, 0]
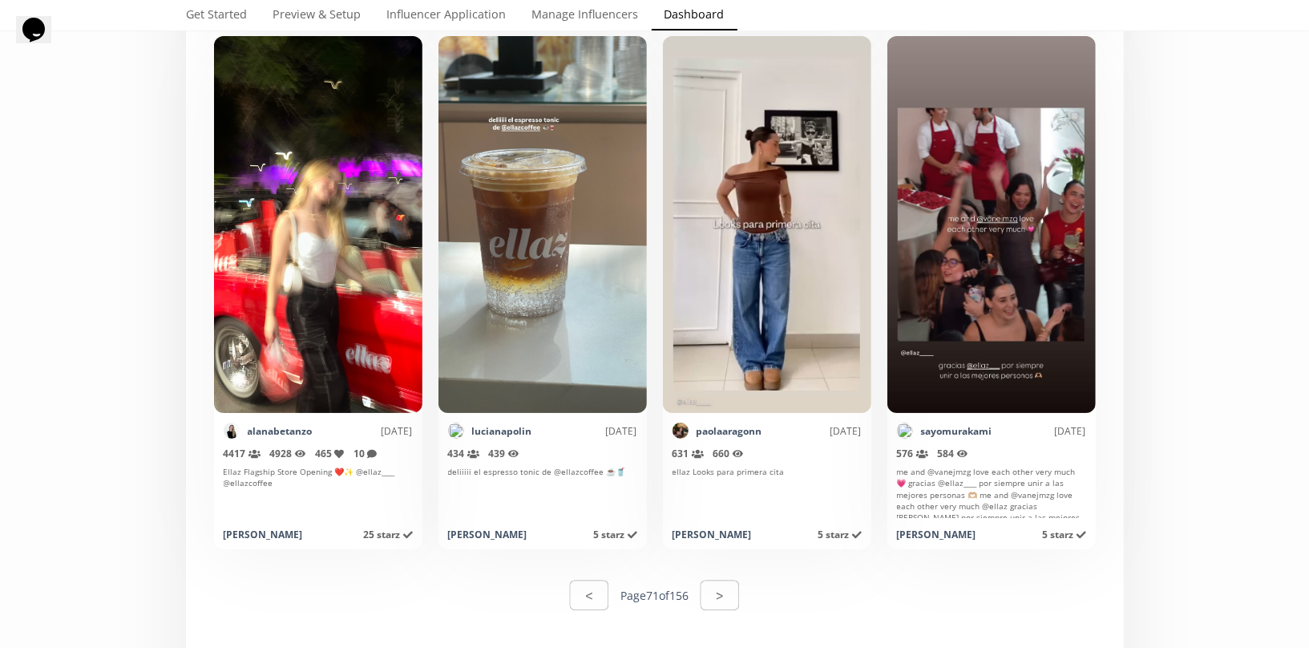
click at [715, 611] on div "< Page 71 of 156 >" at bounding box center [655, 595] width 170 height 34
click at [725, 595] on button ">" at bounding box center [719, 595] width 43 height 34
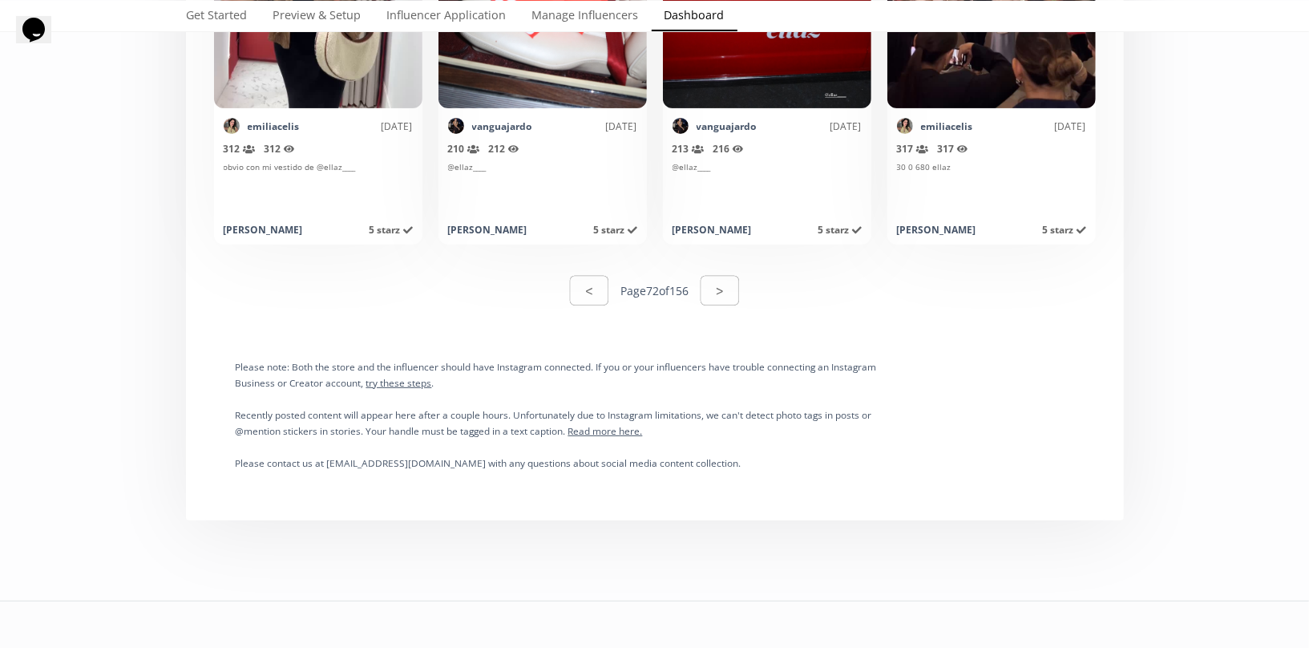
scroll to position [8298, 0]
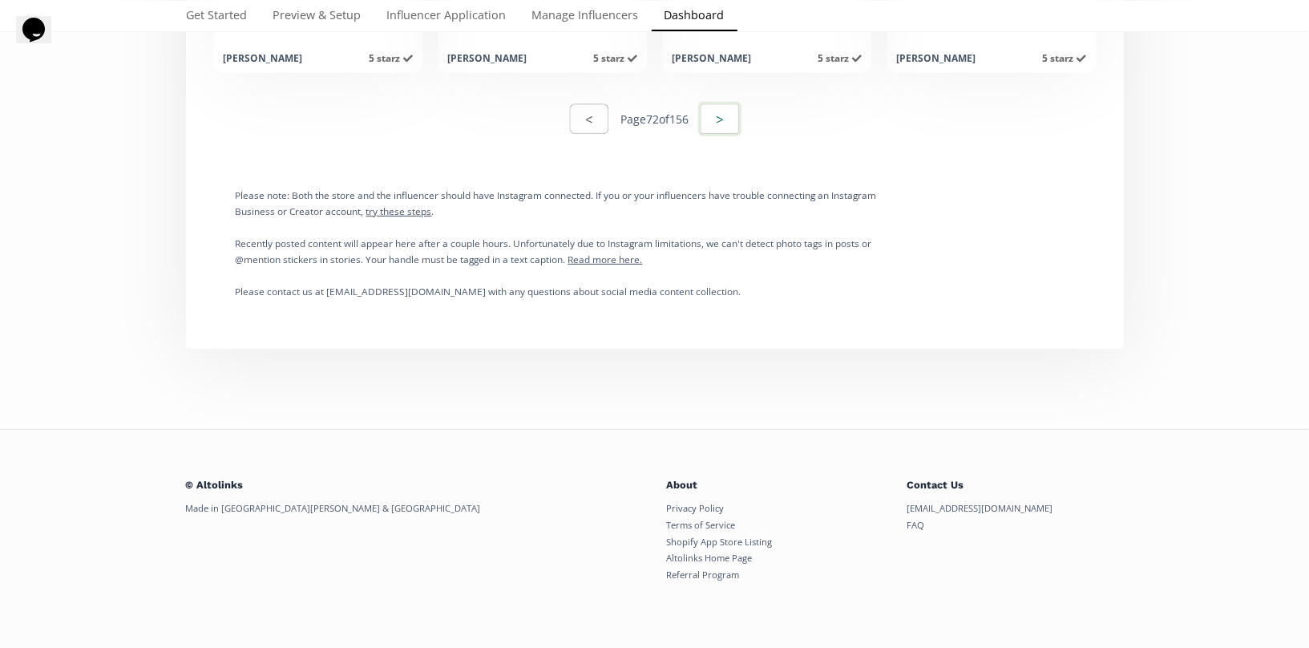
click at [718, 123] on button ">" at bounding box center [719, 119] width 43 height 34
click at [717, 137] on div "< Page 73 of 156 >" at bounding box center [655, 118] width 919 height 55
click at [734, 95] on div "< Page 73 of 156 >" at bounding box center [655, 118] width 919 height 55
click at [742, 121] on button ">" at bounding box center [719, 119] width 43 height 34
click at [721, 123] on button ">" at bounding box center [719, 119] width 43 height 34
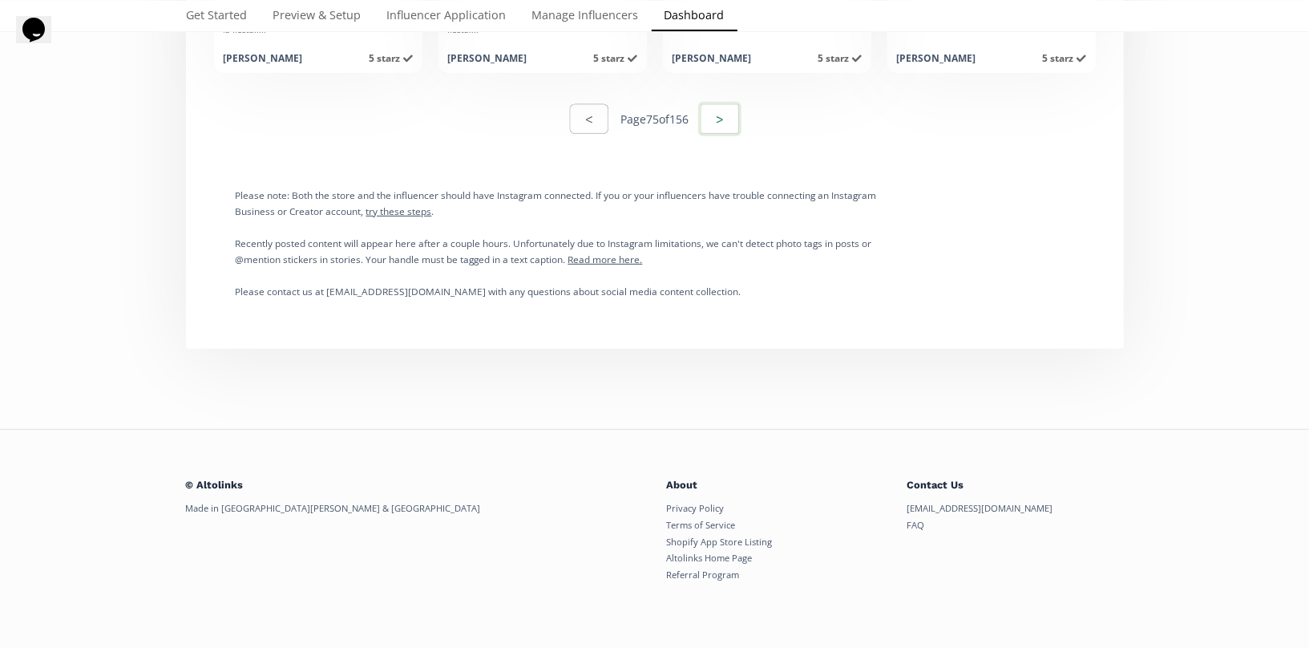
click at [724, 123] on button ">" at bounding box center [719, 119] width 43 height 34
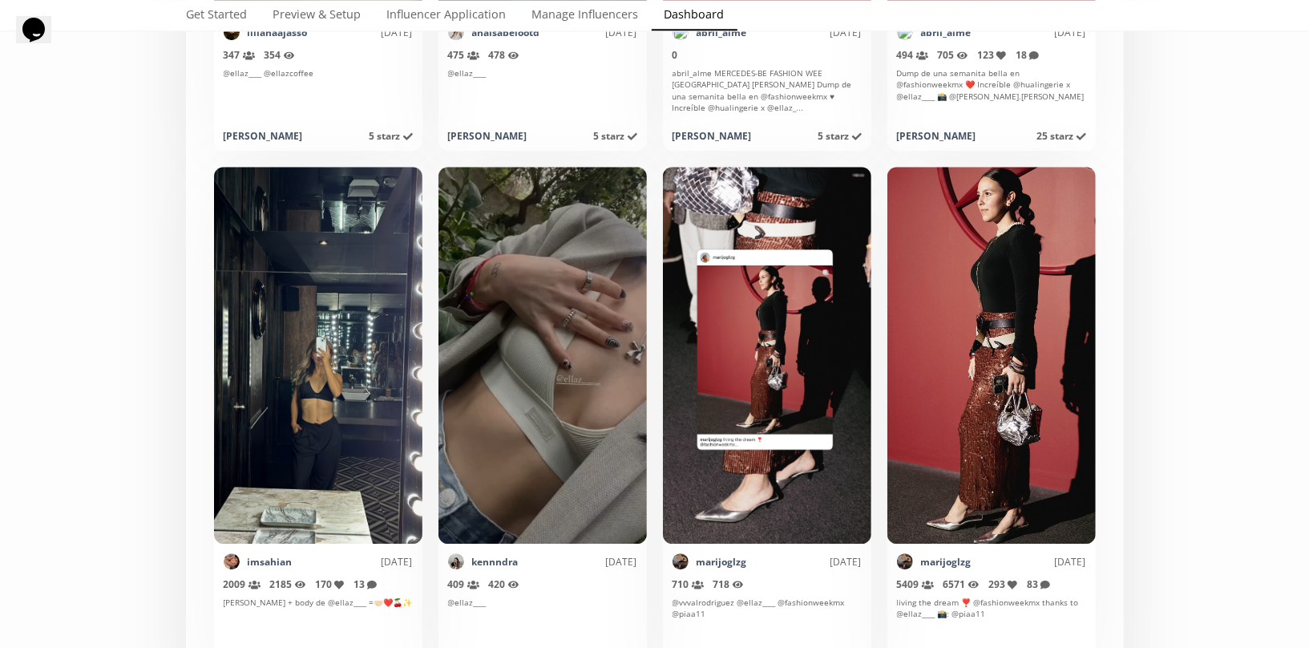
scroll to position [6641, 0]
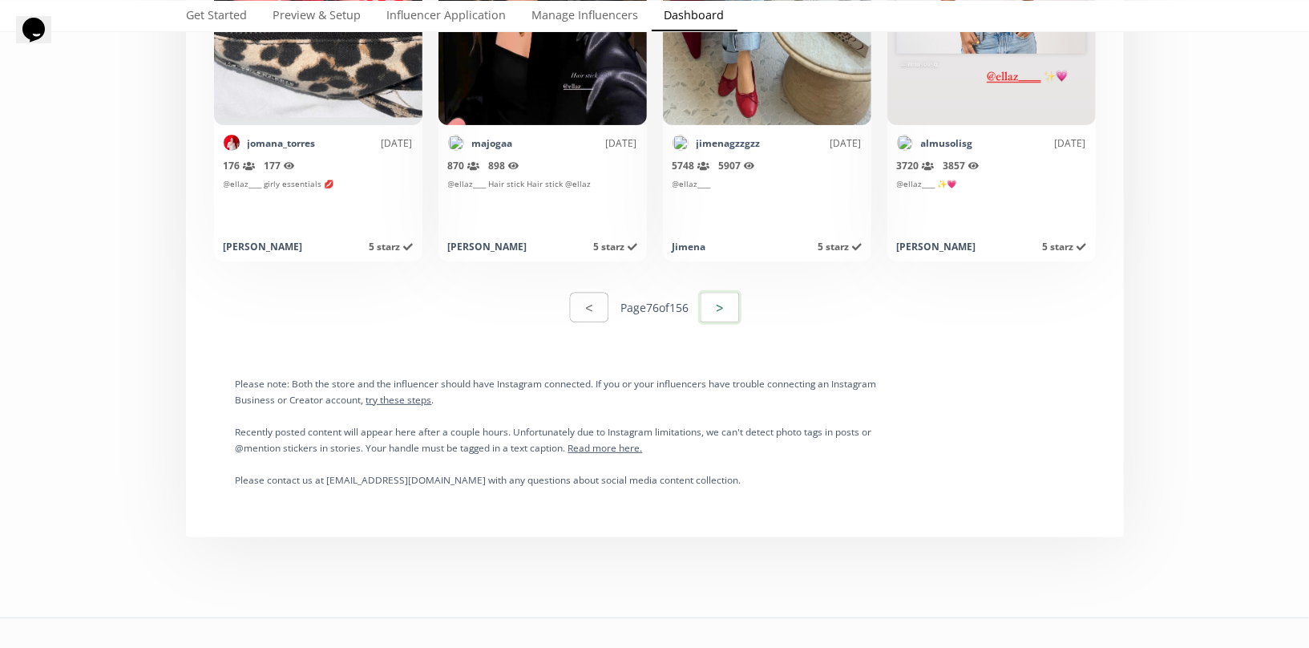
click at [712, 294] on button ">" at bounding box center [719, 307] width 43 height 34
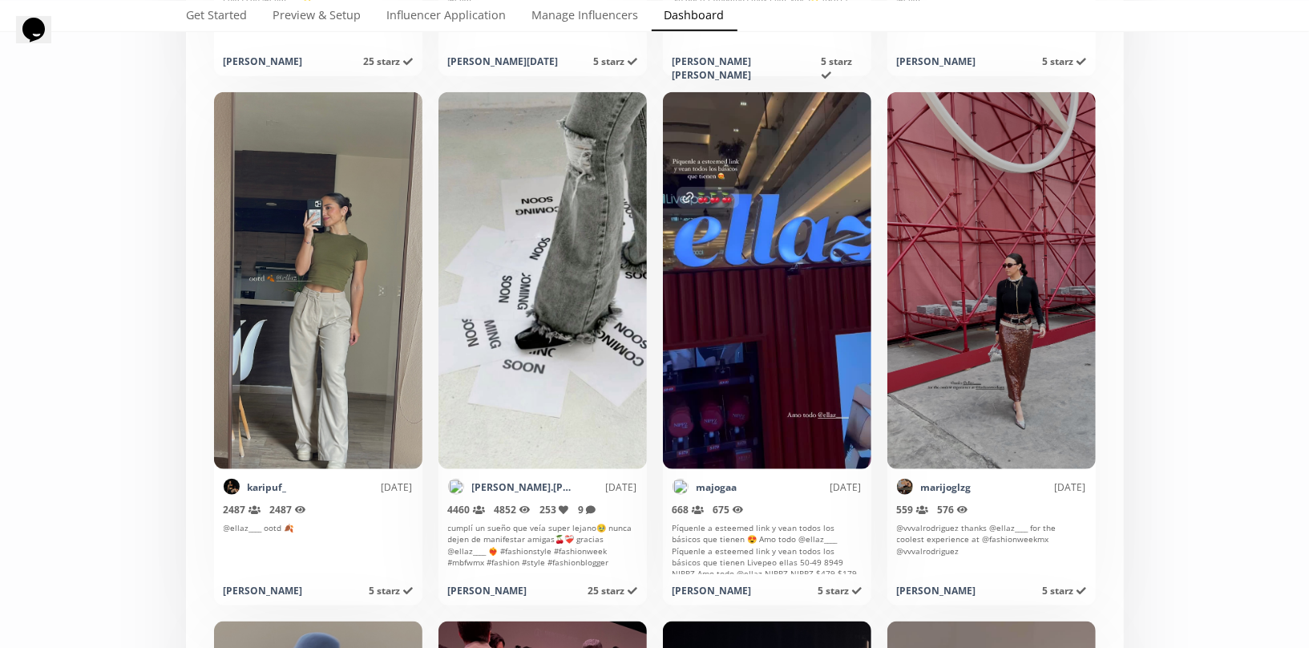
scroll to position [298, 0]
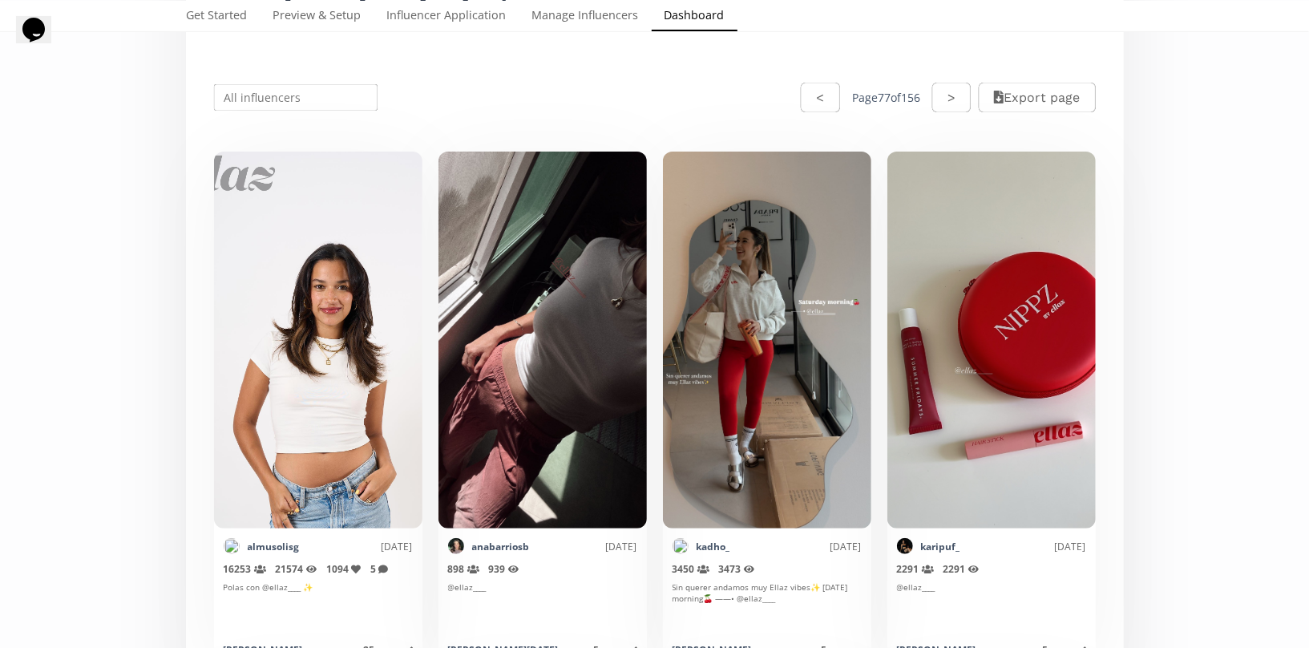
click at [330, 99] on input "text" at bounding box center [296, 97] width 169 height 31
click at [303, 136] on div "[PERSON_NAME]" at bounding box center [296, 128] width 163 height 29
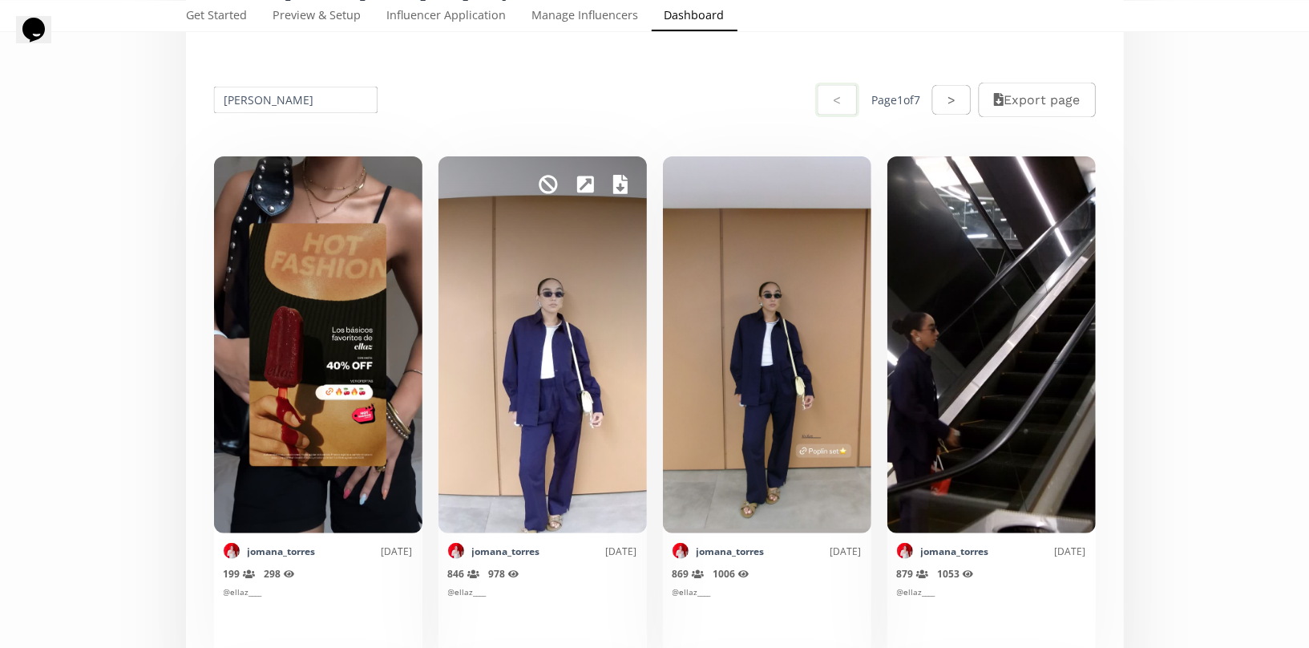
click at [640, 297] on div "Mark as invalid so that no points awarded." at bounding box center [543, 344] width 208 height 377
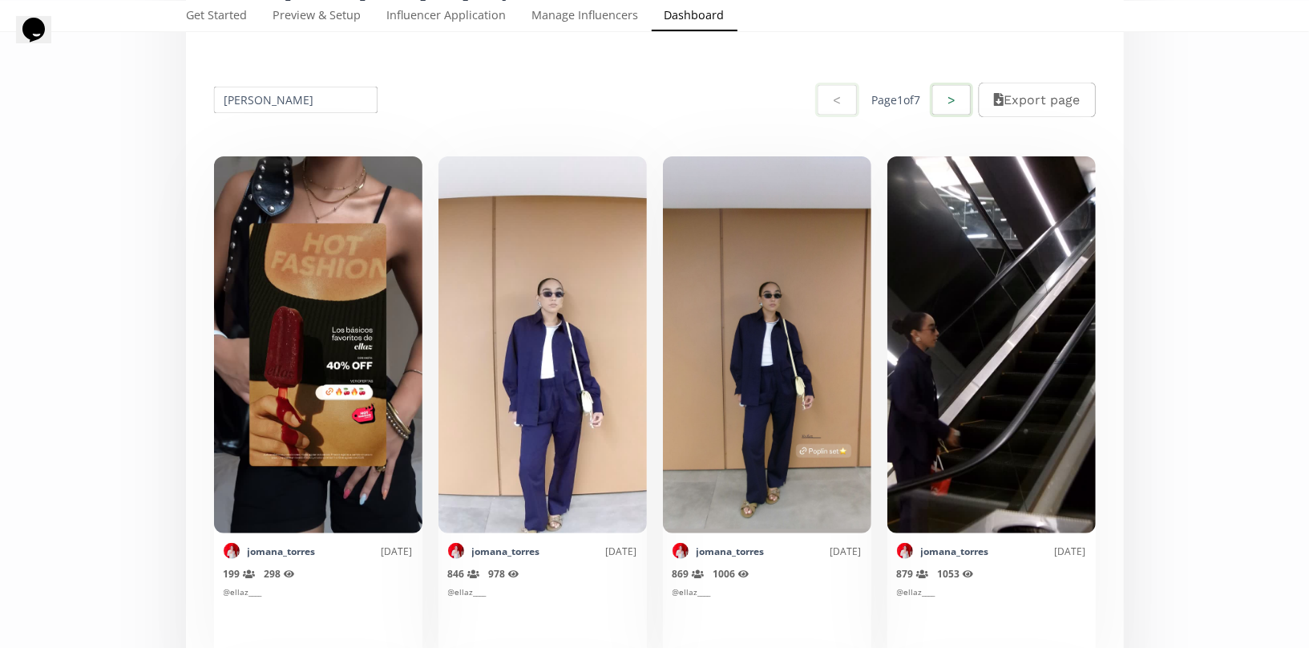
click at [952, 103] on button ">" at bounding box center [951, 100] width 43 height 34
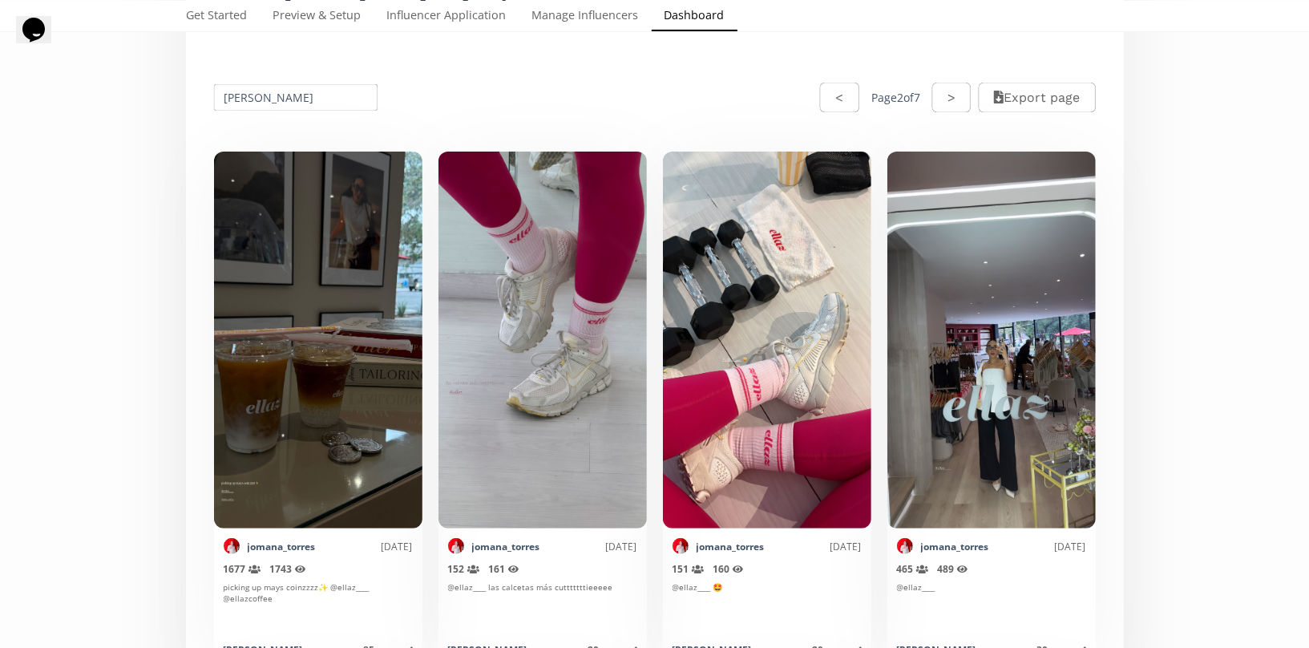
click at [952, 103] on button ">" at bounding box center [951, 98] width 38 height 30
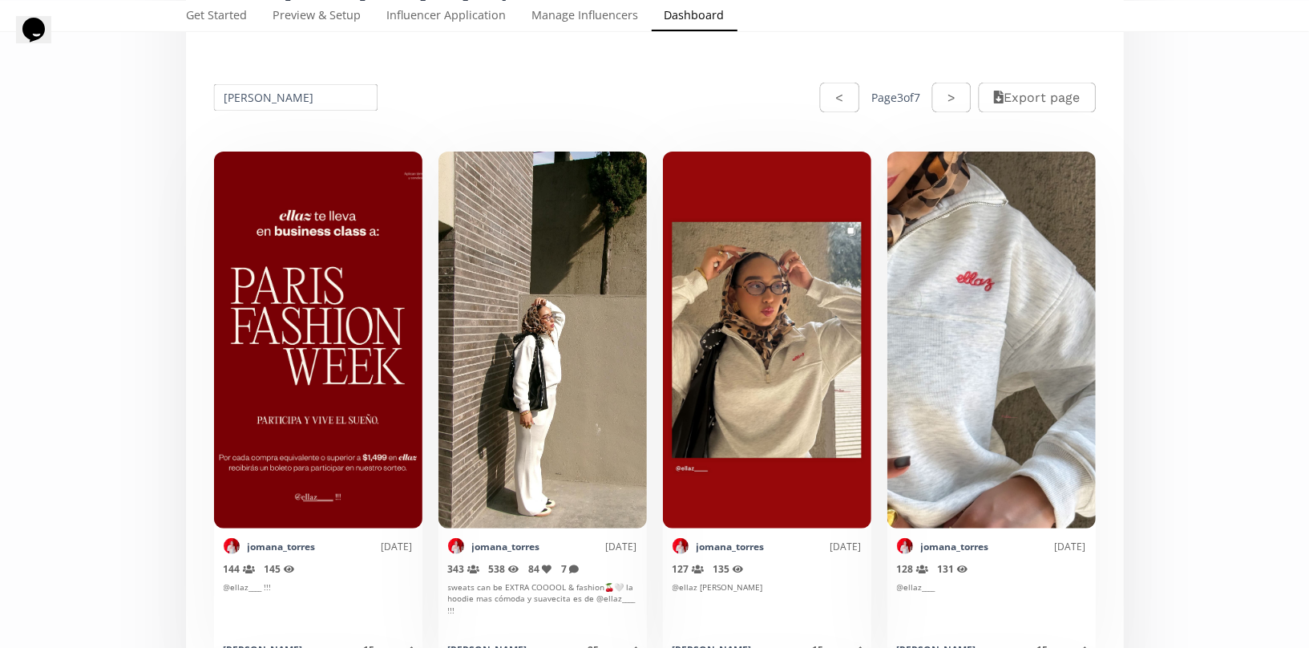
click at [952, 103] on button ">" at bounding box center [951, 98] width 38 height 30
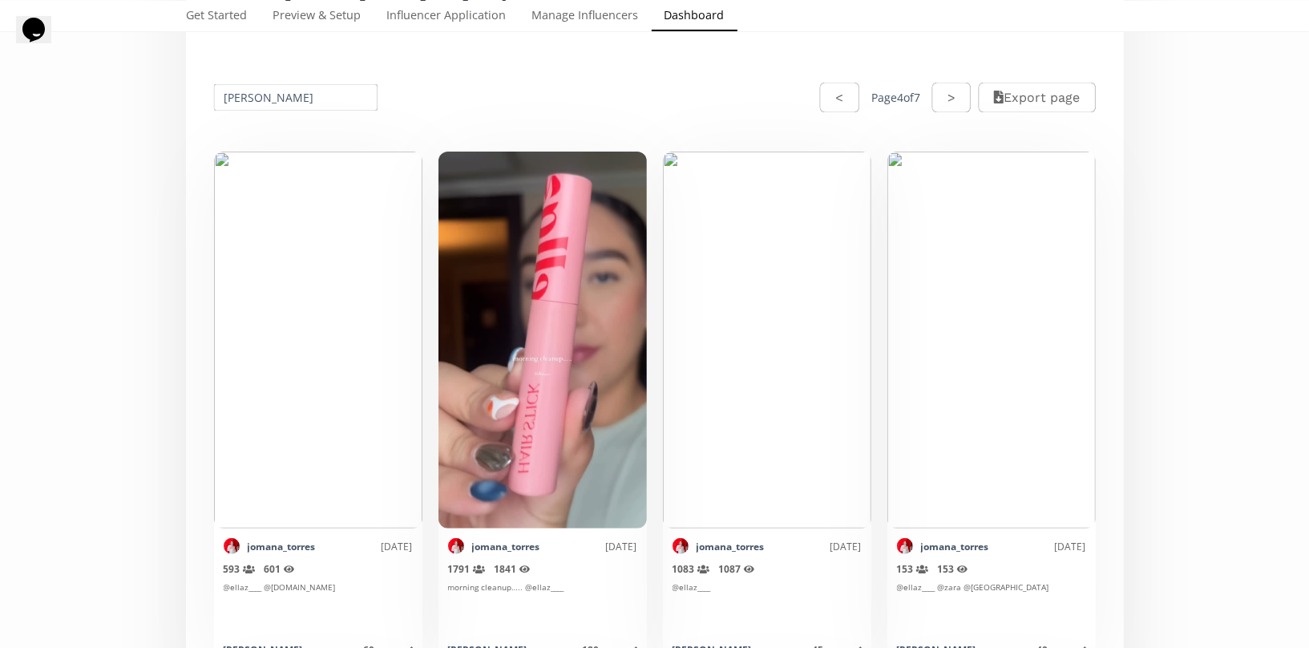
click at [952, 103] on button ">" at bounding box center [951, 98] width 38 height 30
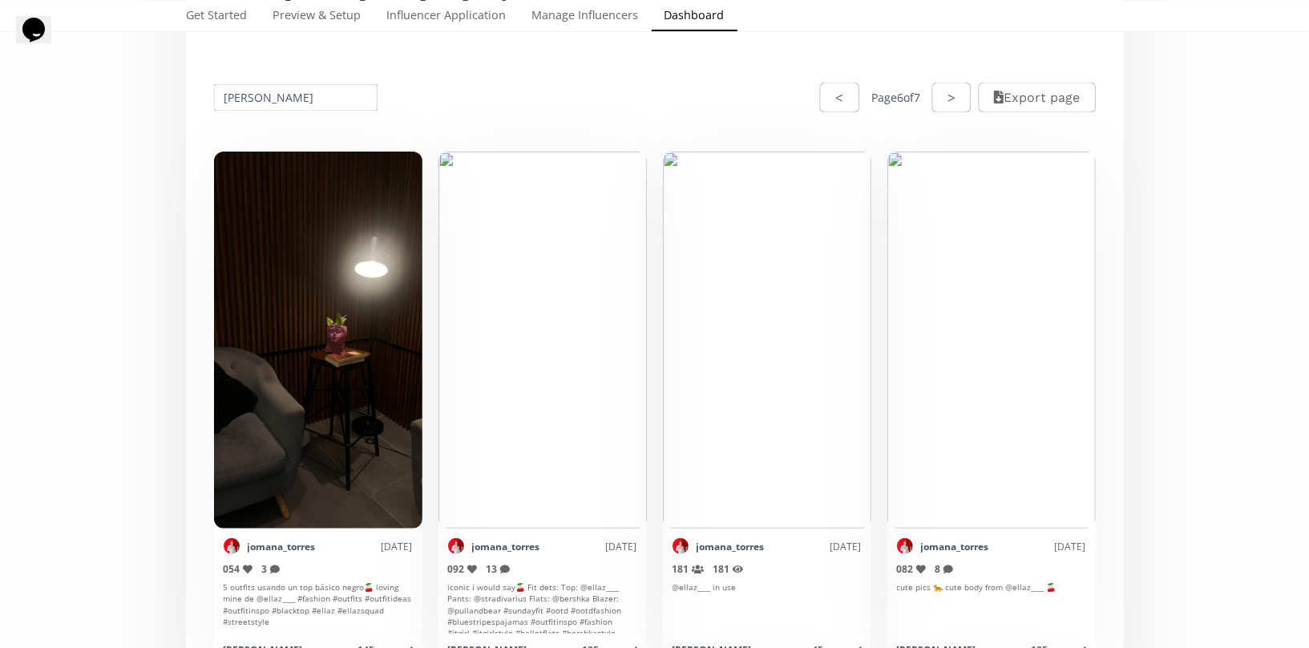
click at [952, 103] on button ">" at bounding box center [951, 98] width 38 height 30
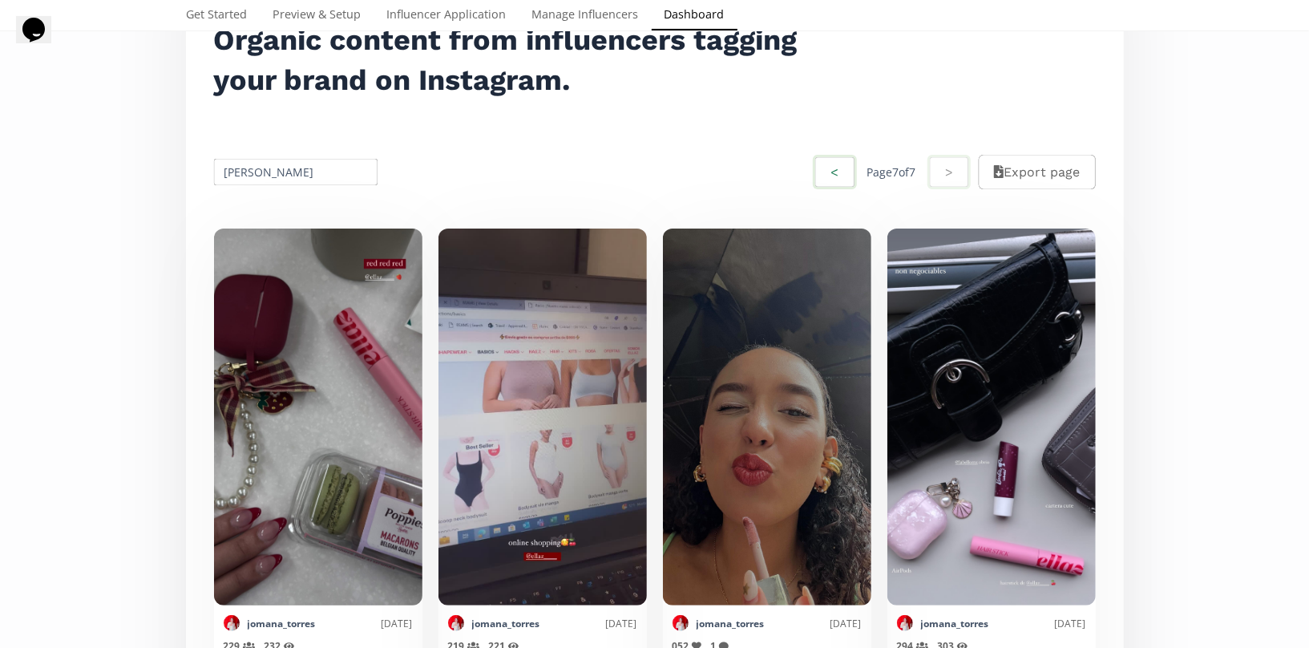
scroll to position [0, 0]
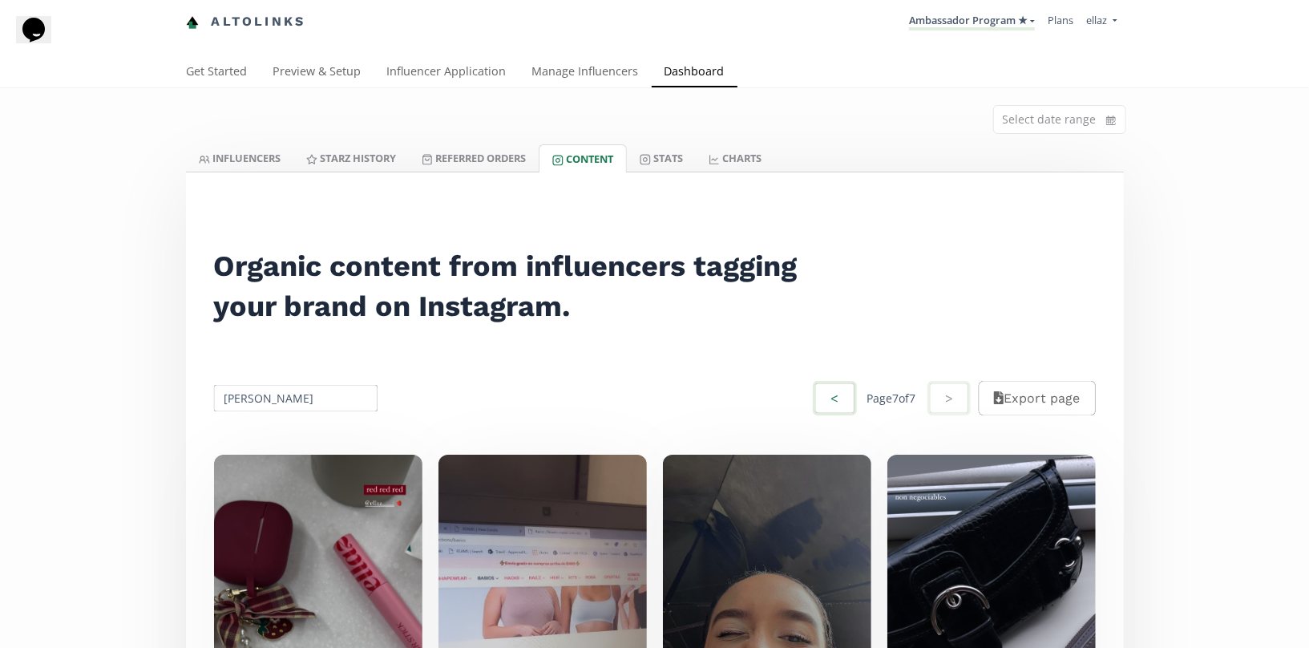
click at [822, 405] on button "<" at bounding box center [834, 398] width 43 height 34
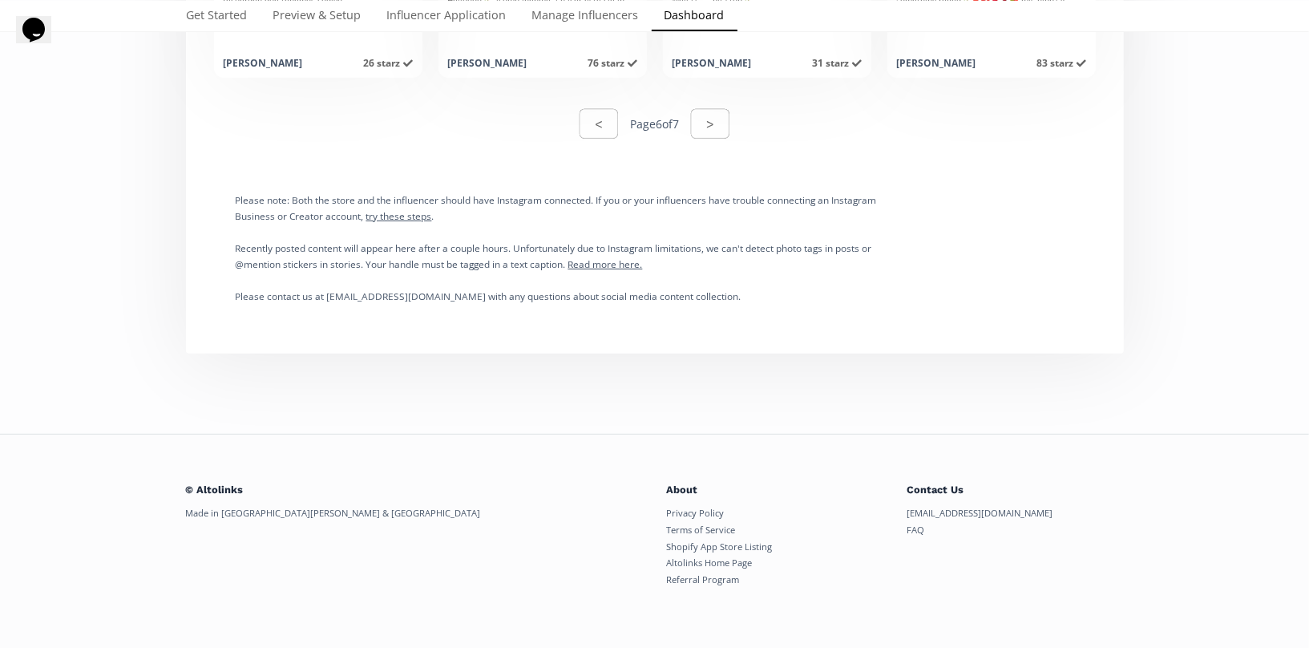
scroll to position [8298, 0]
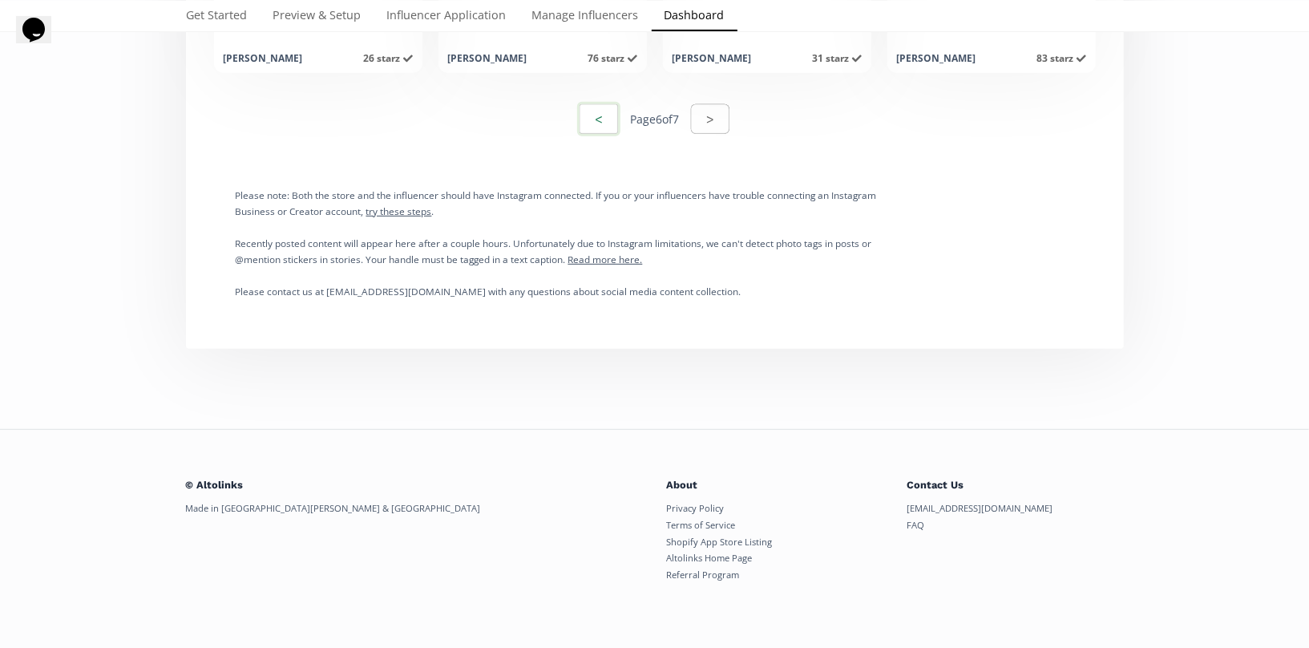
click at [606, 118] on button "<" at bounding box center [598, 119] width 43 height 34
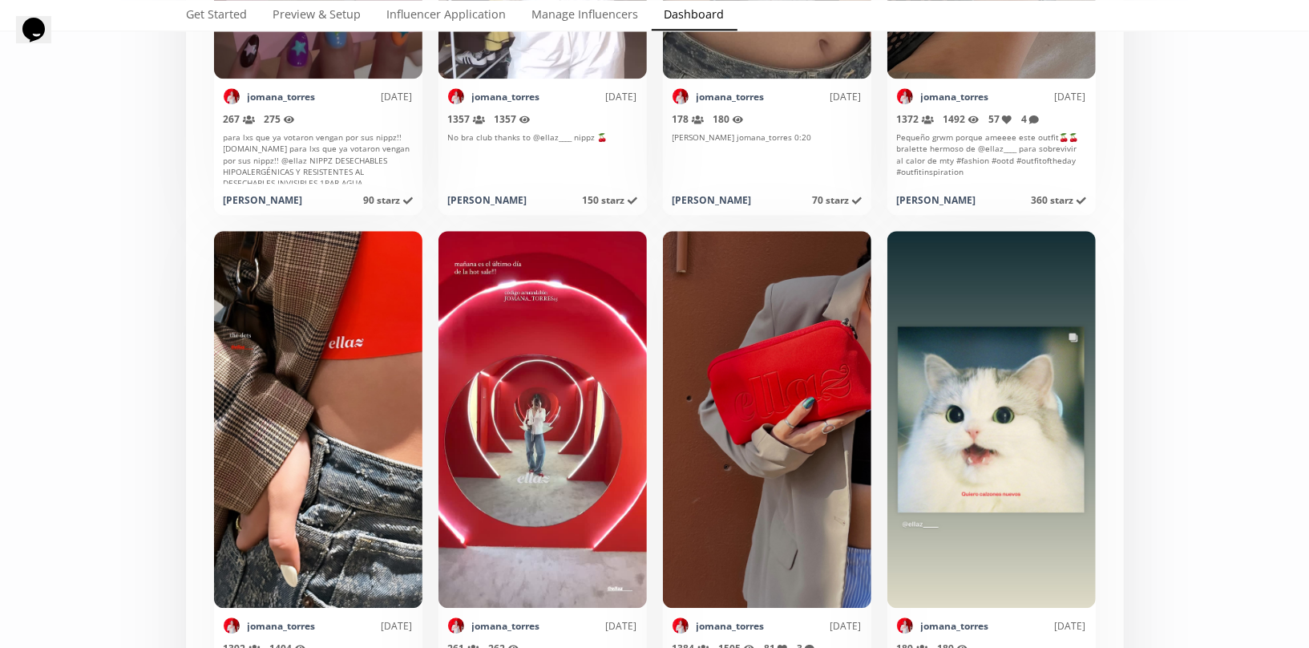
scroll to position [6568, 0]
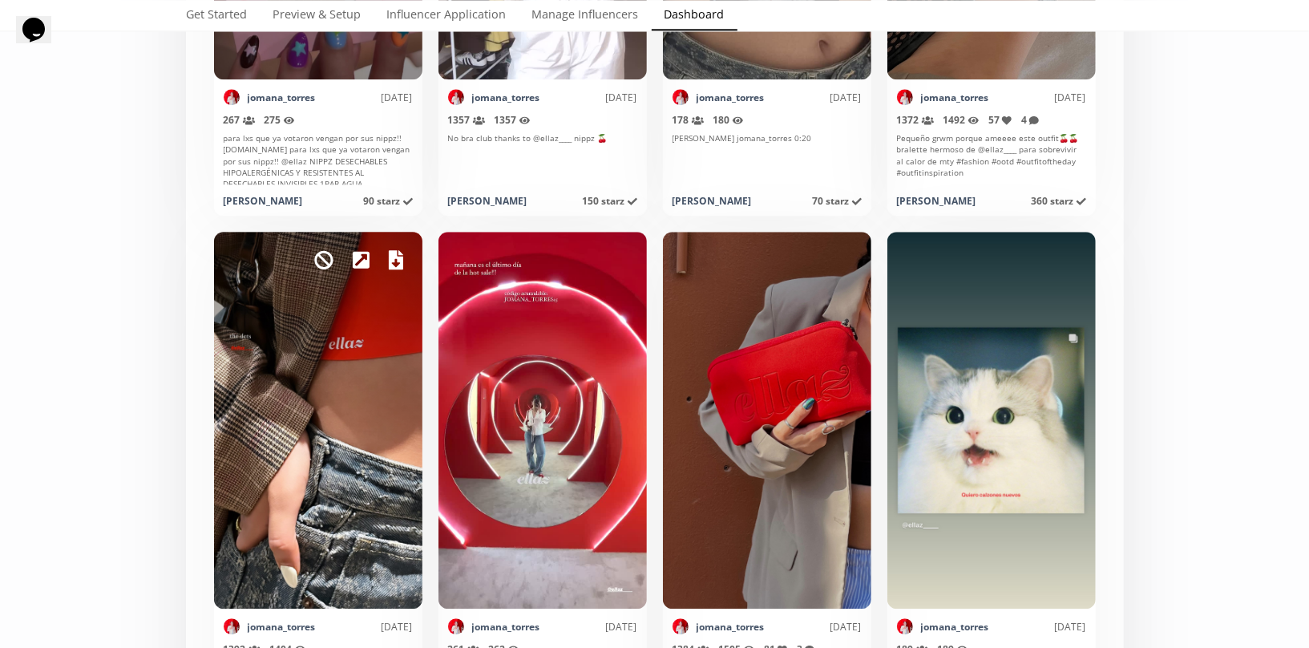
click at [392, 261] on icon at bounding box center [396, 259] width 14 height 19
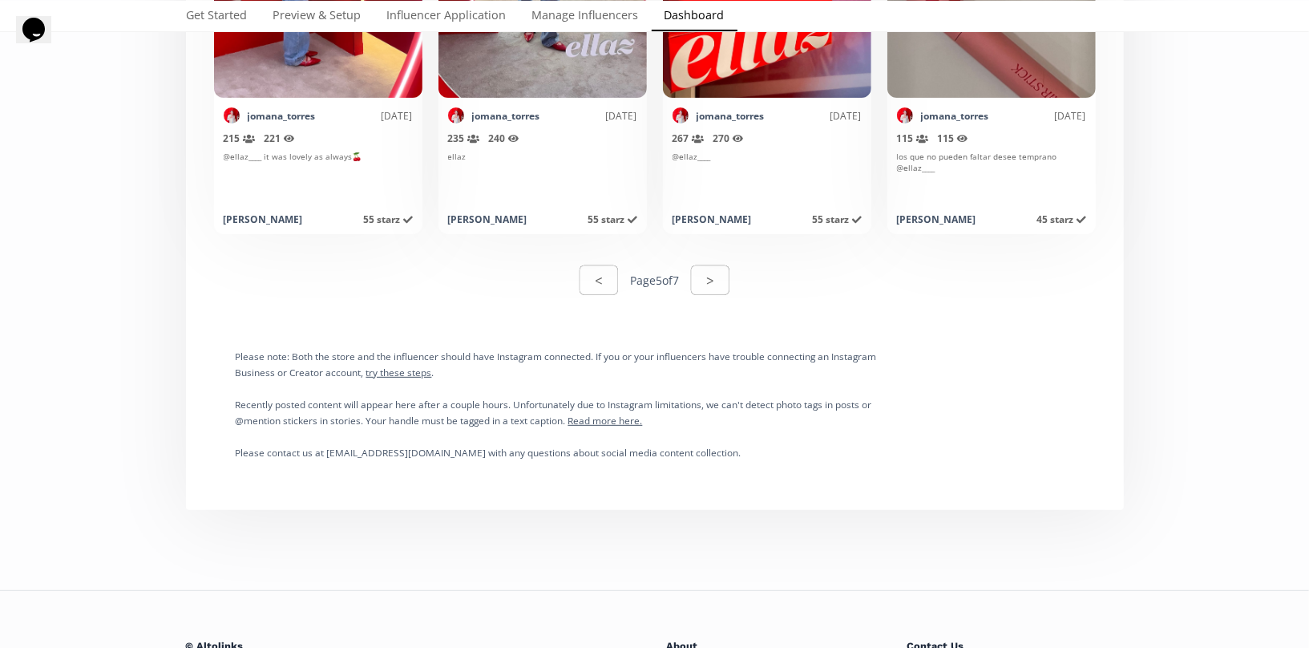
scroll to position [8233, 0]
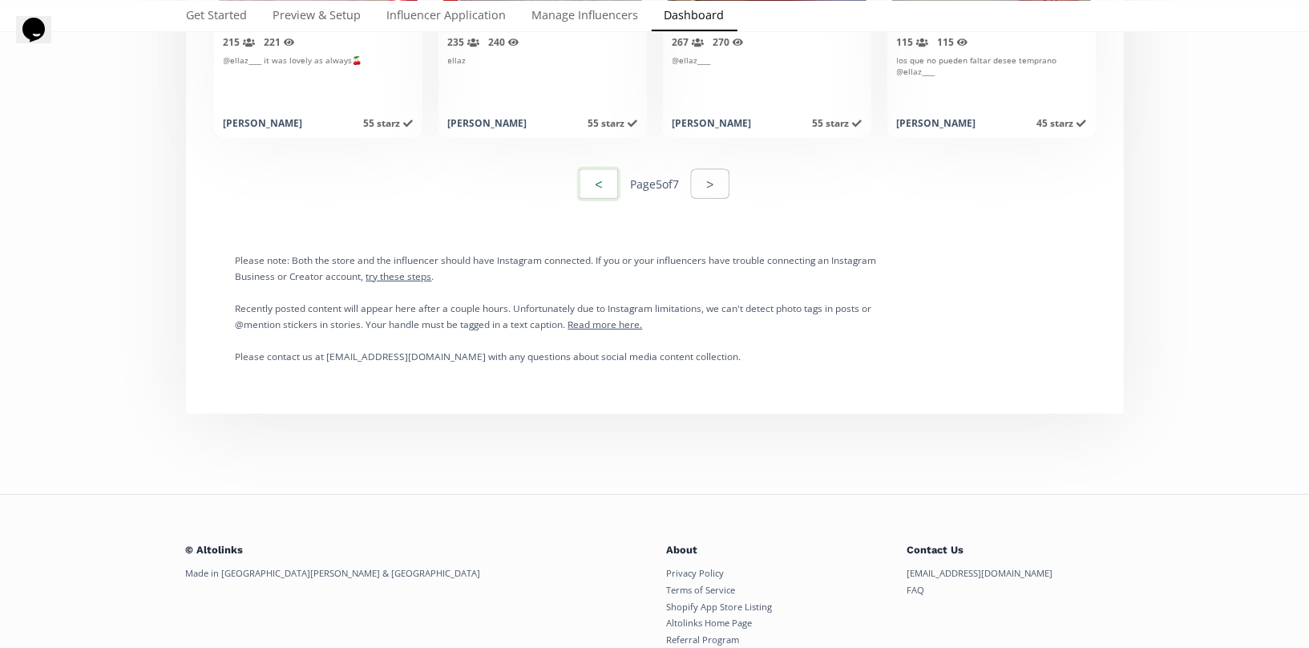
click at [600, 176] on button "<" at bounding box center [598, 184] width 43 height 34
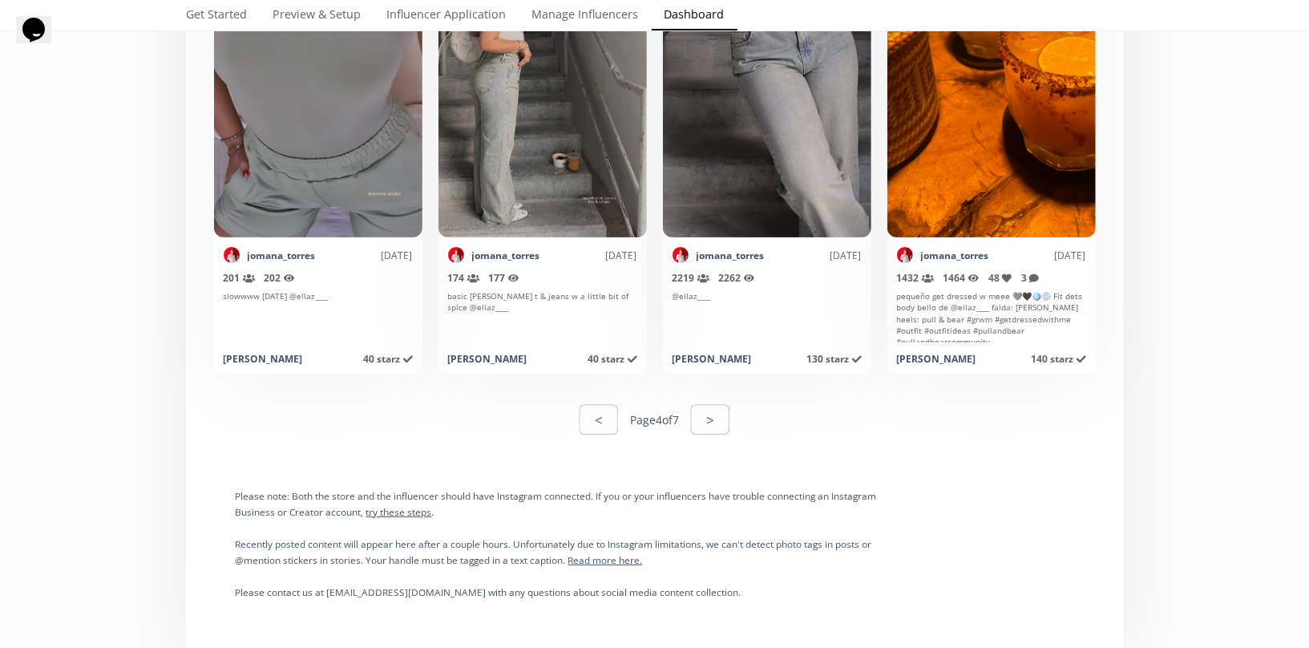
scroll to position [8210, 0]
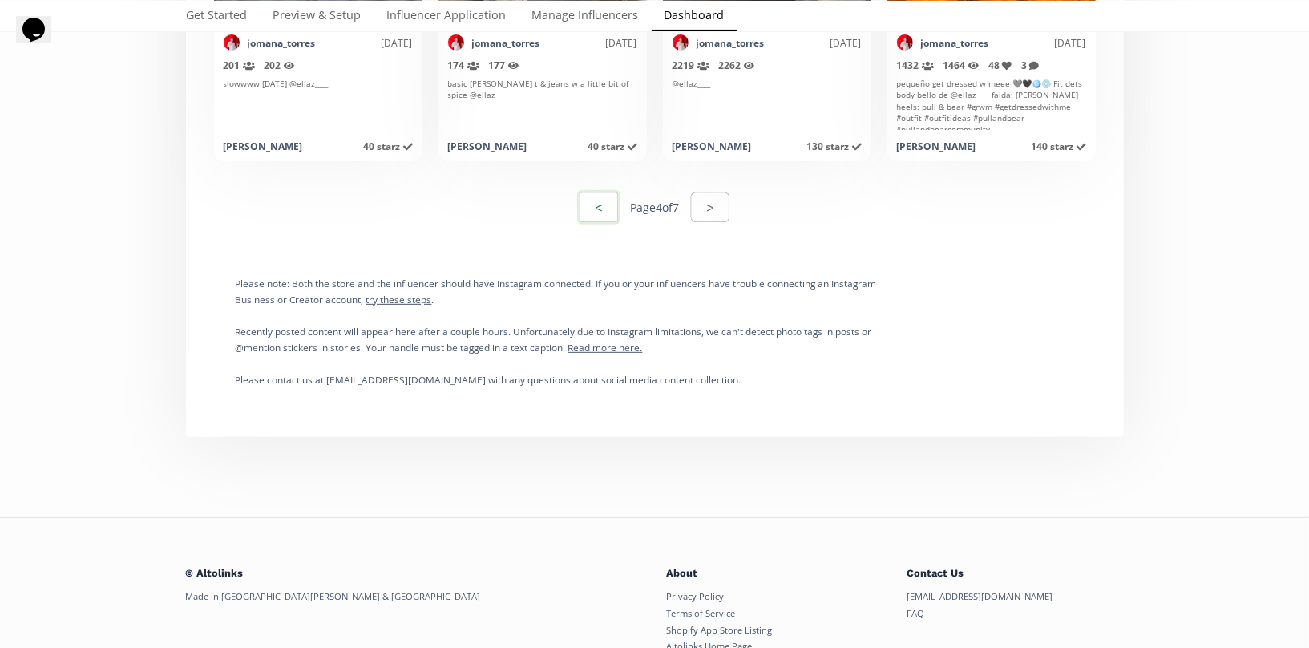
click at [611, 216] on button "<" at bounding box center [598, 207] width 43 height 34
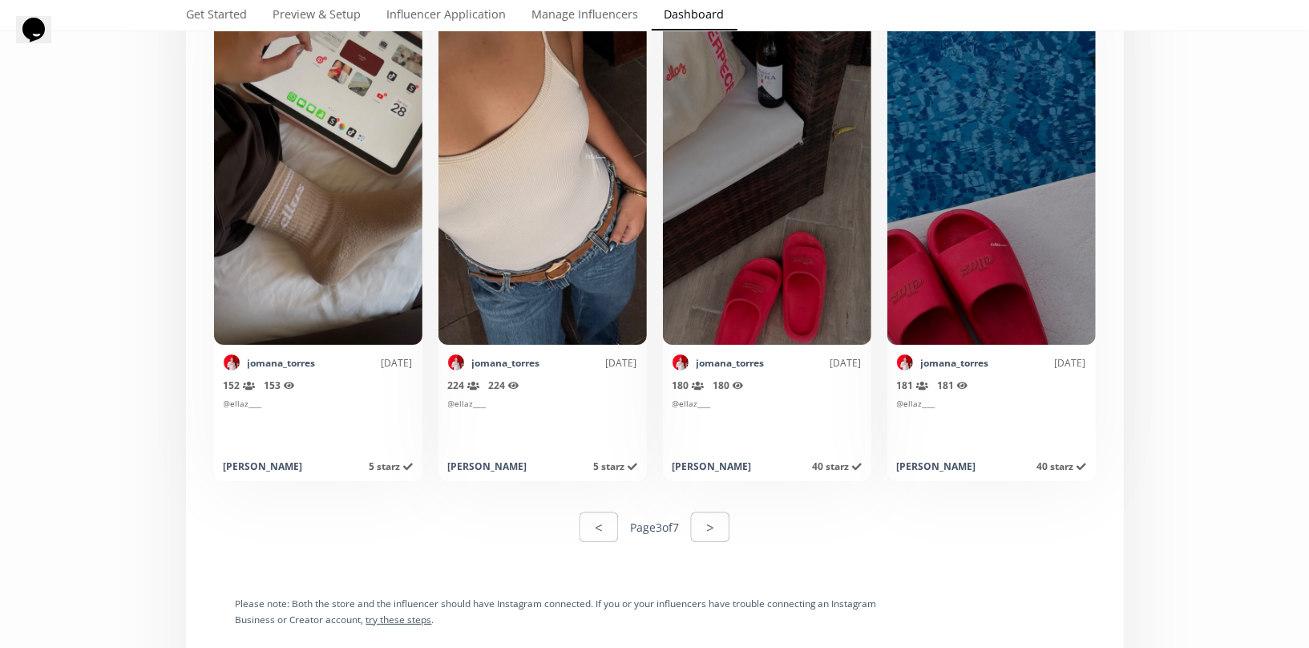
scroll to position [7915, 0]
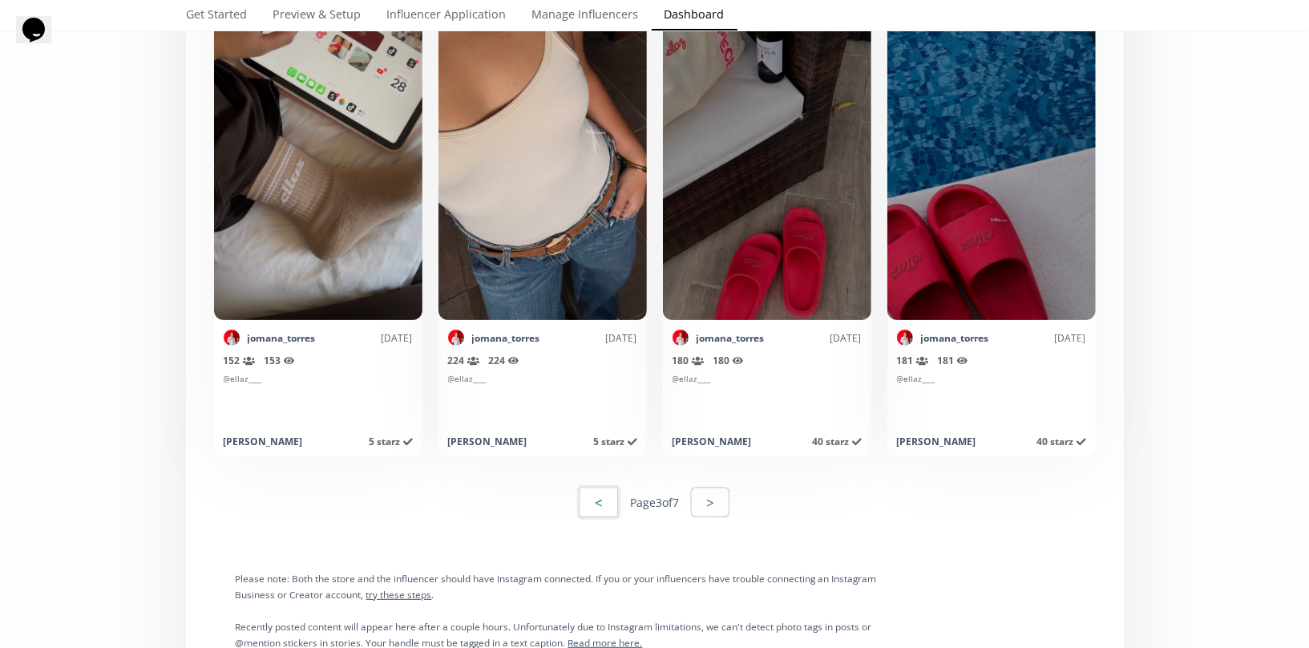
click at [592, 514] on button "<" at bounding box center [598, 502] width 43 height 34
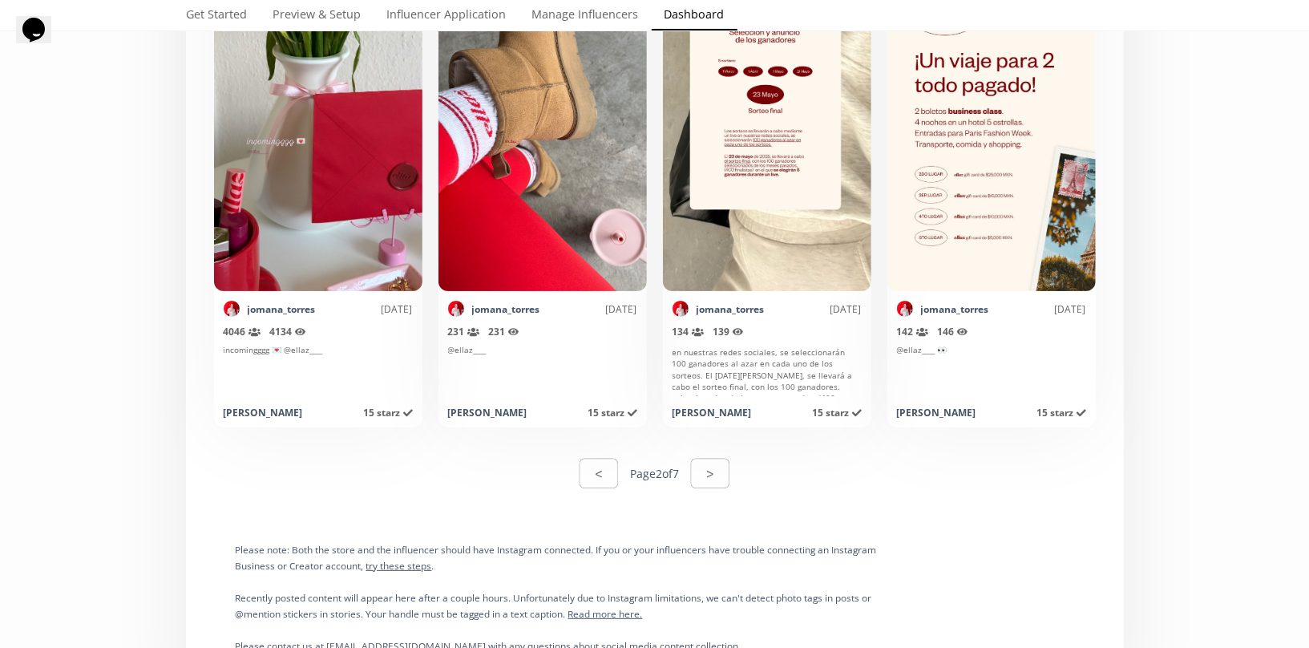
scroll to position [51, 0]
click at [598, 465] on button "<" at bounding box center [598, 473] width 43 height 34
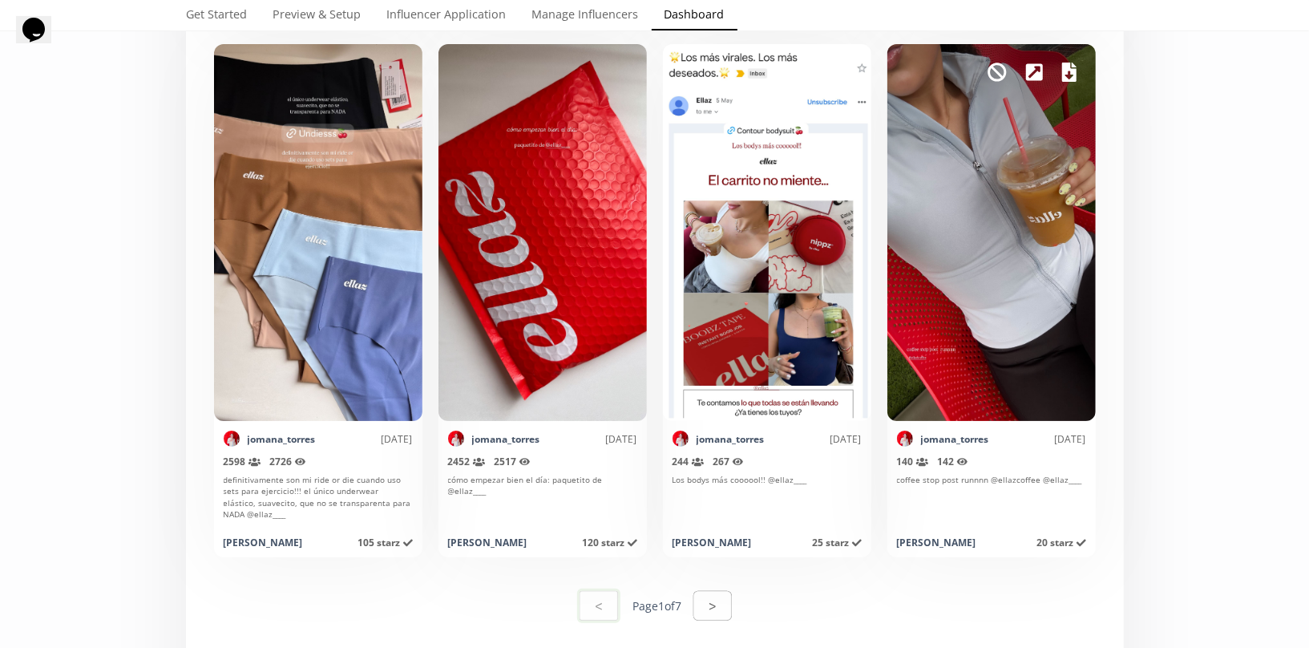
scroll to position [7795, 0]
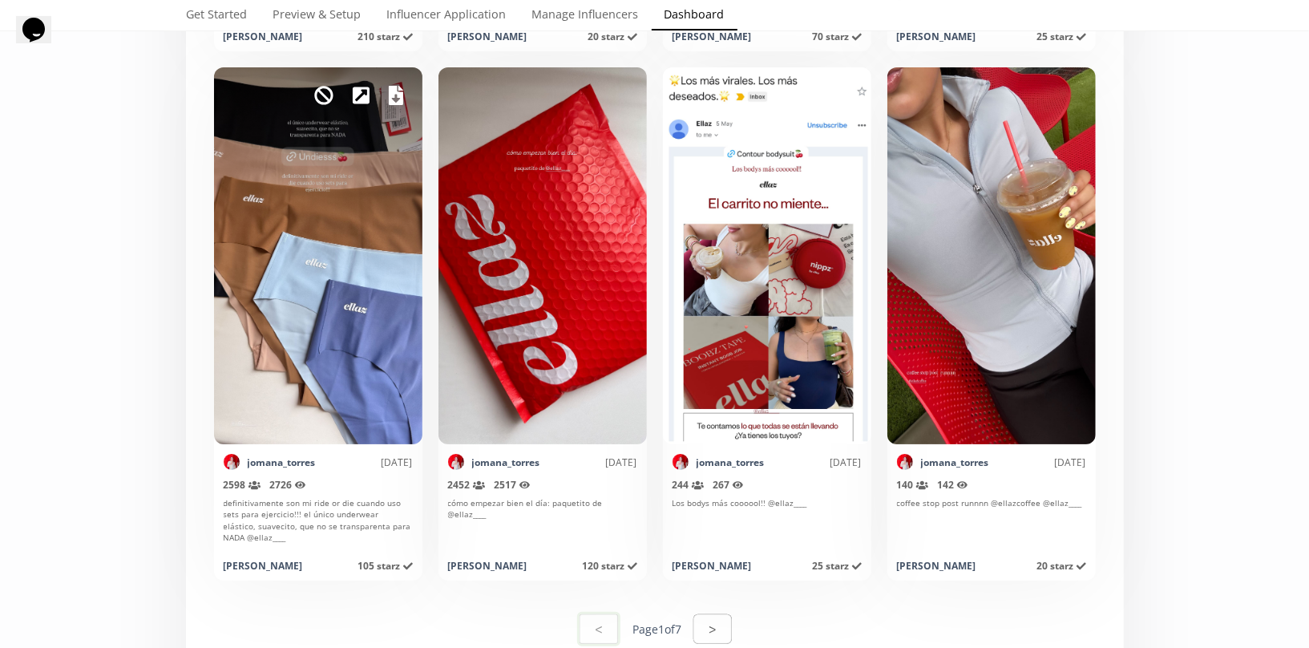
click at [410, 90] on div "Mark as invalid so that no points awarded." at bounding box center [318, 255] width 208 height 377
click at [396, 93] on icon at bounding box center [396, 95] width 14 height 19
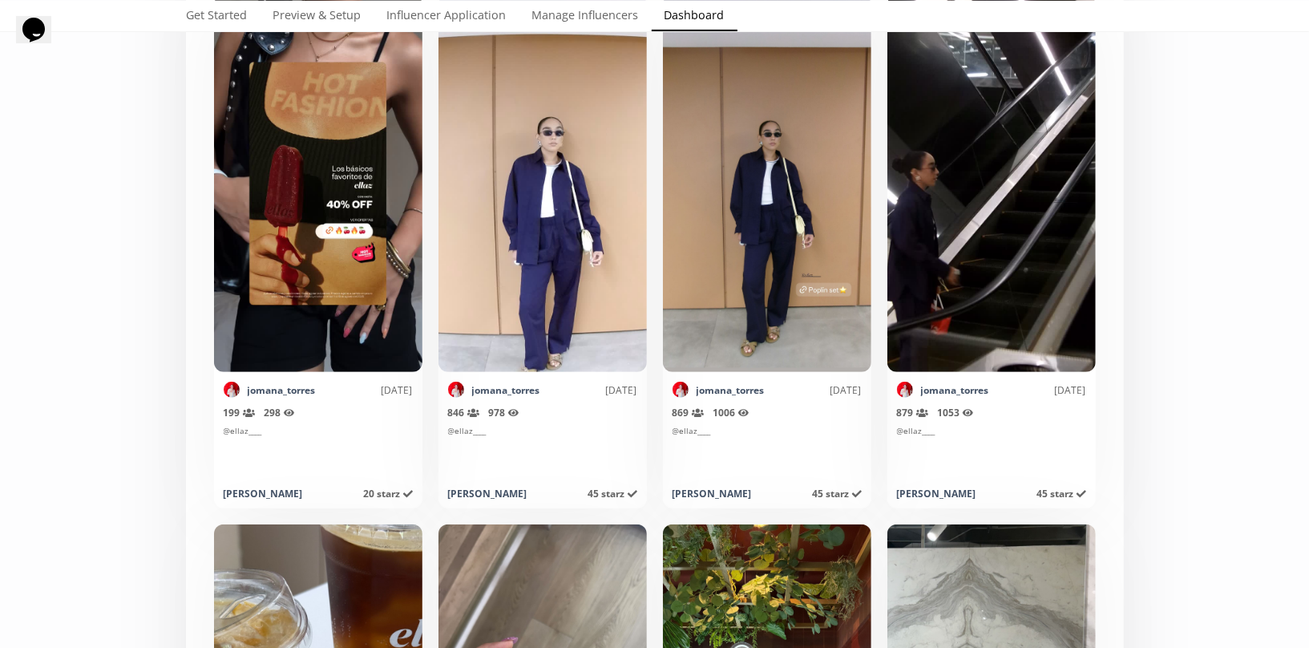
scroll to position [0, 0]
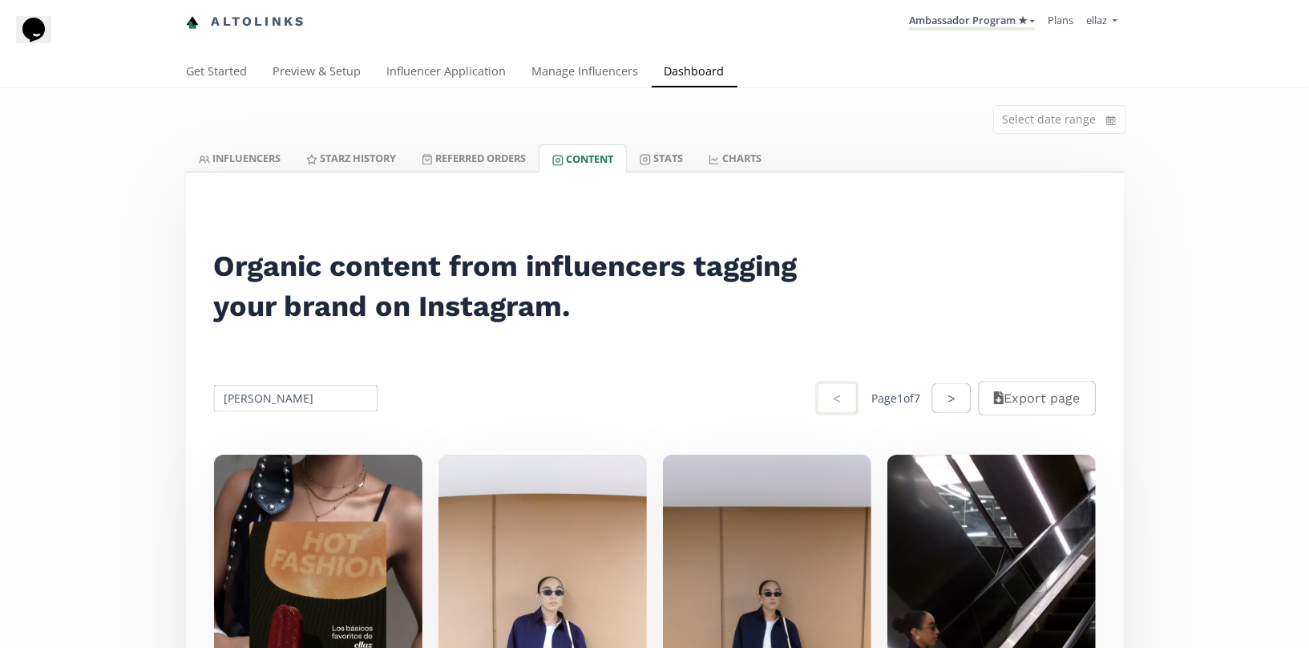
click at [287, 360] on div "[PERSON_NAME] < Page 1 of 7 > Export page" at bounding box center [655, 398] width 919 height 76
click at [294, 383] on input "[PERSON_NAME]" at bounding box center [296, 397] width 169 height 31
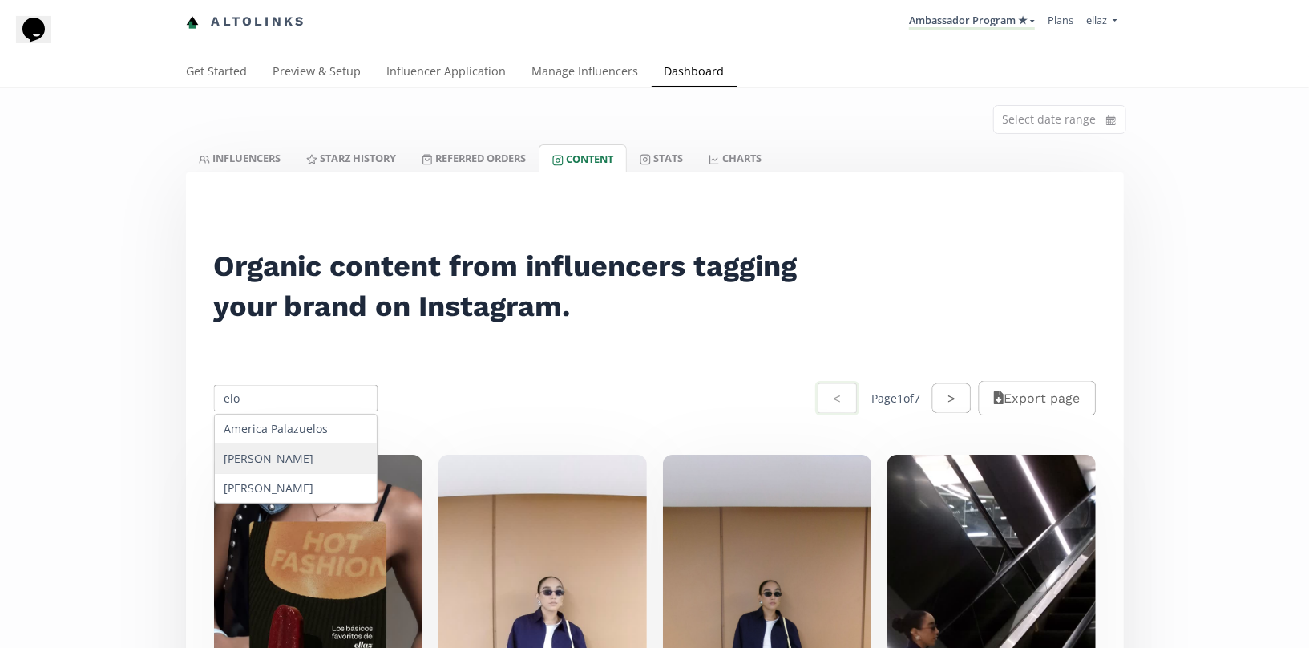
click at [270, 455] on div "[PERSON_NAME]" at bounding box center [296, 459] width 163 height 30
type input "[PERSON_NAME]"
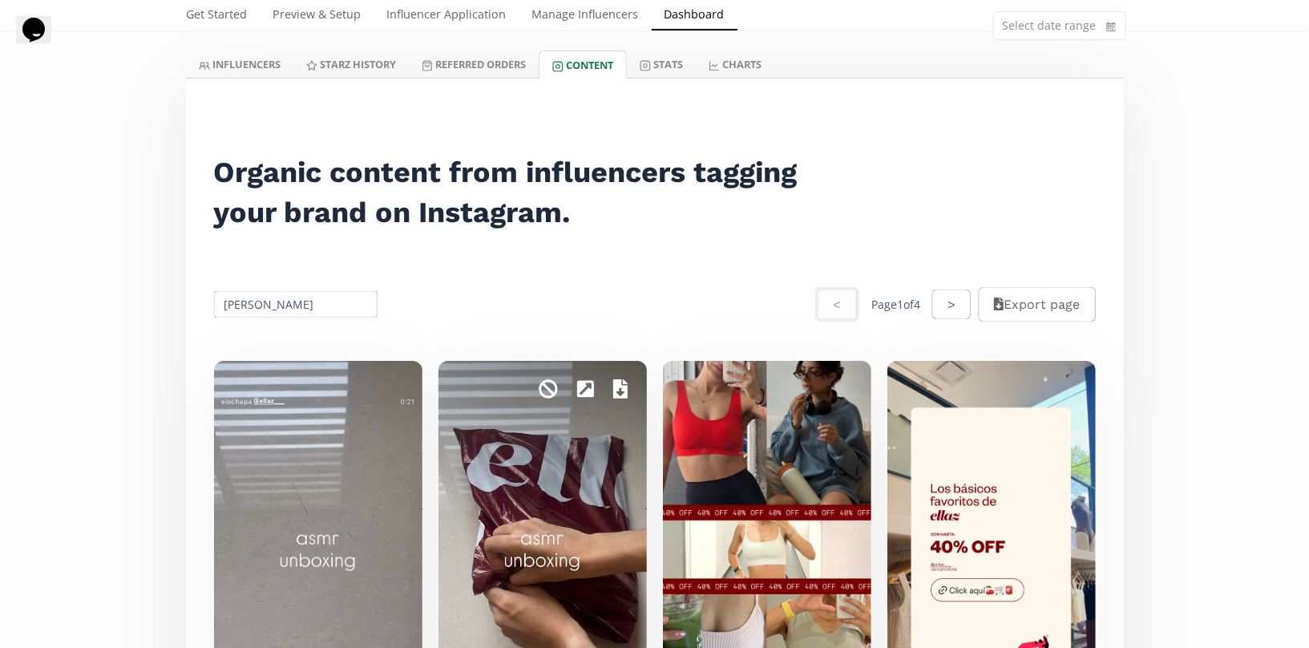
scroll to position [88, 0]
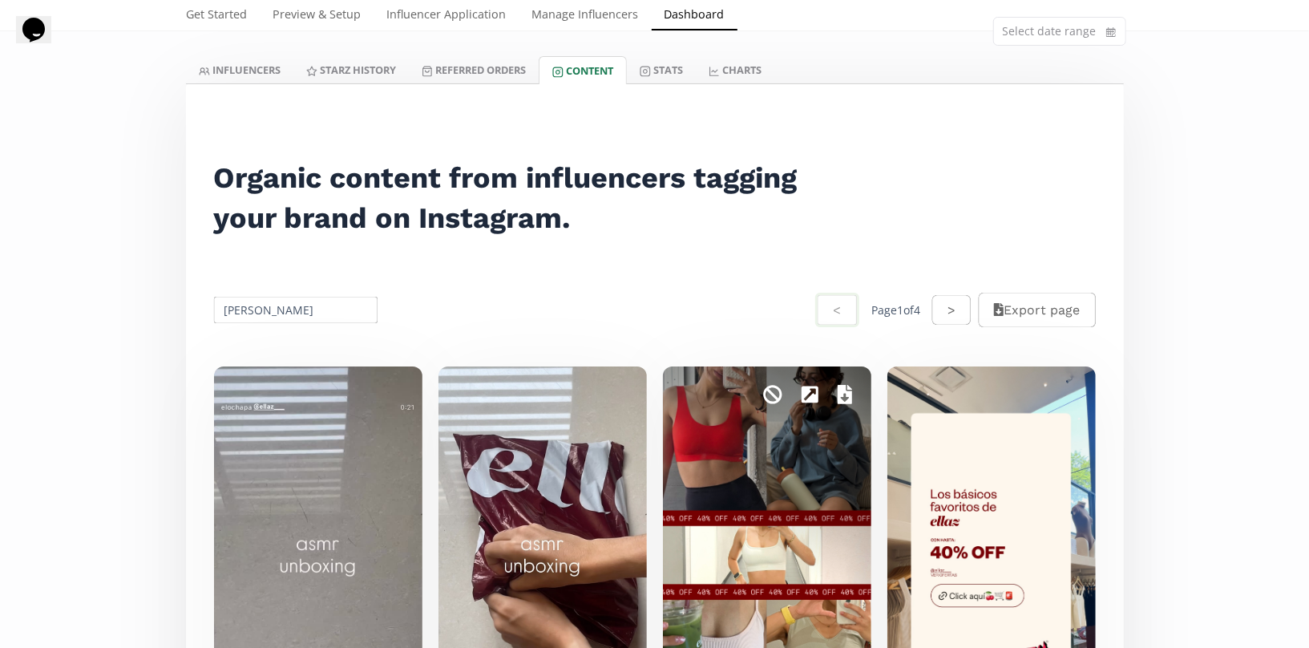
click at [845, 393] on icon at bounding box center [845, 394] width 14 height 19
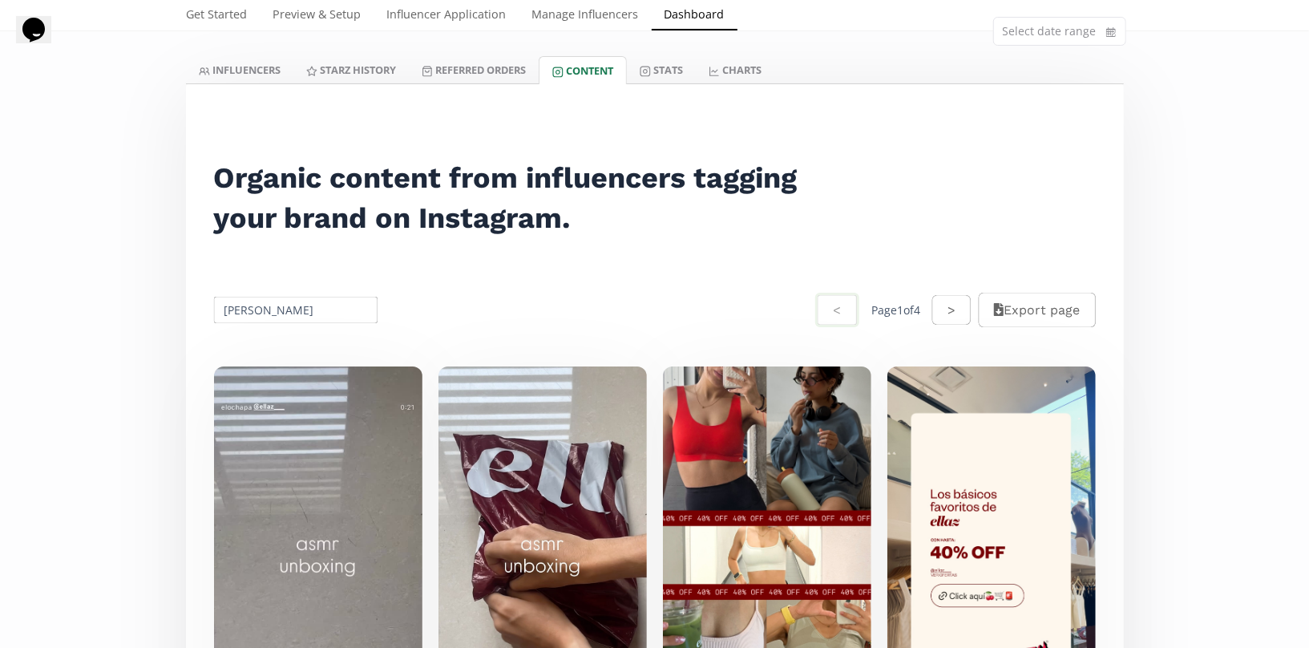
click at [781, 235] on h2 "Organic content from influencers tagging your brand on Instagram." at bounding box center [516, 198] width 604 height 80
click at [947, 318] on button ">" at bounding box center [951, 310] width 43 height 34
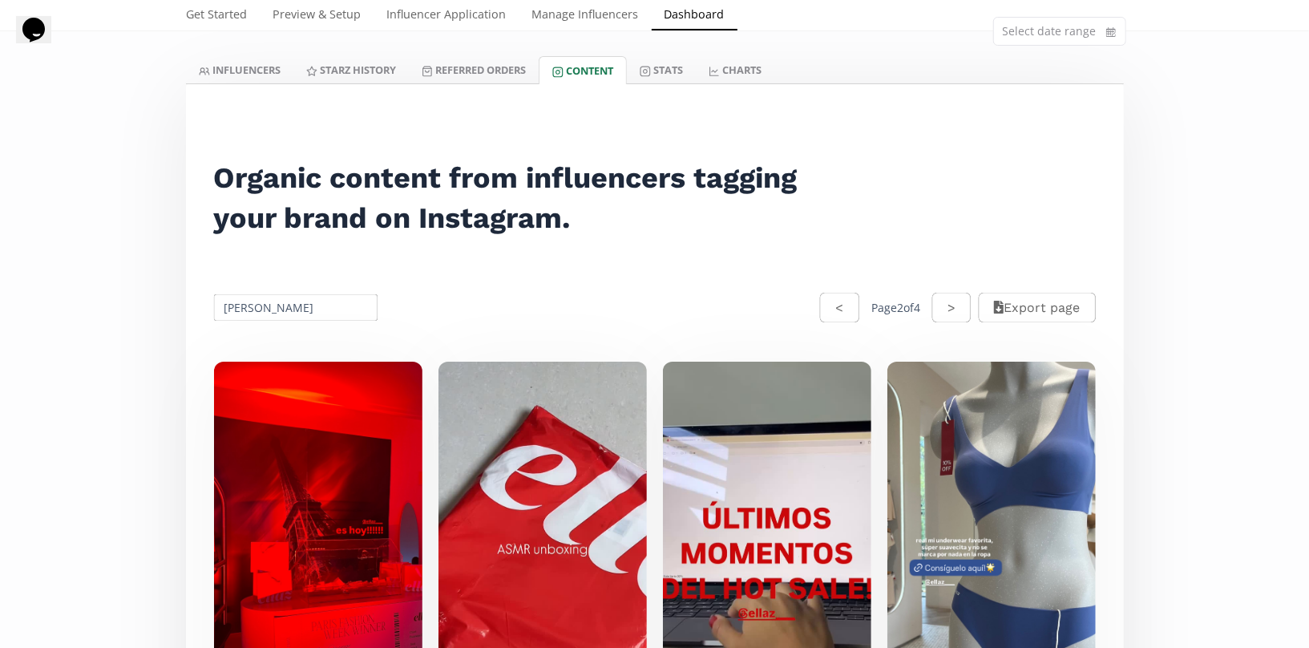
click at [947, 318] on button ">" at bounding box center [951, 308] width 38 height 30
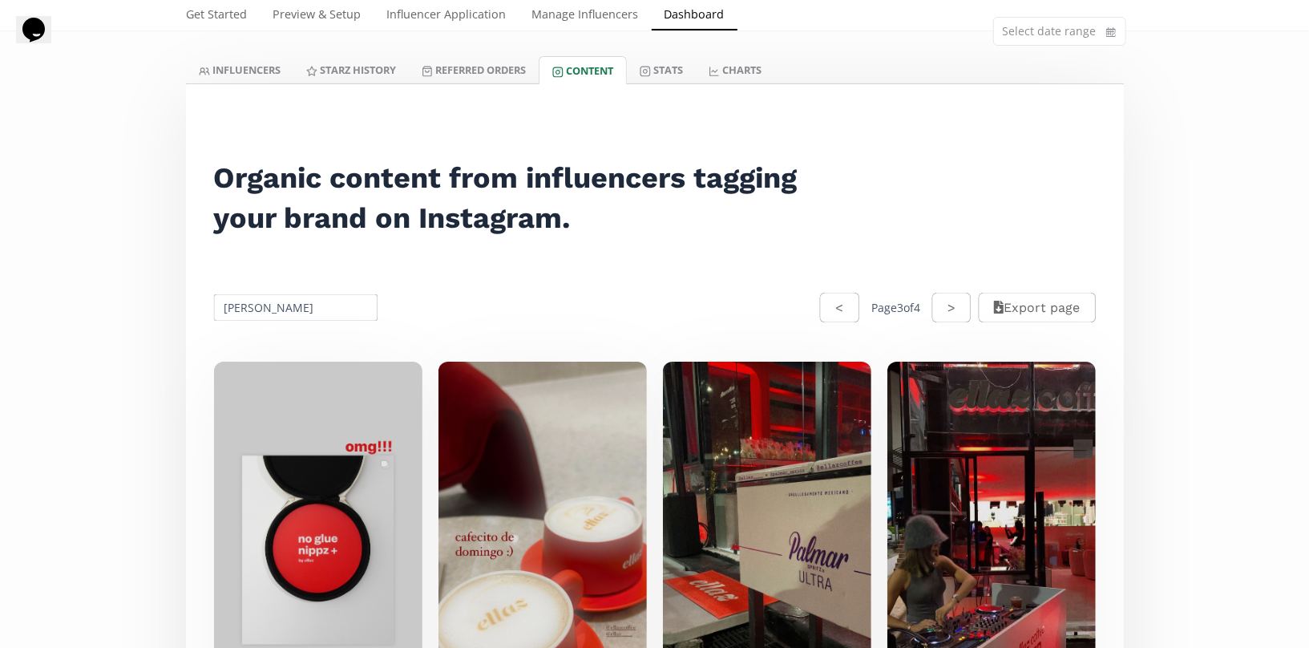
click at [947, 318] on button ">" at bounding box center [951, 308] width 38 height 30
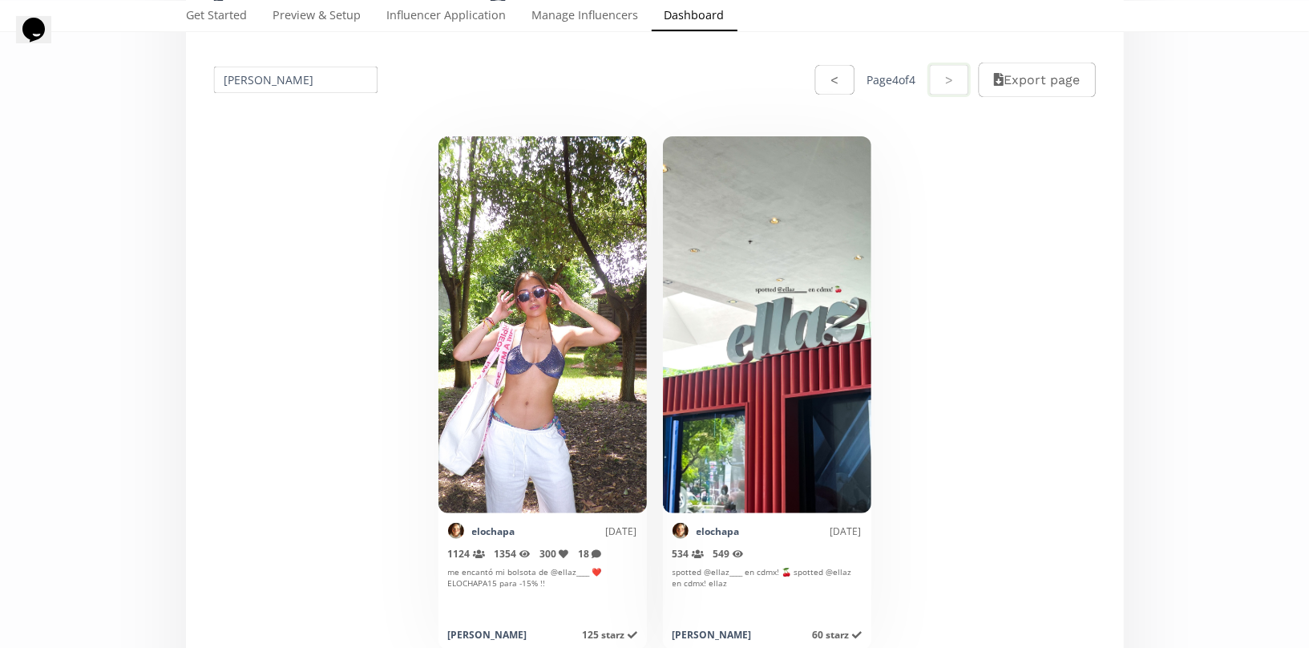
scroll to position [321, 0]
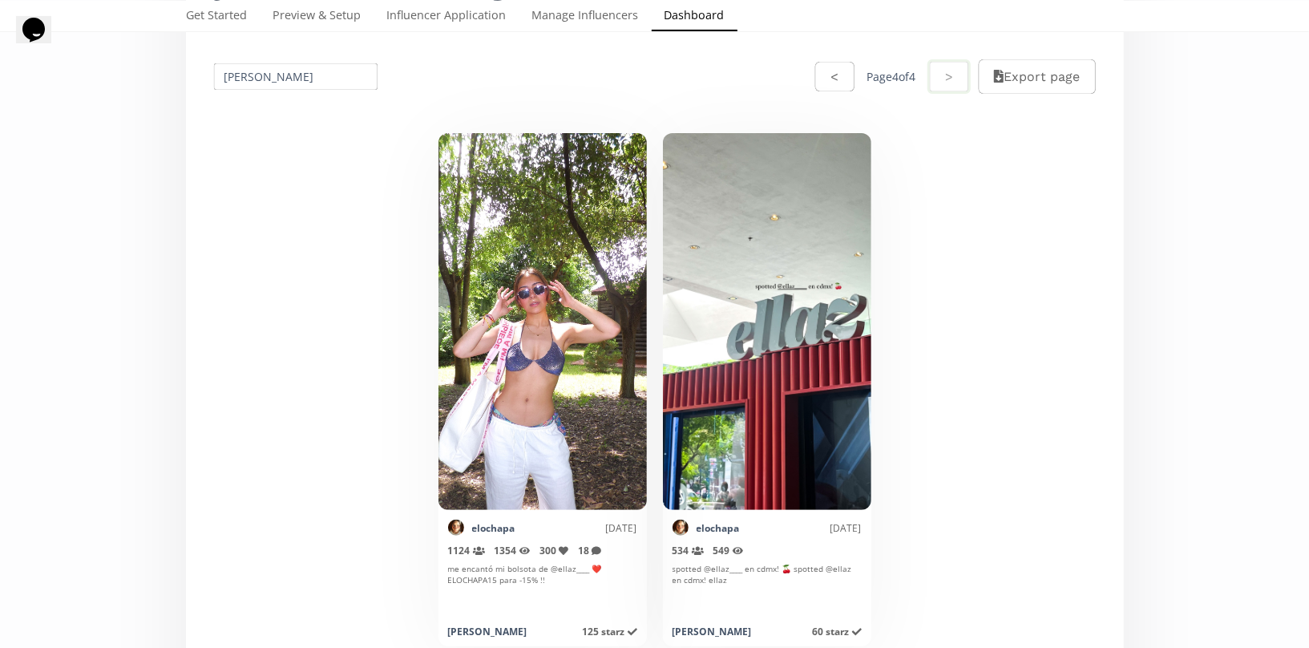
click at [829, 92] on div "< Page 4 of 4 >" at bounding box center [893, 76] width 156 height 39
click at [818, 83] on button "<" at bounding box center [834, 77] width 38 height 30
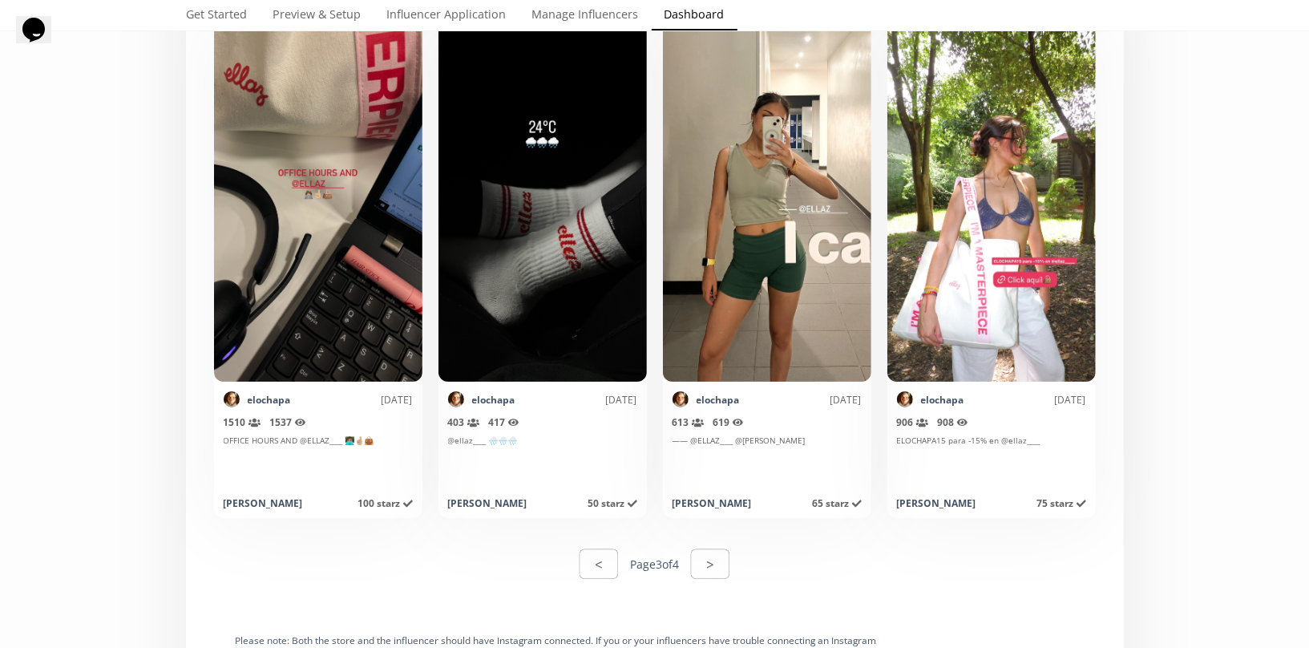
scroll to position [7861, 0]
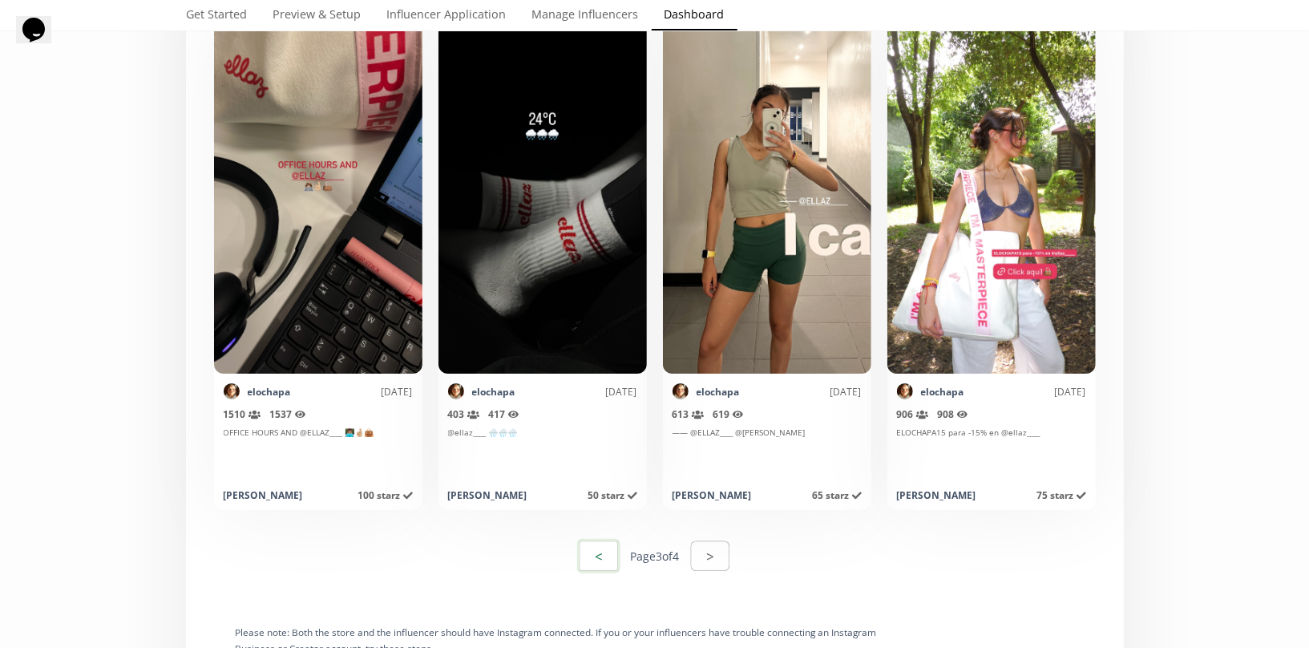
click at [596, 560] on button "<" at bounding box center [598, 556] width 43 height 34
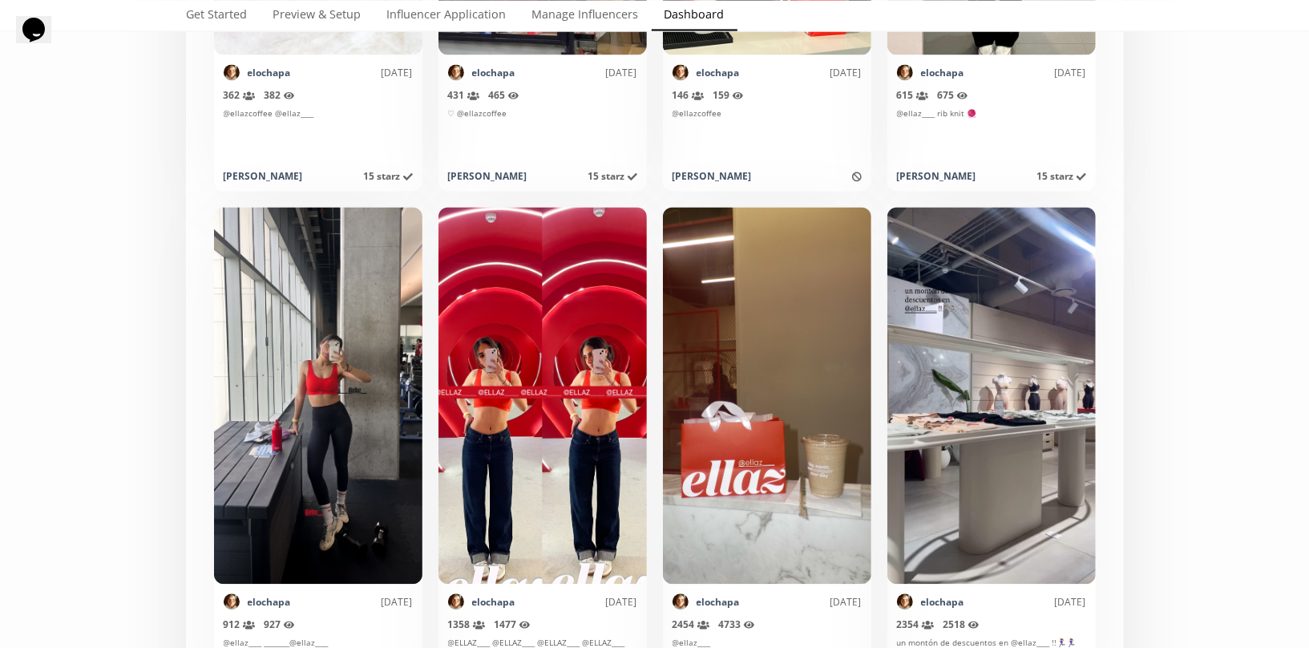
scroll to position [6063, 0]
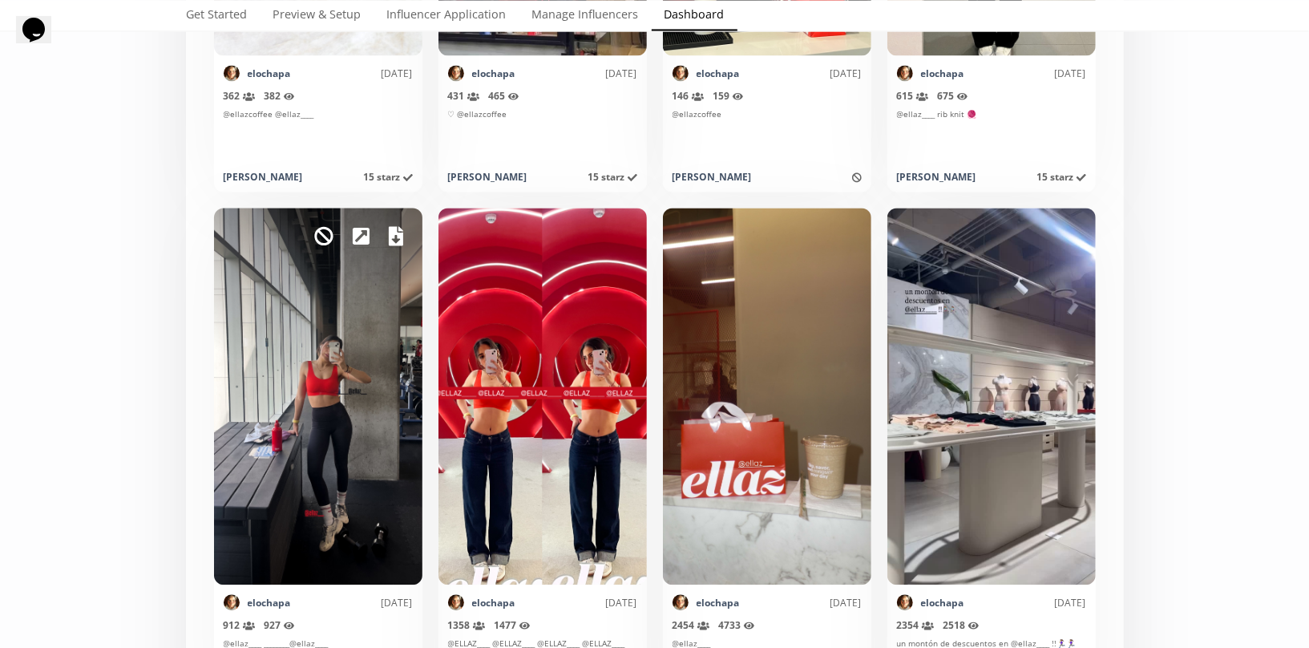
click at [399, 239] on icon at bounding box center [396, 235] width 14 height 19
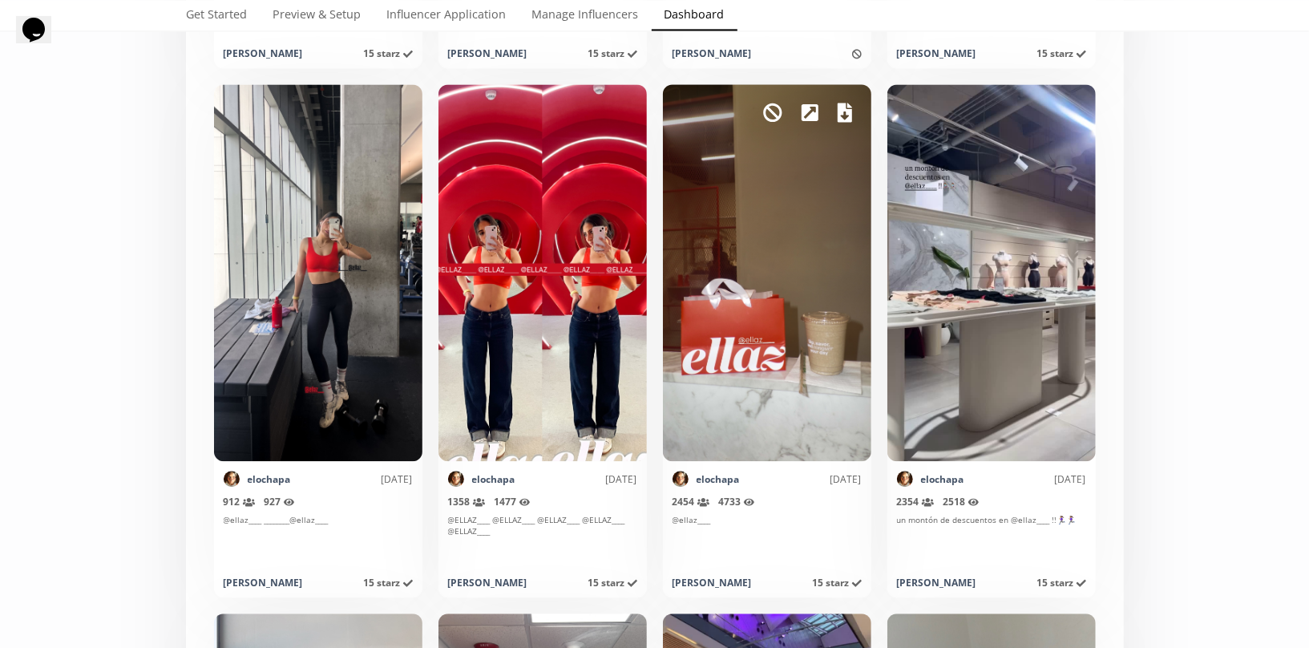
scroll to position [6189, 0]
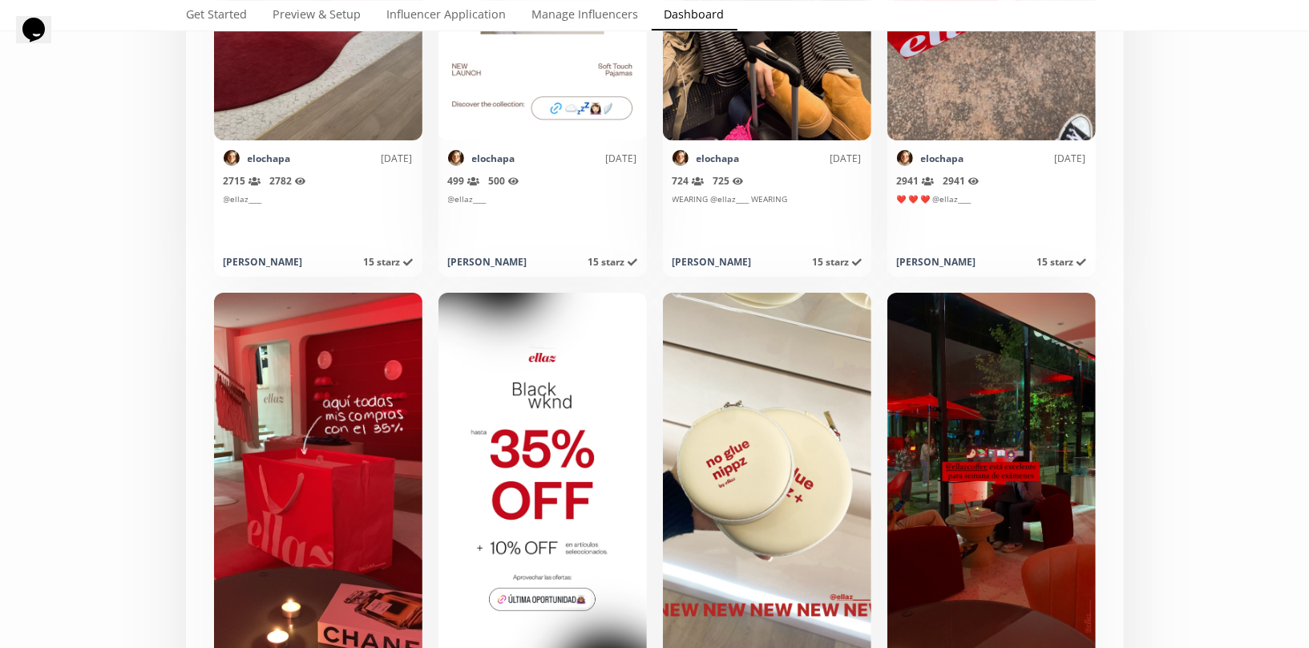
scroll to position [7567, 0]
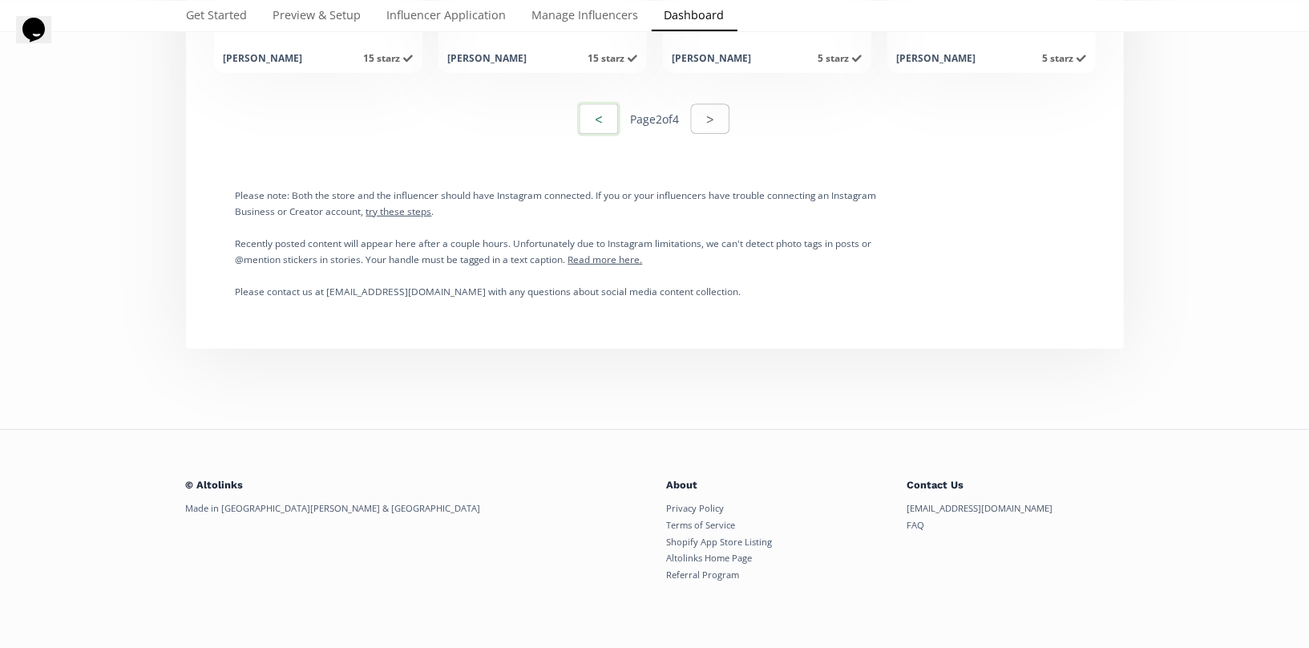
click at [594, 103] on button "<" at bounding box center [598, 119] width 43 height 34
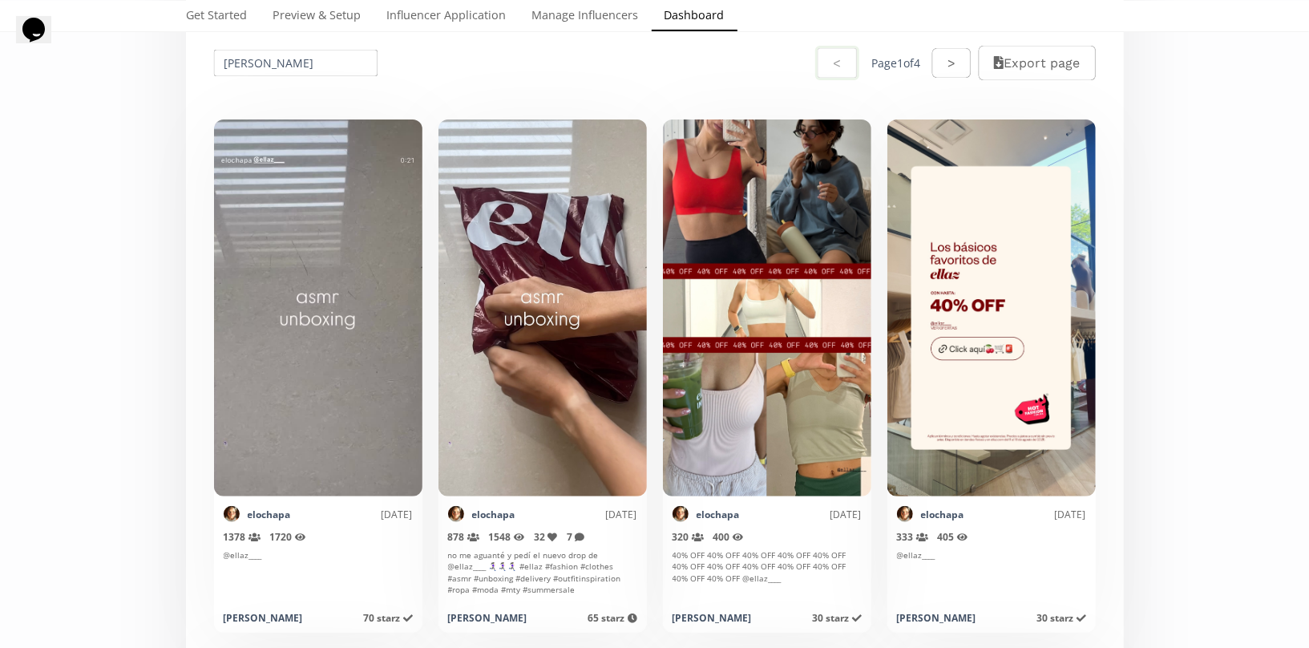
scroll to position [0, 0]
